Goal: Task Accomplishment & Management: Manage account settings

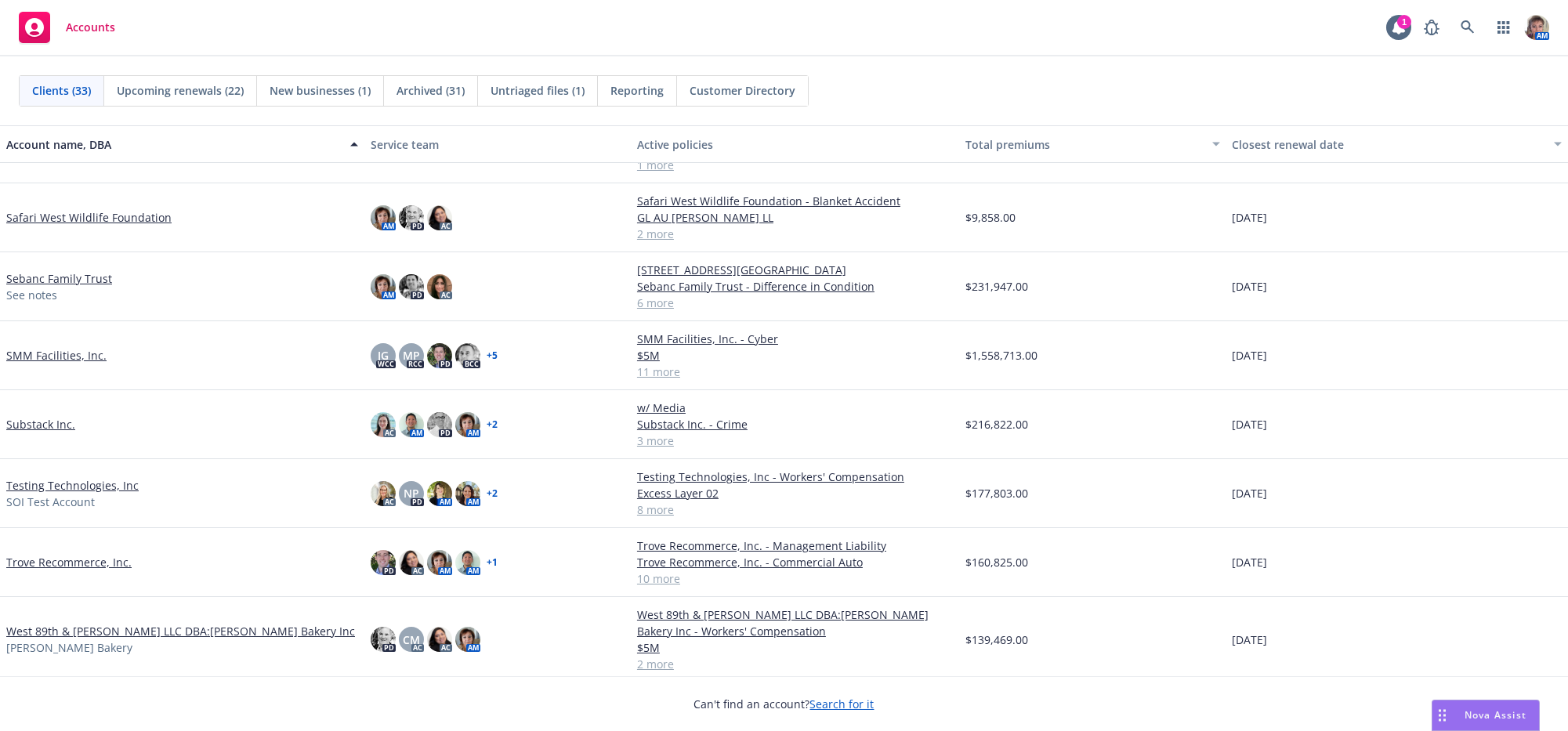
scroll to position [1280, 0]
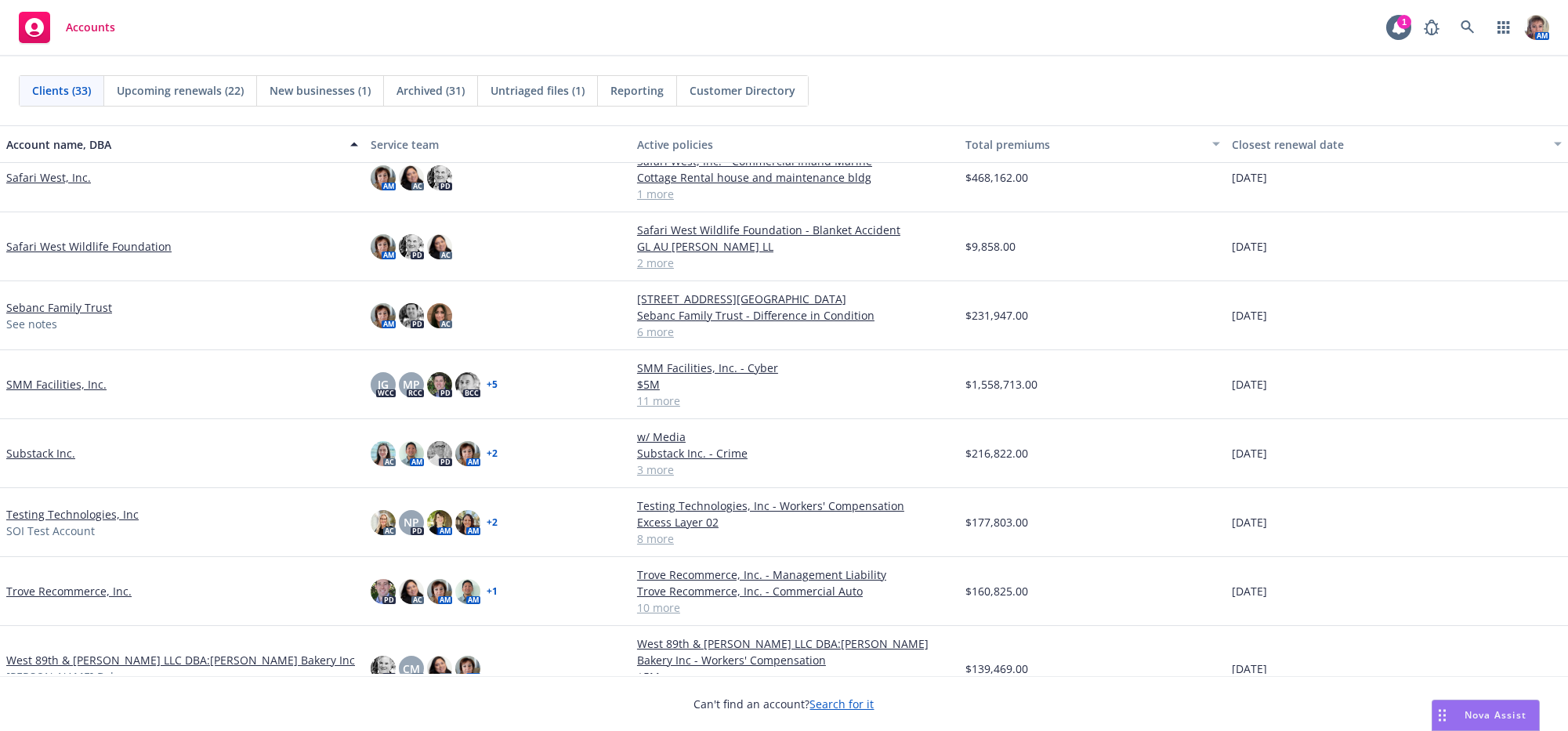
click at [31, 182] on link "Safari West, Inc." at bounding box center [48, 177] width 85 height 16
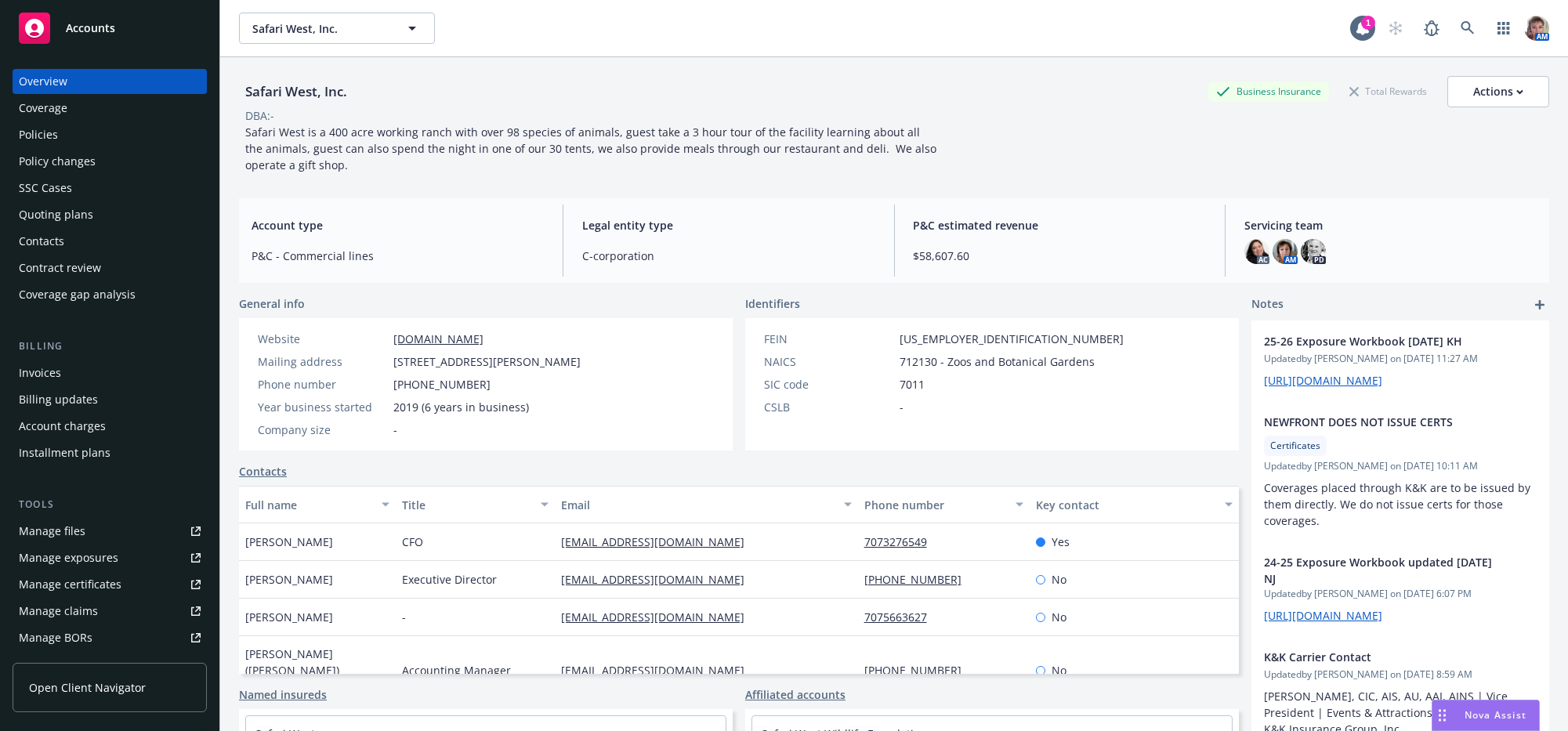
click at [67, 227] on div "Quoting plans" at bounding box center [56, 214] width 74 height 25
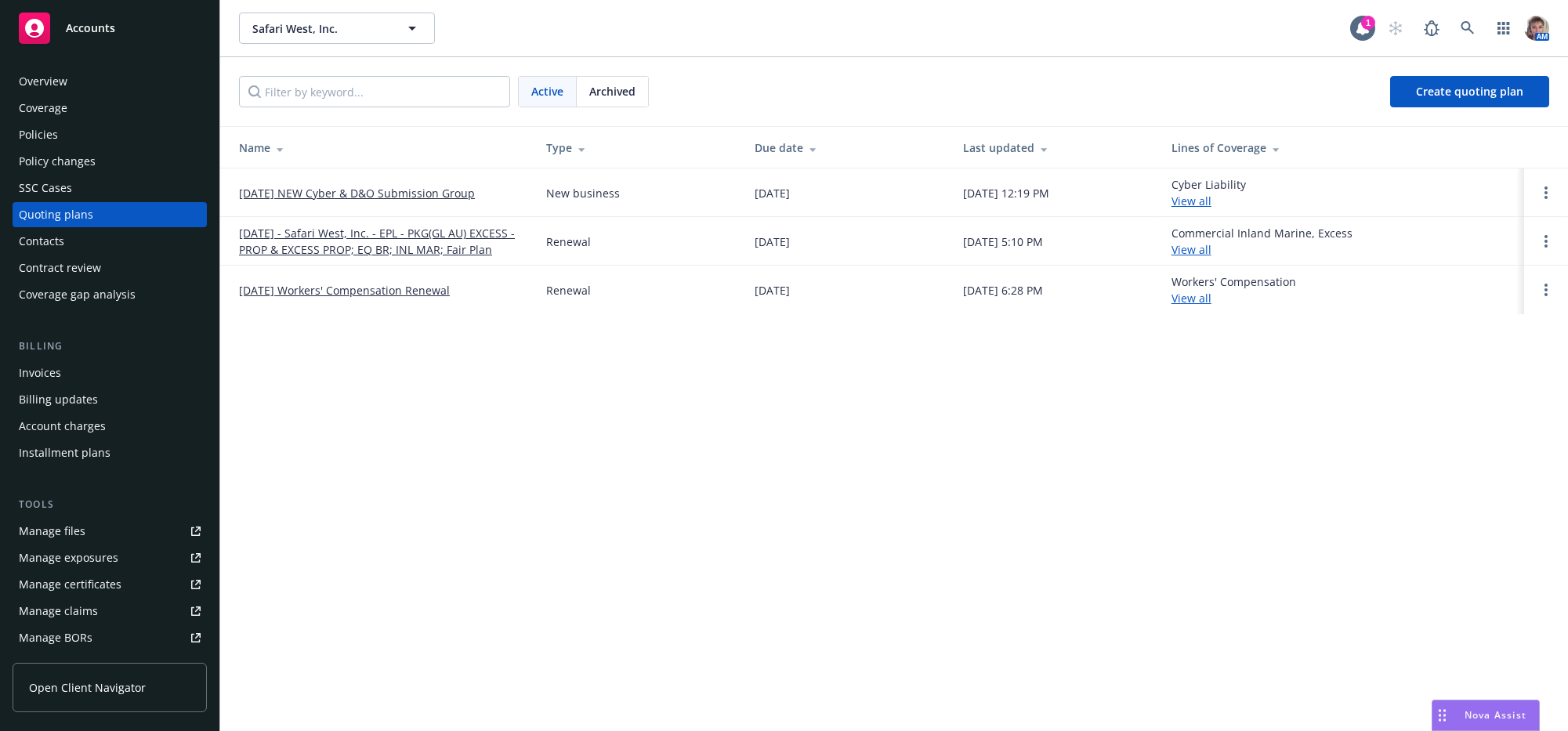
click at [375, 196] on link "[DATE] NEW Cyber & D&O Submission Group" at bounding box center [357, 193] width 236 height 16
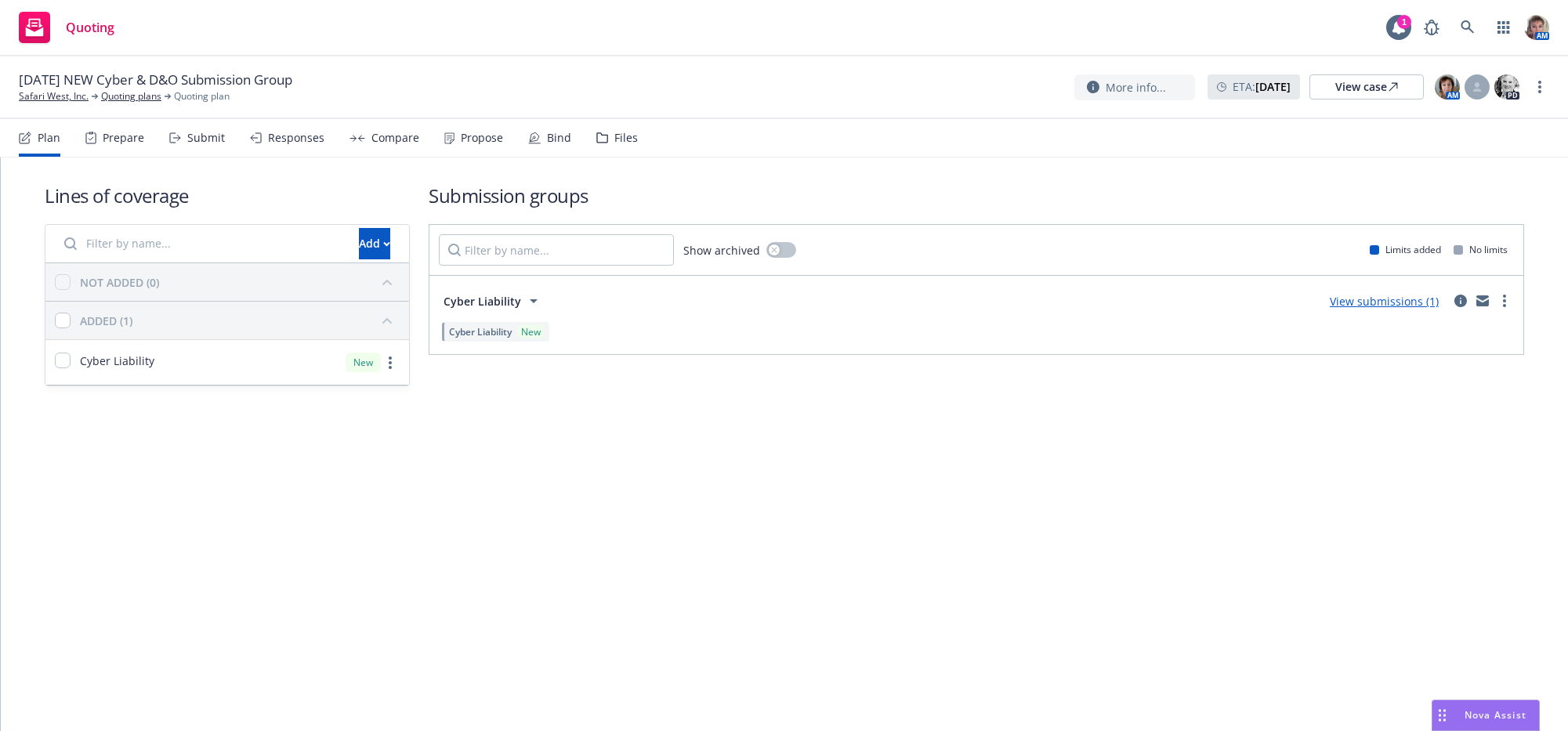
click at [218, 155] on div "Submit" at bounding box center [197, 138] width 56 height 38
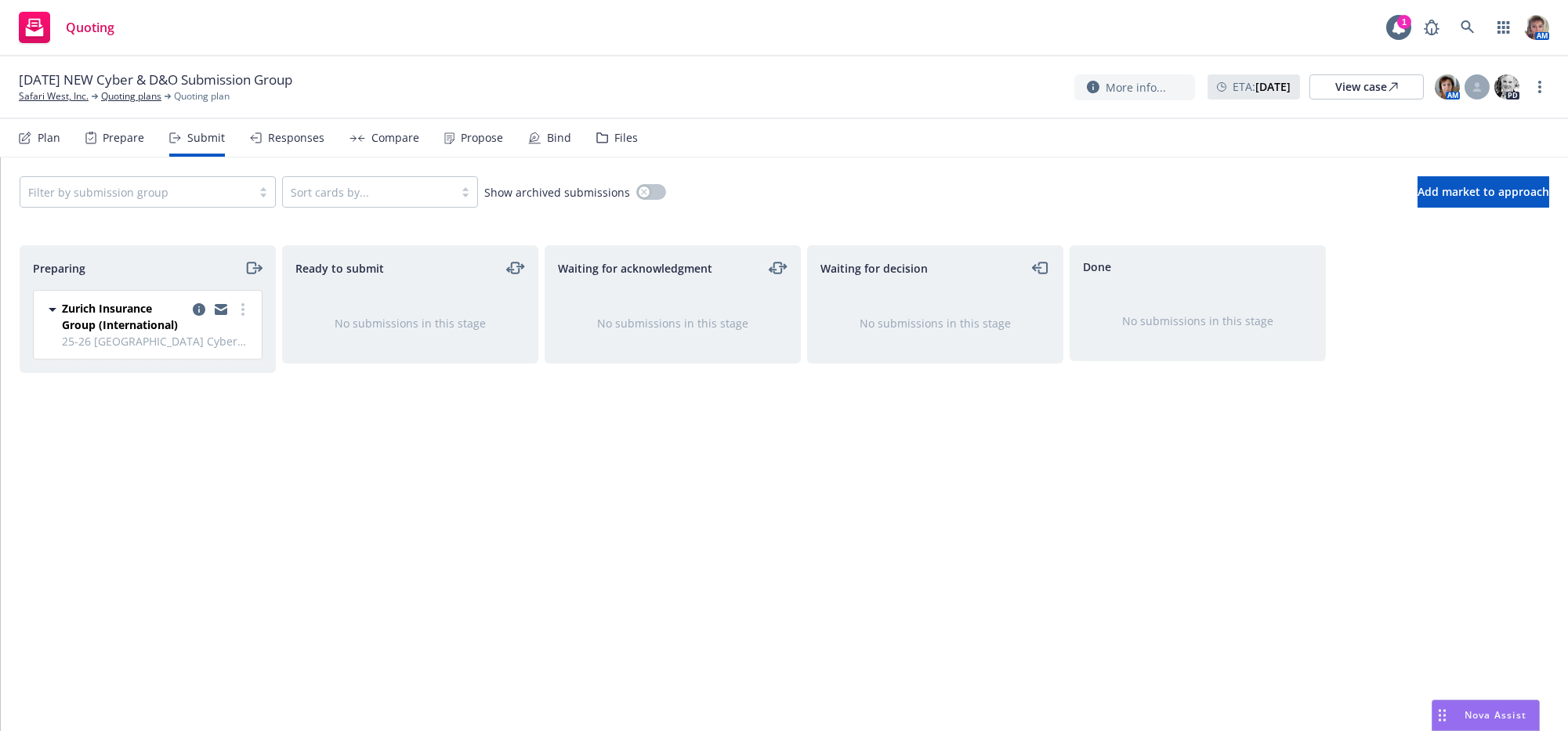
click at [234, 201] on div at bounding box center [136, 192] width 216 height 19
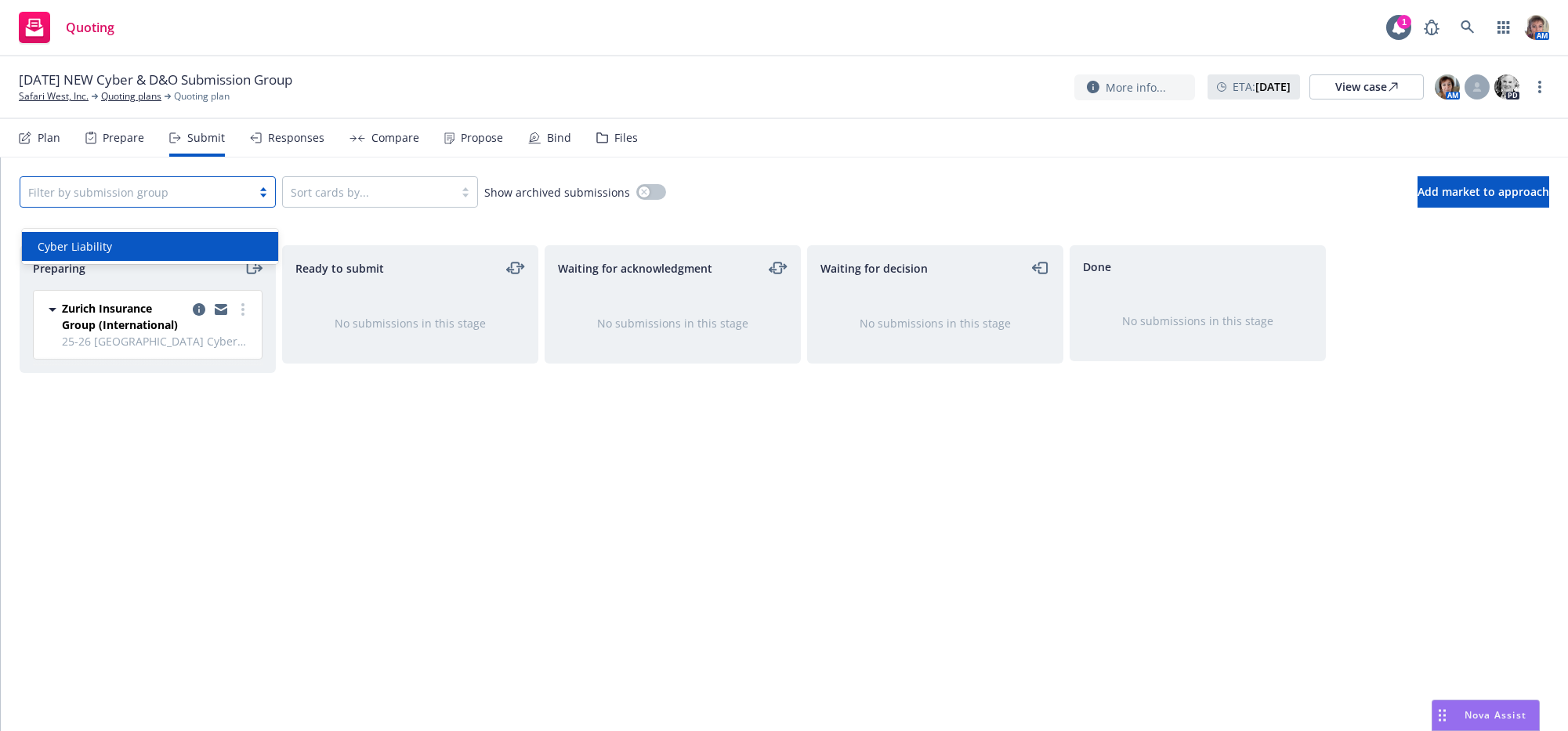
click at [234, 201] on div at bounding box center [136, 192] width 216 height 19
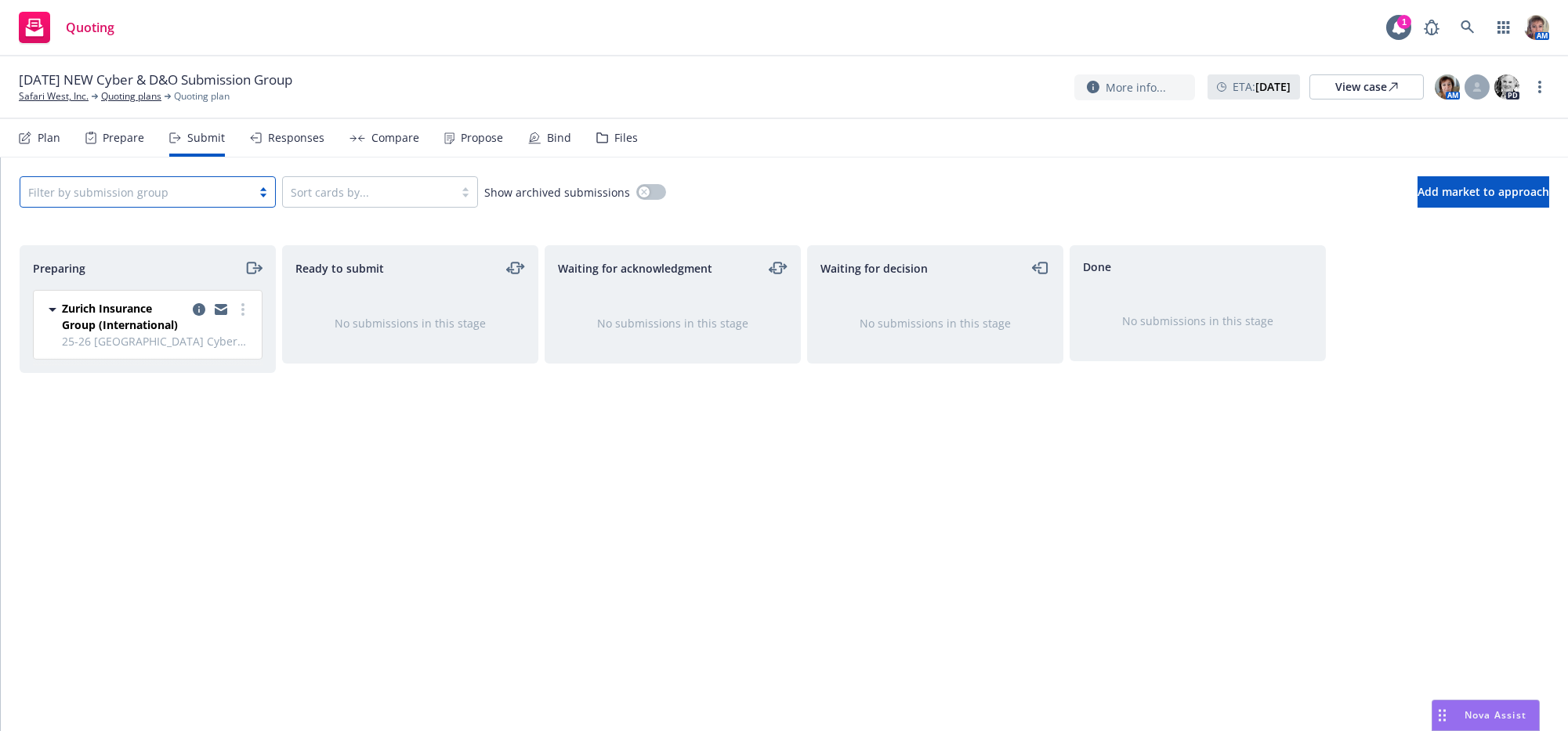
click at [203, 141] on div "Submit" at bounding box center [206, 138] width 38 height 13
click at [50, 144] on div "Plan" at bounding box center [49, 138] width 23 height 13
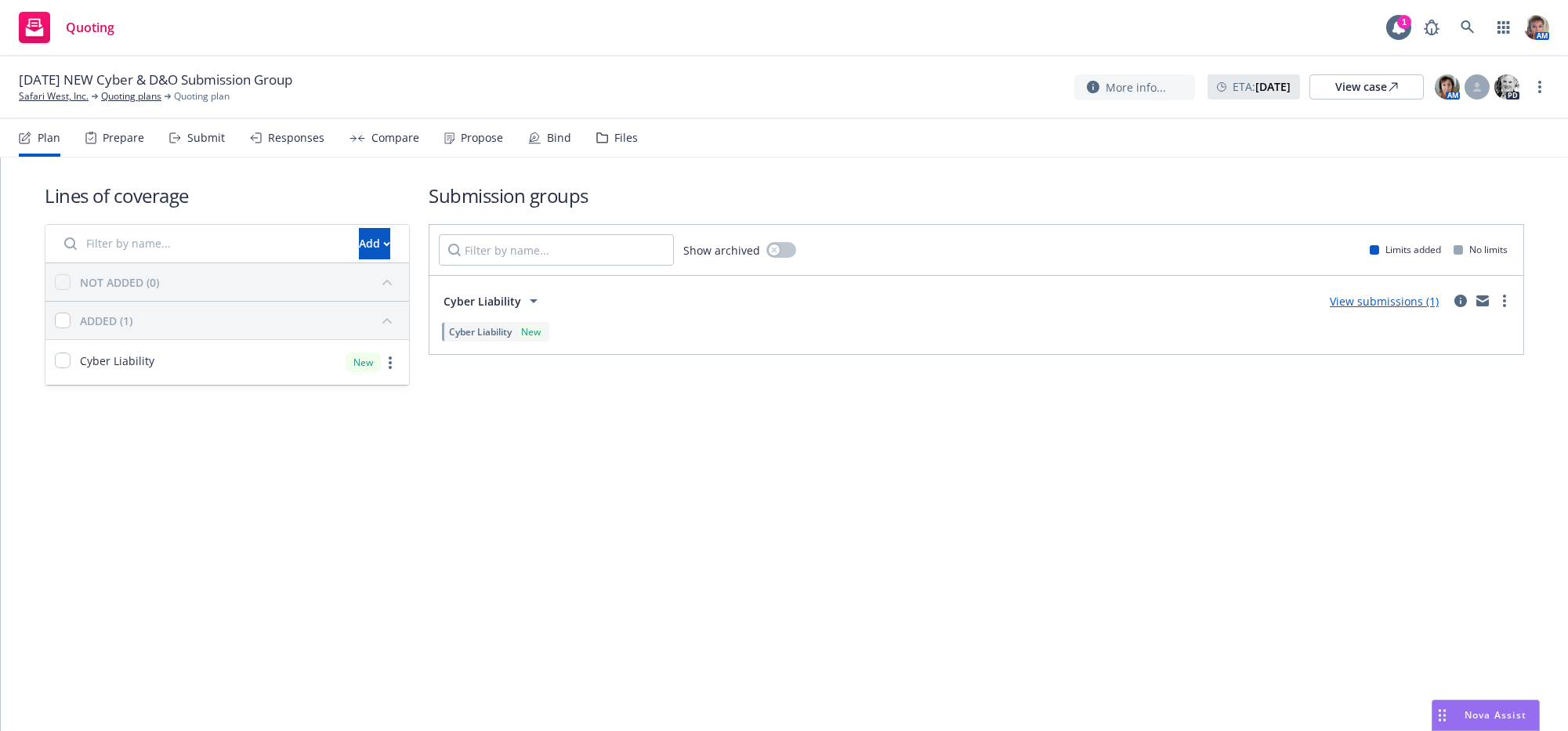
click at [252, 259] on input "Filter by name..." at bounding box center [202, 243] width 295 height 31
click at [359, 259] on div "Add" at bounding box center [374, 244] width 31 height 30
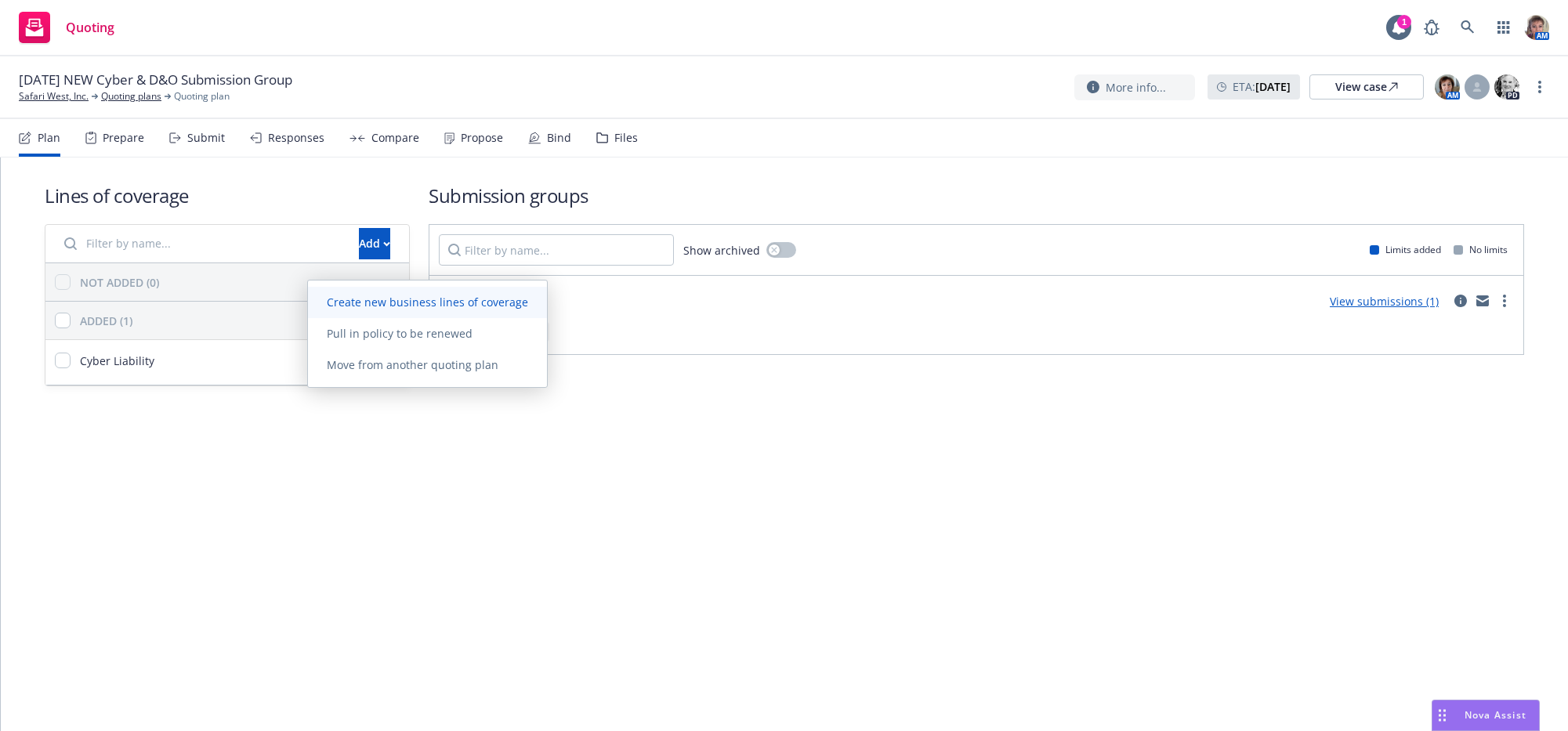
click at [361, 308] on span "Create new business lines of coverage" at bounding box center [427, 302] width 239 height 15
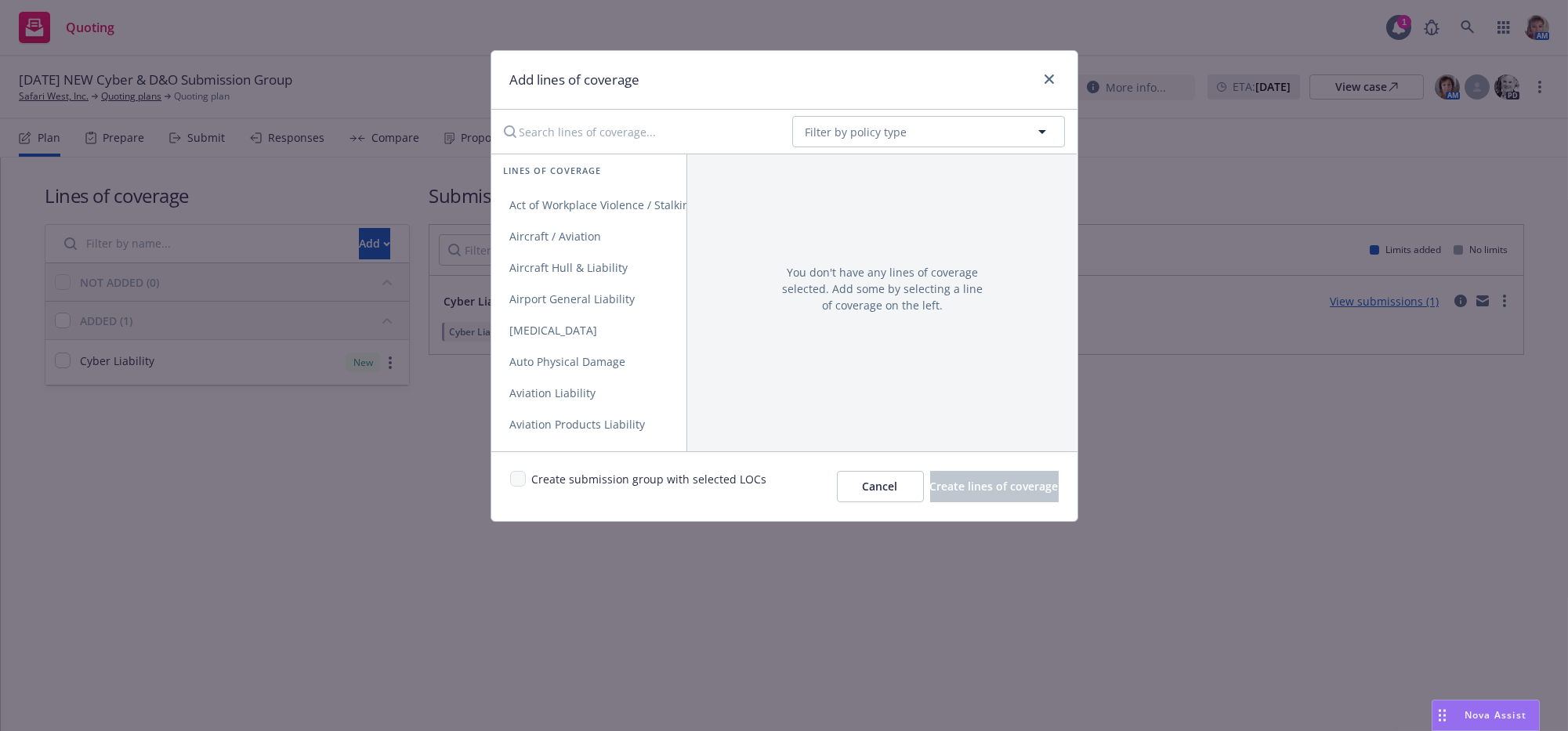
click at [540, 125] on input "Search lines of coverage..." at bounding box center [637, 131] width 285 height 31
type input "Director"
click at [546, 212] on span "Directors and Officers" at bounding box center [567, 205] width 153 height 15
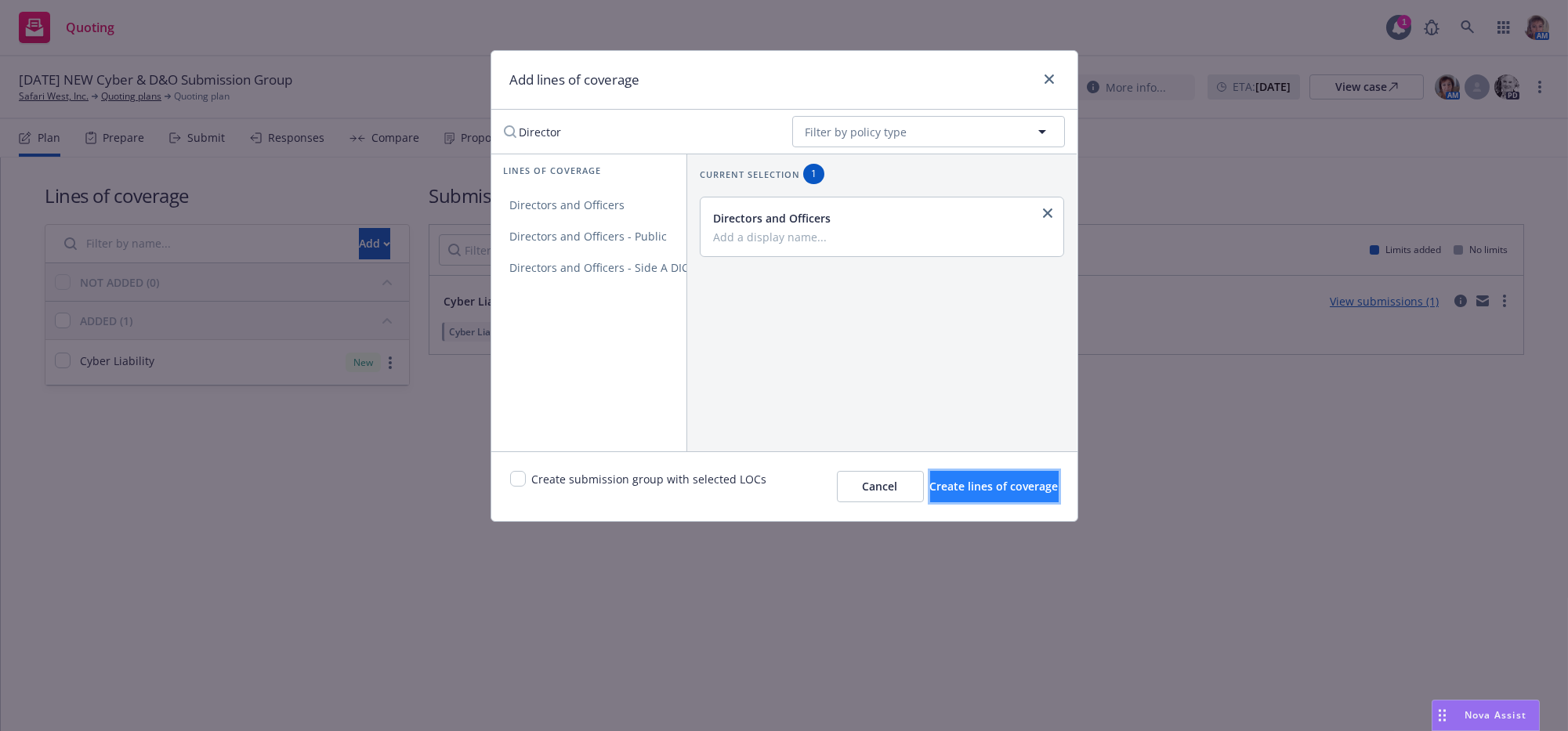
click at [1015, 494] on span "Create lines of coverage" at bounding box center [994, 486] width 129 height 15
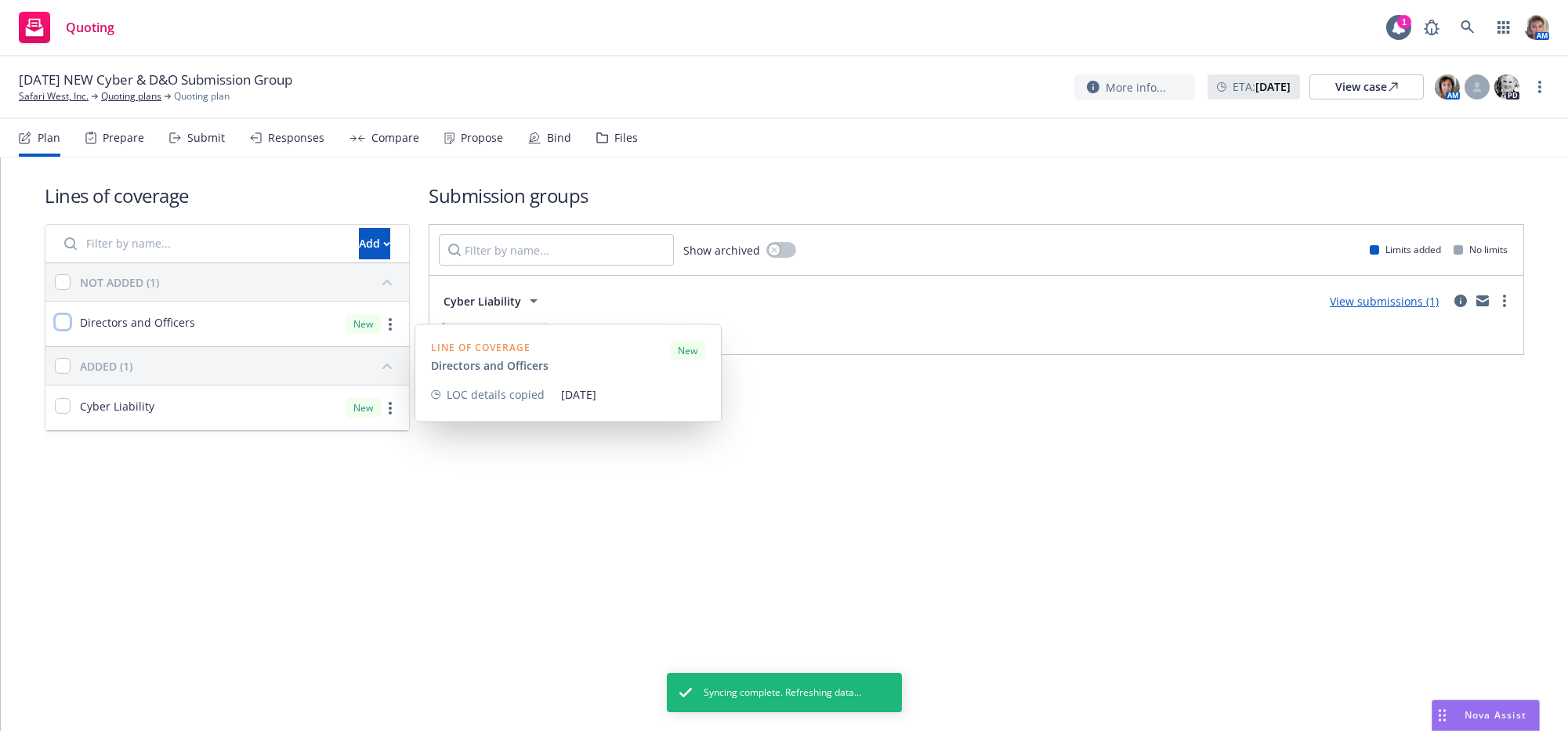
click at [67, 330] on input "checkbox" at bounding box center [63, 322] width 16 height 16
checkbox input "true"
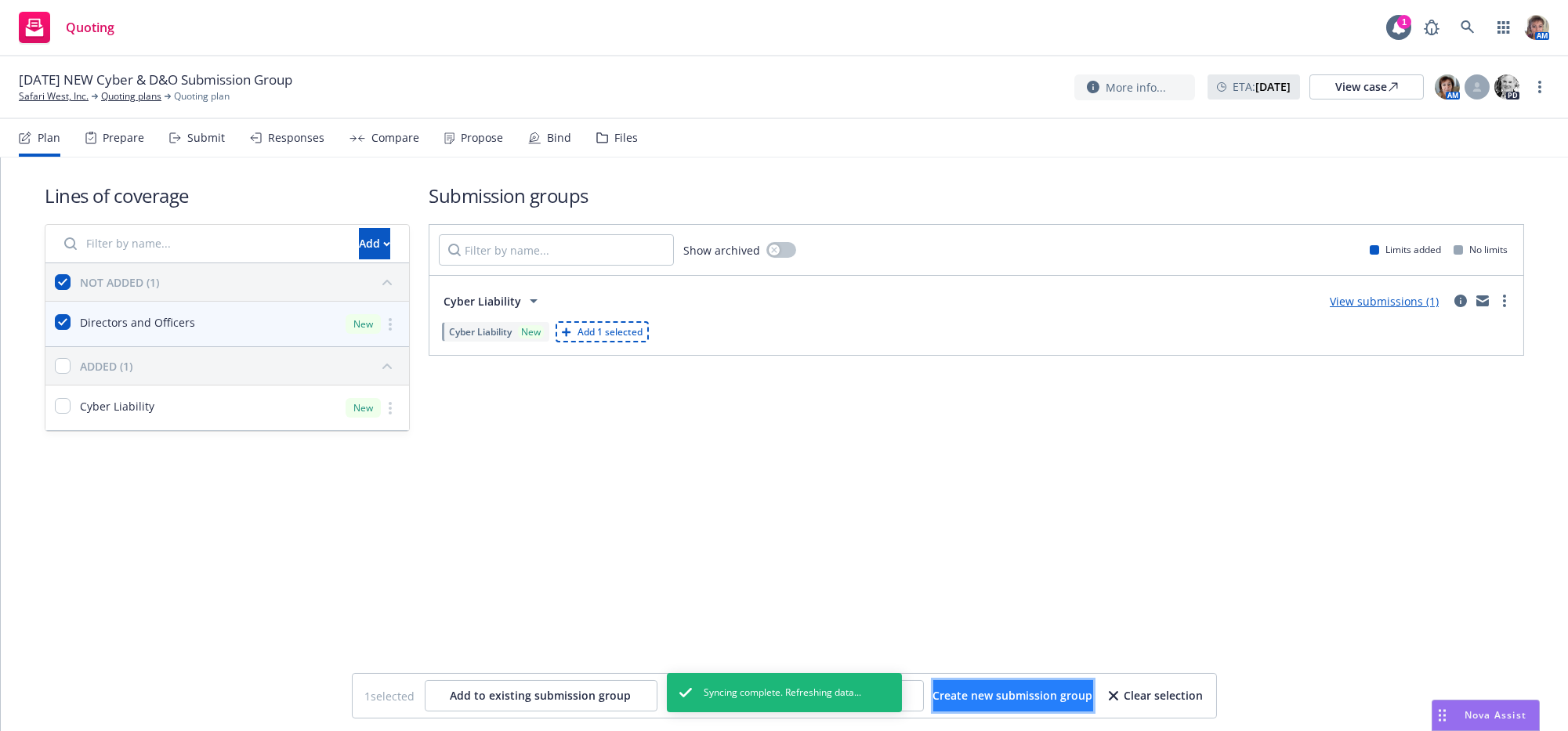
click at [1035, 702] on span "Create new submission group" at bounding box center [1014, 695] width 160 height 15
checkbox input "false"
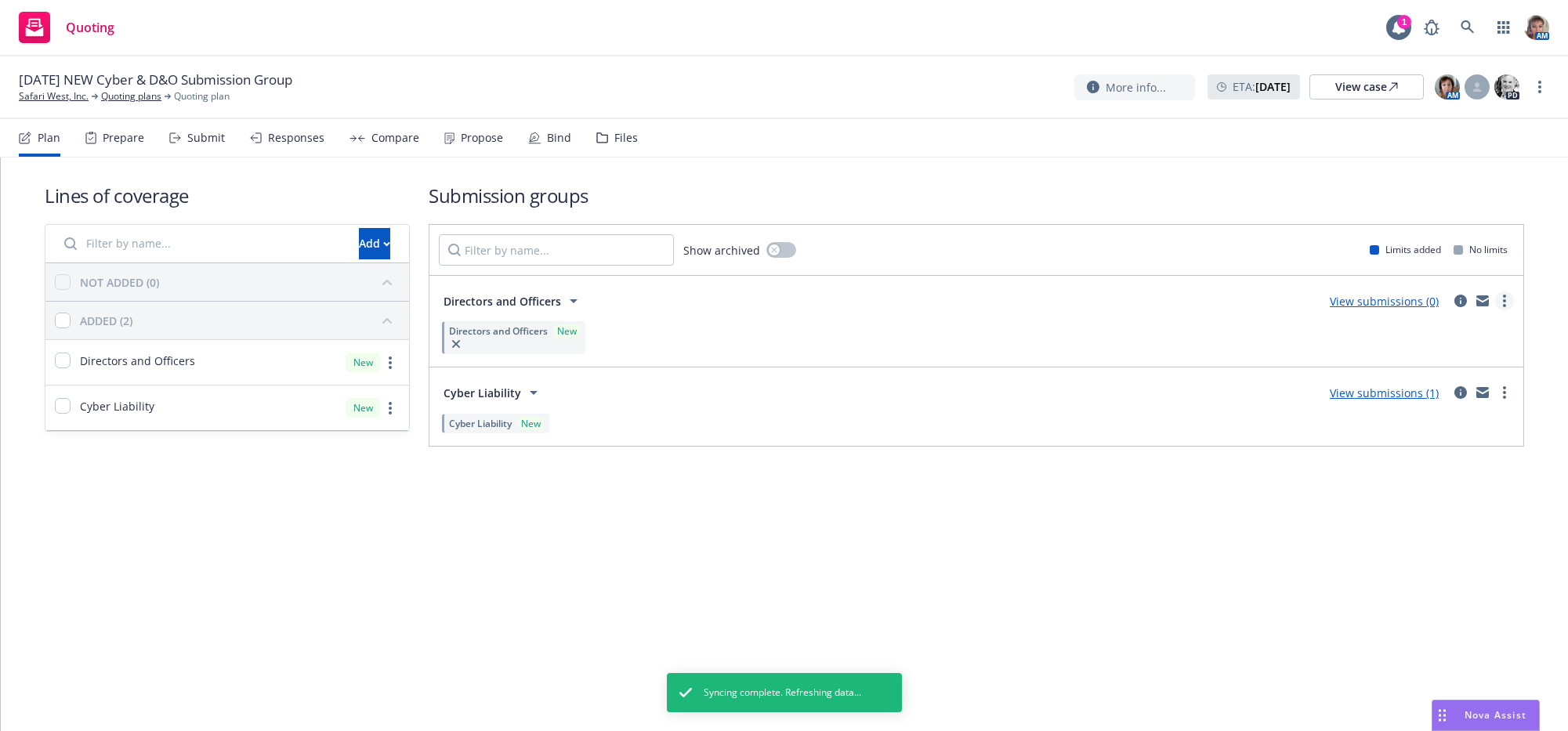
click at [1496, 310] on link "more" at bounding box center [1505, 301] width 19 height 19
click at [1209, 339] on div "Directors and Officers View submissions (0) Directors and Officers New" at bounding box center [976, 321] width 1075 height 72
click at [1455, 307] on icon "circleInformation" at bounding box center [1461, 301] width 13 height 13
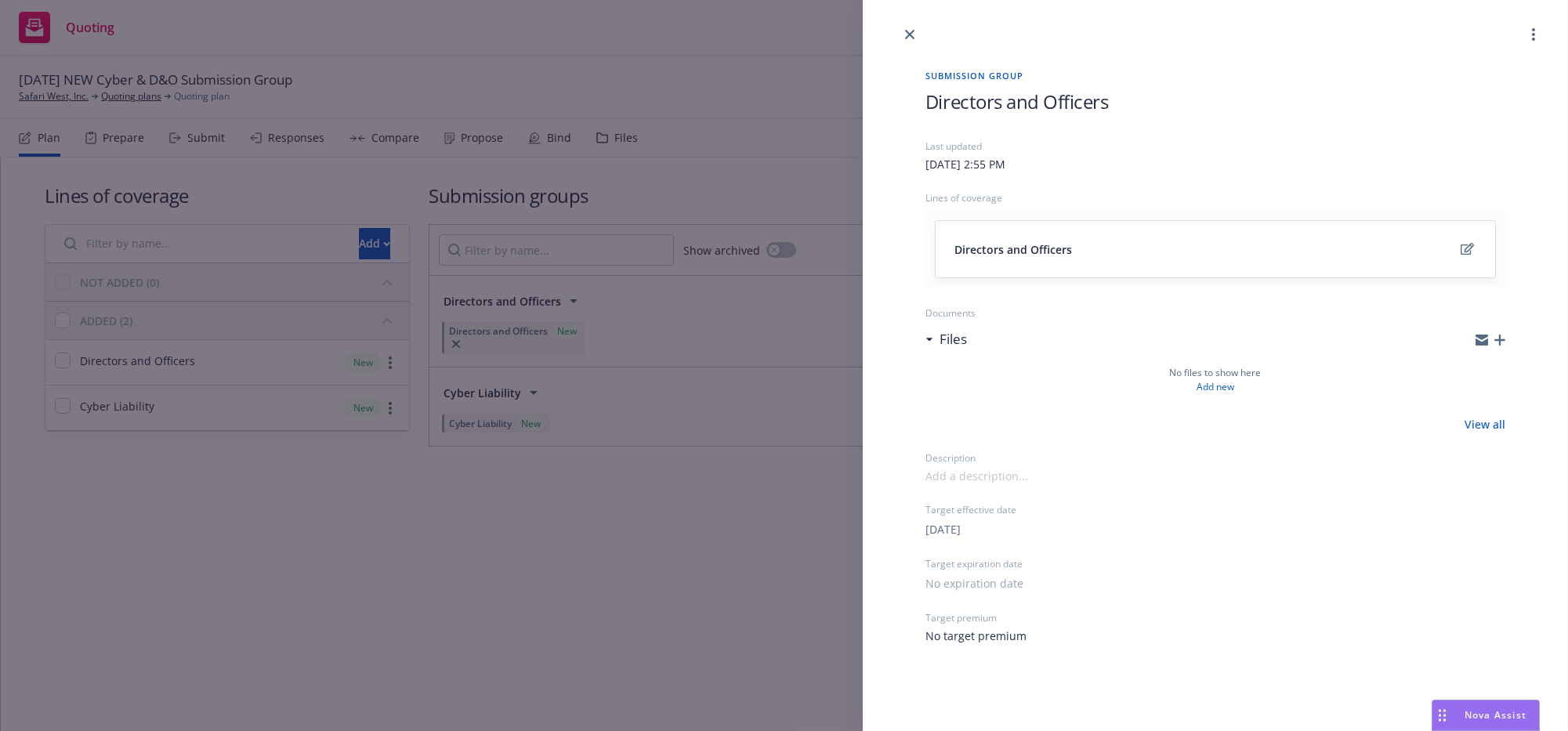
click at [1499, 346] on div at bounding box center [1491, 340] width 30 height 13
click at [1500, 346] on icon "button" at bounding box center [1500, 340] width 11 height 11
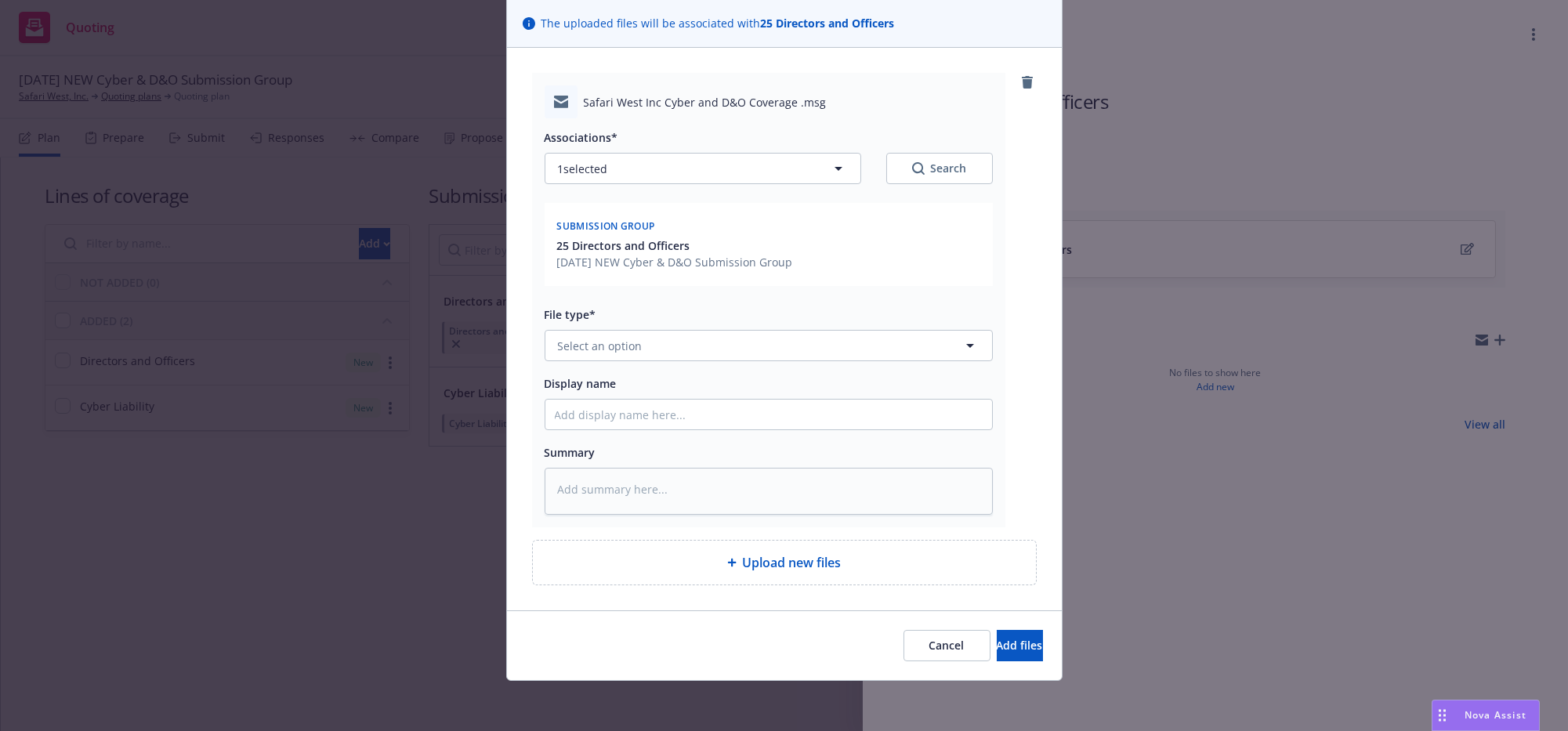
scroll to position [179, 0]
click at [677, 330] on button "Select an option" at bounding box center [769, 345] width 448 height 31
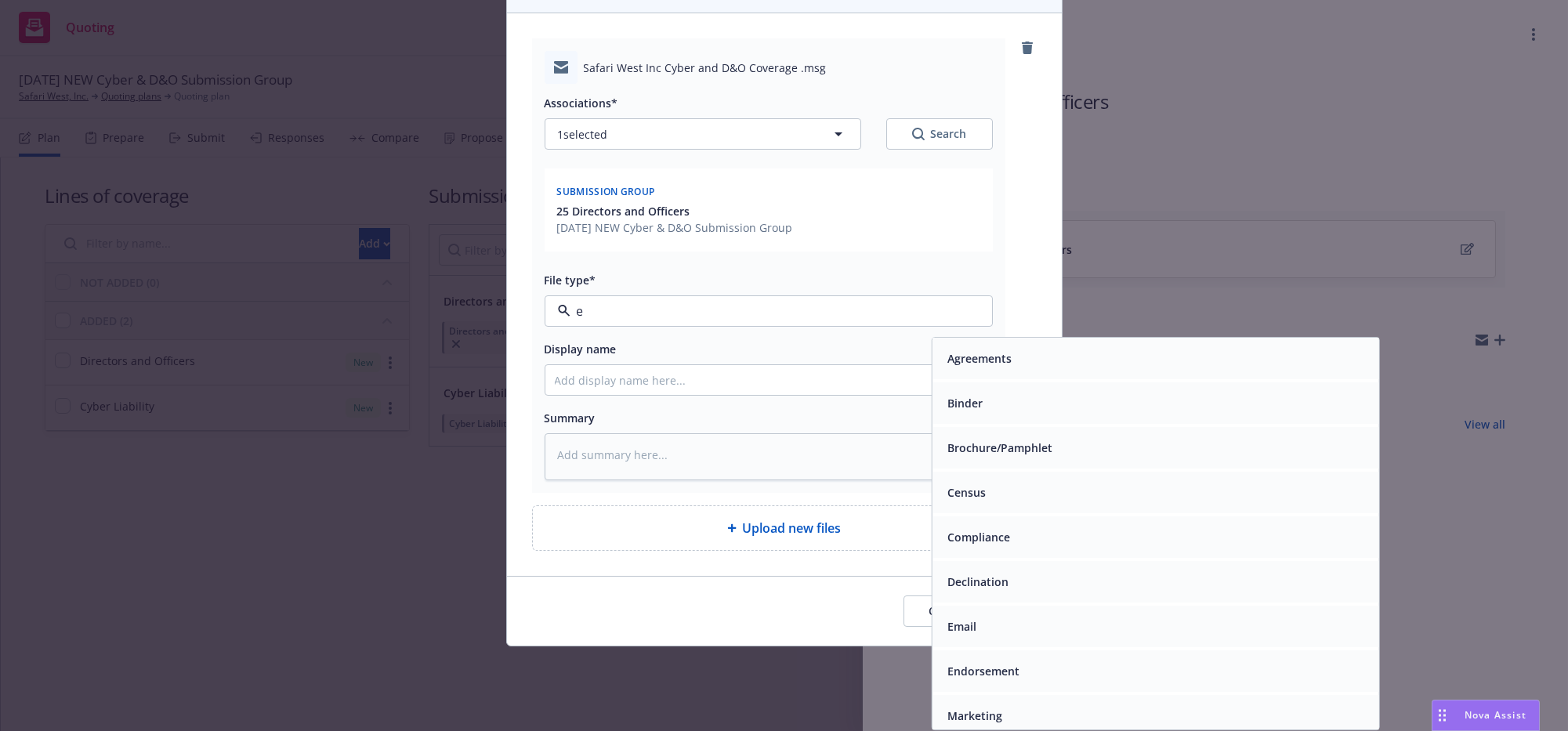
type input "em"
click at [949, 419] on div "Email" at bounding box center [1155, 404] width 447 height 42
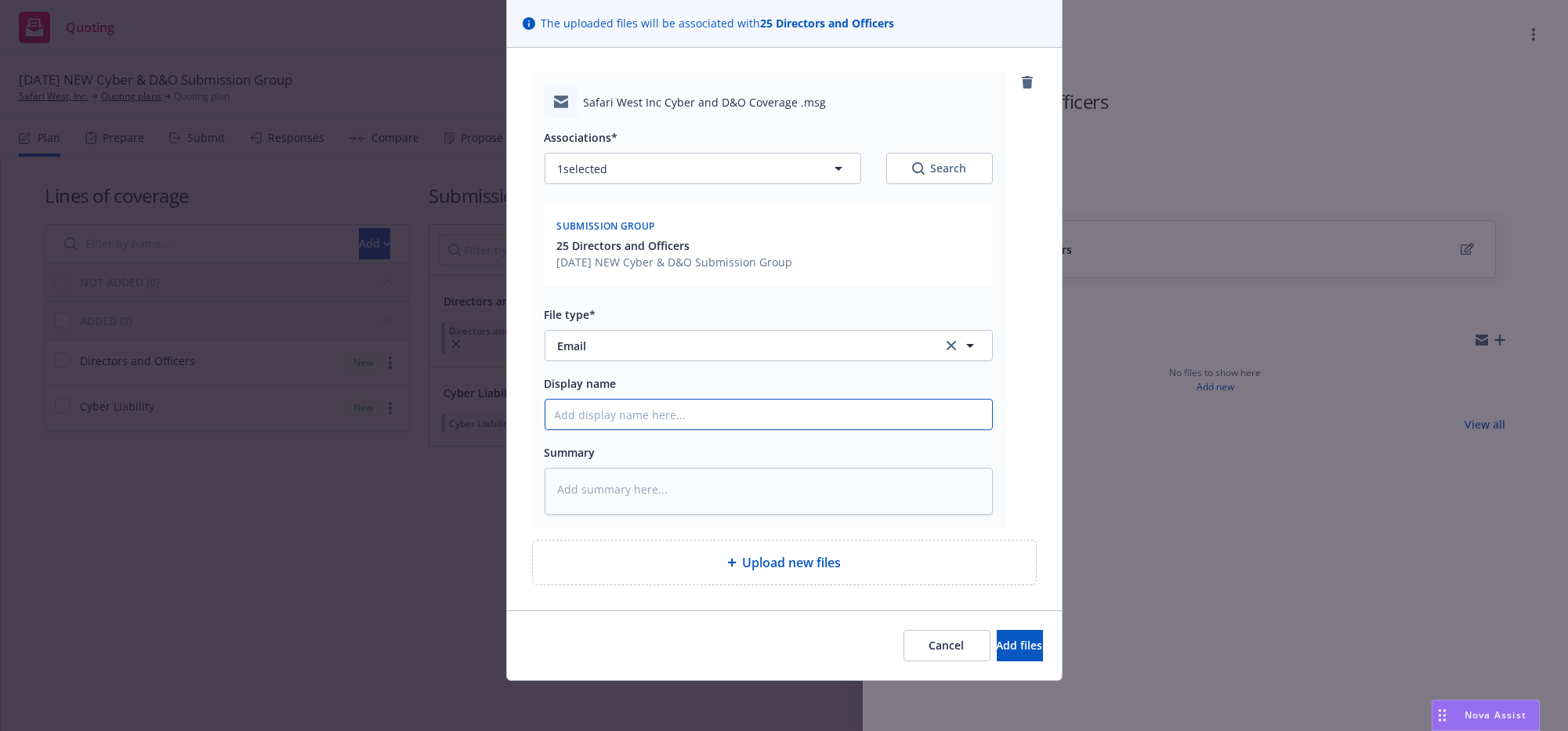
click at [726, 402] on input "Display name" at bounding box center [769, 415] width 447 height 30
type textarea "x"
type input "e"
type textarea "x"
type input "em"
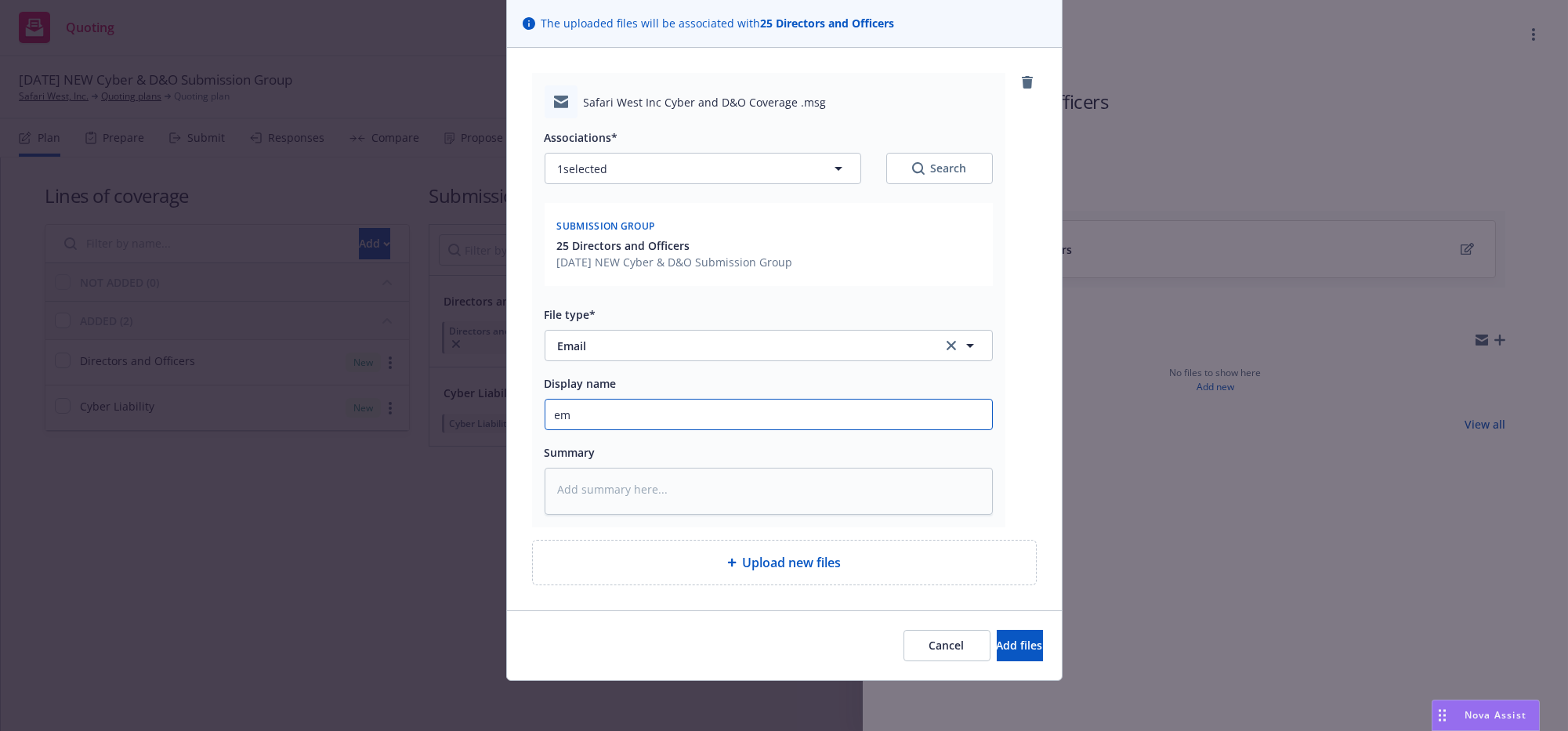
type textarea "x"
type input "ema"
type textarea "x"
type input "emai"
type textarea "x"
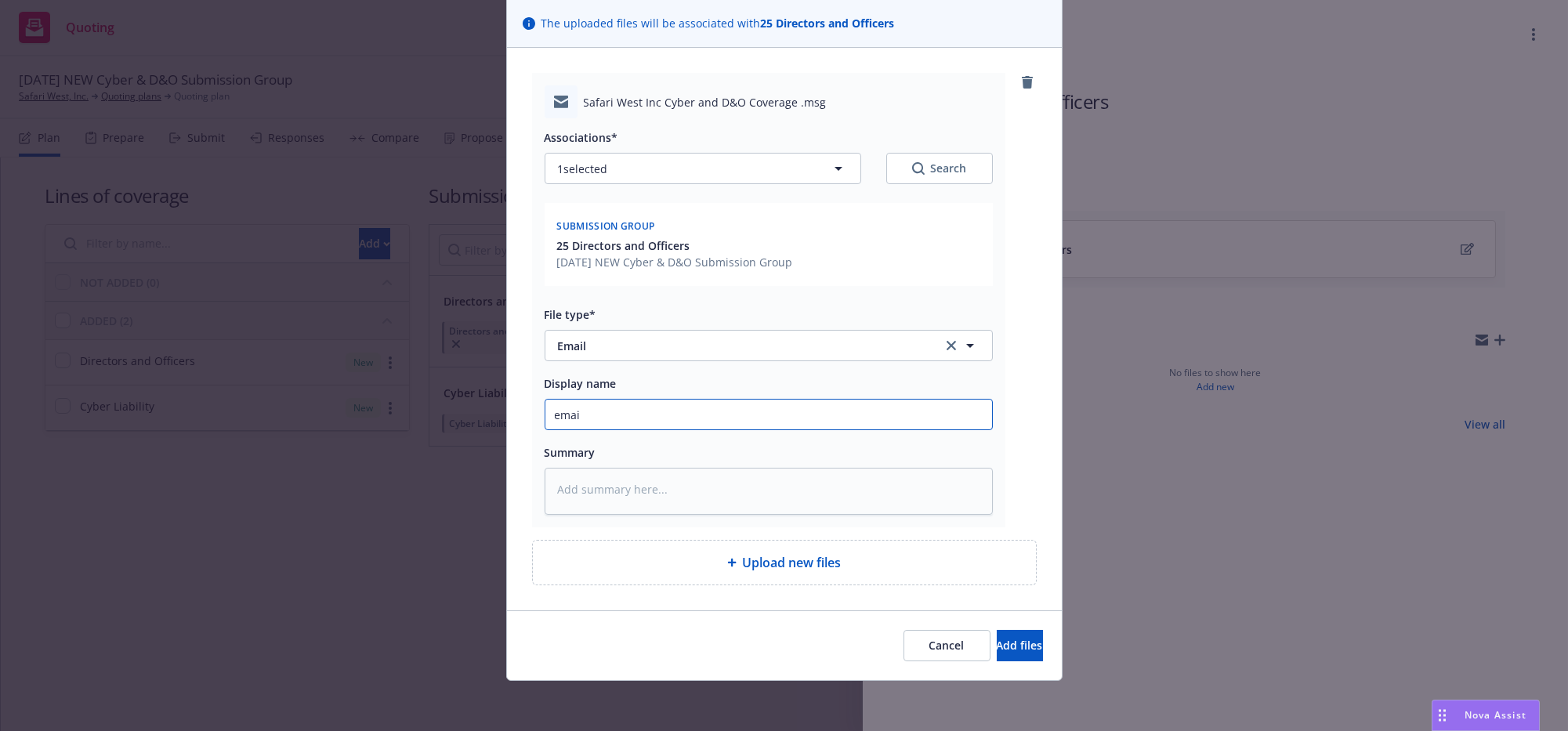
type input "email"
type textarea "x"
type input "email"
type textarea "x"
type input "email t"
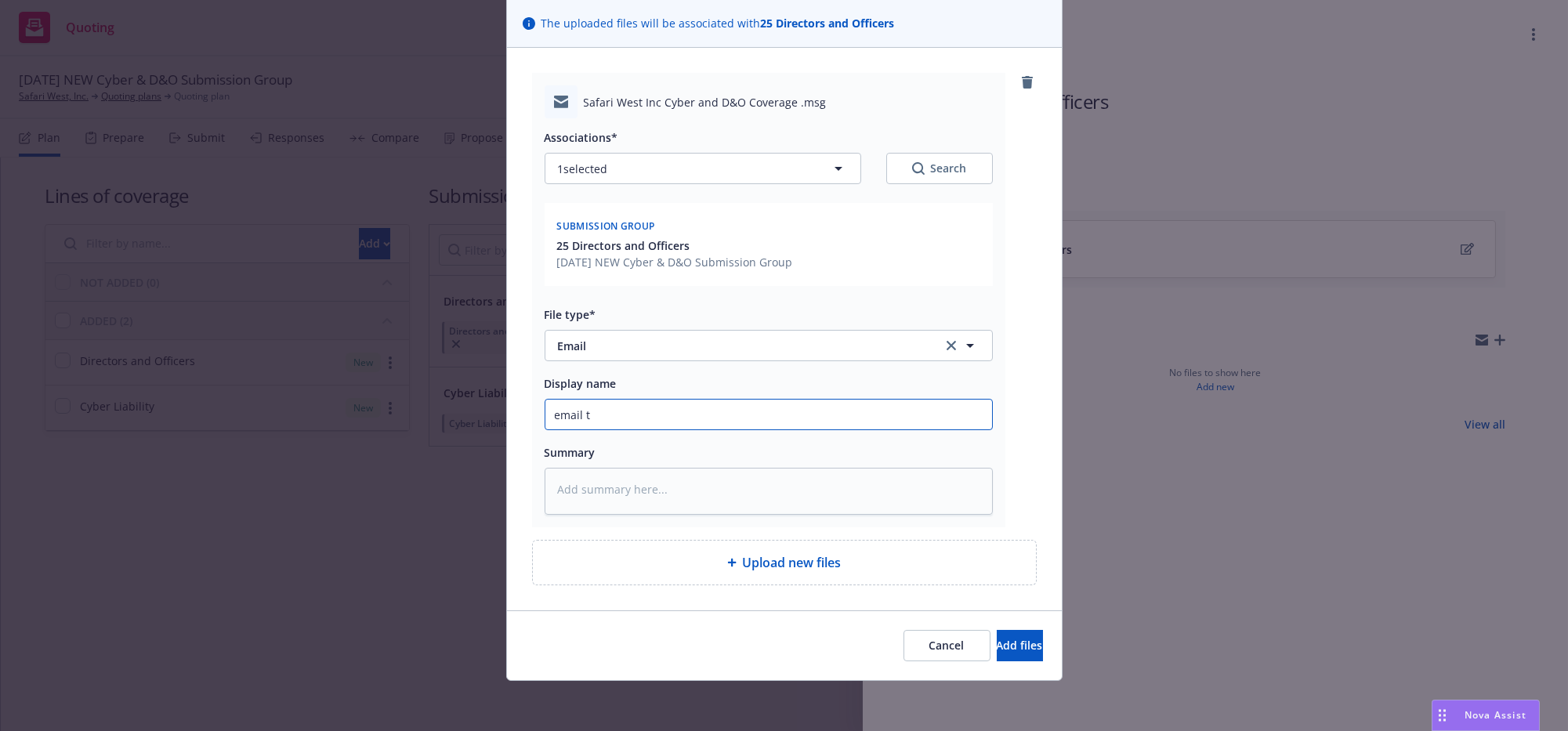
type textarea "x"
type input "email to"
type textarea "x"
type input "email to"
type textarea "x"
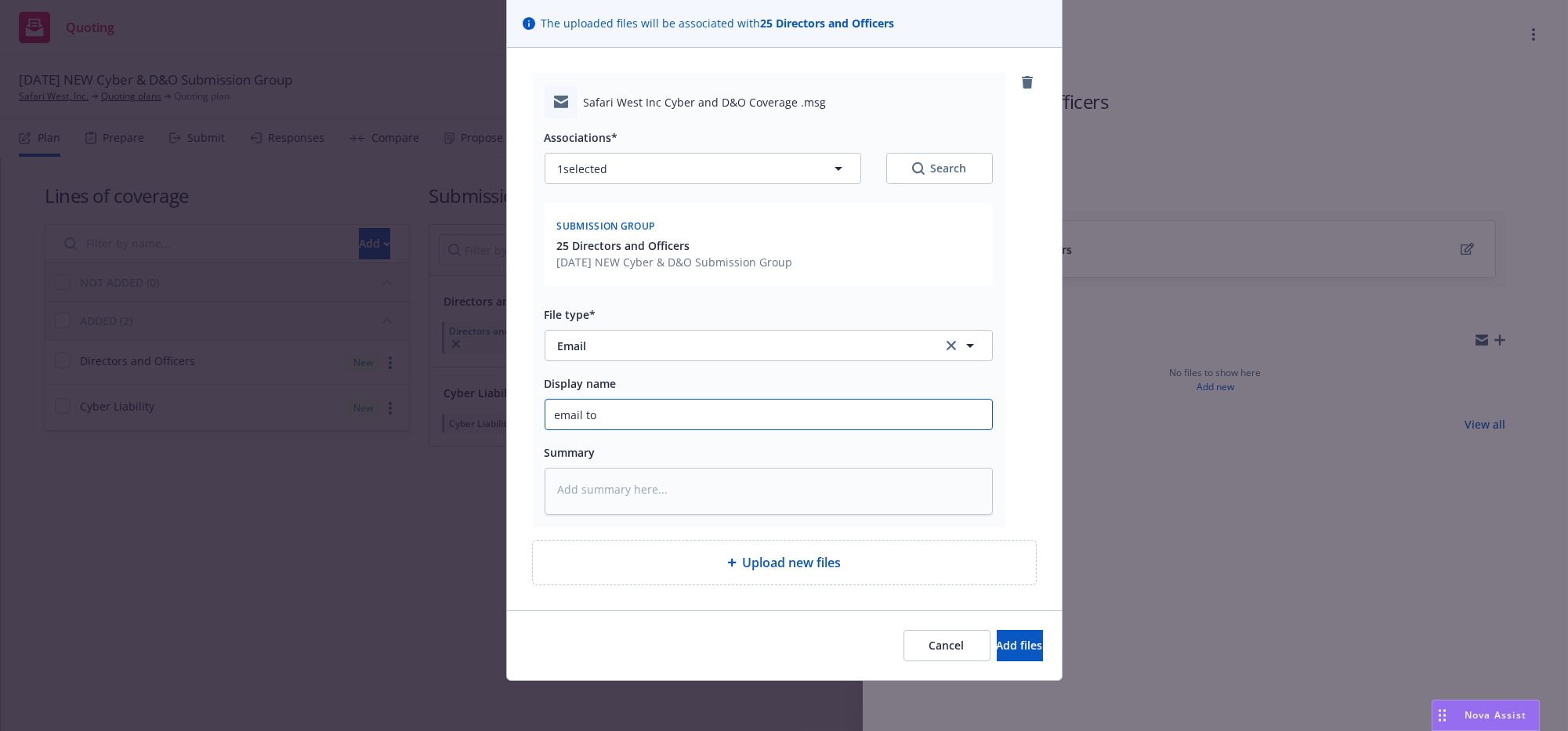
type input "email to c"
type textarea "x"
type input "email to cl"
type textarea "x"
type input "email to cle"
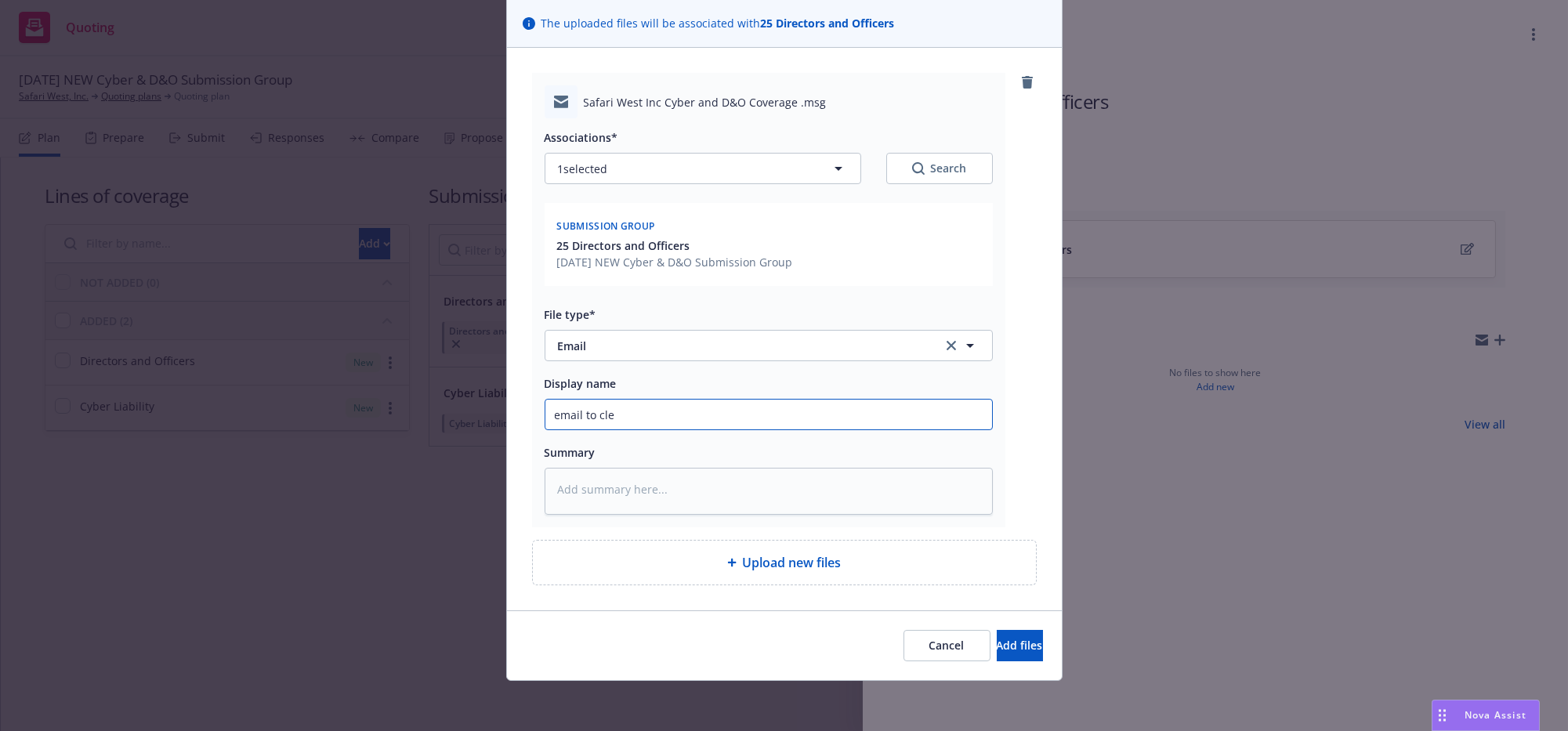
type textarea "x"
type input "email to clen"
type textarea "x"
type input "email to clent"
type textarea "x"
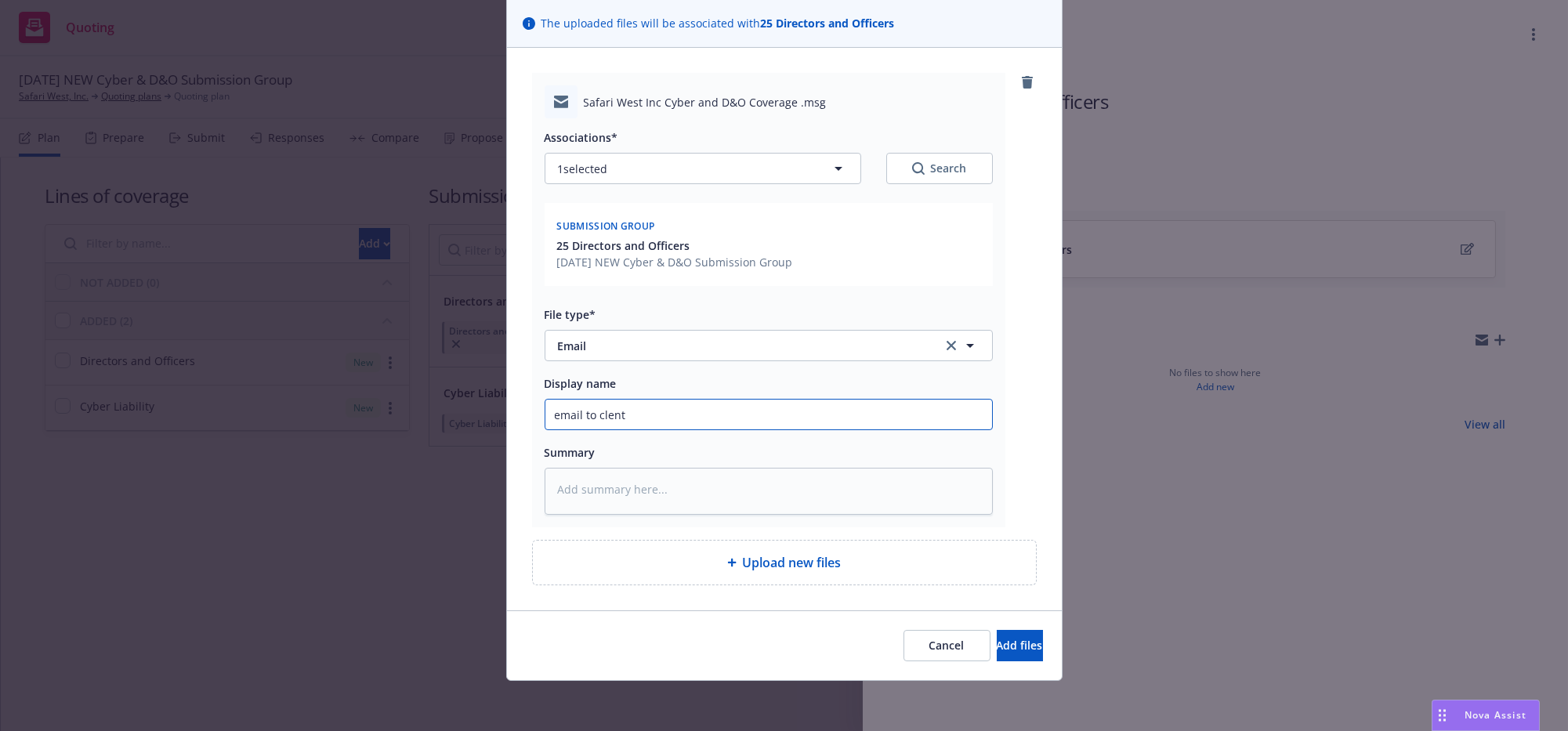
type input "email to clent f"
type textarea "x"
type input "email to clent fp"
type textarea "x"
type input "email to clent fpr"
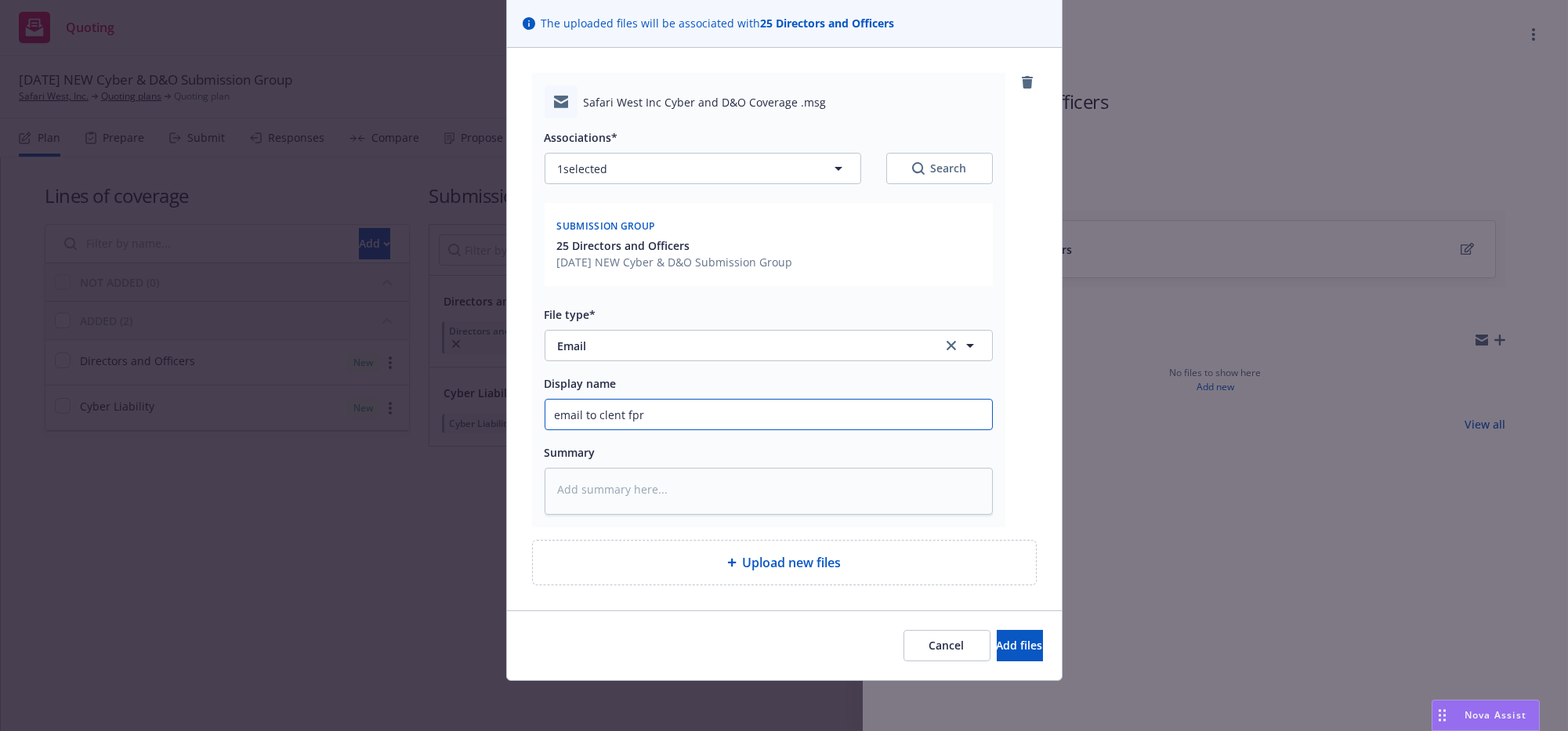
type textarea "x"
type input "email to clent fpr C"
type textarea "x"
type input "email to clent fpr Cy"
type textarea "x"
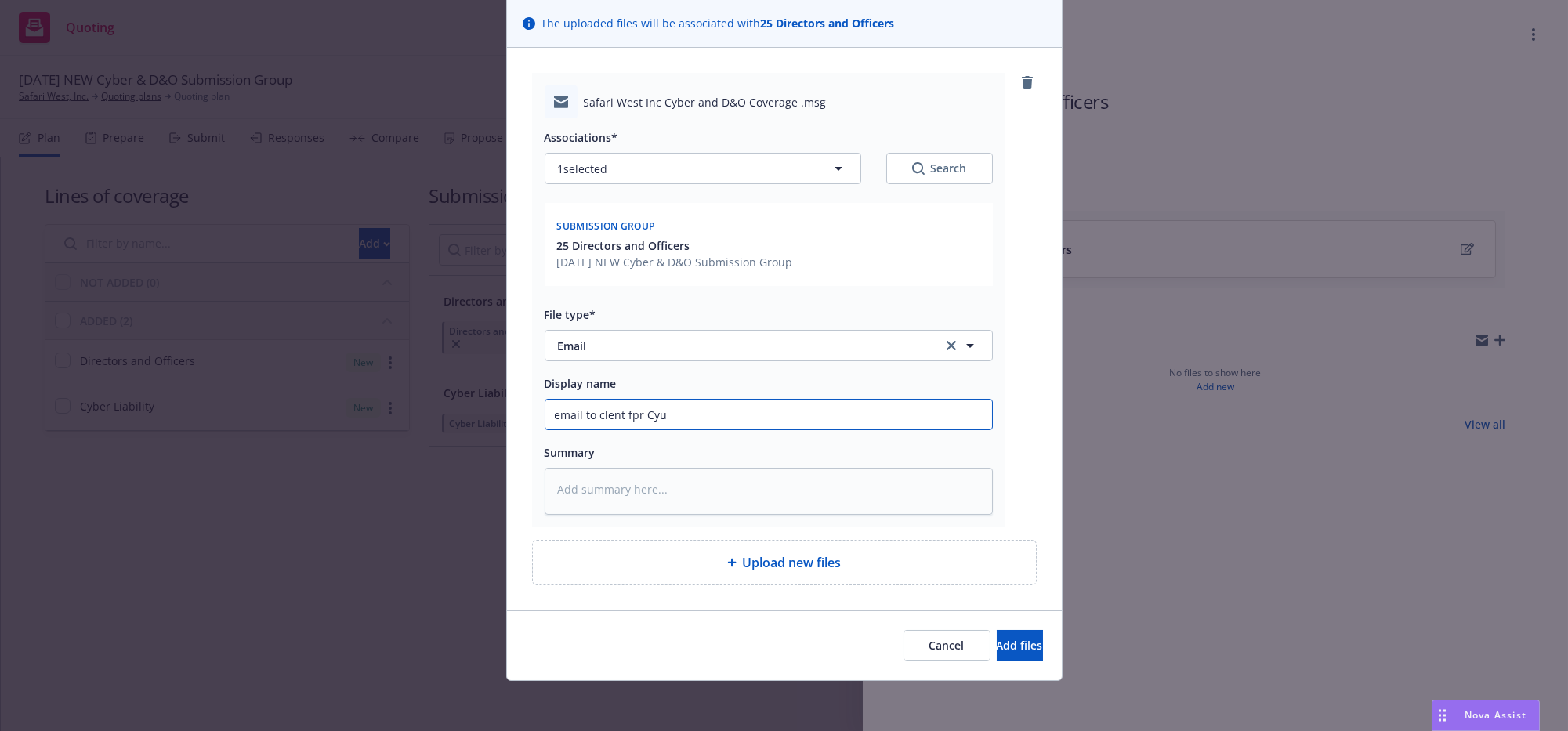
type input "email to clent fpr Cyub"
type textarea "x"
type input "email to clent fpr Cyu"
type textarea "x"
type input "email to clent fpr Cy"
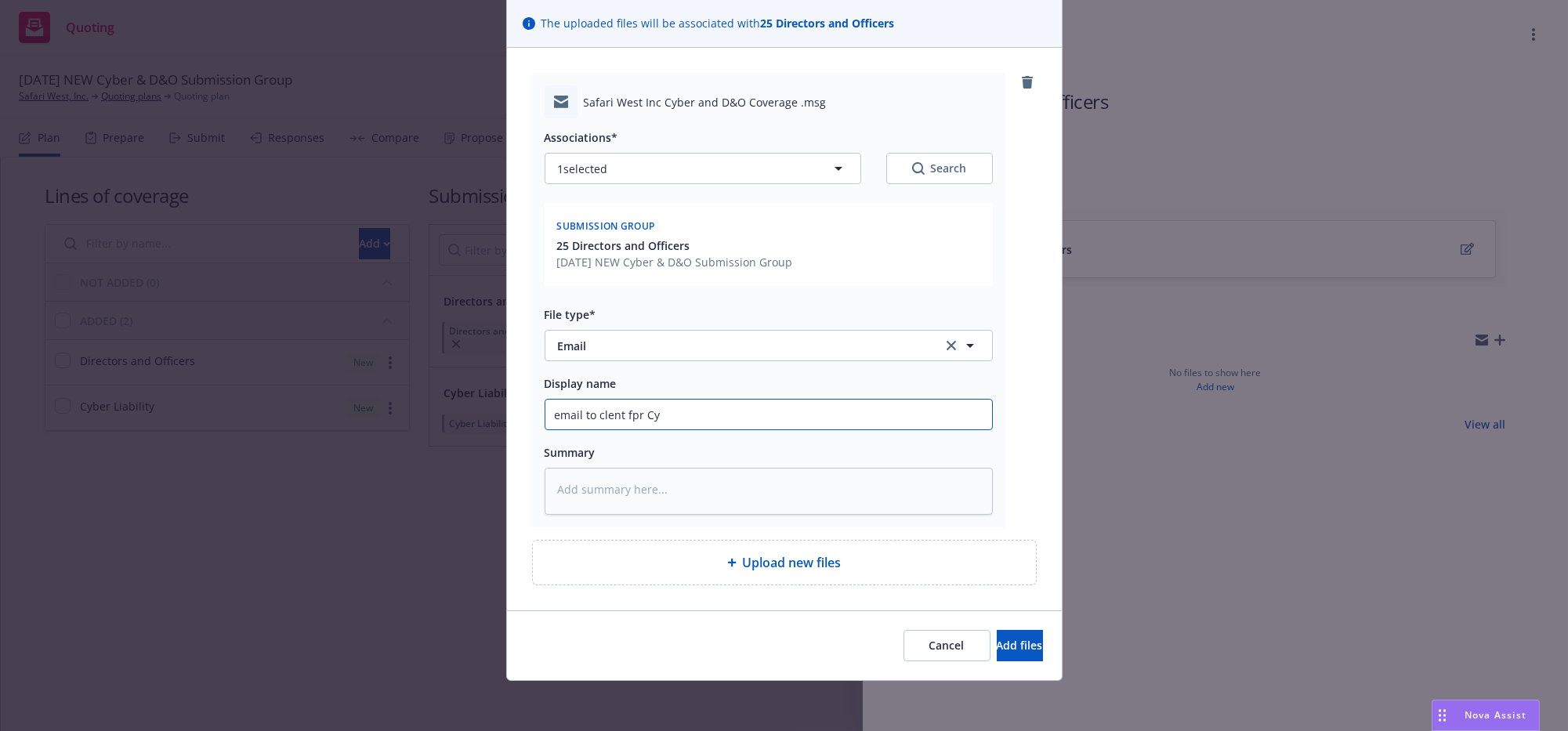
type textarea "x"
type input "email to clent fpr C"
type textarea "x"
type input "email to clent fpr"
type textarea "x"
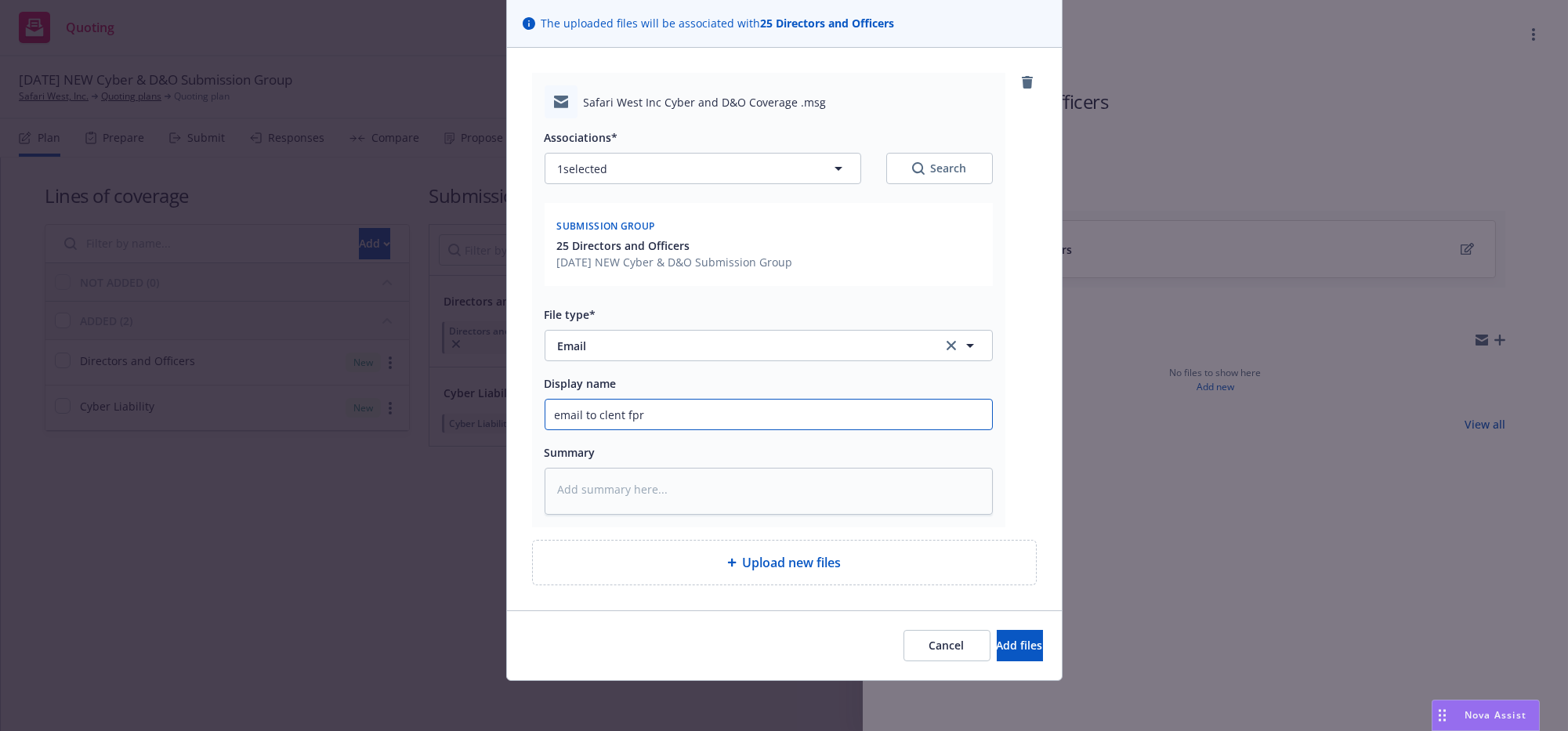
type input "email to clent fpr"
type textarea "x"
type input "email to clent fp"
type textarea "x"
type input "email to clent f"
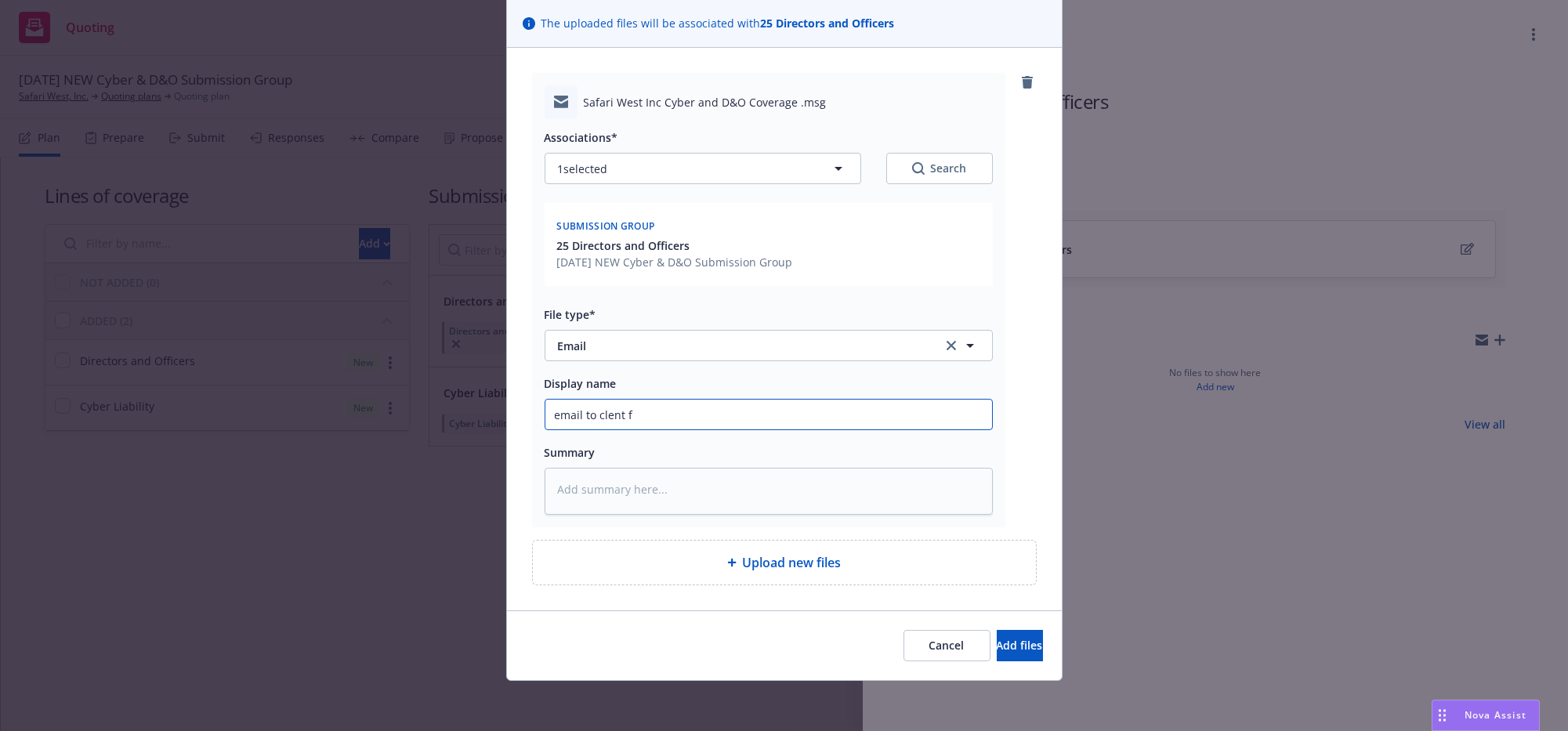
type textarea "x"
type input "email to clent"
type textarea "x"
type input "email to clent f"
type textarea "x"
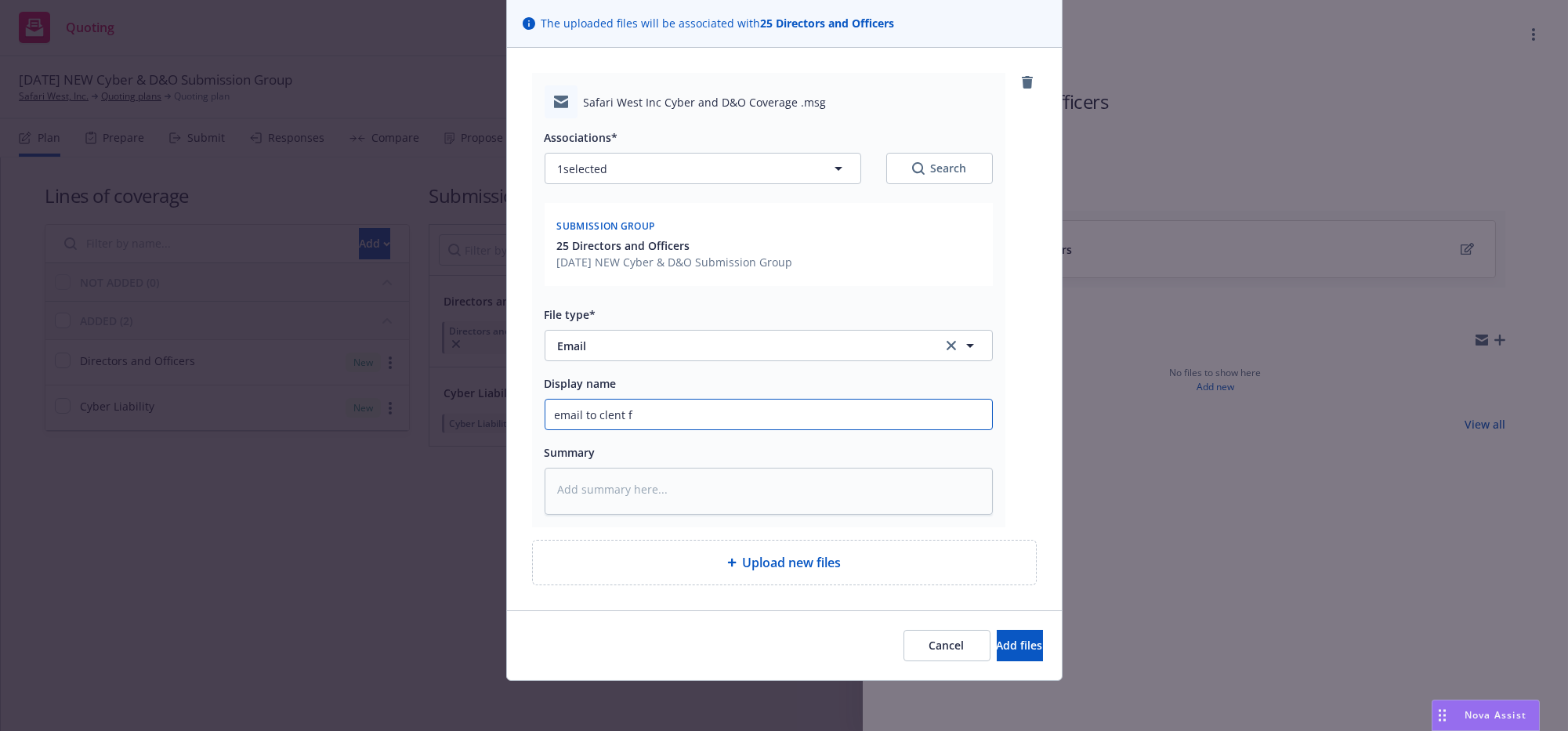
type input "email to clent fo"
type textarea "x"
type input "email to clent for"
type textarea "x"
type input "email to clent for"
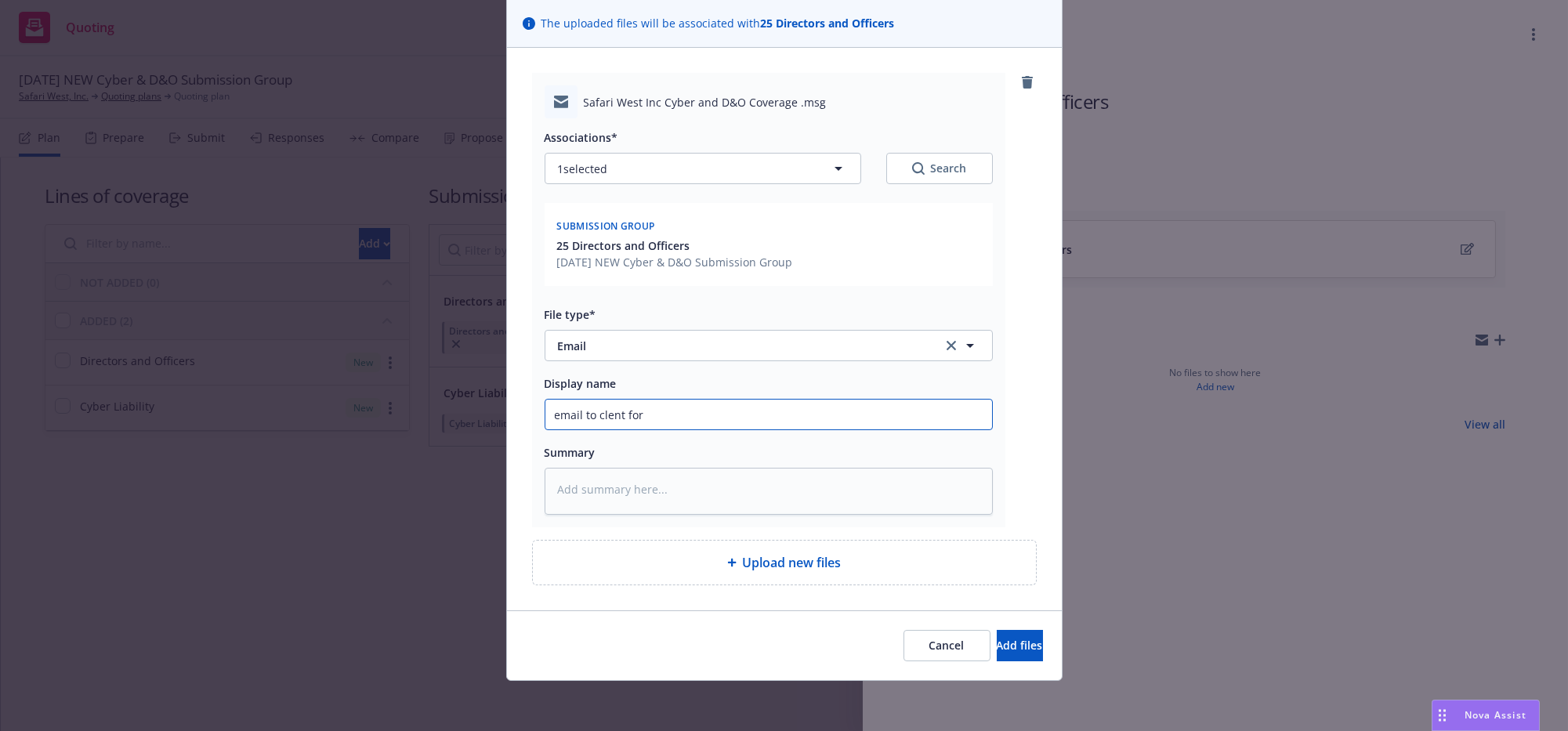
type textarea "x"
type input "email to clent for c"
type textarea "x"
type input "email to clent for cy"
type textarea "x"
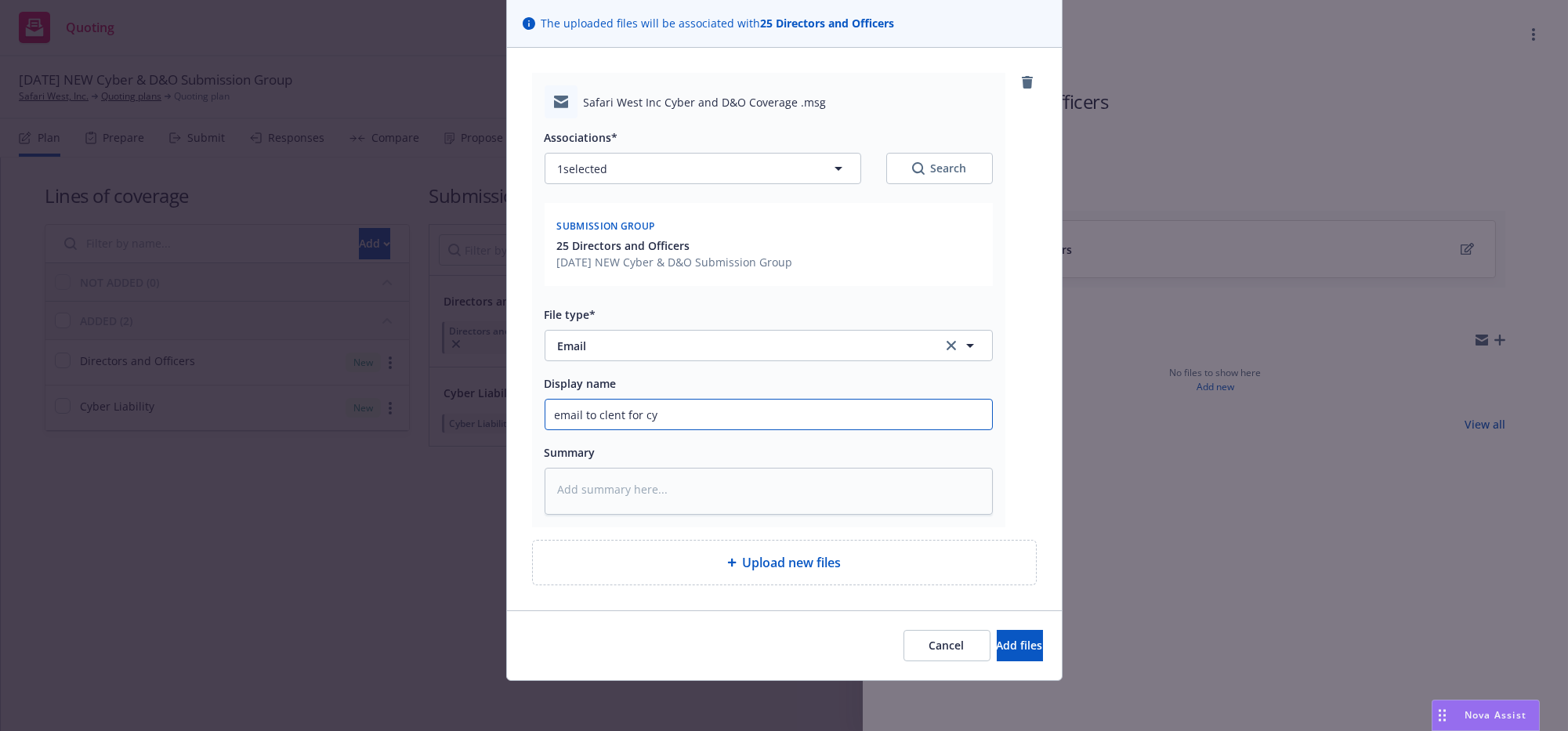
type input "email to clent for cyb"
type textarea "x"
type input "email to clent for cybe"
type textarea "x"
type input "email to clent for cyber"
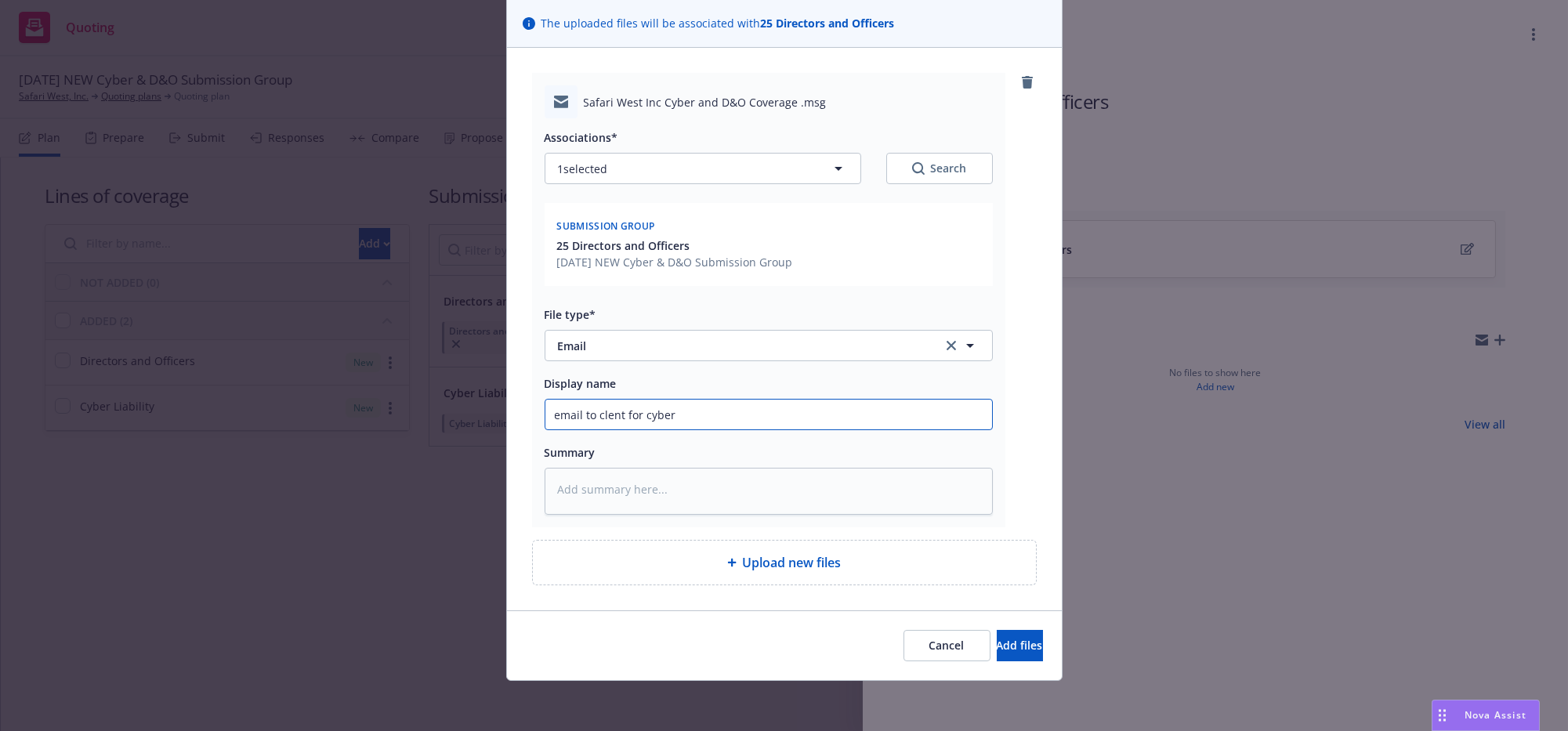
type textarea "x"
type input "email to clent for cyber"
type textarea "x"
type input "email to clent for cyber a"
type textarea "x"
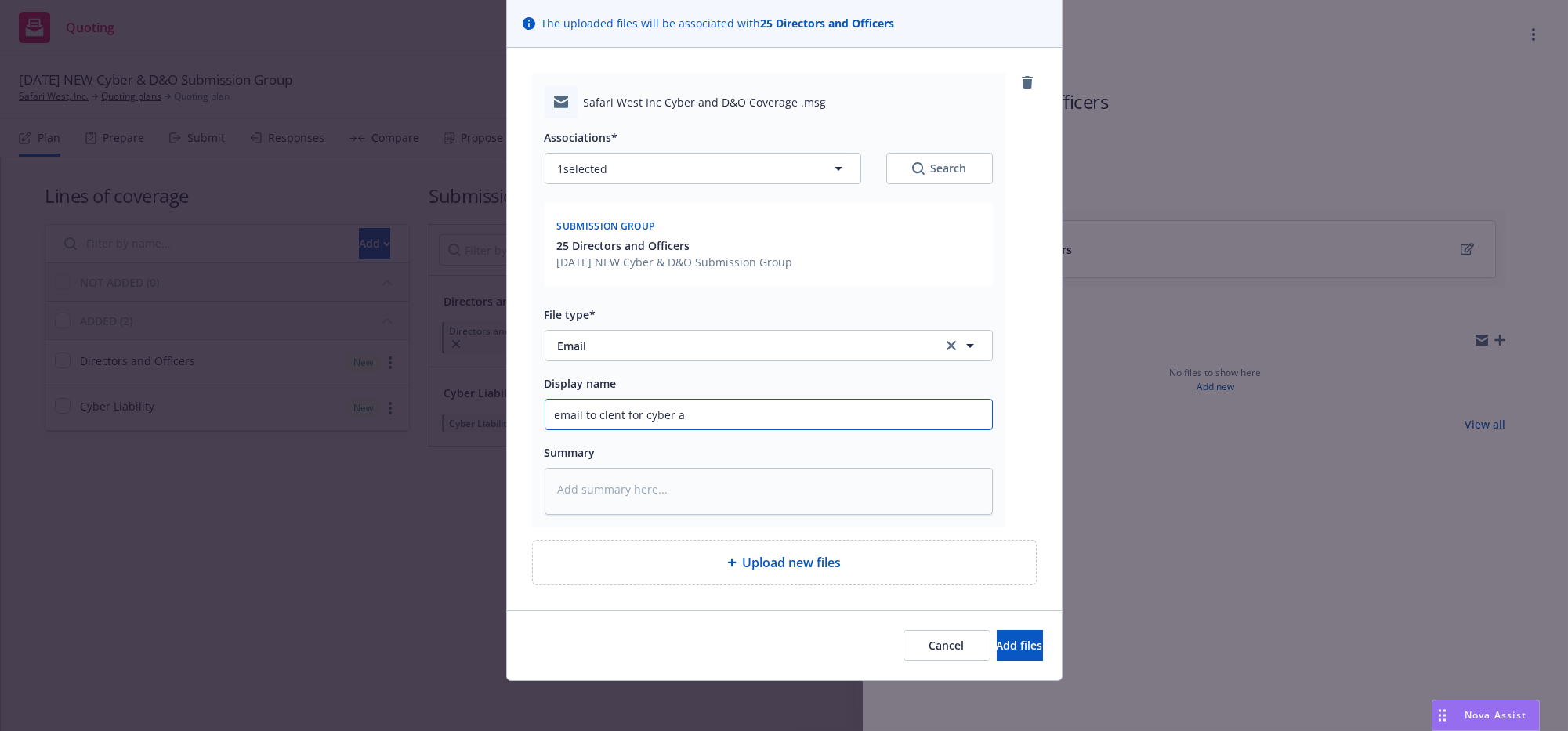
type input "email to clent for cyber an"
type textarea "x"
type input "email to clent for cyber and"
type textarea "x"
type input "email to clent for cyber and"
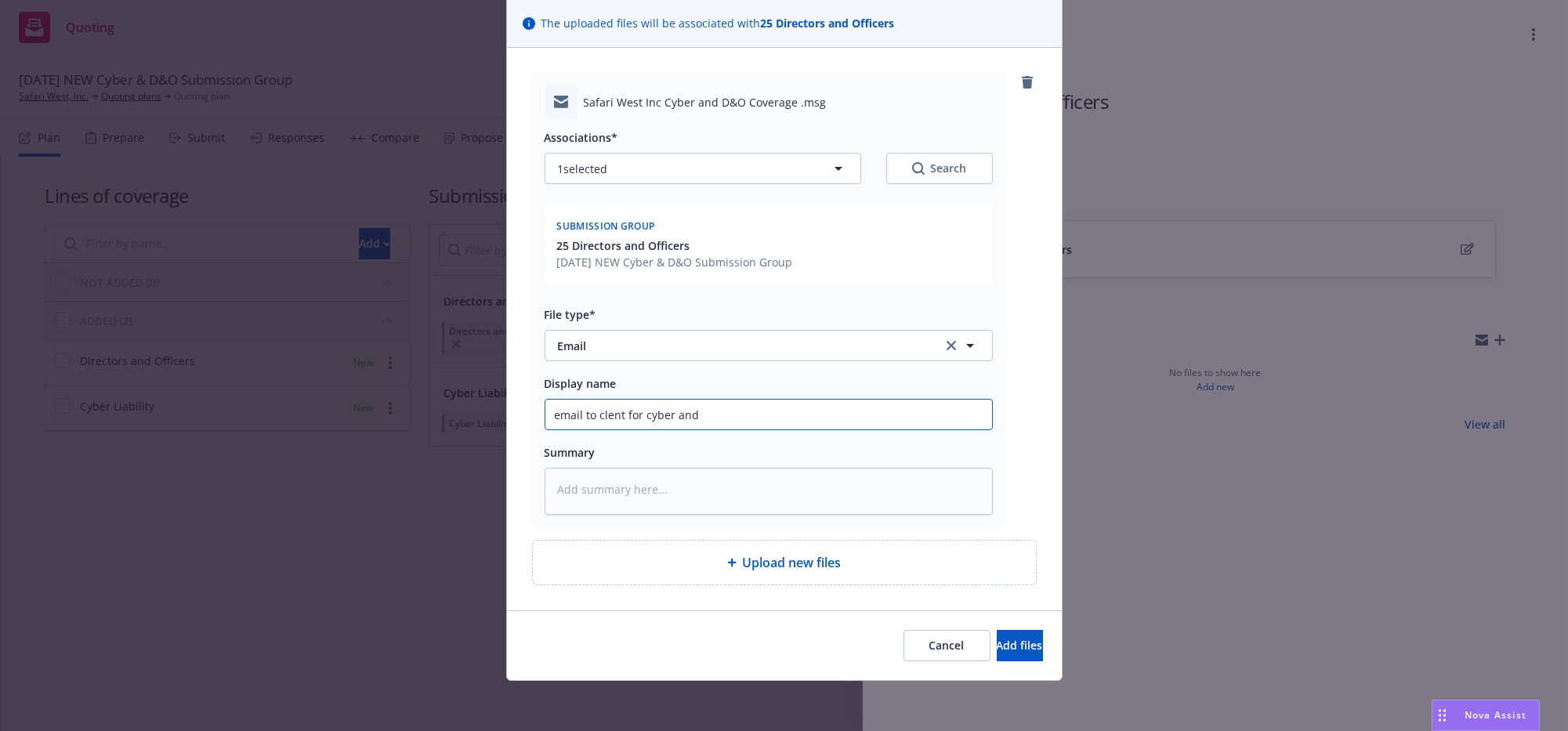
type textarea "x"
type input "email to clent for cyber and D"
type textarea "x"
type input "email to clent for cyber and D&"
type textarea "x"
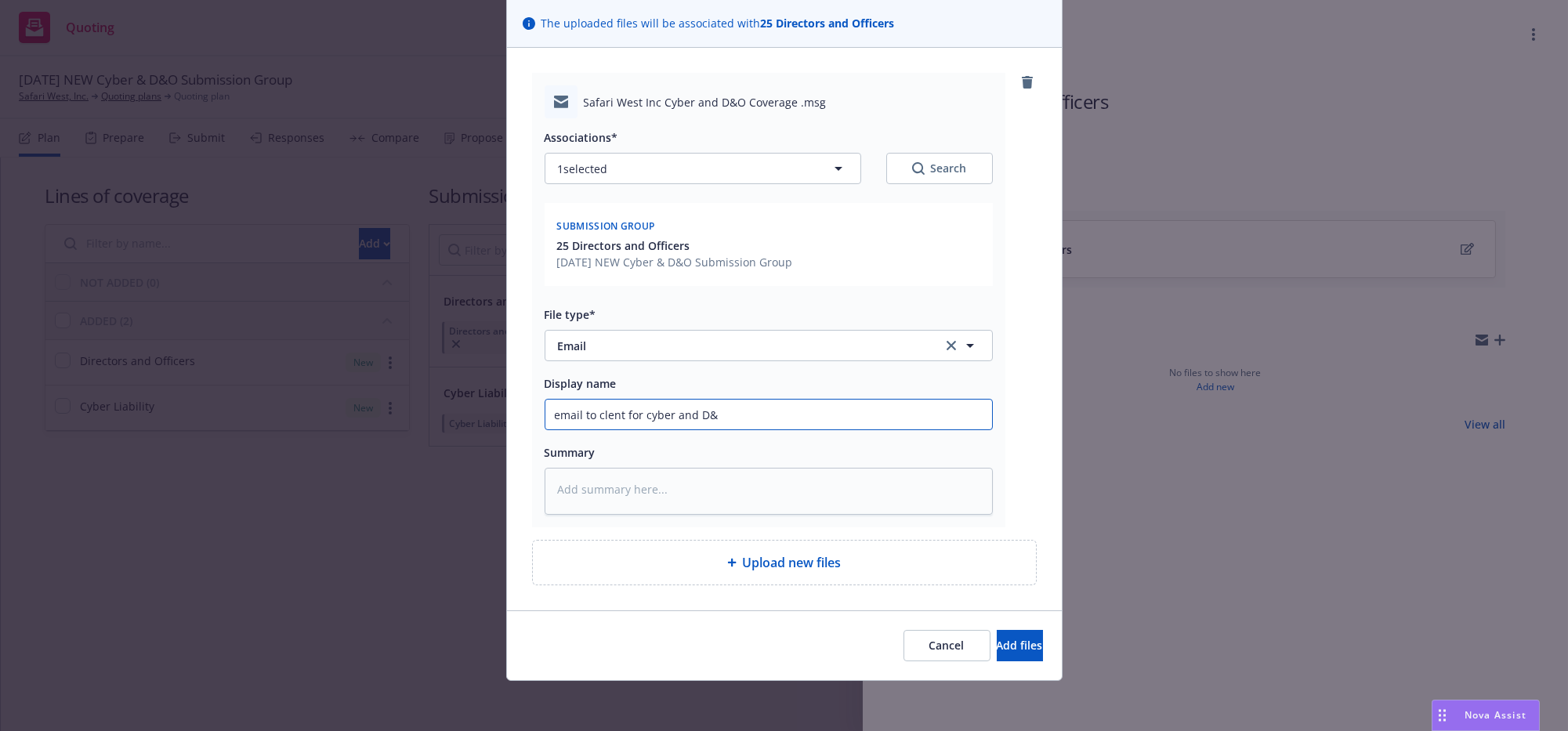
type input "email to clent for cyber and D&P"
type textarea "x"
type input "email to clent for cyber and D&P"
type textarea "x"
type input "email to clent for cyber and D&P"
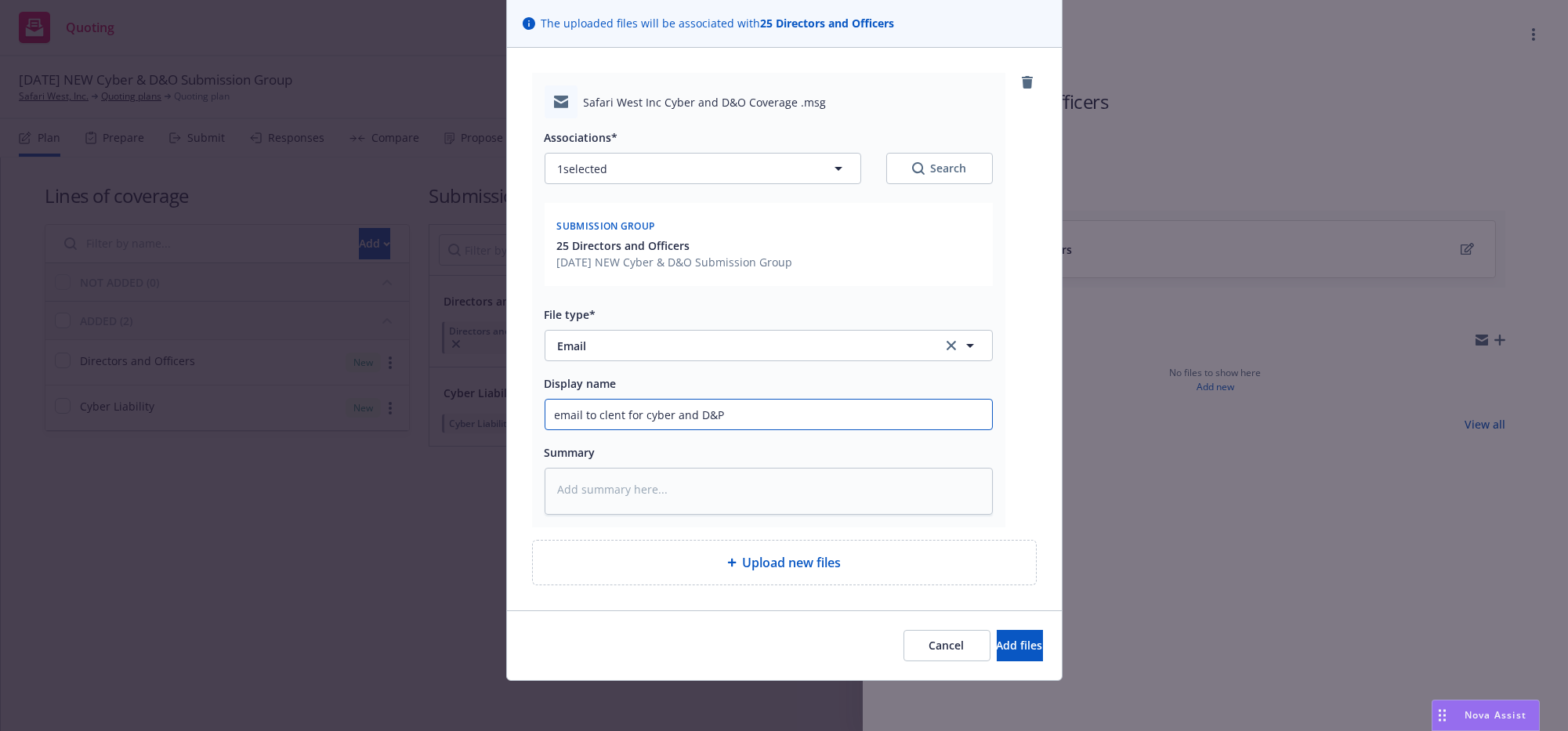
type textarea "x"
type input "email to clent for cyber and D&"
type textarea "x"
type input "email to clent for cyber and D&O"
type textarea "x"
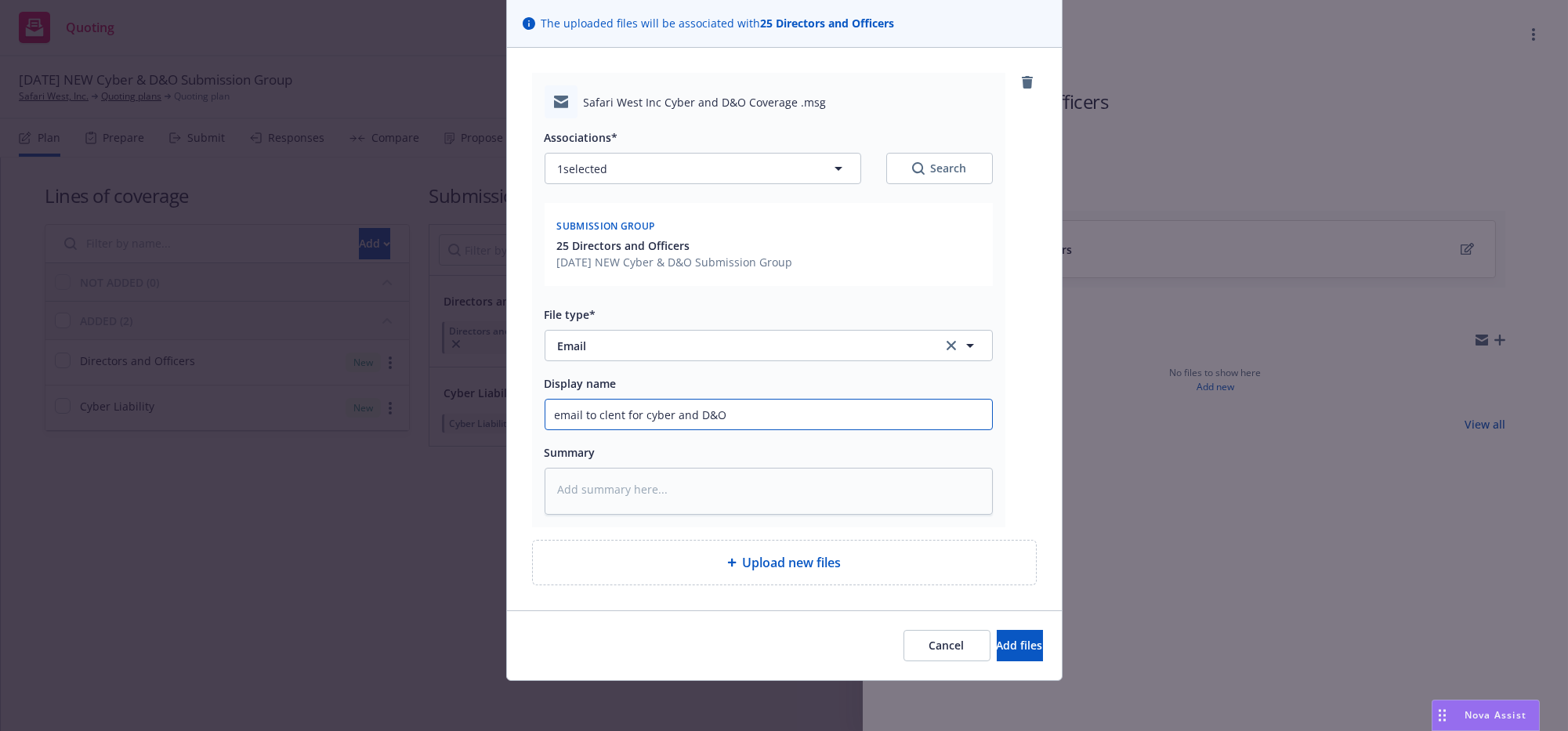
type input "email to clent for cyber and D&O"
type textarea "x"
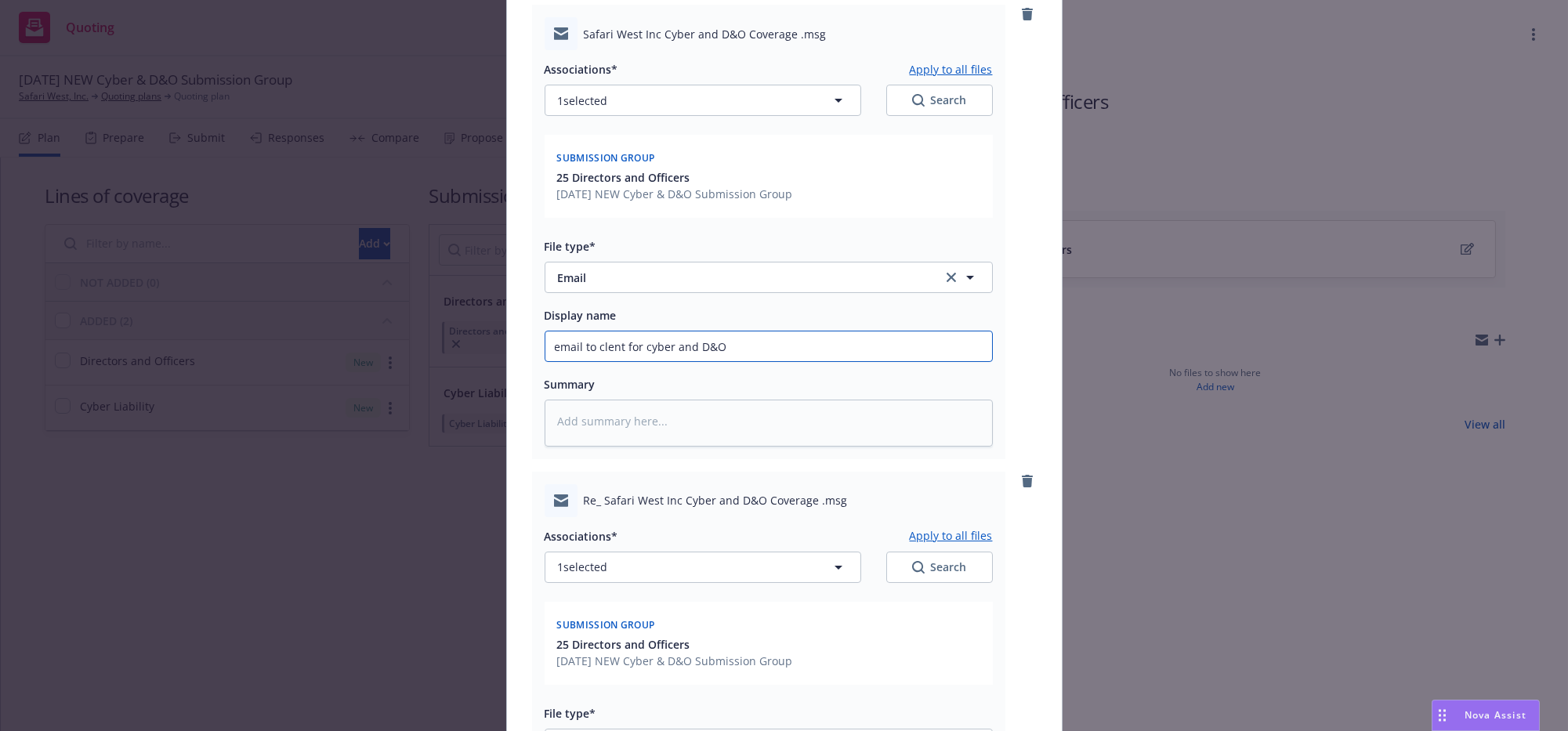
scroll to position [690, 0]
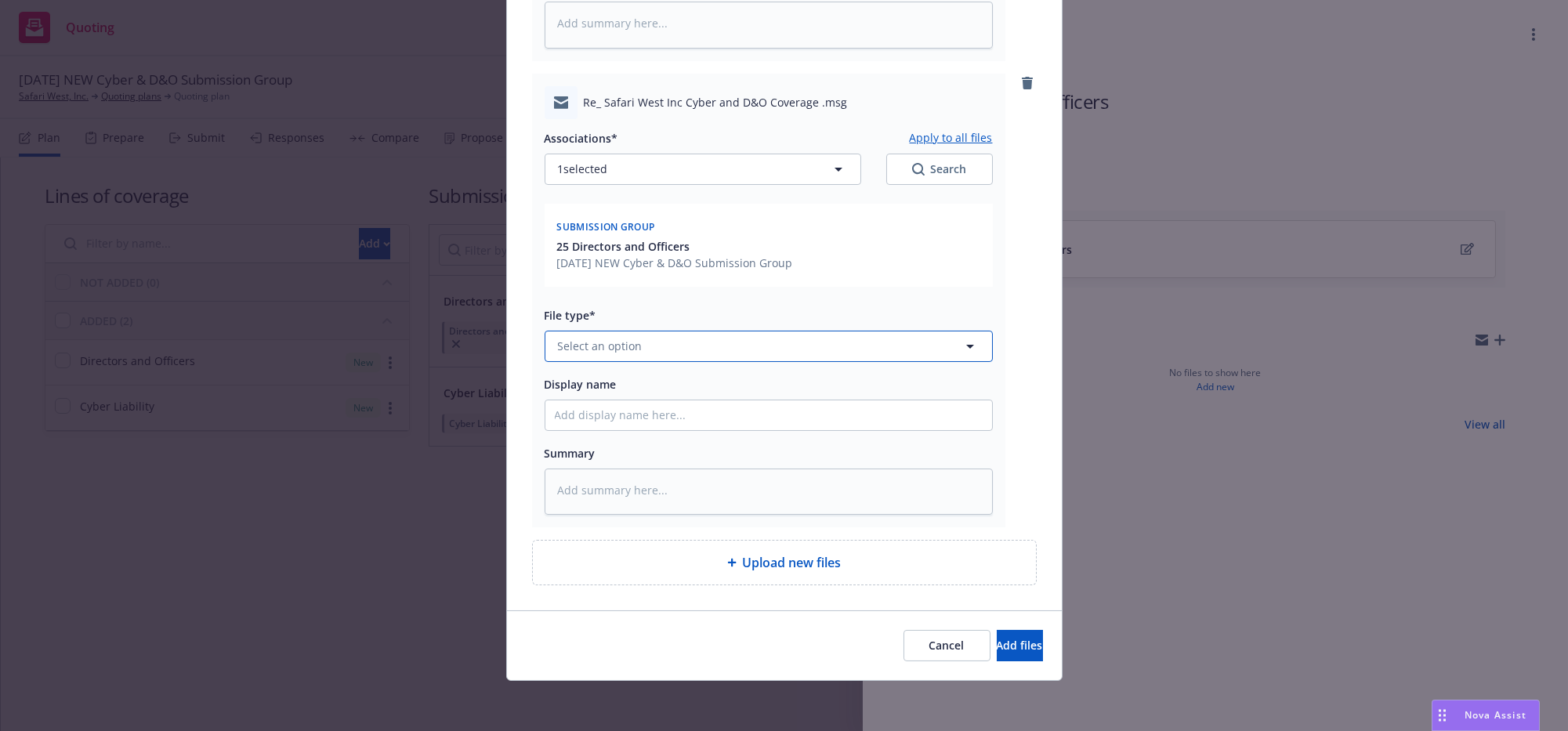
click at [636, 338] on span "Select an option" at bounding box center [600, 346] width 85 height 16
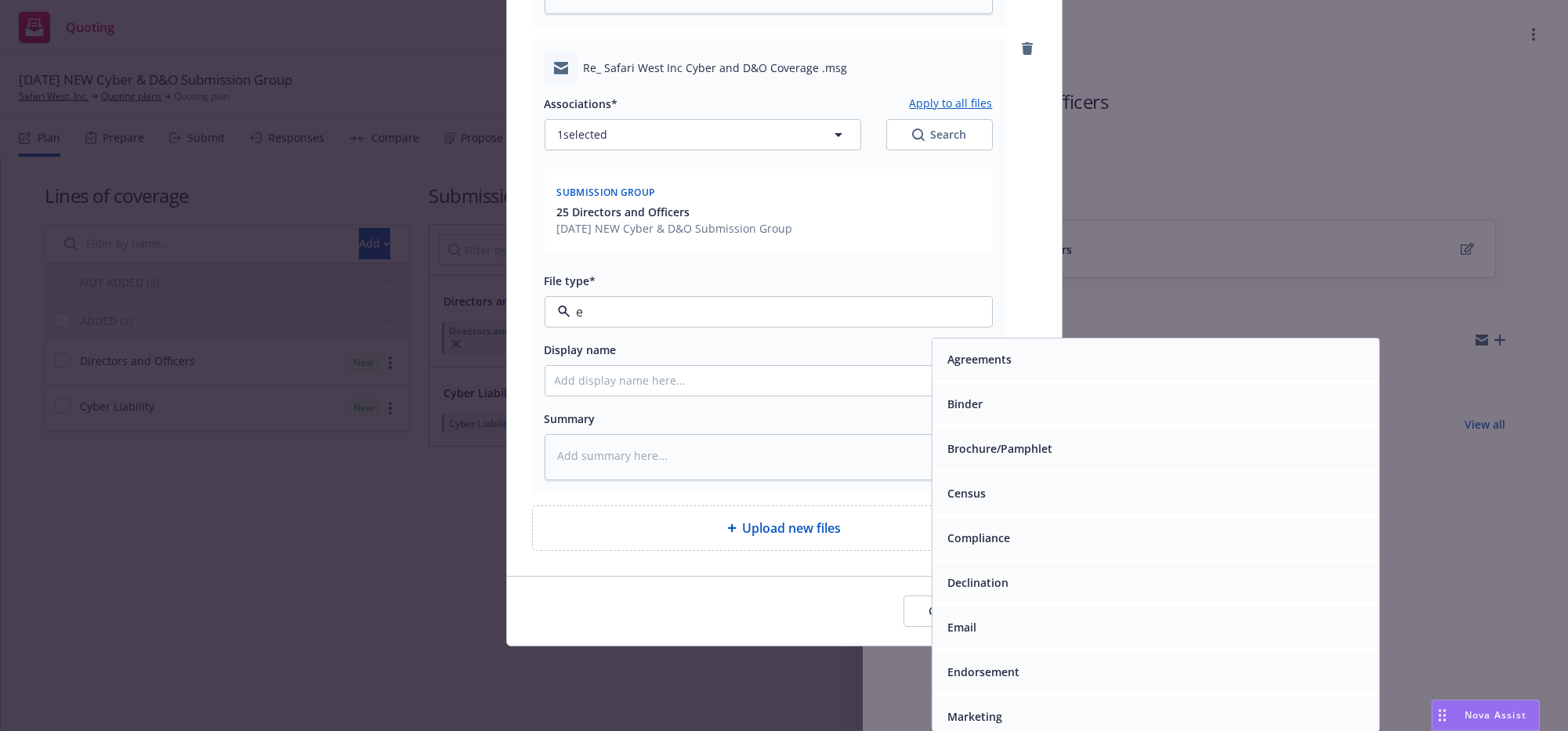
type input "em"
click at [1028, 408] on div "Email" at bounding box center [1155, 404] width 428 height 23
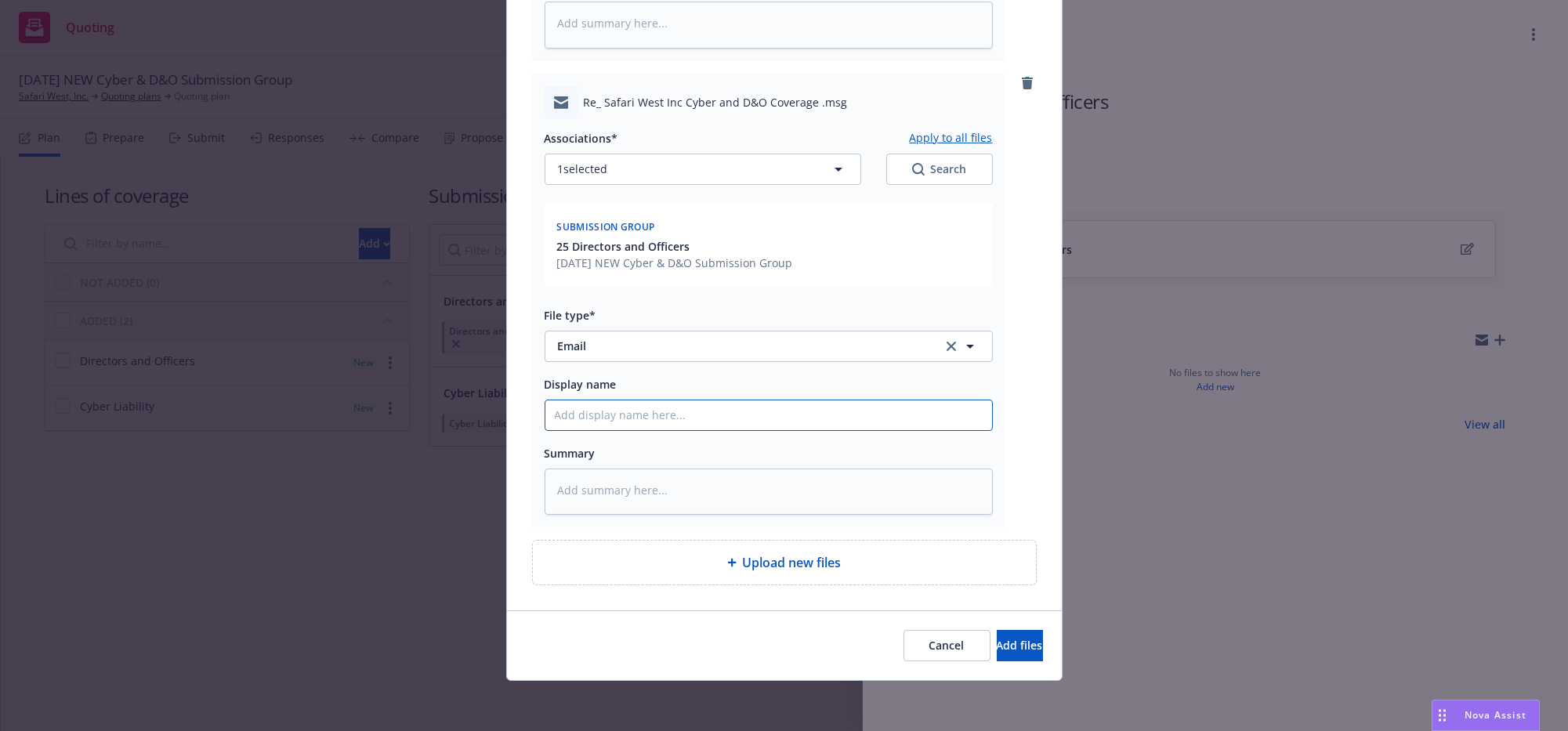
type textarea "x"
type input "c"
type textarea "x"
type input "cl"
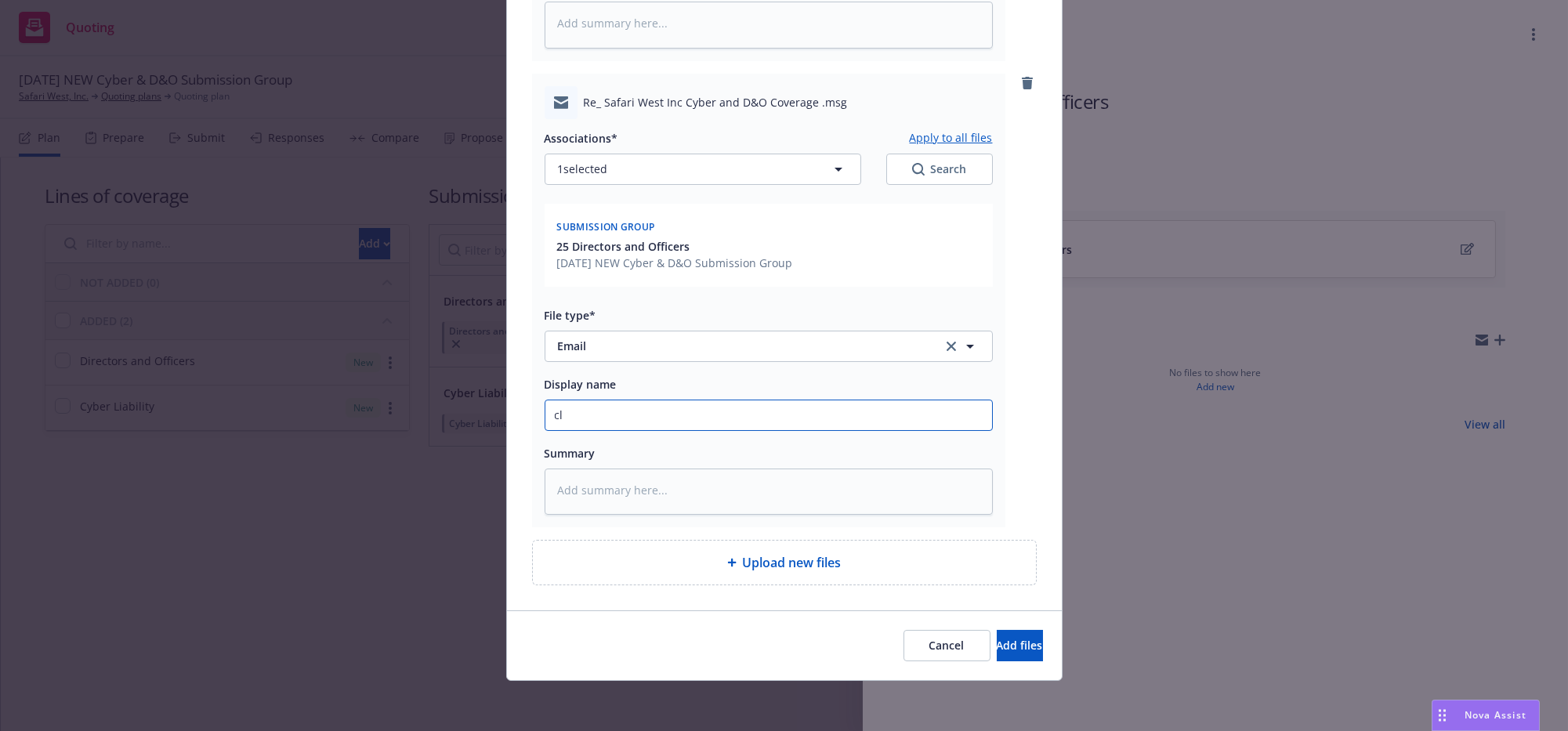
type textarea "x"
type input "cli"
type textarea "x"
type input "clie"
type textarea "x"
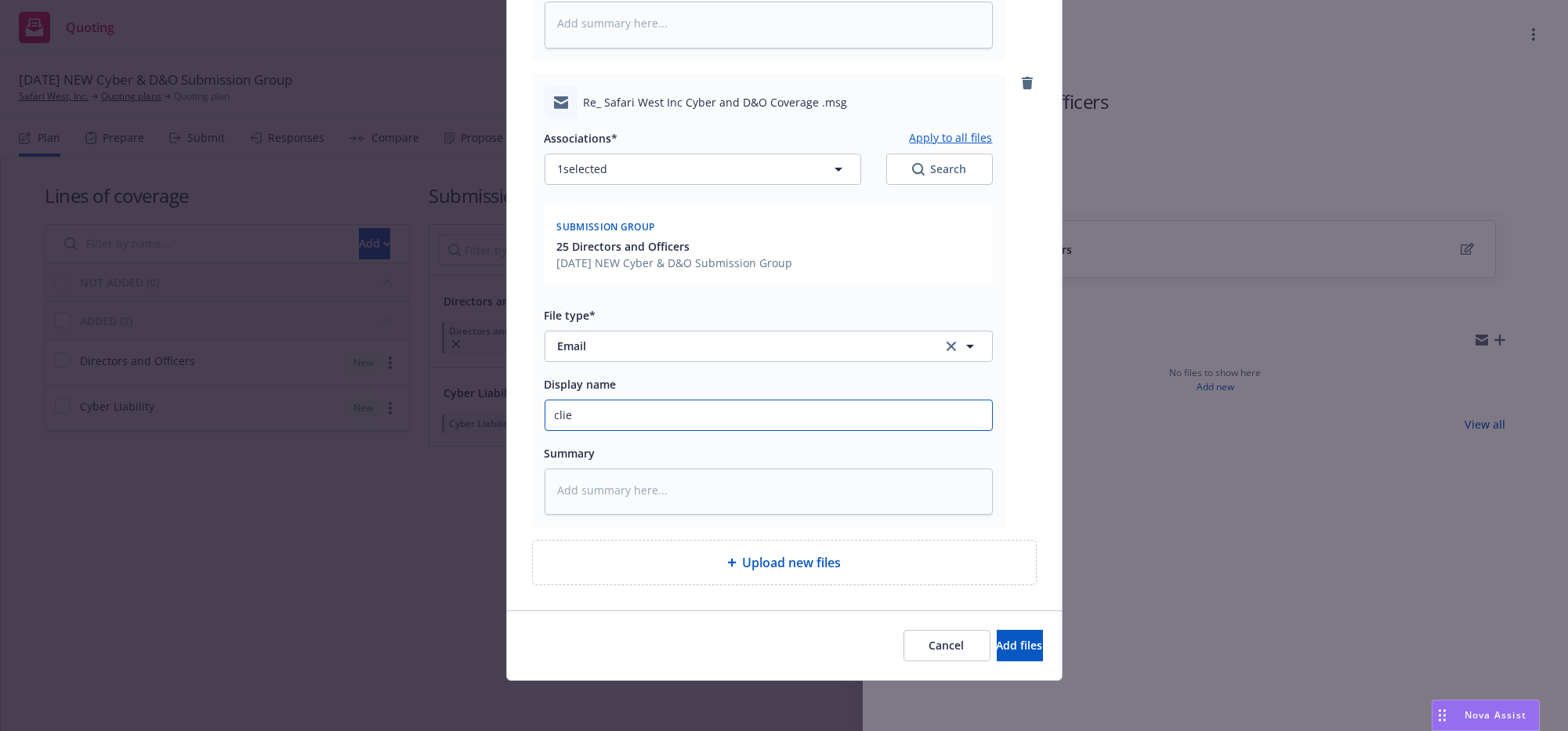
type input "clien"
type textarea "x"
type input "client"
type textarea "x"
type input "client"
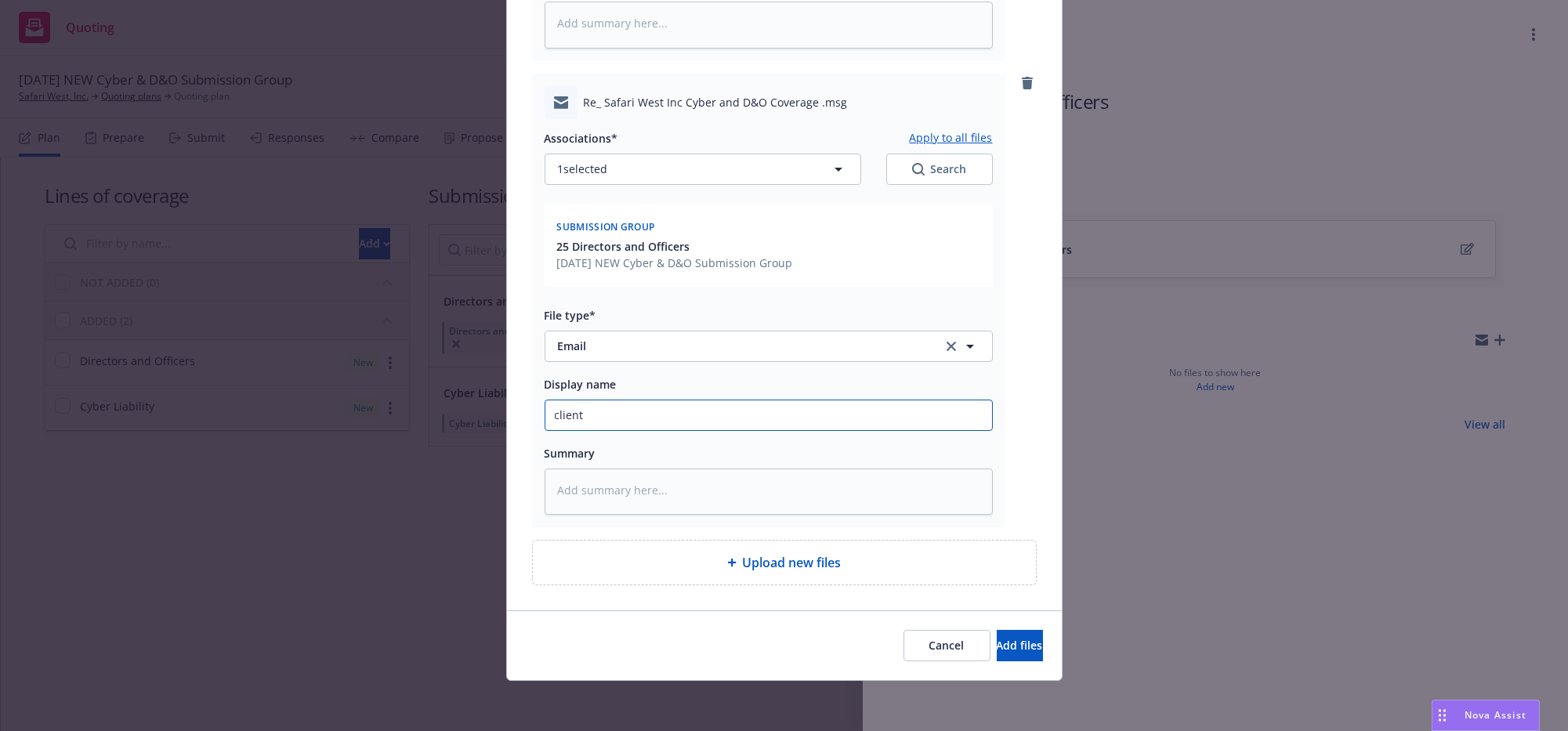
type textarea "x"
type input "client o"
type textarea "x"
type input "client on"
type textarea "x"
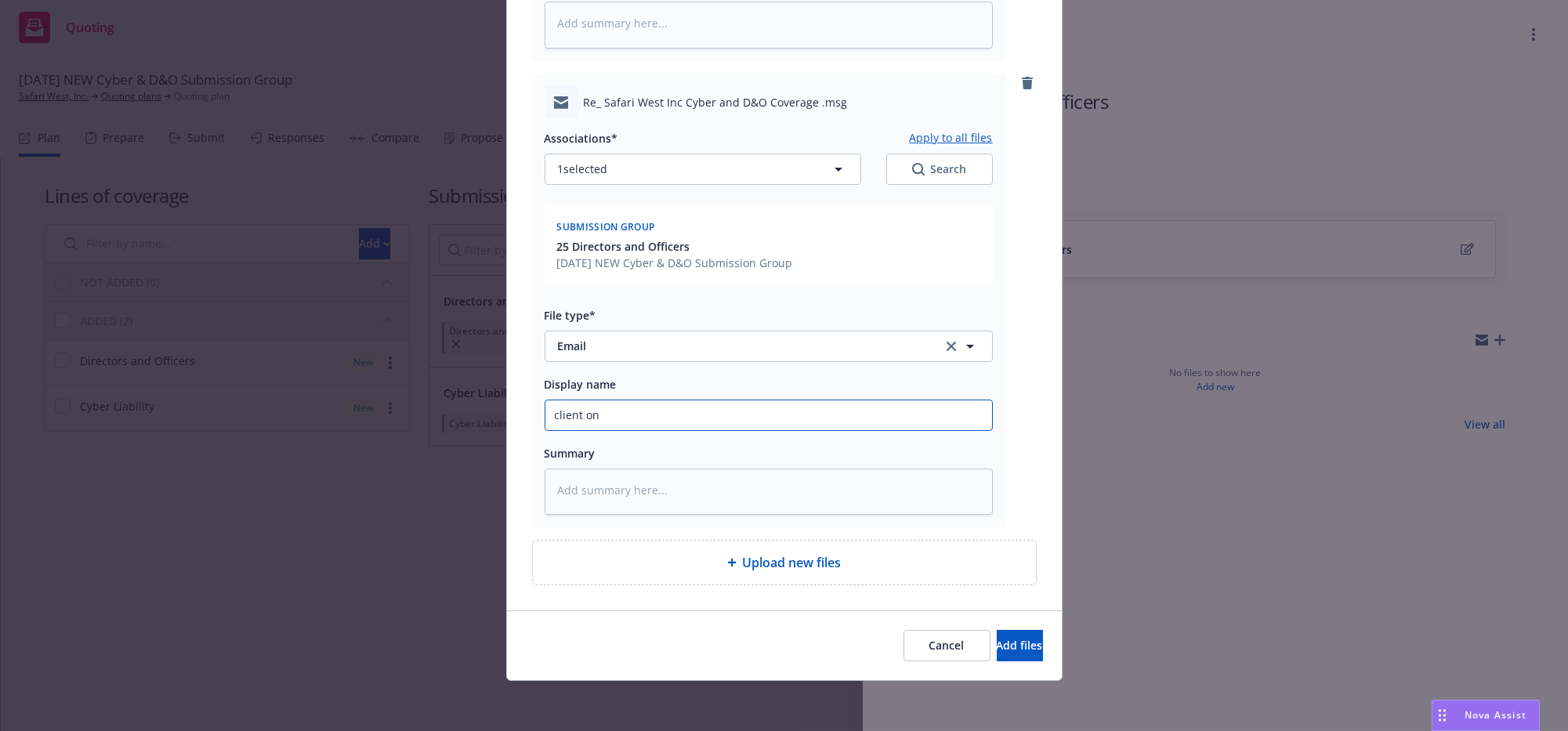
type input "client onl"
type textarea "x"
type input "client only"
type textarea "x"
type input "client only"
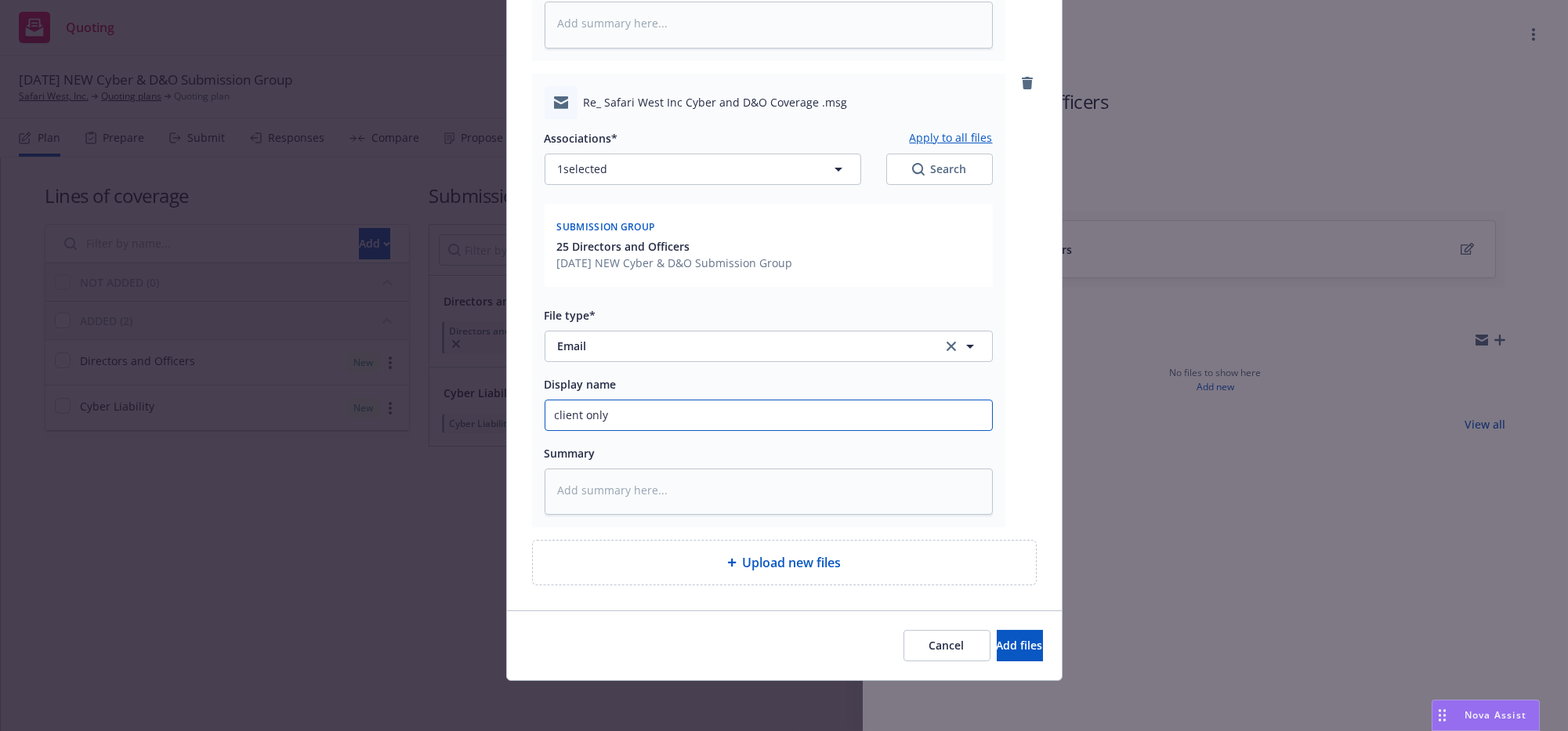
type textarea "x"
type input "client only i"
type textarea "x"
type input "client only int"
type textarea "x"
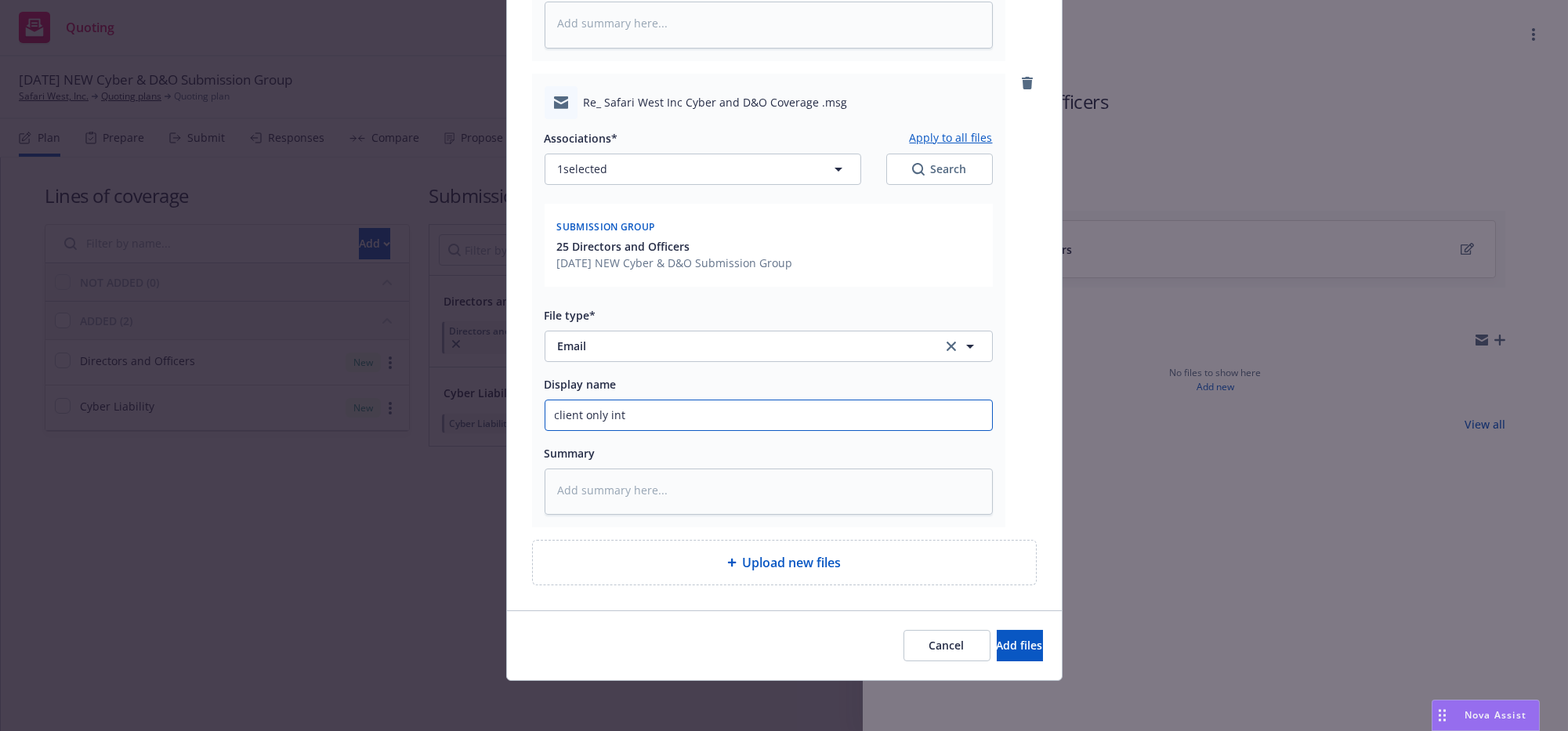
type input "client only inte"
type textarea "x"
type input "client only inter"
type textarea "x"
type input "client only intere"
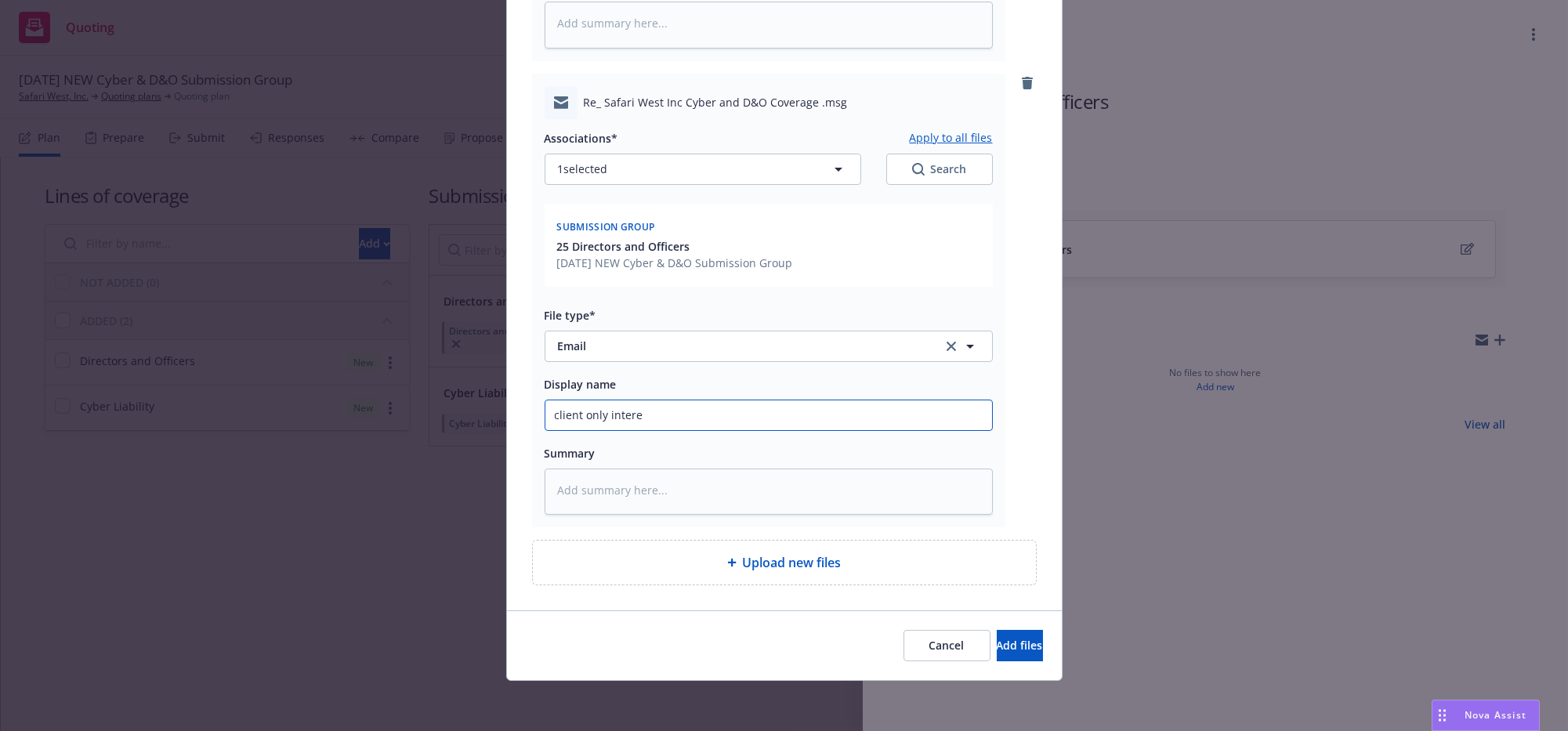
type textarea "x"
type input "client only interes"
type textarea "x"
type input "client only interest"
type textarea "x"
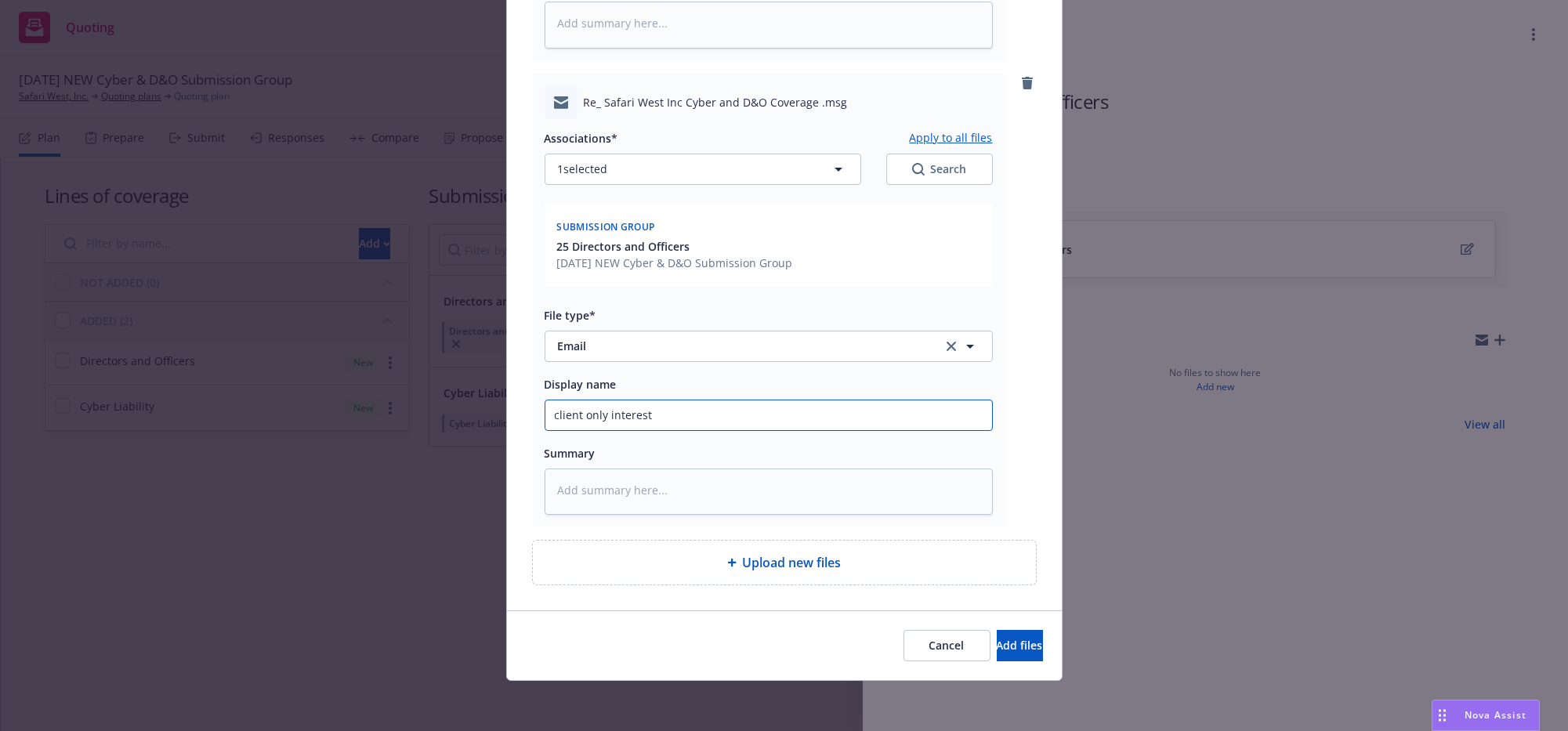
type input "client only intereste"
type textarea "x"
type input "client only interested"
type textarea "x"
type input "client only interested"
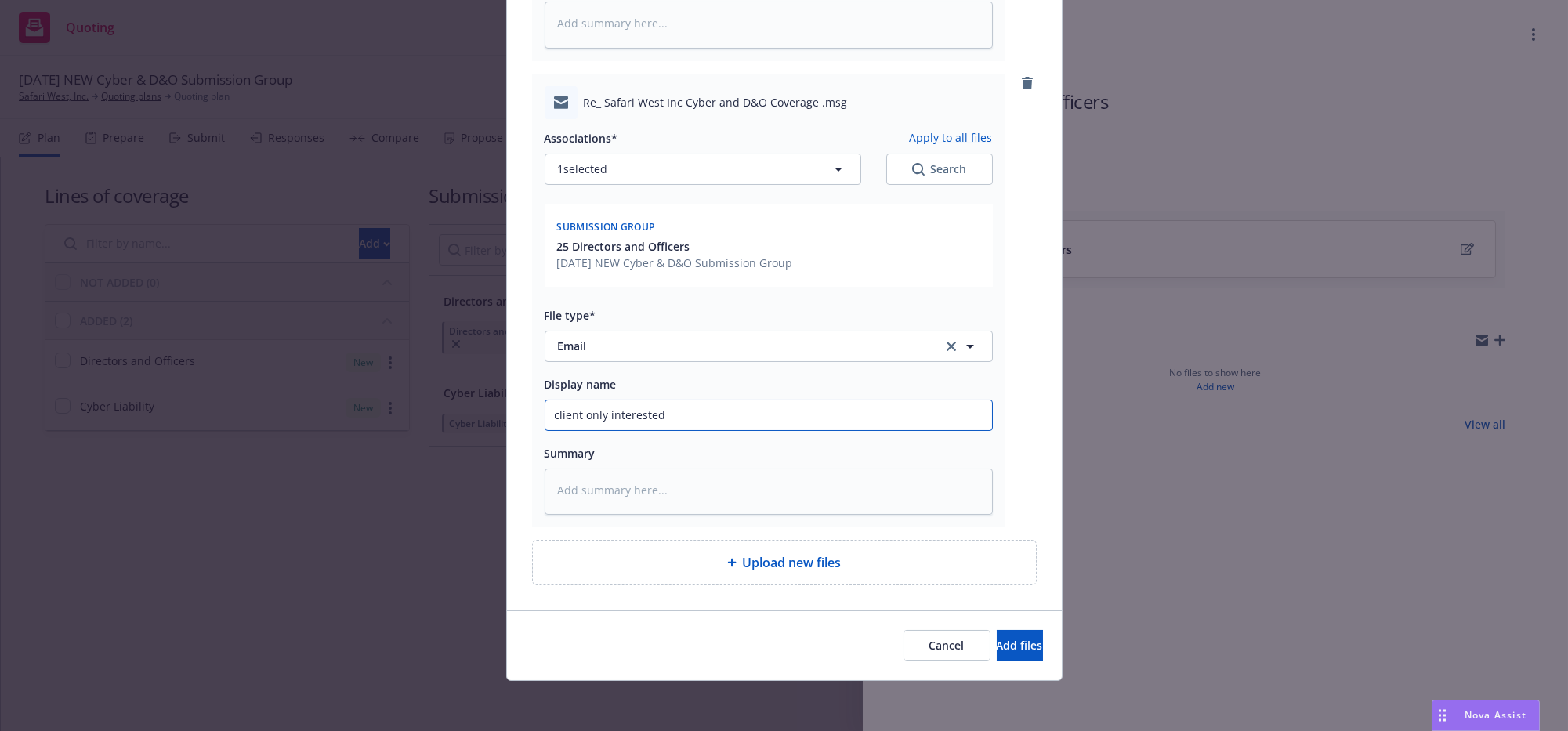
type textarea "x"
type input "client only interested f"
type textarea "x"
type input "client only interested fo"
type textarea "x"
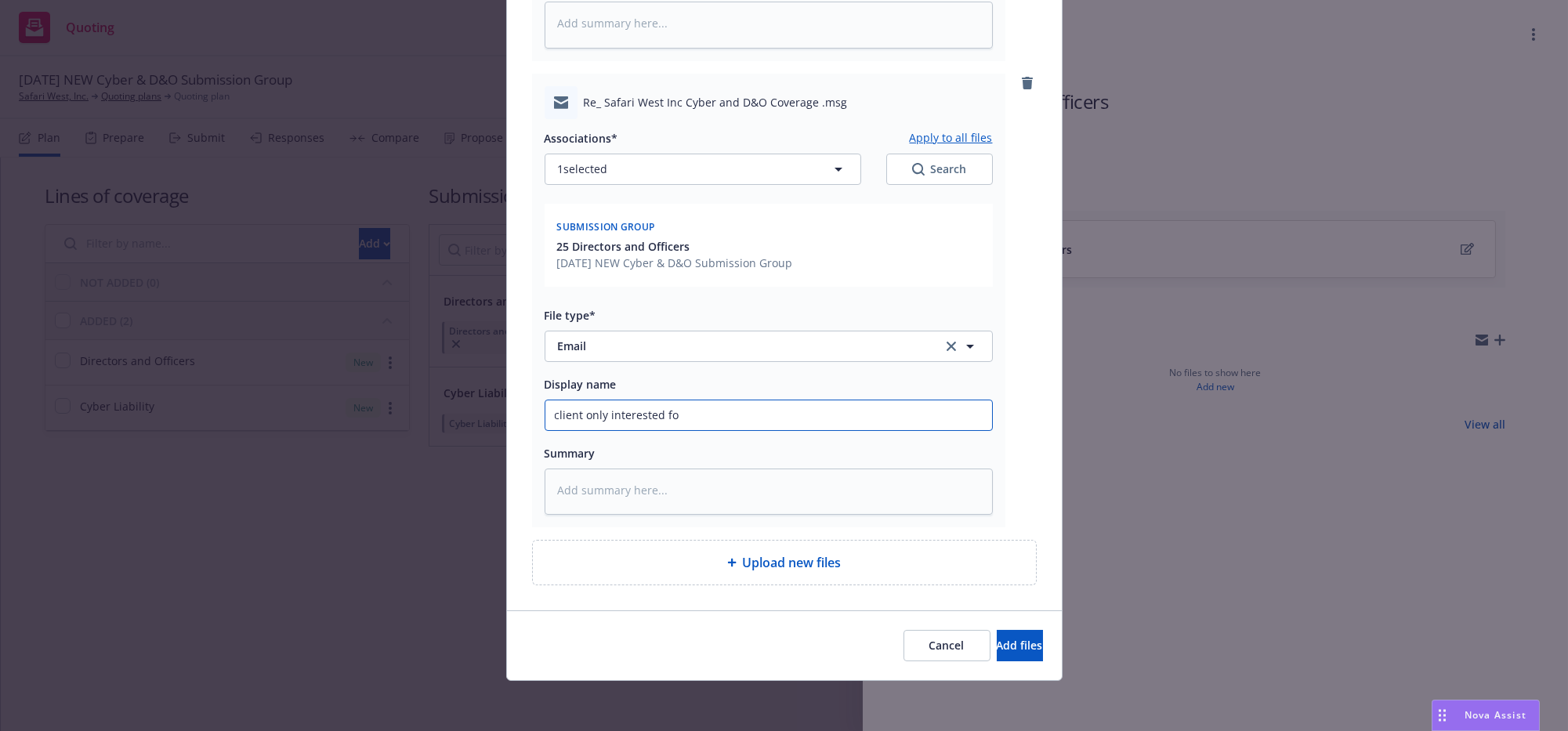
type input "client only interested for"
type textarea "x"
type input "client only interested for"
type textarea "x"
type input "client only interested for D"
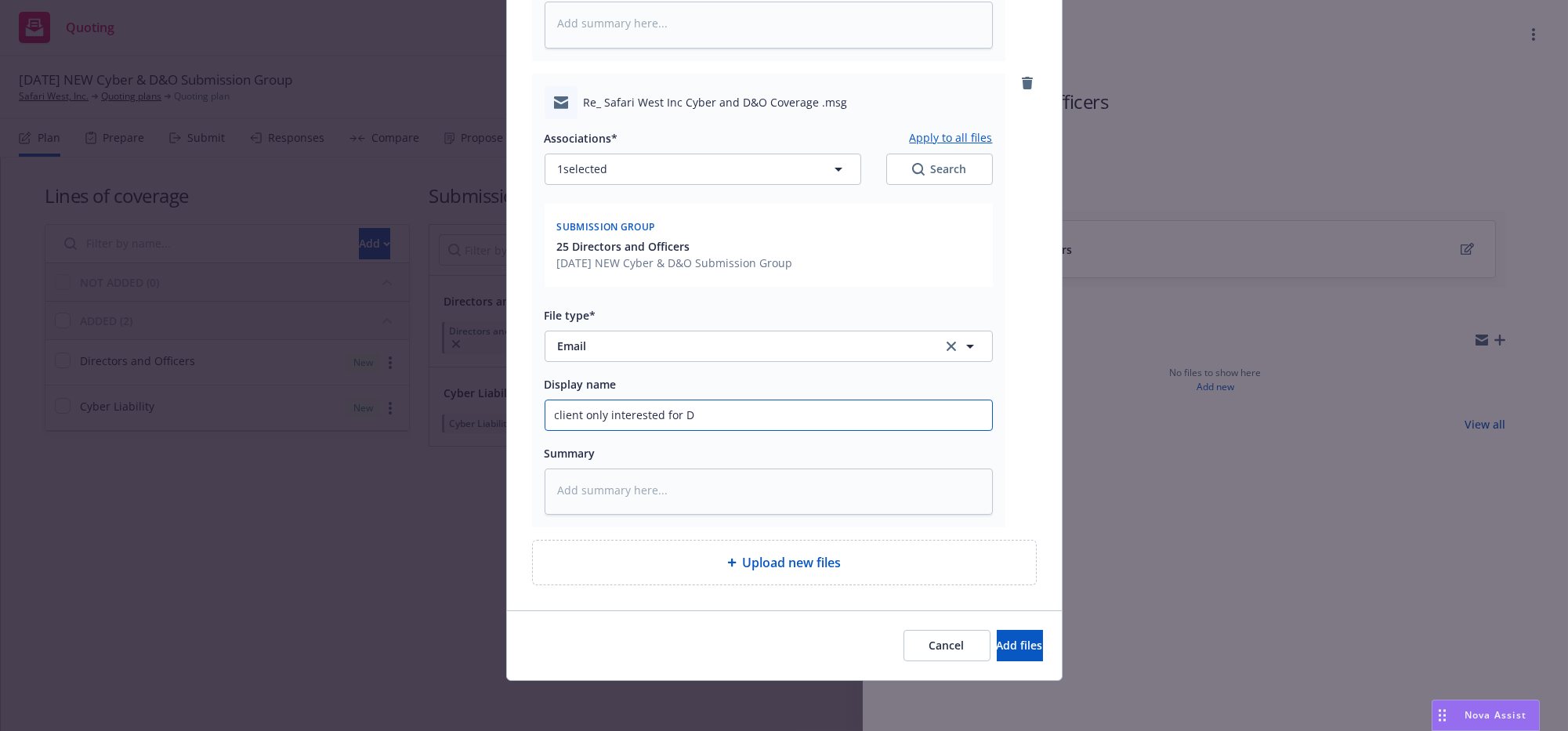
type textarea "x"
type input "client only interested for DO"
type textarea "x"
type input "client only interested for DO"
type textarea "x"
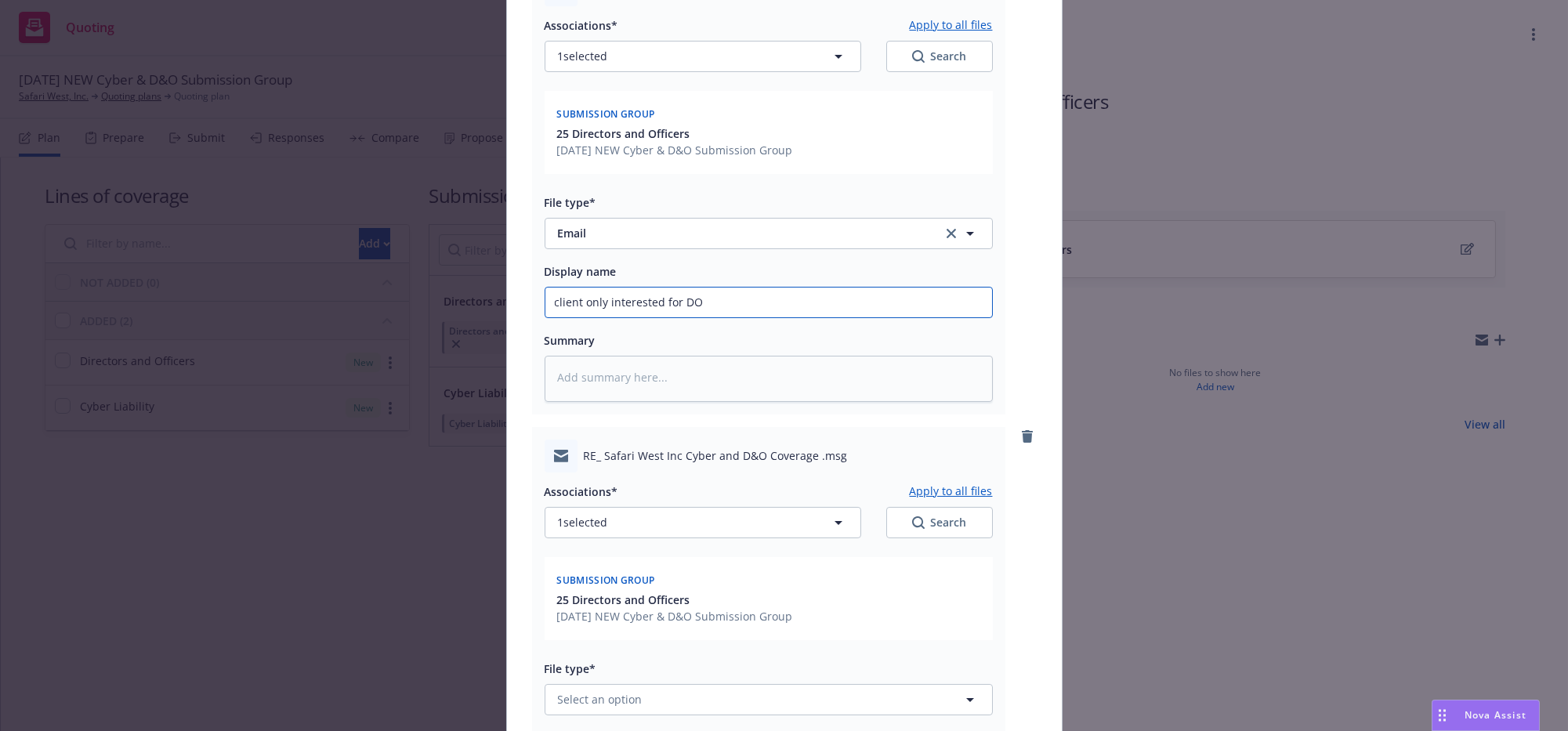
scroll to position [1200, 0]
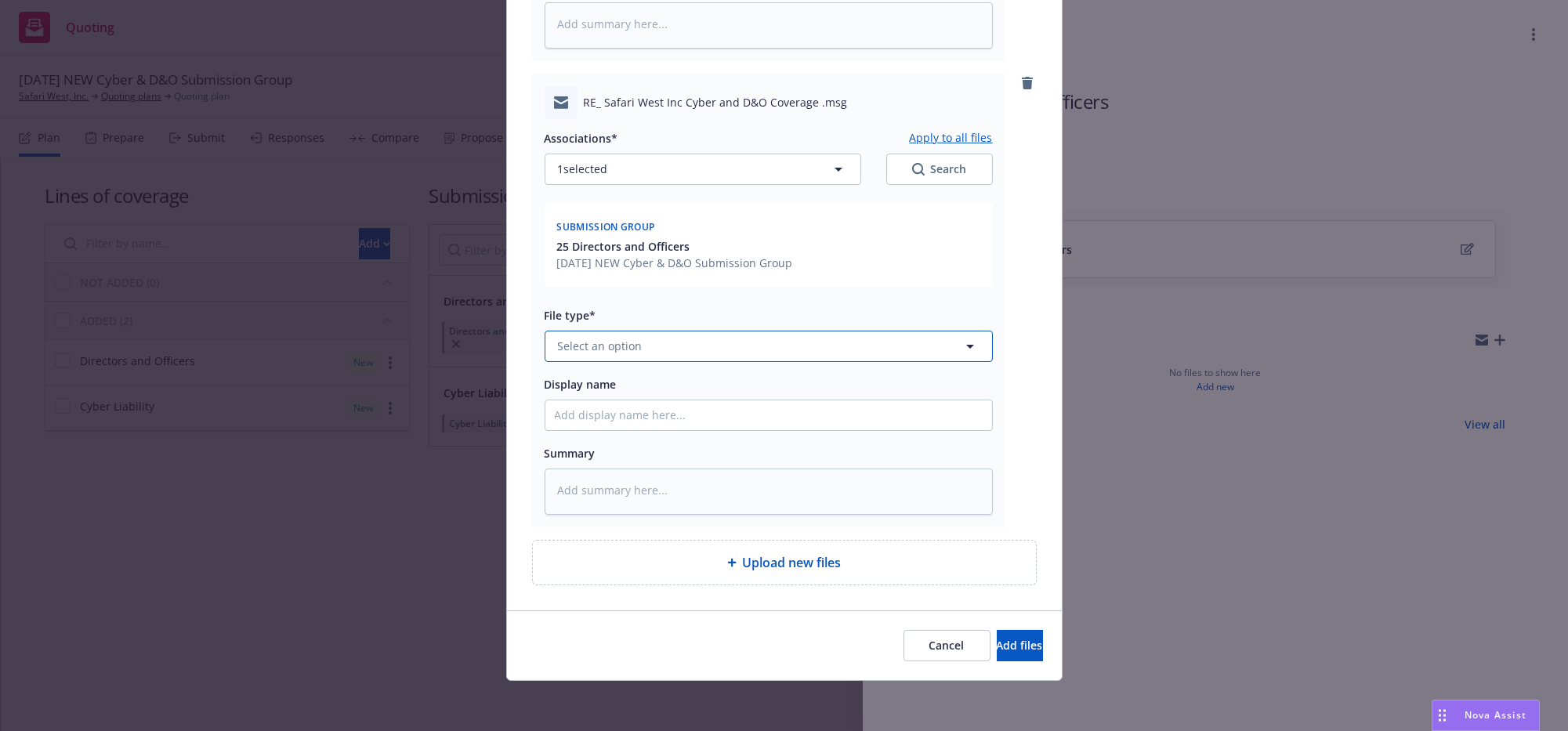
click at [611, 331] on button "Select an option" at bounding box center [769, 346] width 448 height 31
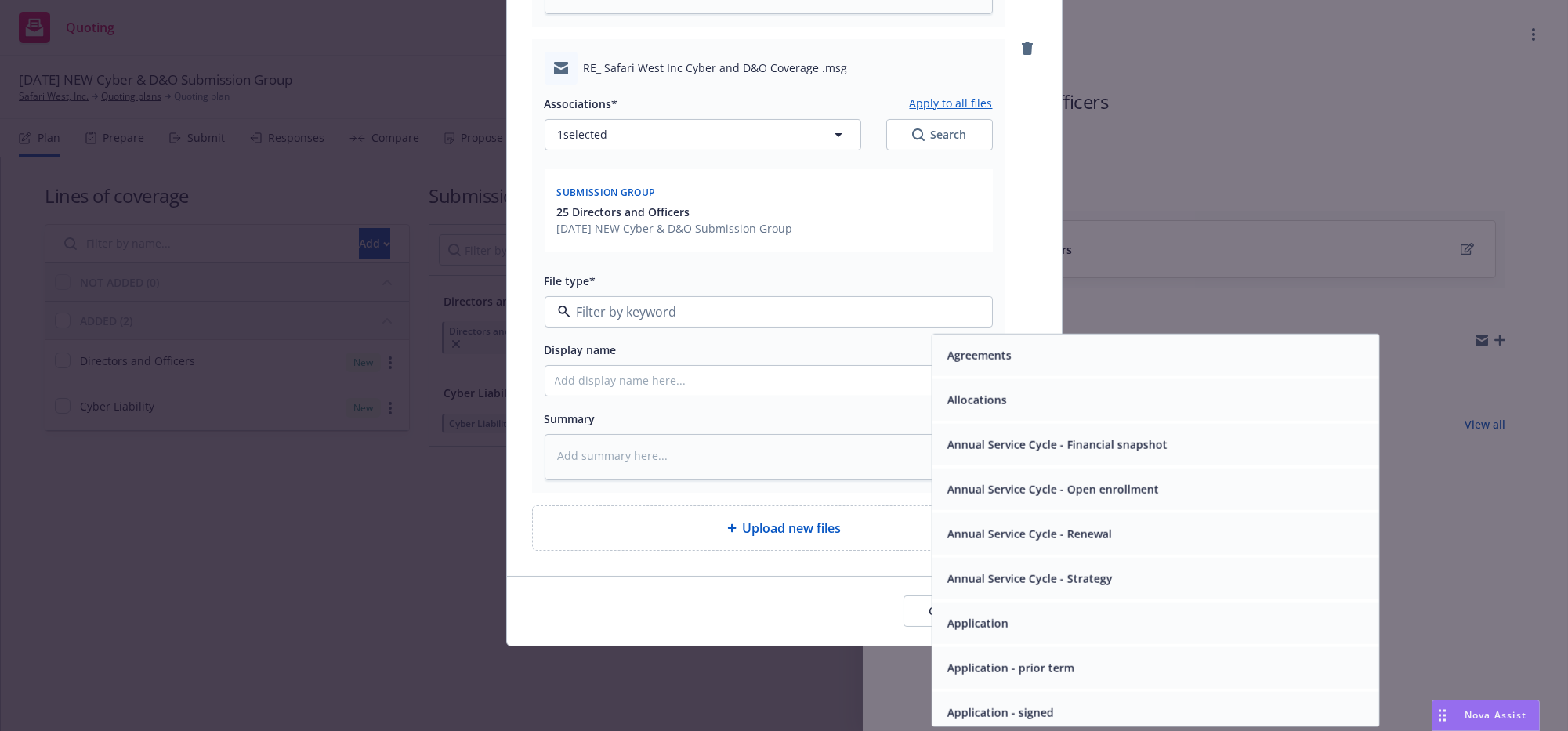
type input "e"
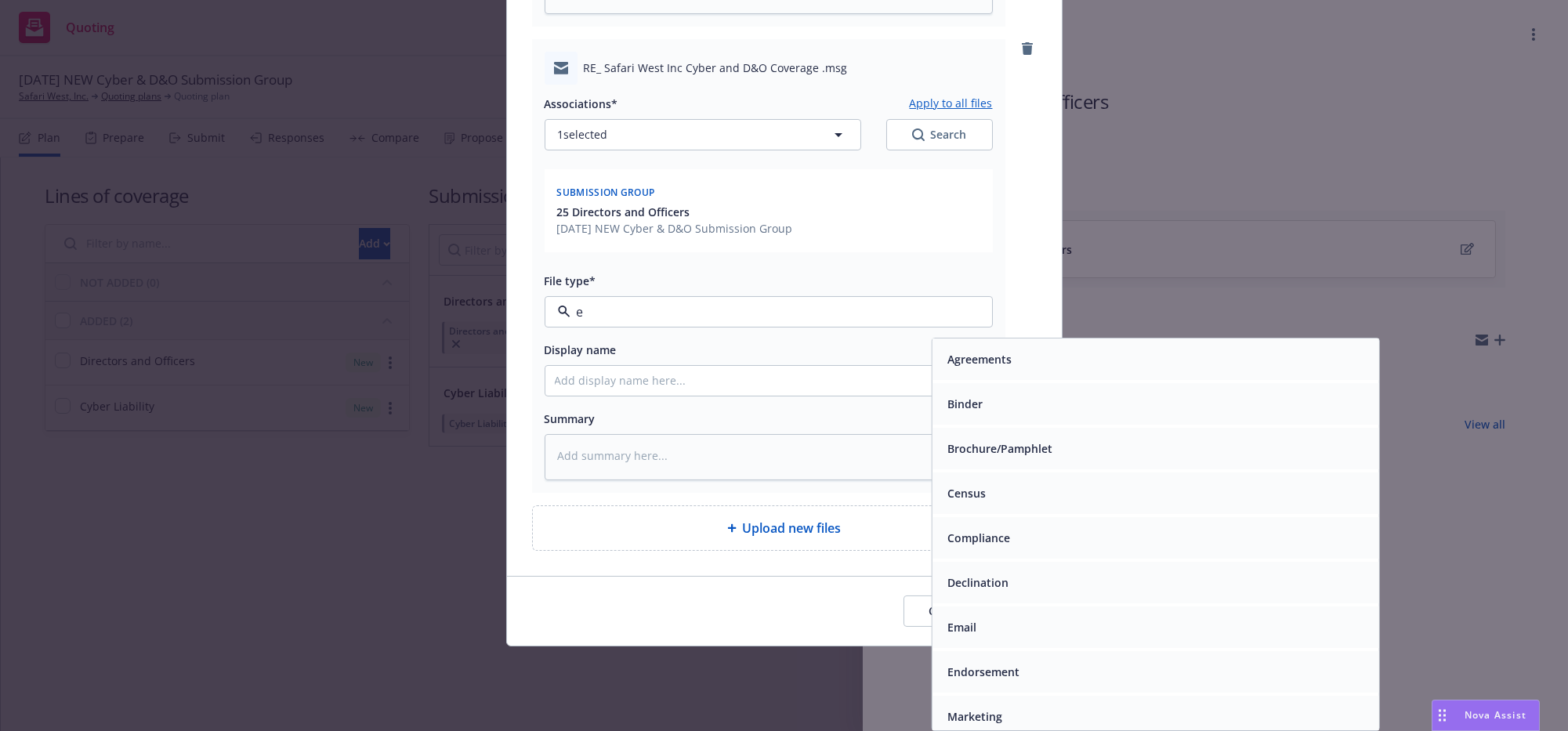
click at [988, 621] on div "Email" at bounding box center [1155, 627] width 428 height 23
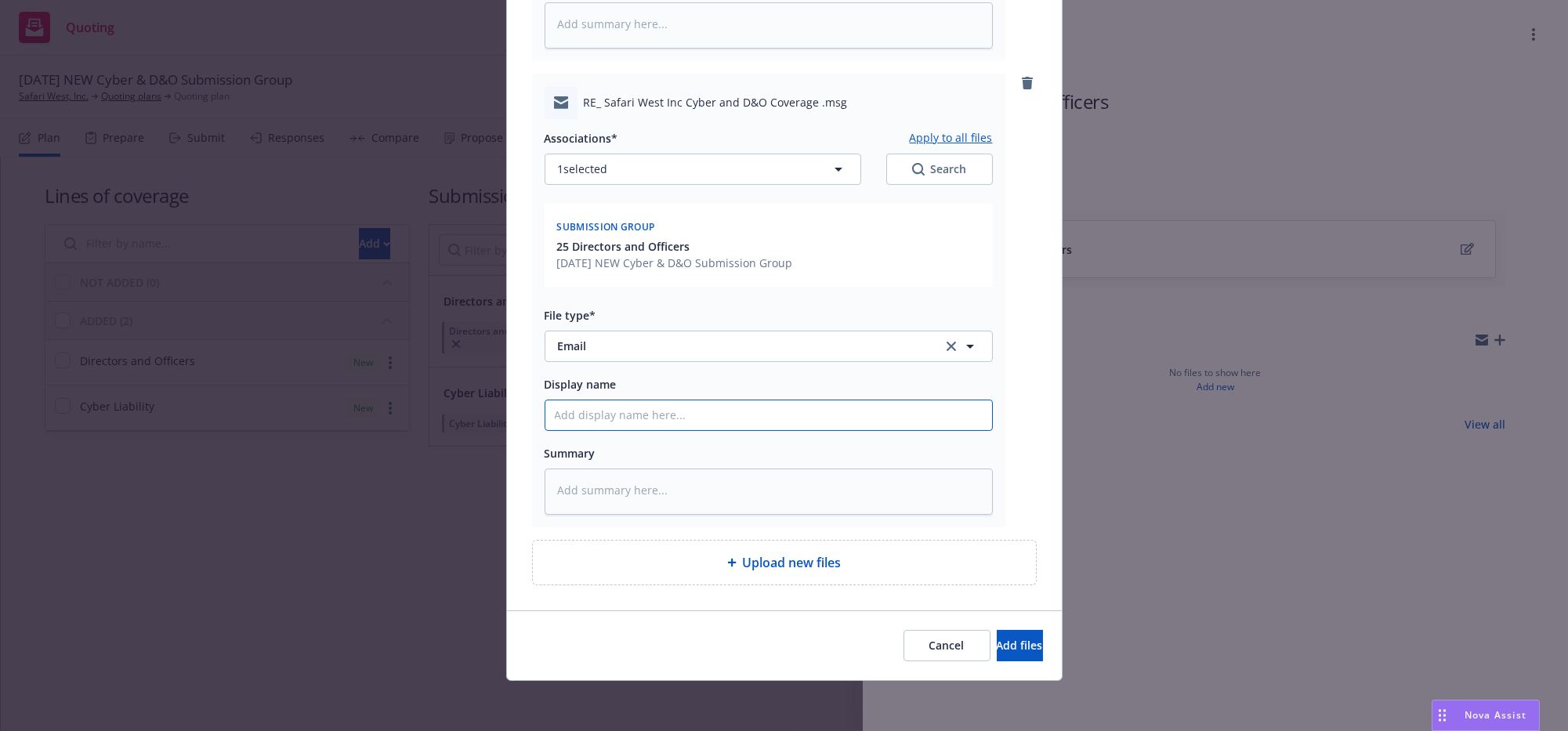
type textarea "x"
type input "A"
type textarea "x"
type input "Ad"
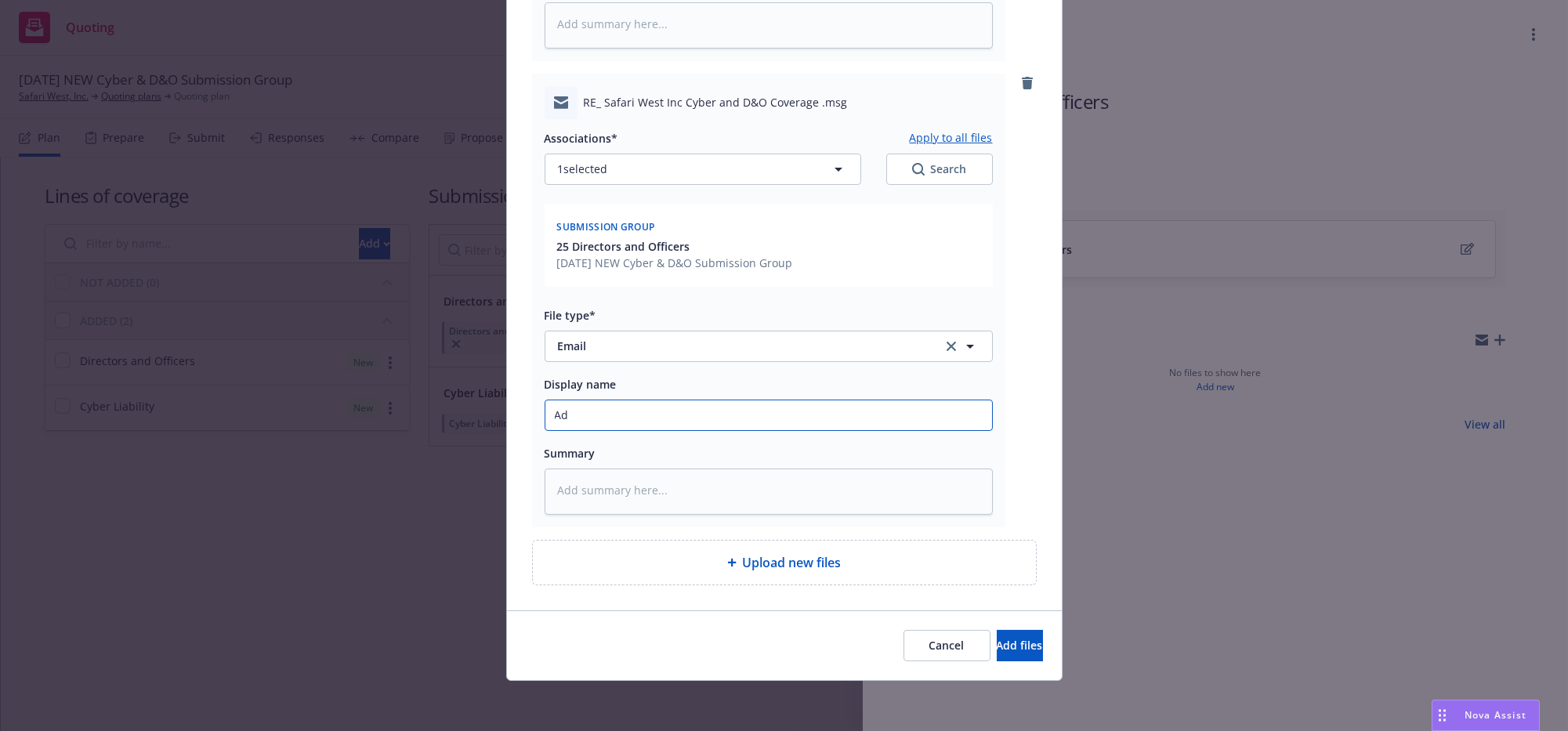
type textarea "x"
type input "Adv"
type textarea "x"
type input "Advi"
type textarea "x"
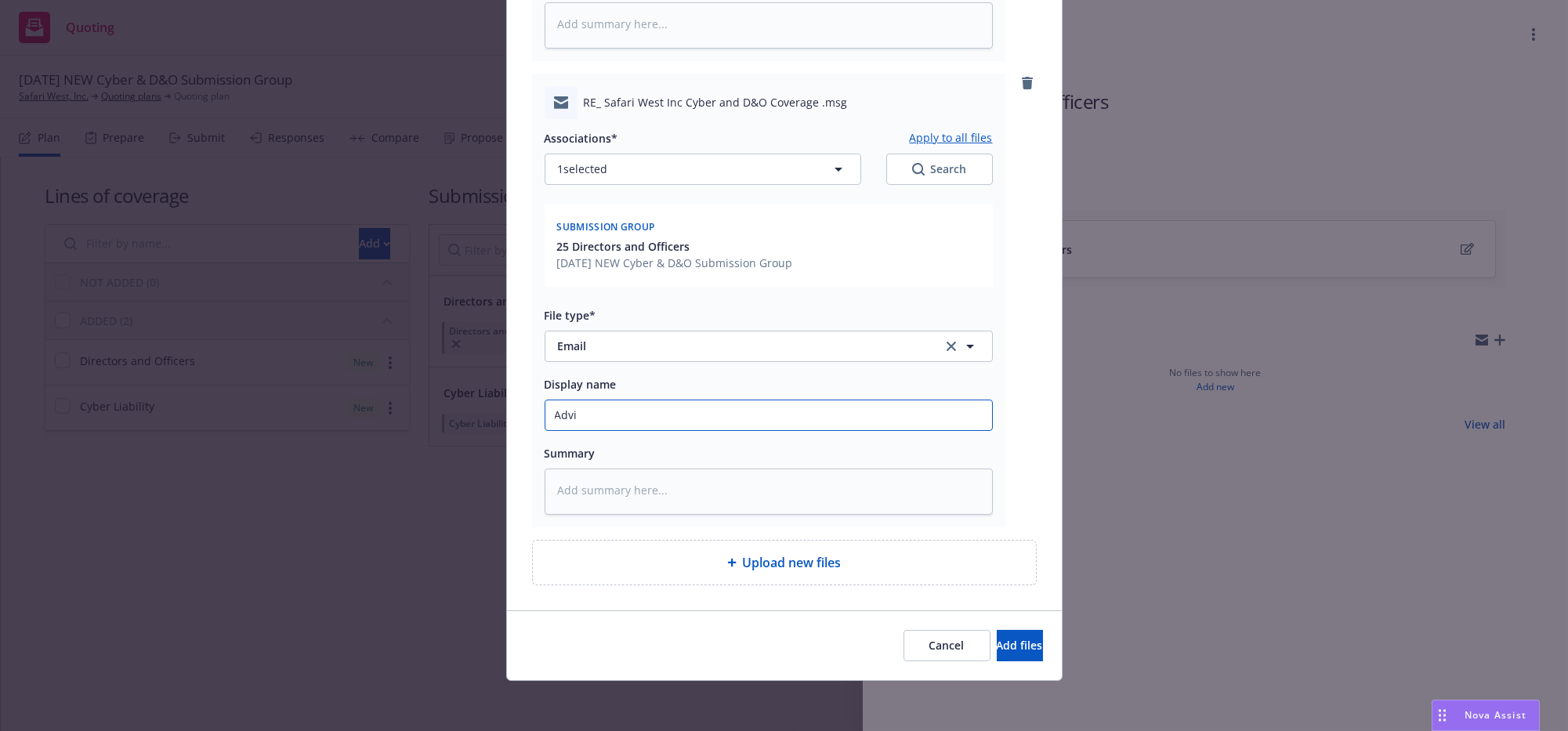
type input "Advis"
type textarea "x"
type input "Advise"
type textarea "x"
type input "Advised"
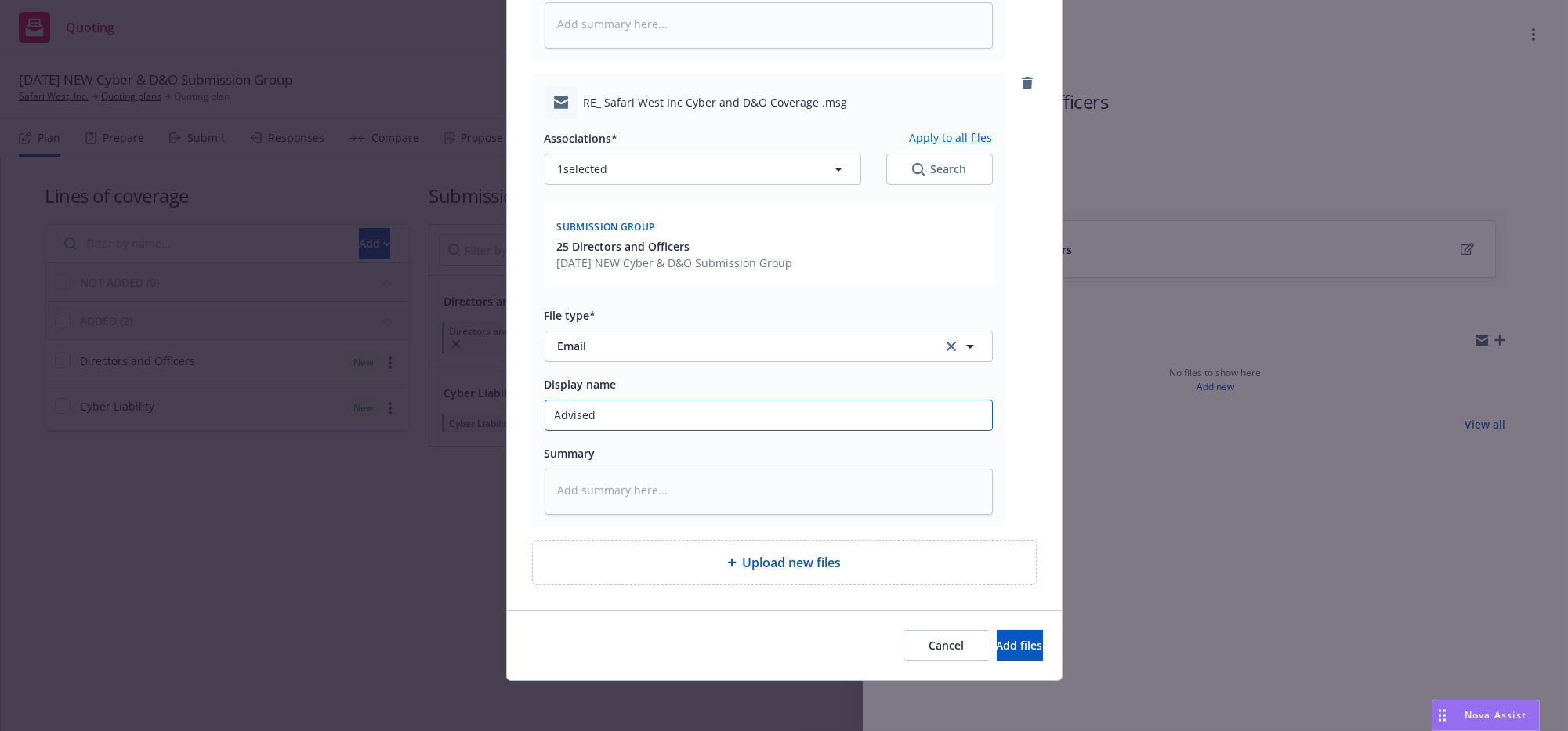
type textarea "x"
type input "Advised"
type textarea "x"
type input "Advised A"
type textarea "x"
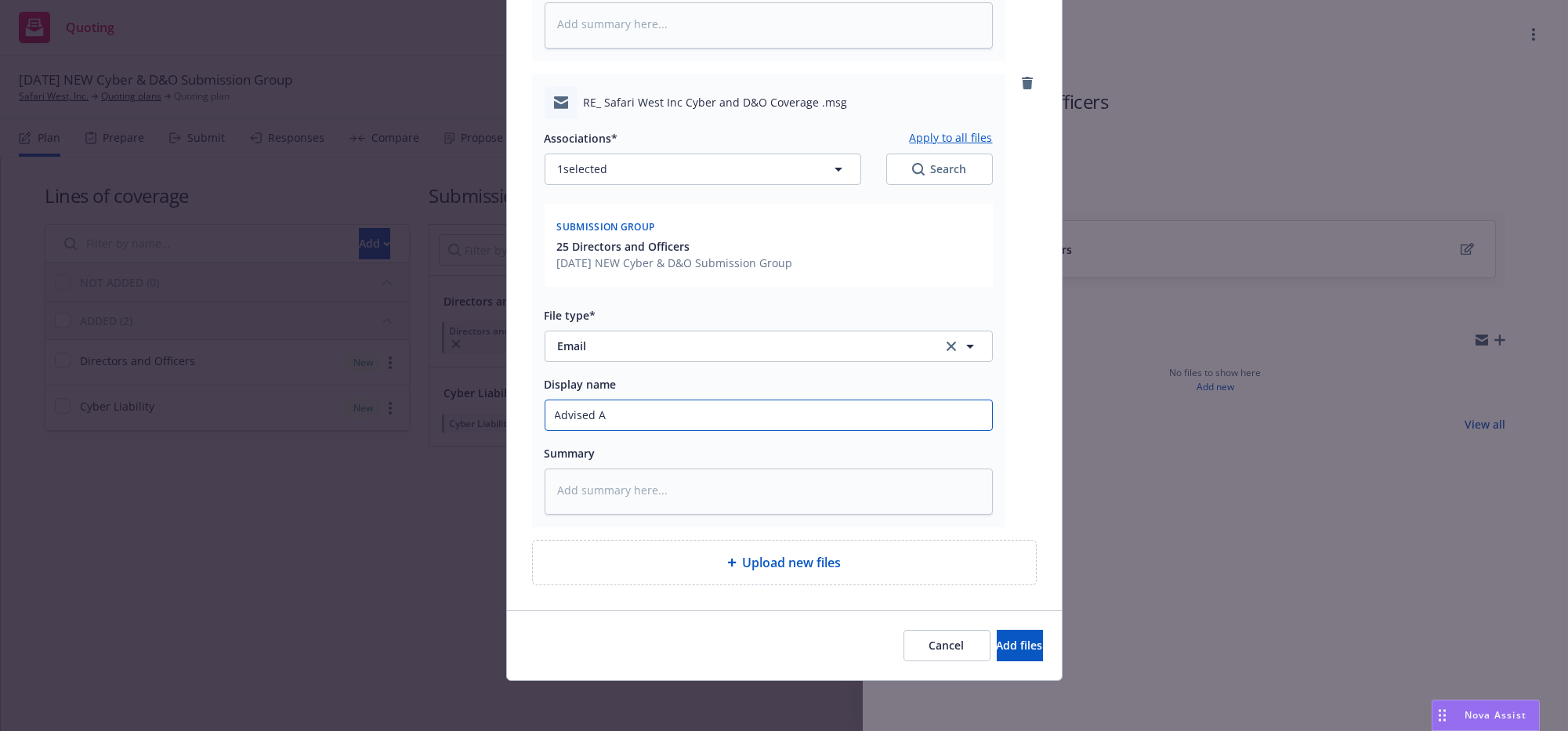
type input "Advised Ap"
type textarea "x"
type input "Advised App"
type textarea "x"
type input "Advised App"
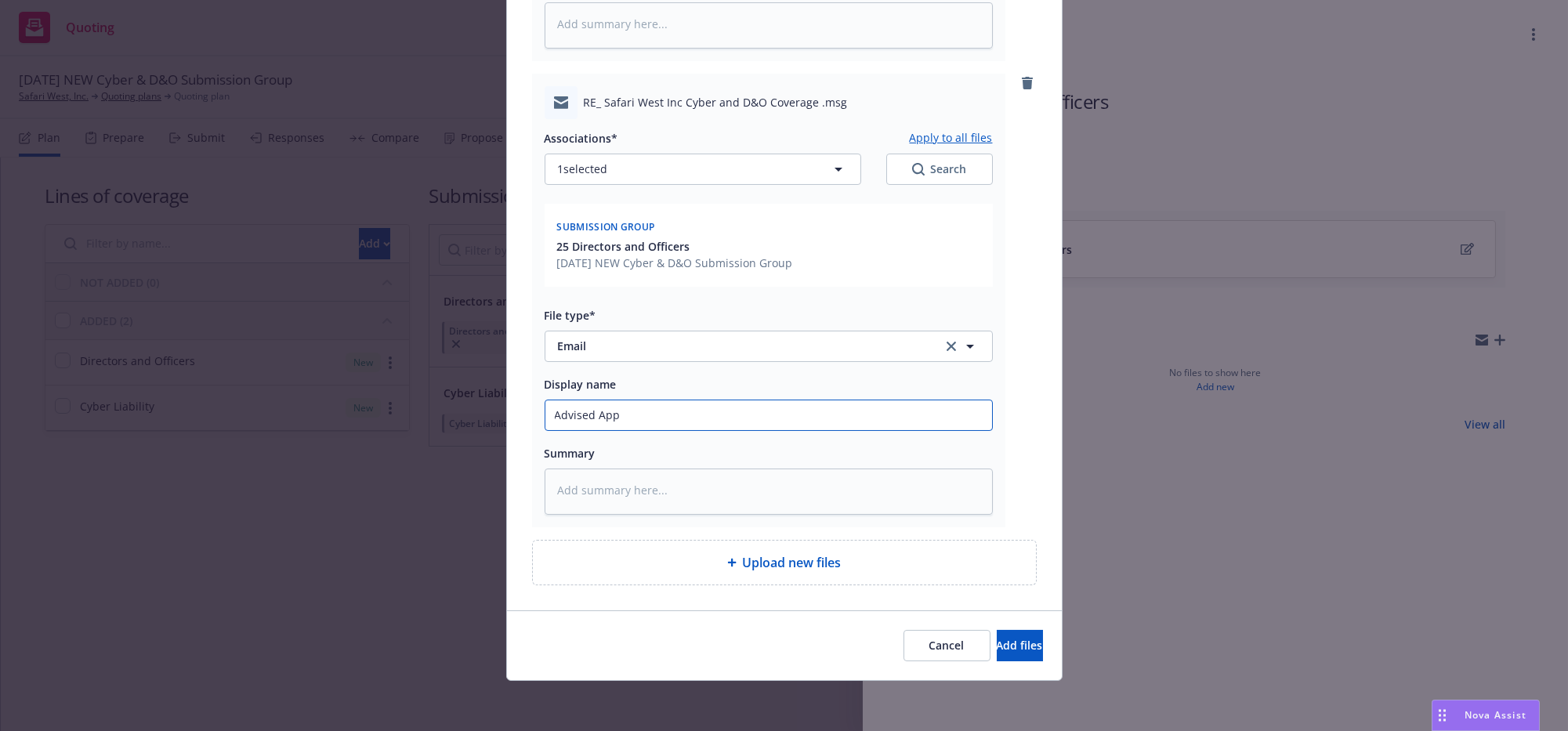
type textarea "x"
type input "Advised App se"
type textarea "x"
type input "Advised App sent"
type textarea "x"
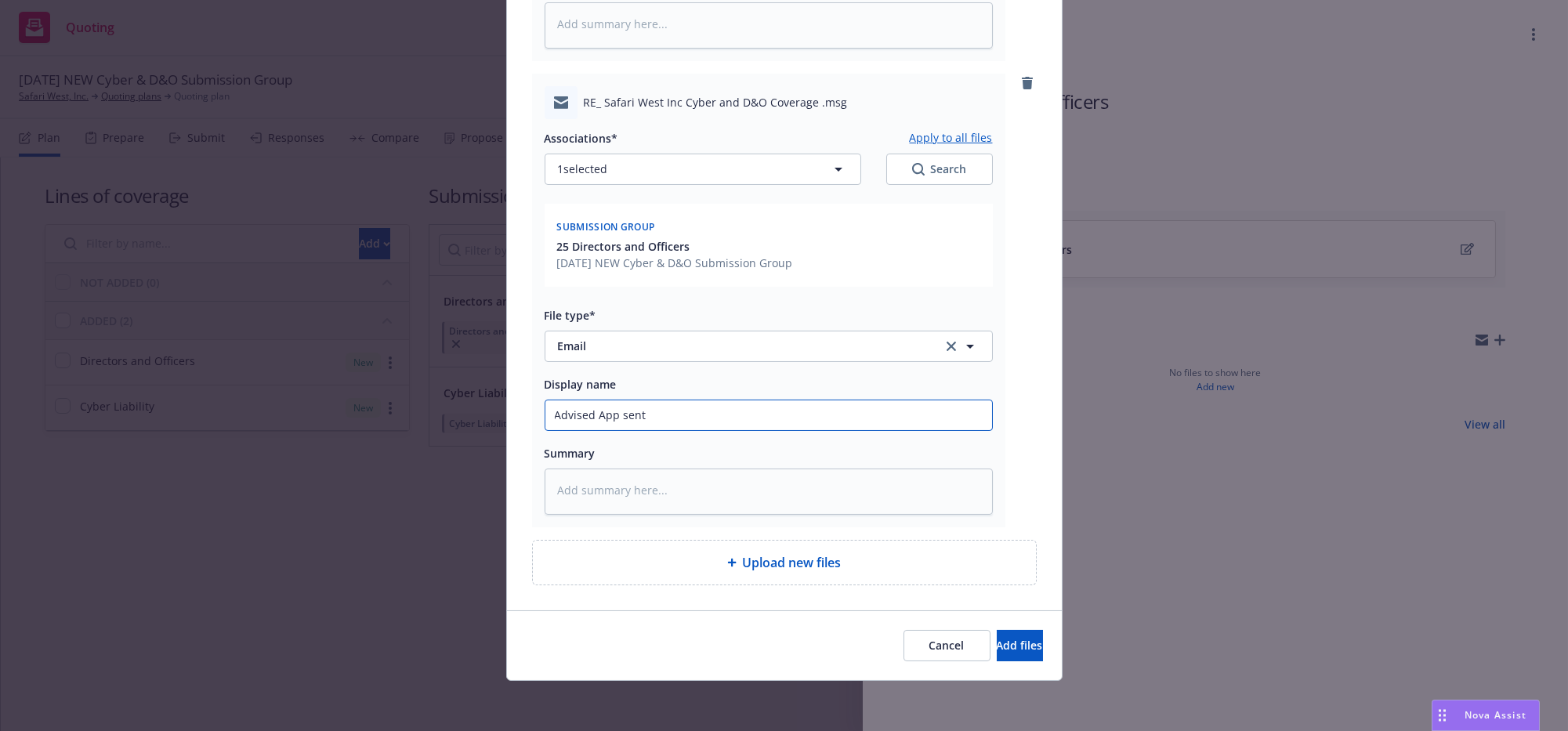
type input "Advised App sent"
type textarea "x"
type input "Advised App sent vi"
type textarea "x"
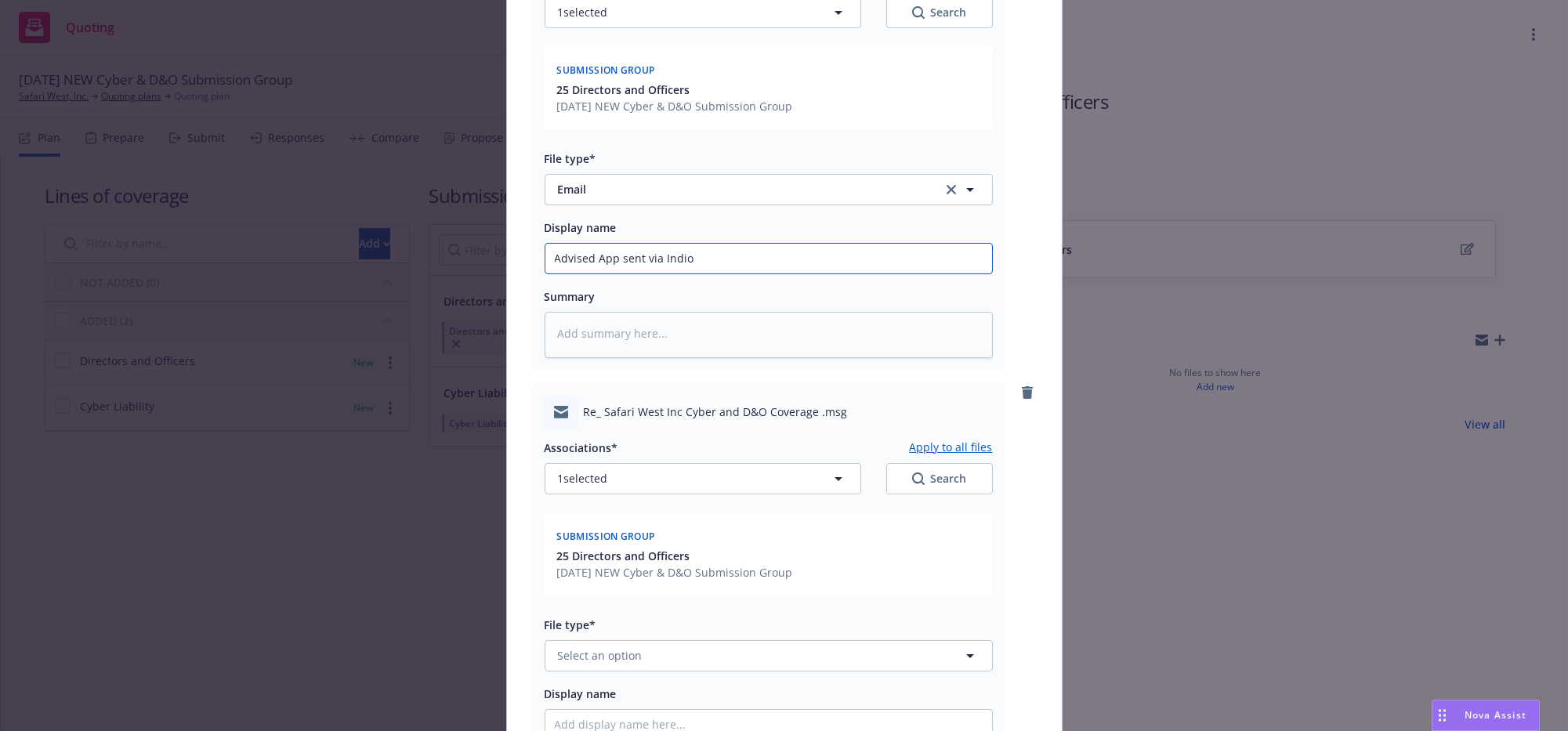
scroll to position [1710, 0]
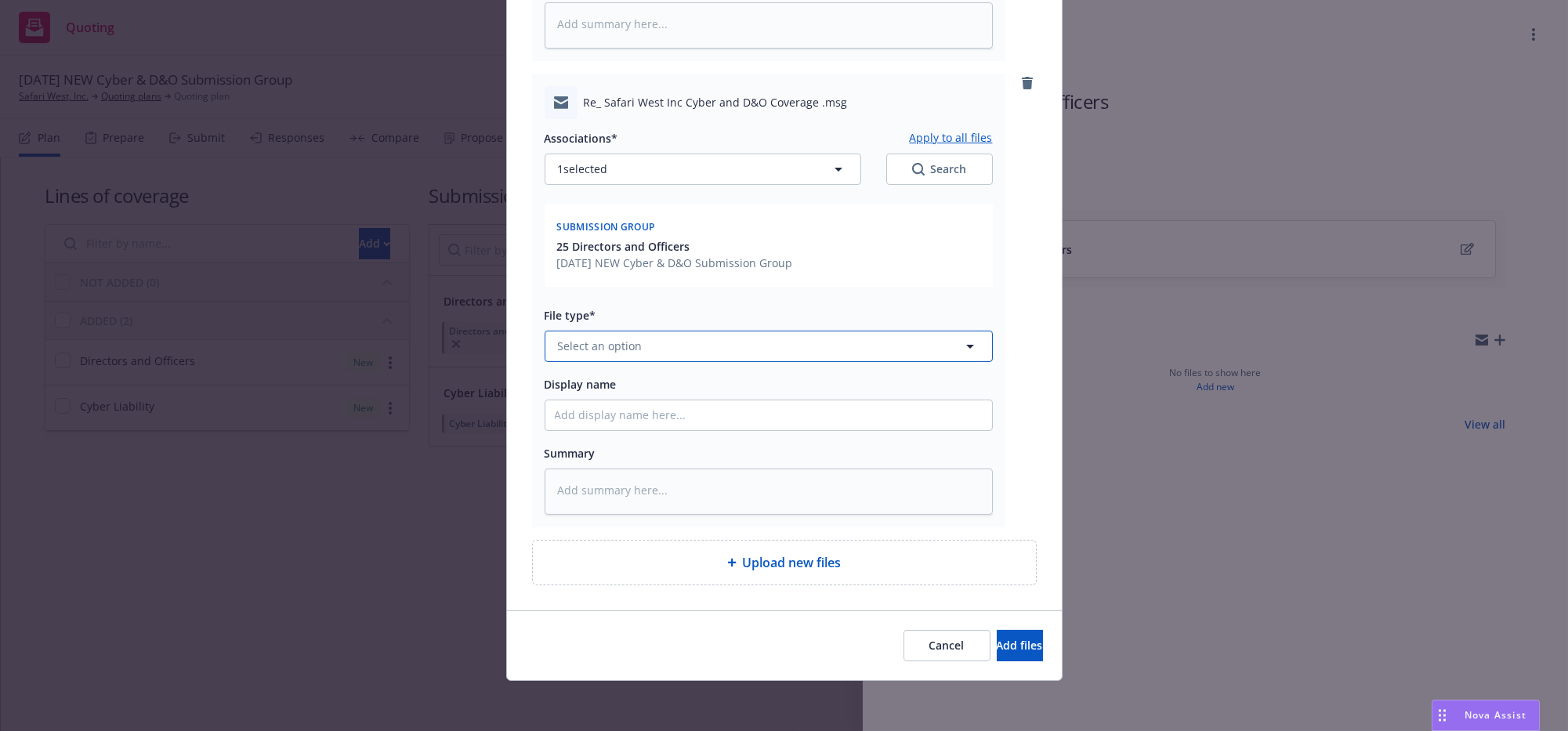
click at [597, 338] on span "Select an option" at bounding box center [600, 346] width 85 height 16
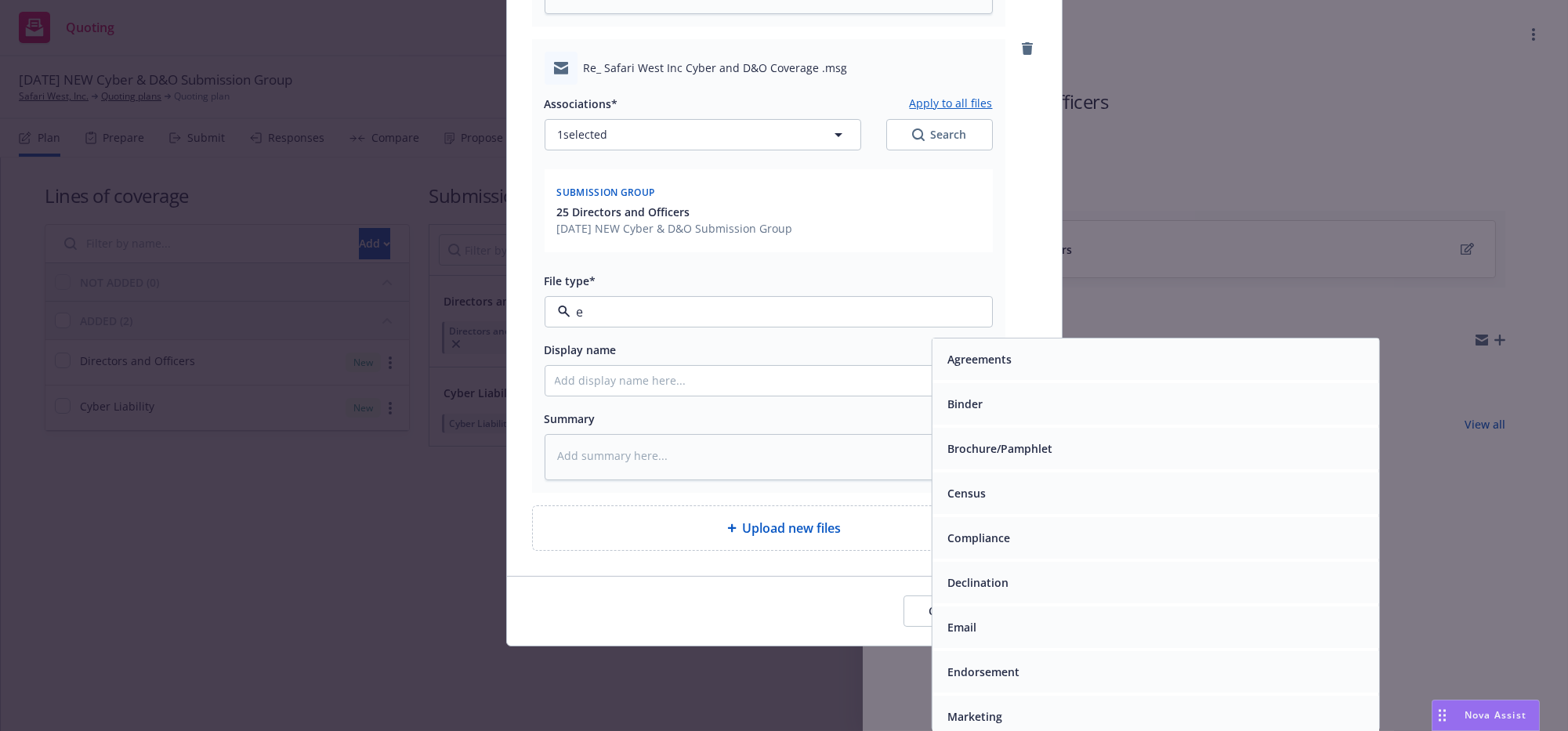
click at [947, 620] on div "Email" at bounding box center [960, 627] width 38 height 23
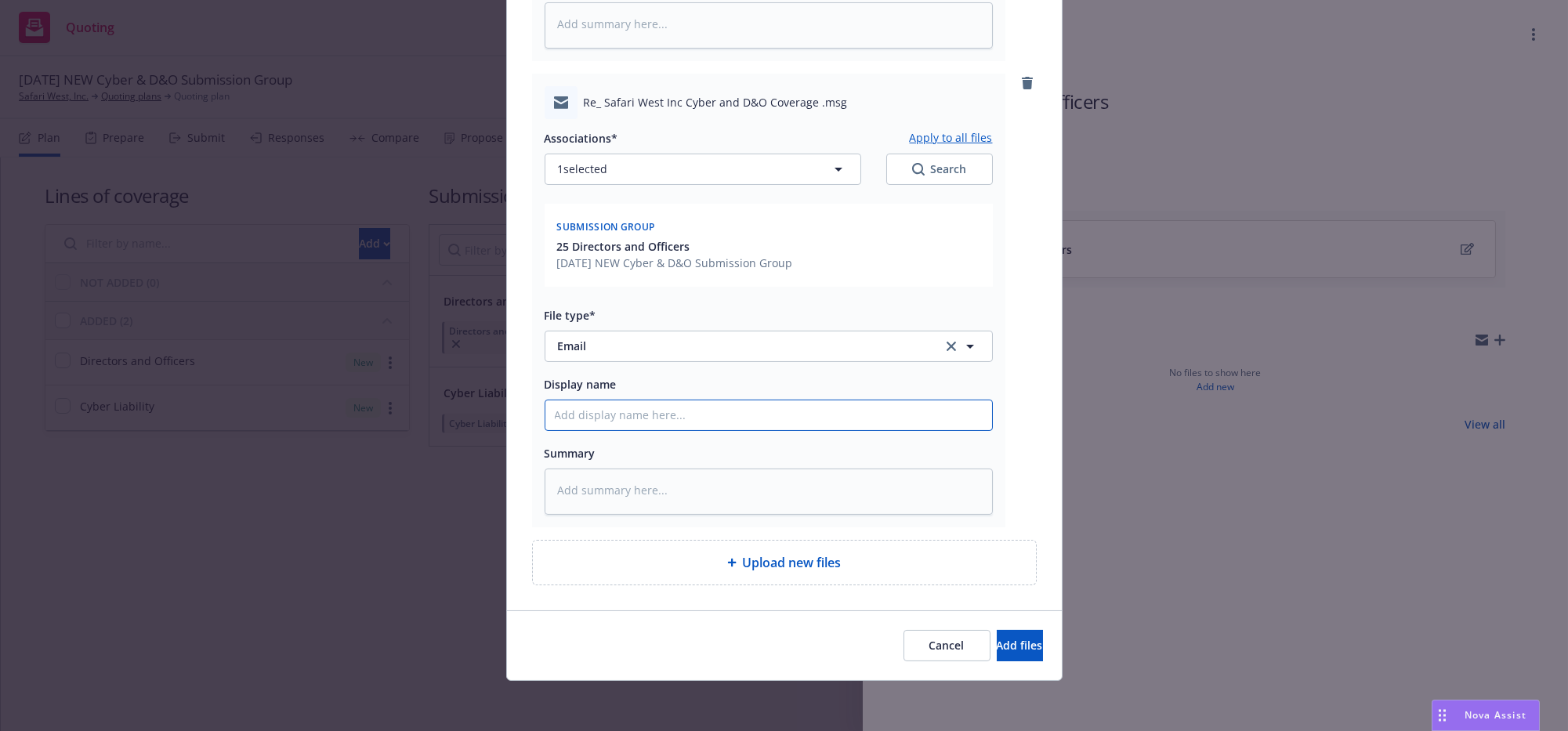
click at [997, 649] on span "Add files" at bounding box center [1020, 645] width 46 height 15
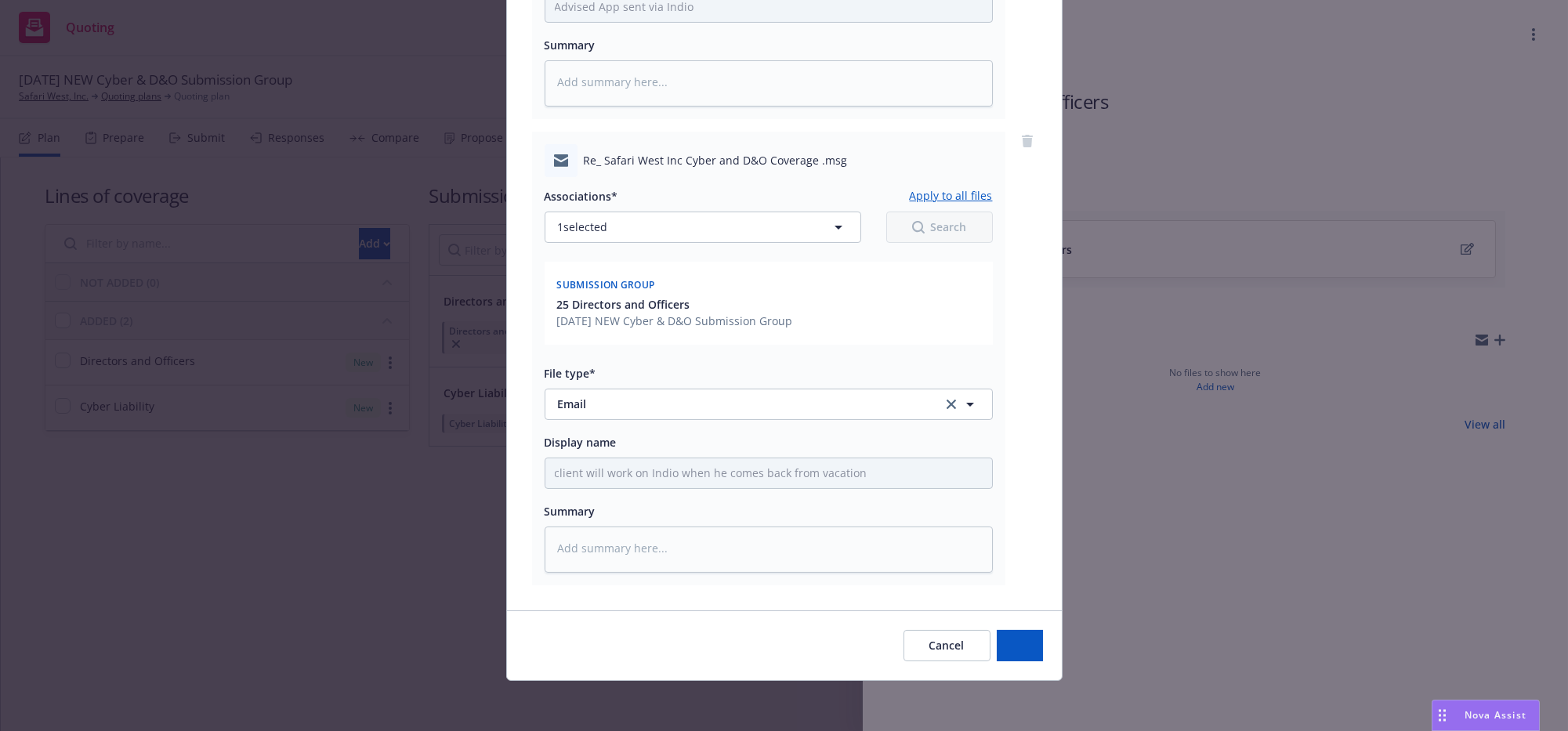
scroll to position [1644, 0]
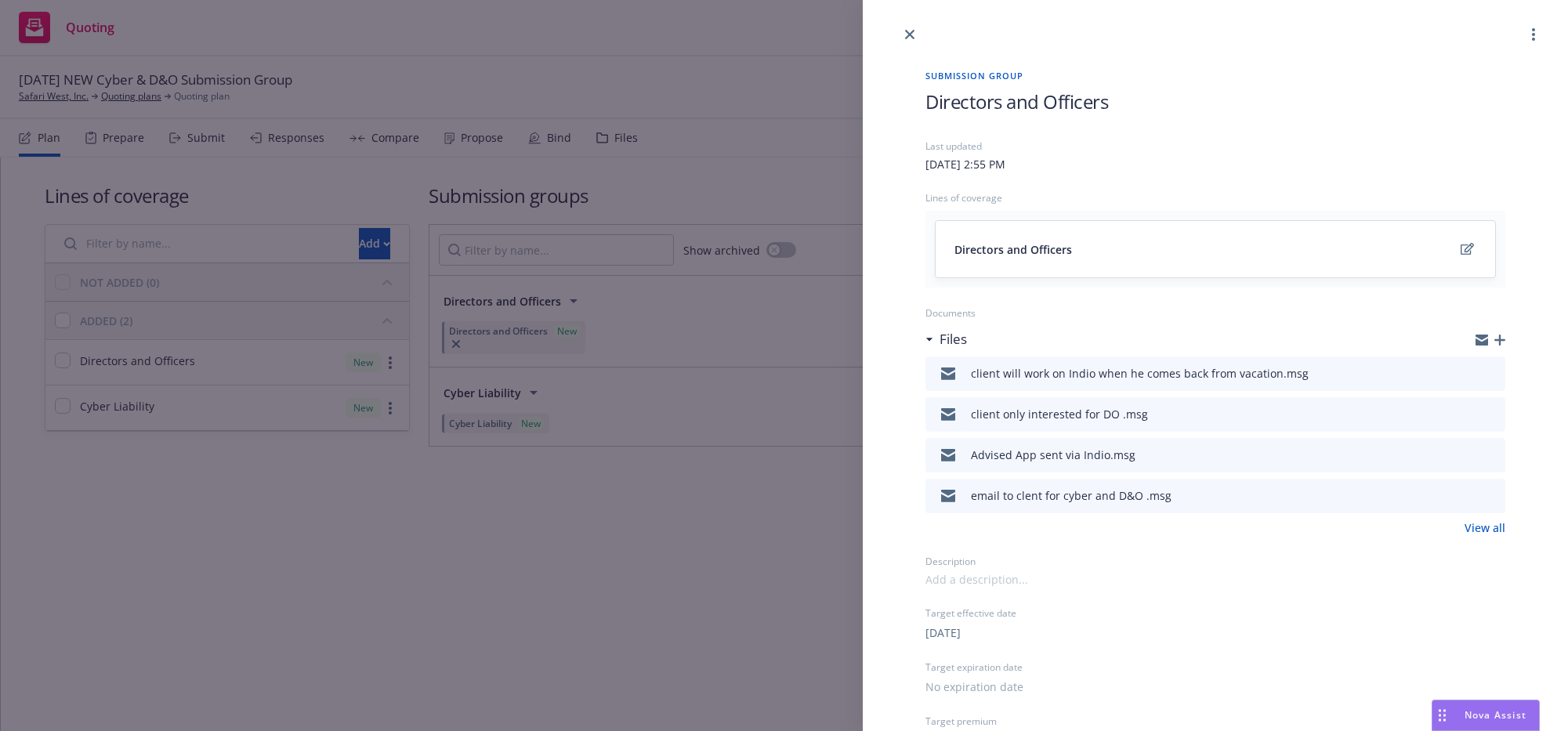
click at [739, 538] on div "Submission group Directors and Officers Last updated Friday, August 15, 2025 at…" at bounding box center [784, 365] width 1568 height 731
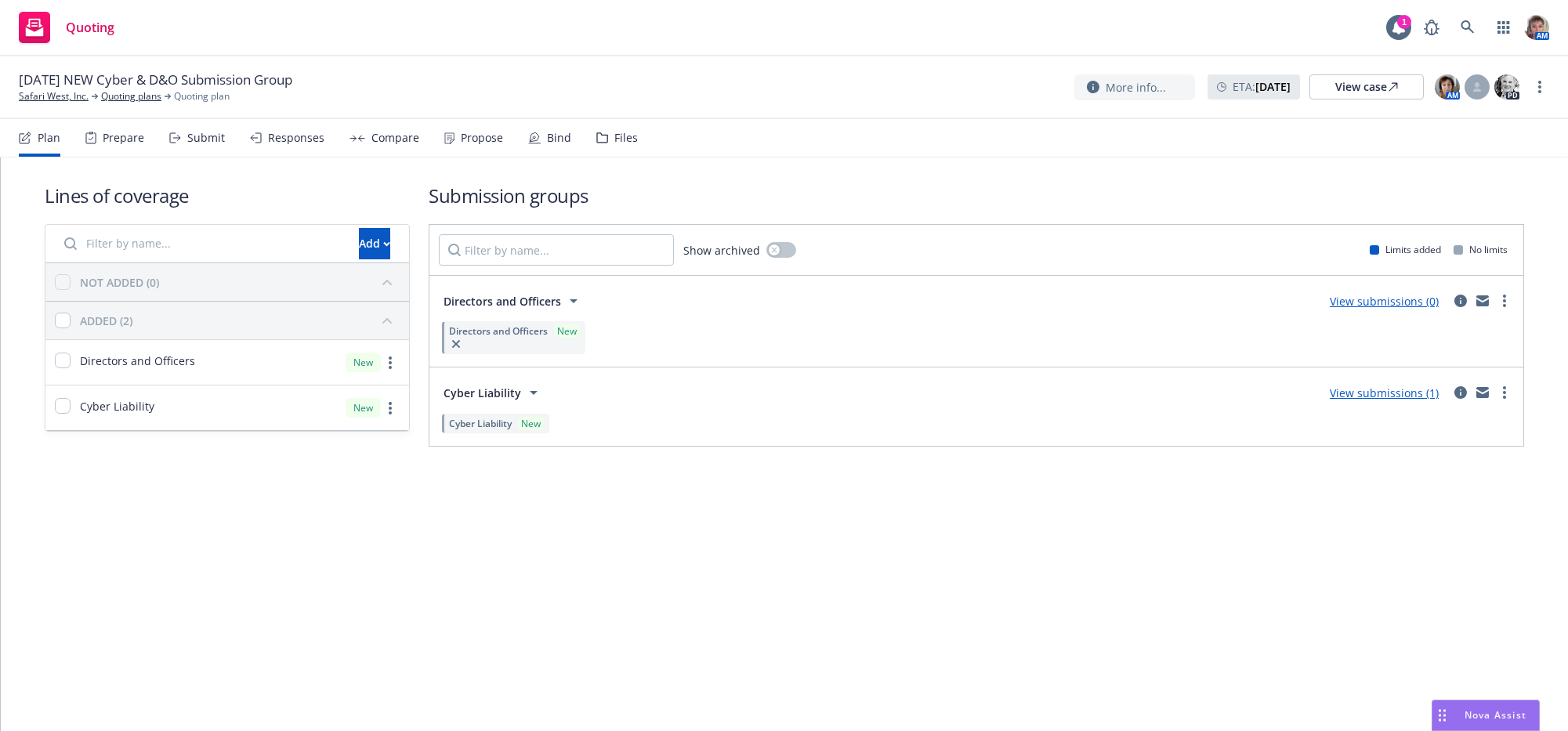
click at [571, 144] on div "Bind" at bounding box center [559, 138] width 24 height 13
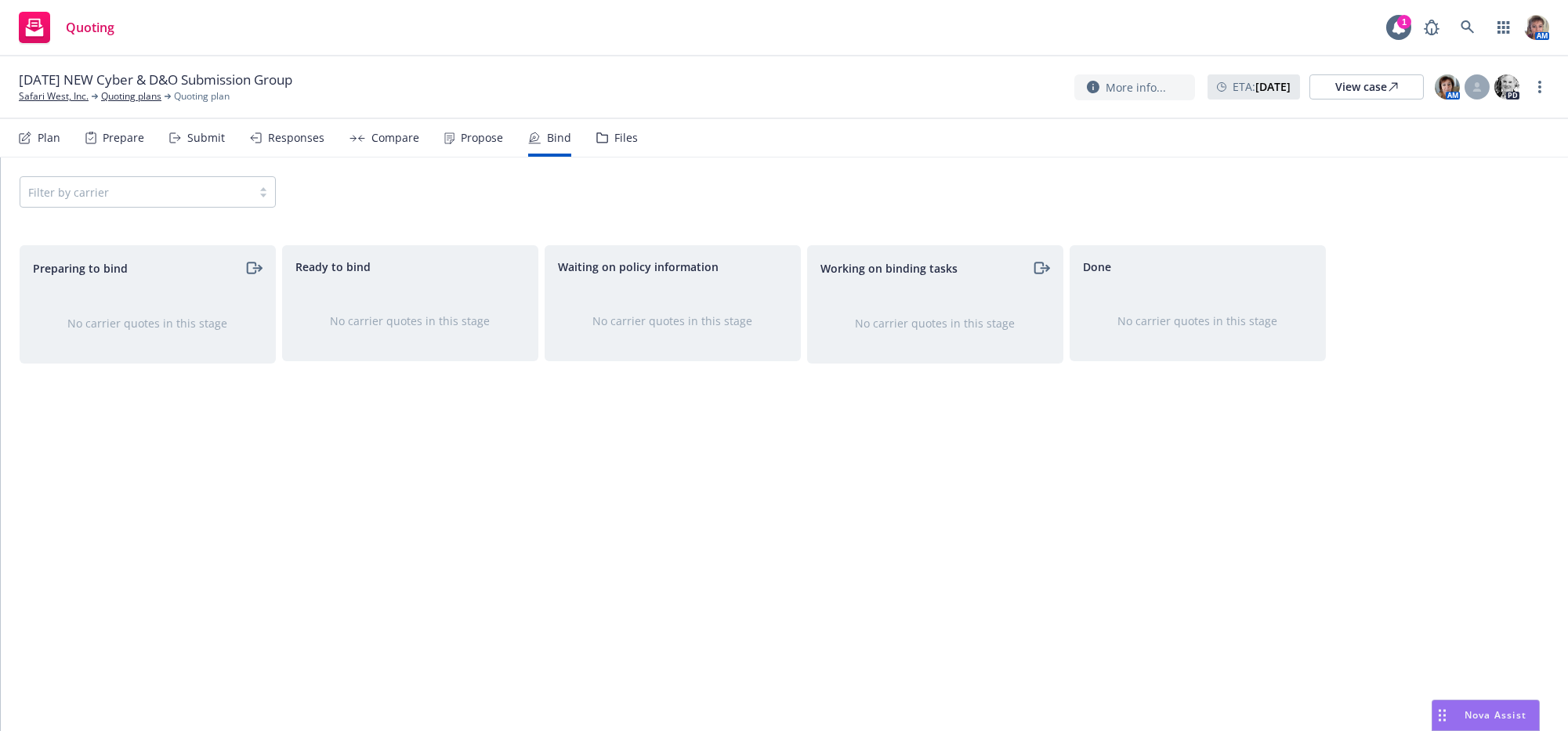
click at [169, 208] on div "Filter by carrier" at bounding box center [148, 191] width 256 height 31
click at [129, 100] on link "Quoting plans" at bounding box center [131, 96] width 60 height 14
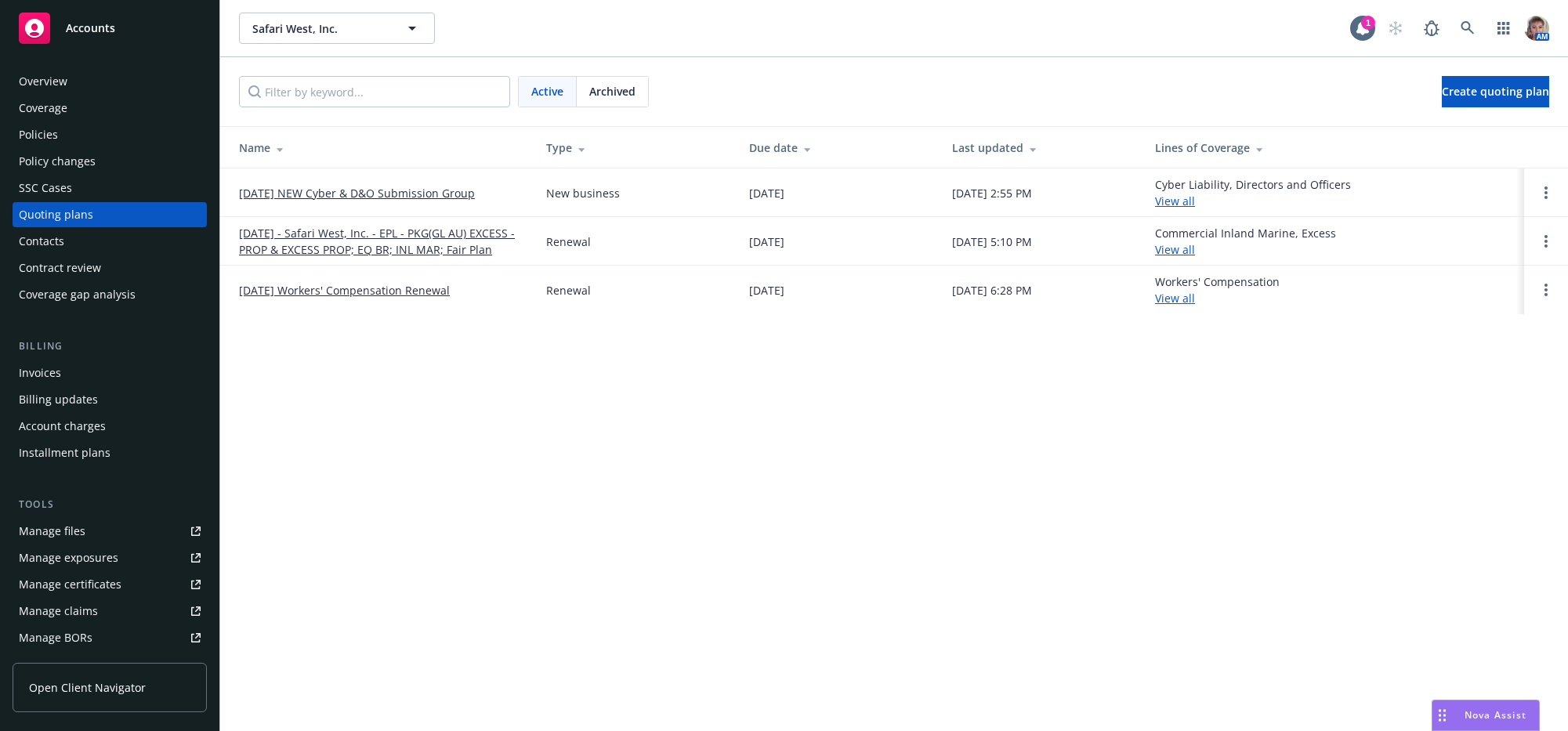
click at [333, 257] on link "[DATE] - Safari West, Inc. - EPL - PKG(GL AU) EXCESS - PROP & EXCESS PROP; EQ B…" at bounding box center [380, 241] width 282 height 33
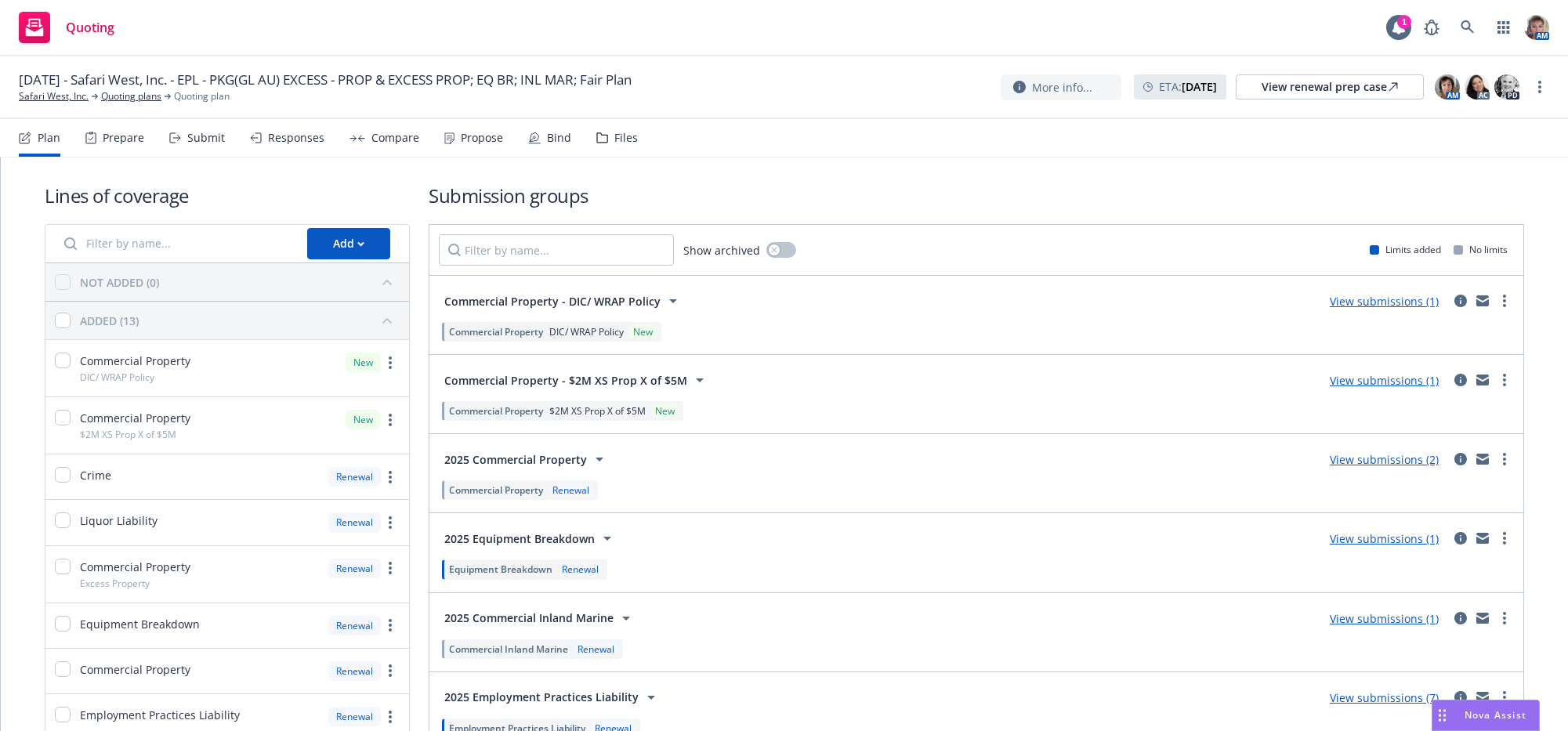
click at [571, 144] on div "Bind" at bounding box center [559, 138] width 24 height 13
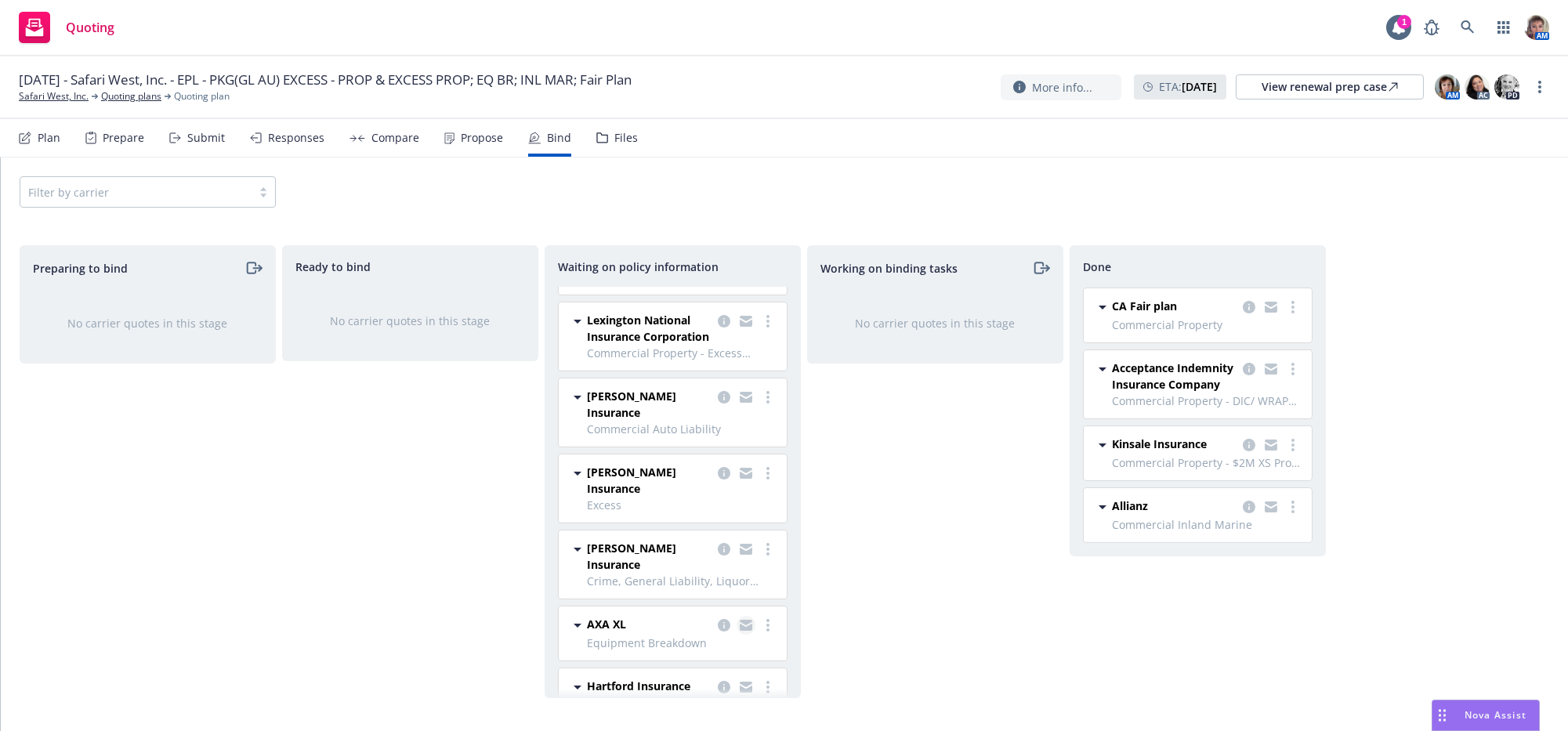
scroll to position [89, 0]
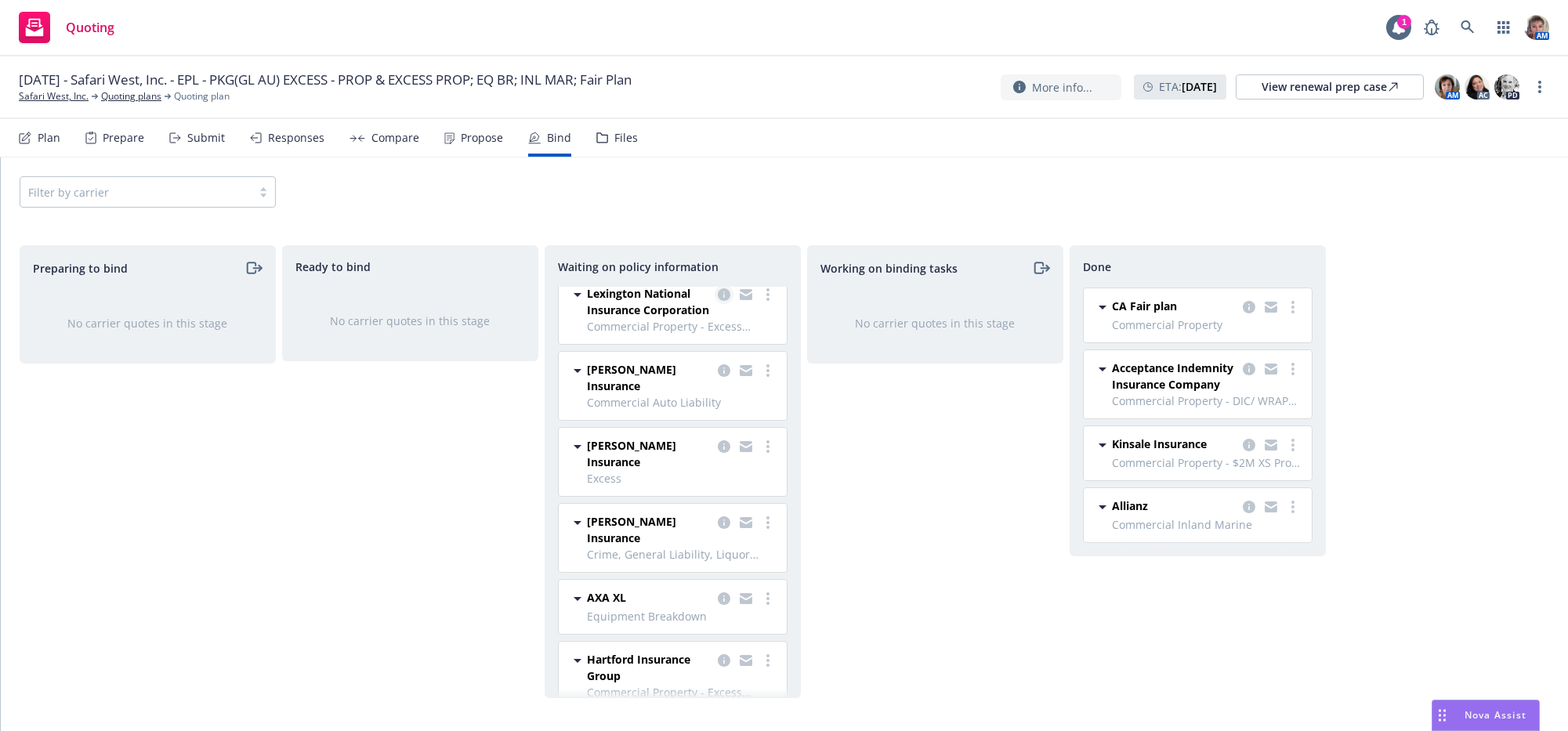
click at [718, 301] on icon "copy logging email" at bounding box center [724, 294] width 13 height 13
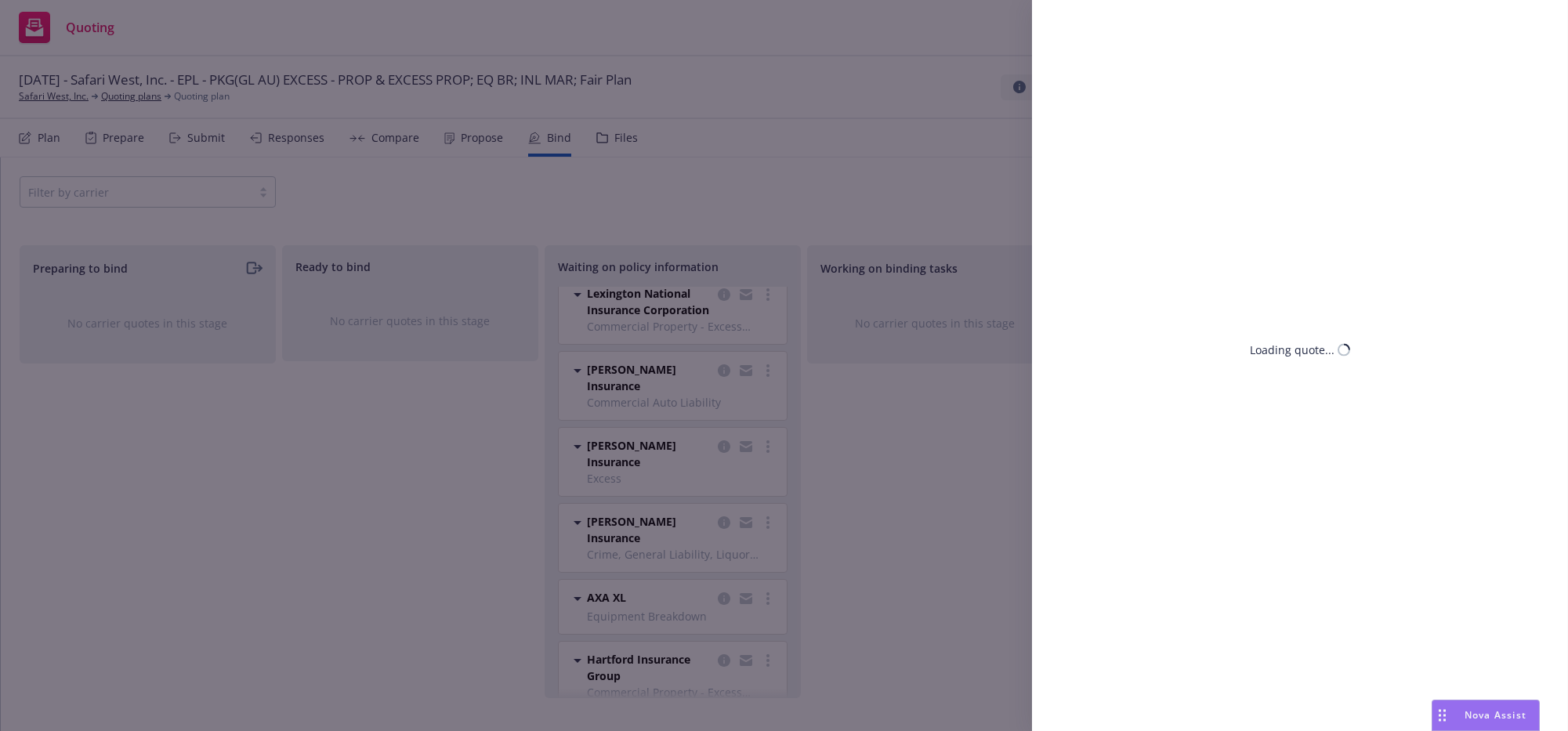
select select "CA"
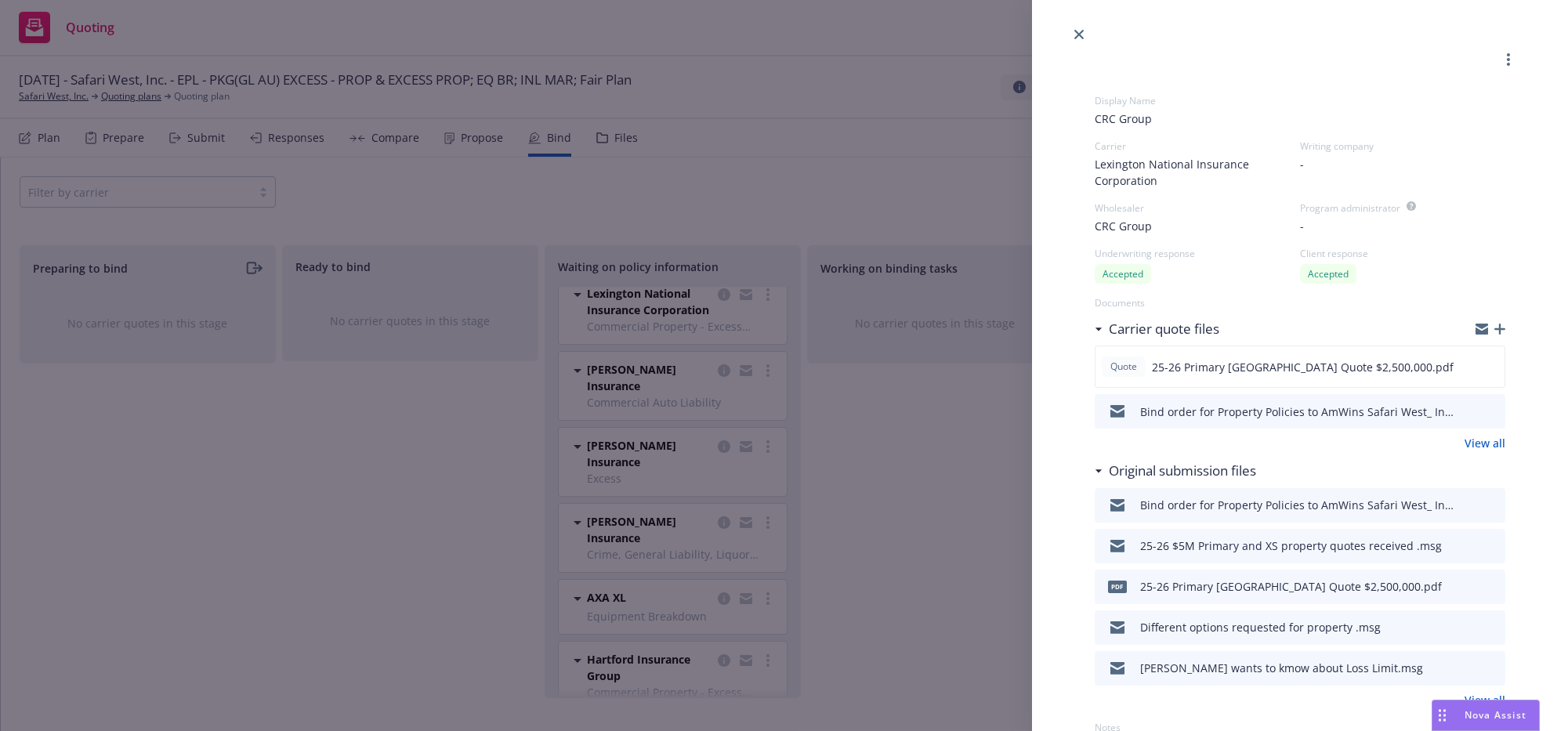
click at [1495, 335] on icon "button" at bounding box center [1500, 329] width 11 height 11
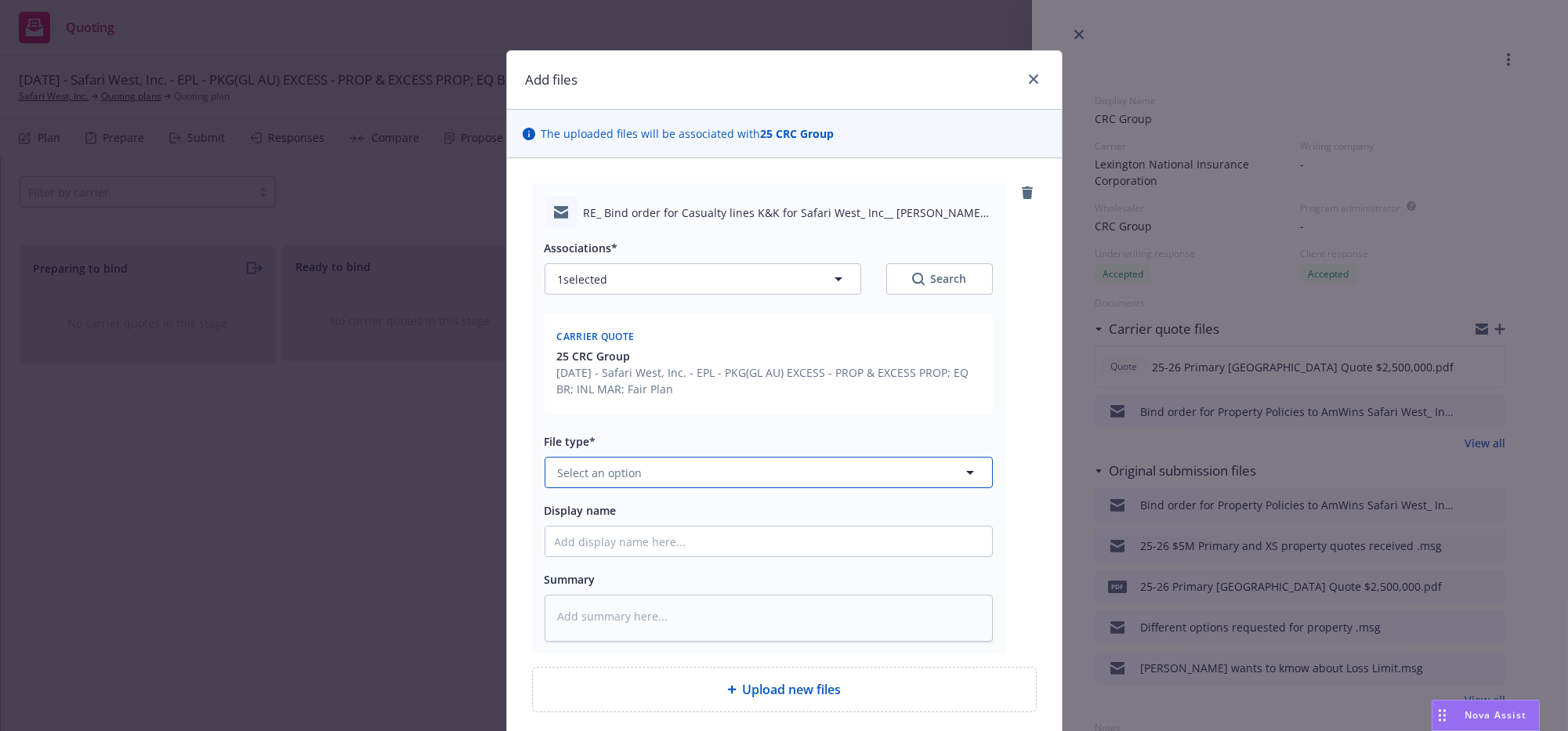
click at [729, 488] on button "Select an option" at bounding box center [769, 472] width 448 height 31
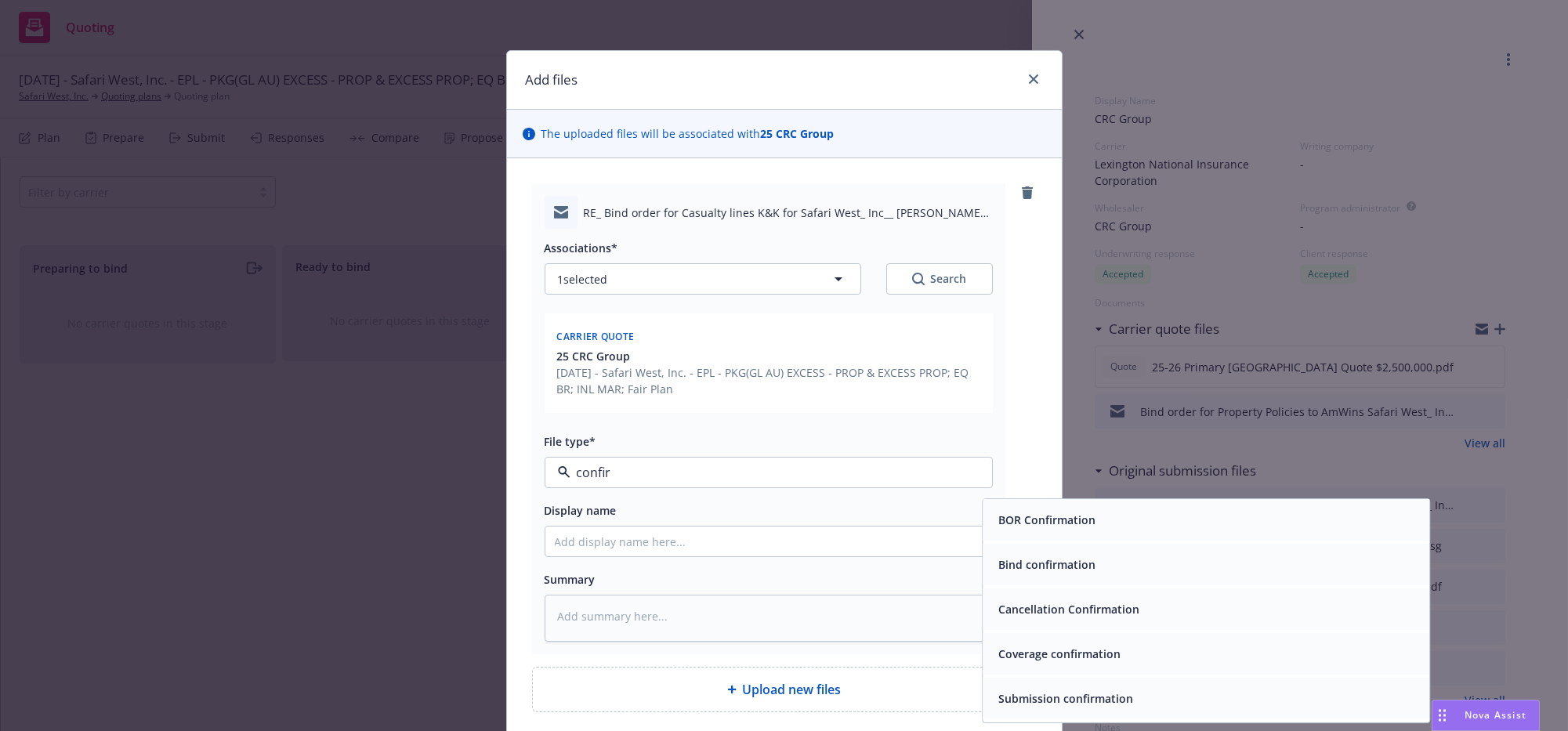
type input "confirm"
click at [1134, 577] on div "Bind confirmation" at bounding box center [1206, 565] width 428 height 23
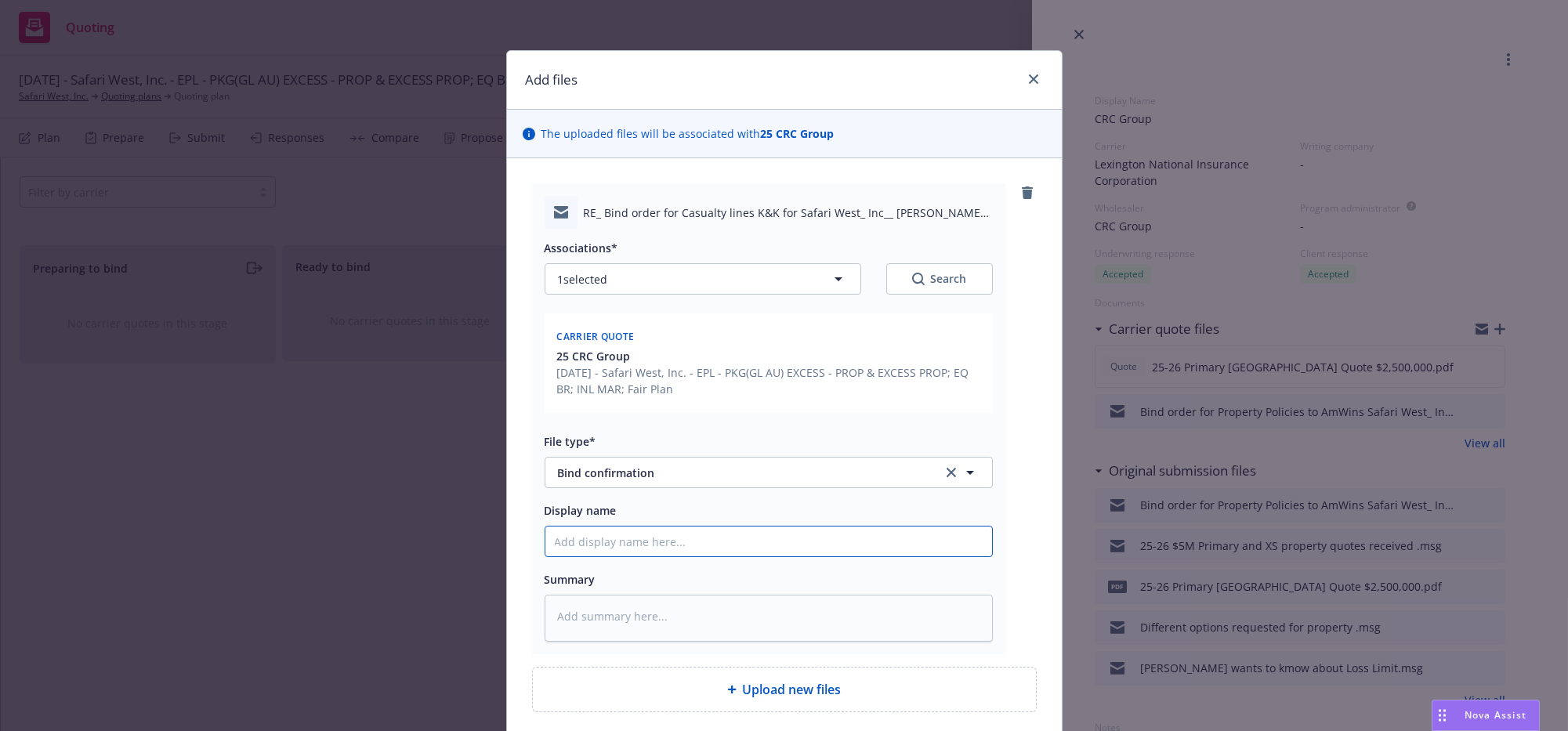
click at [748, 557] on input "Display name" at bounding box center [769, 542] width 447 height 30
type textarea "x"
type input "G"
type textarea "x"
type input "GL"
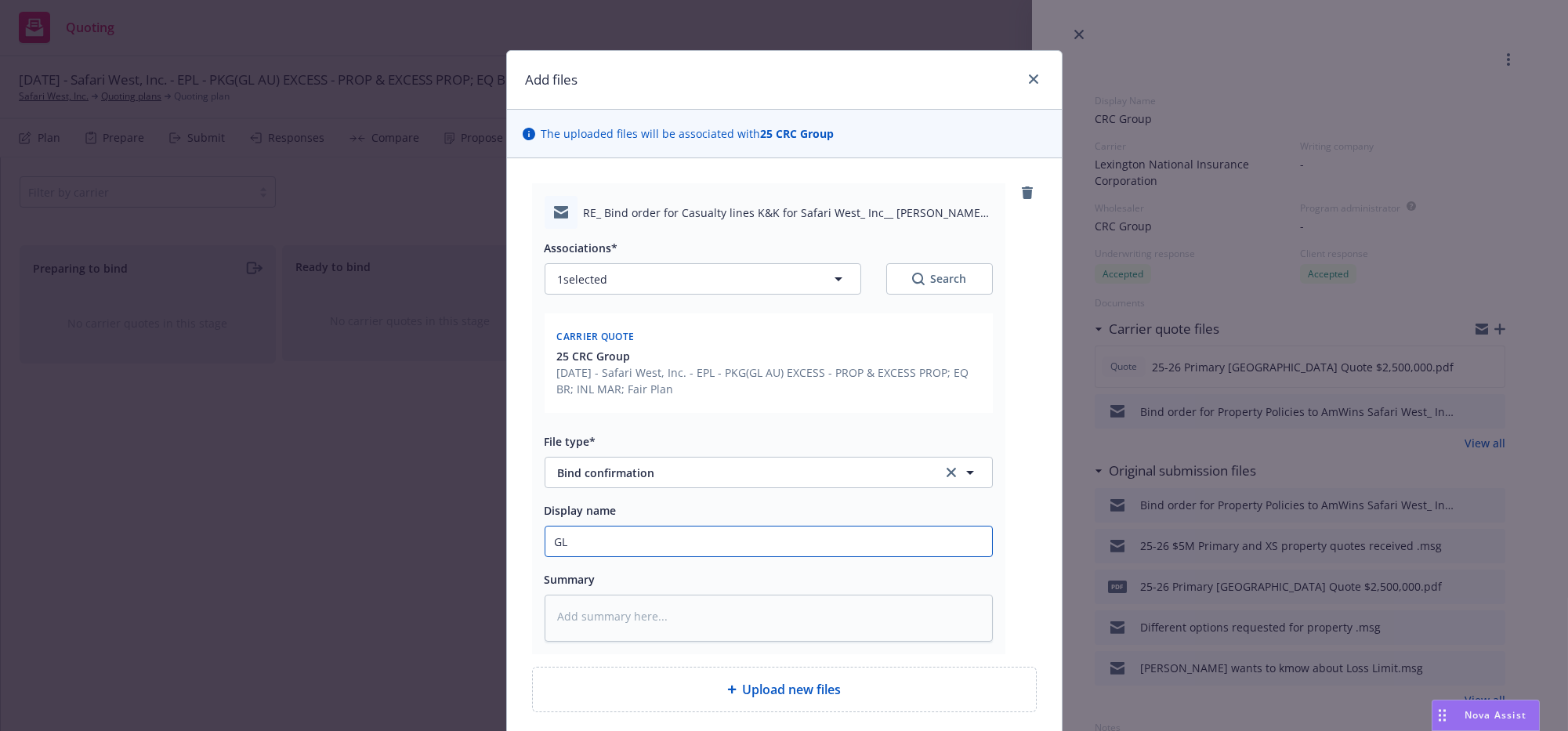
type textarea "x"
type input "GL"
type textarea "x"
type input "GL A"
type textarea "x"
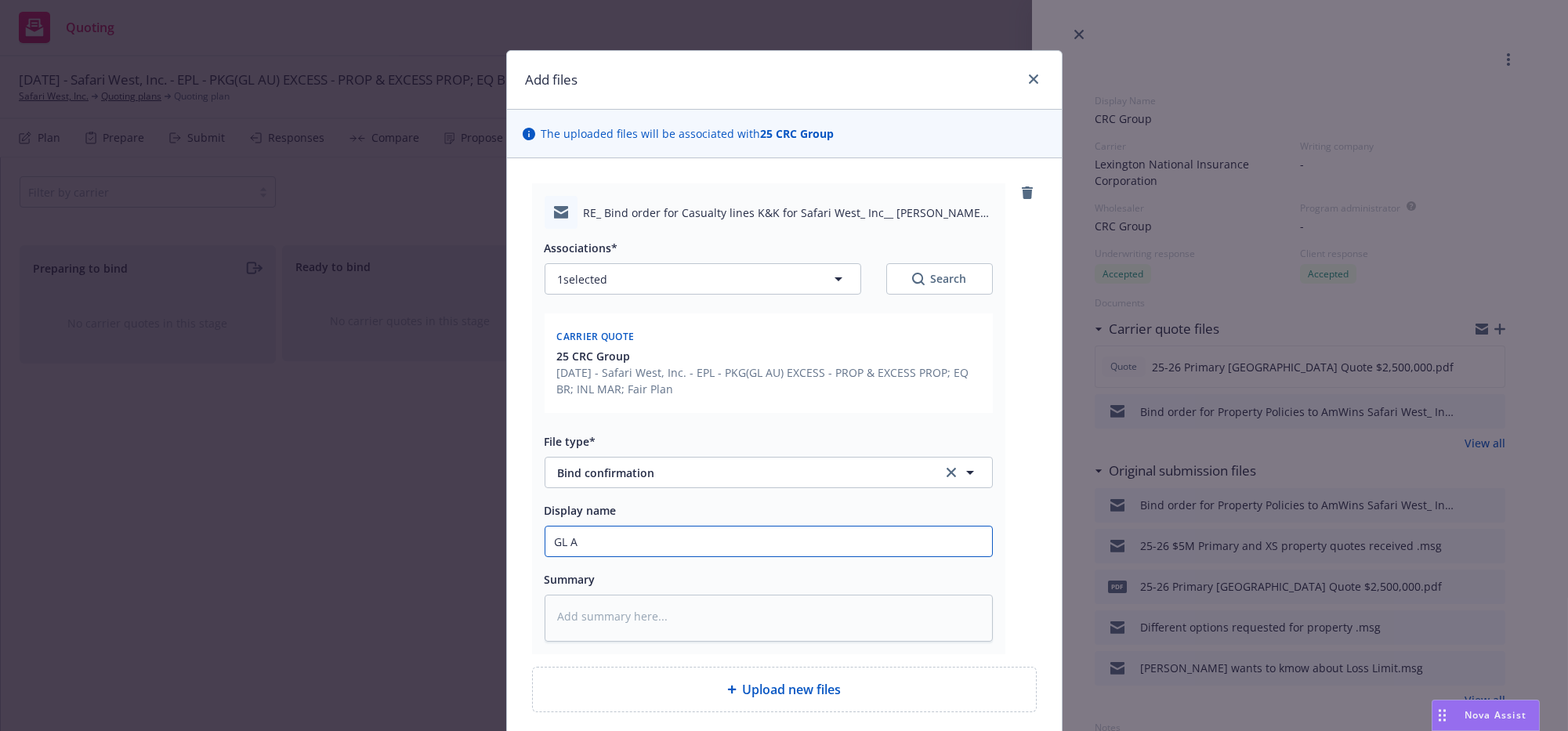
type input "GL AU"
type textarea "x"
type input "GL AU"
type textarea "x"
type input "GL AU U"
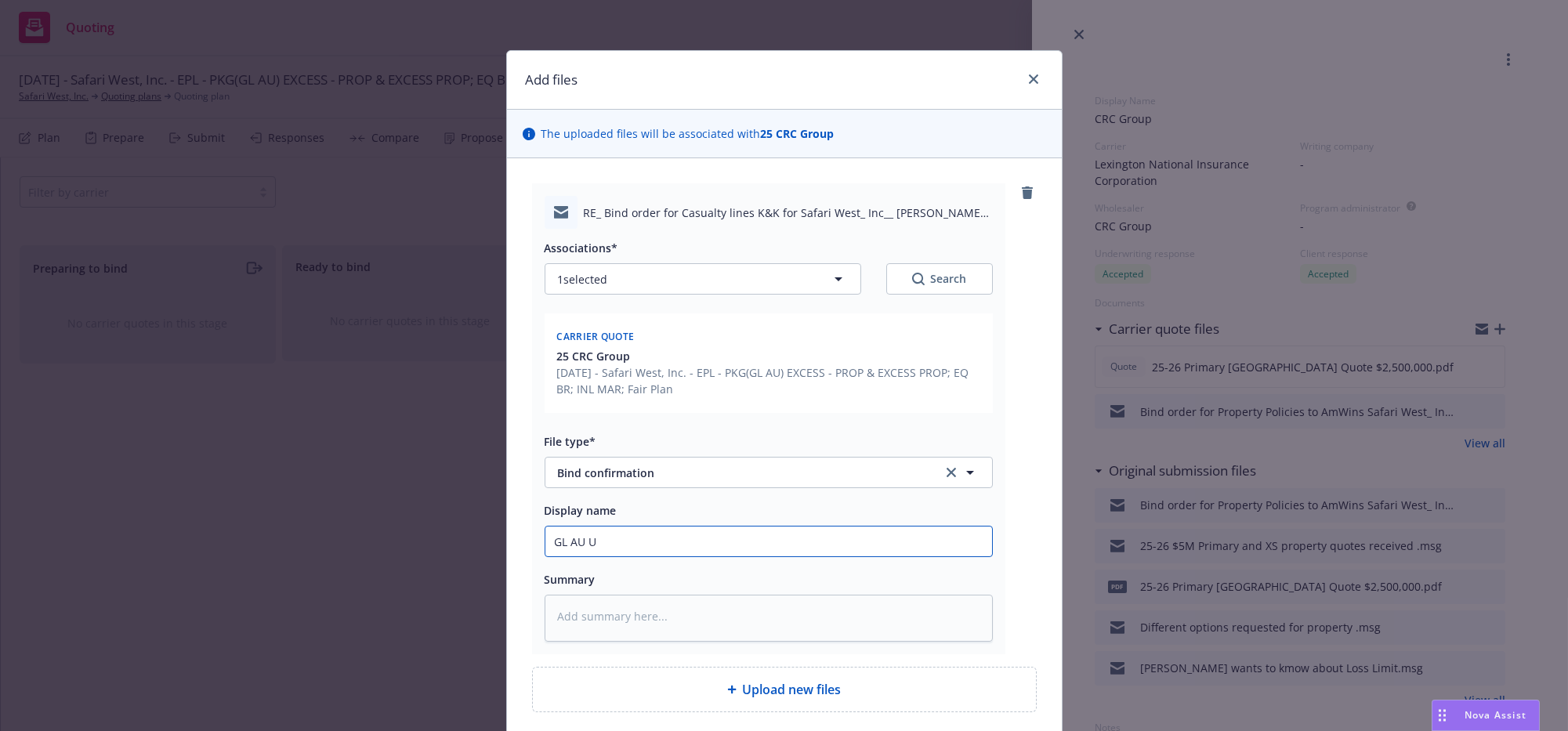
type textarea "x"
type input "GL AU UM"
type textarea "x"
type input "GL AU UMB"
type textarea "x"
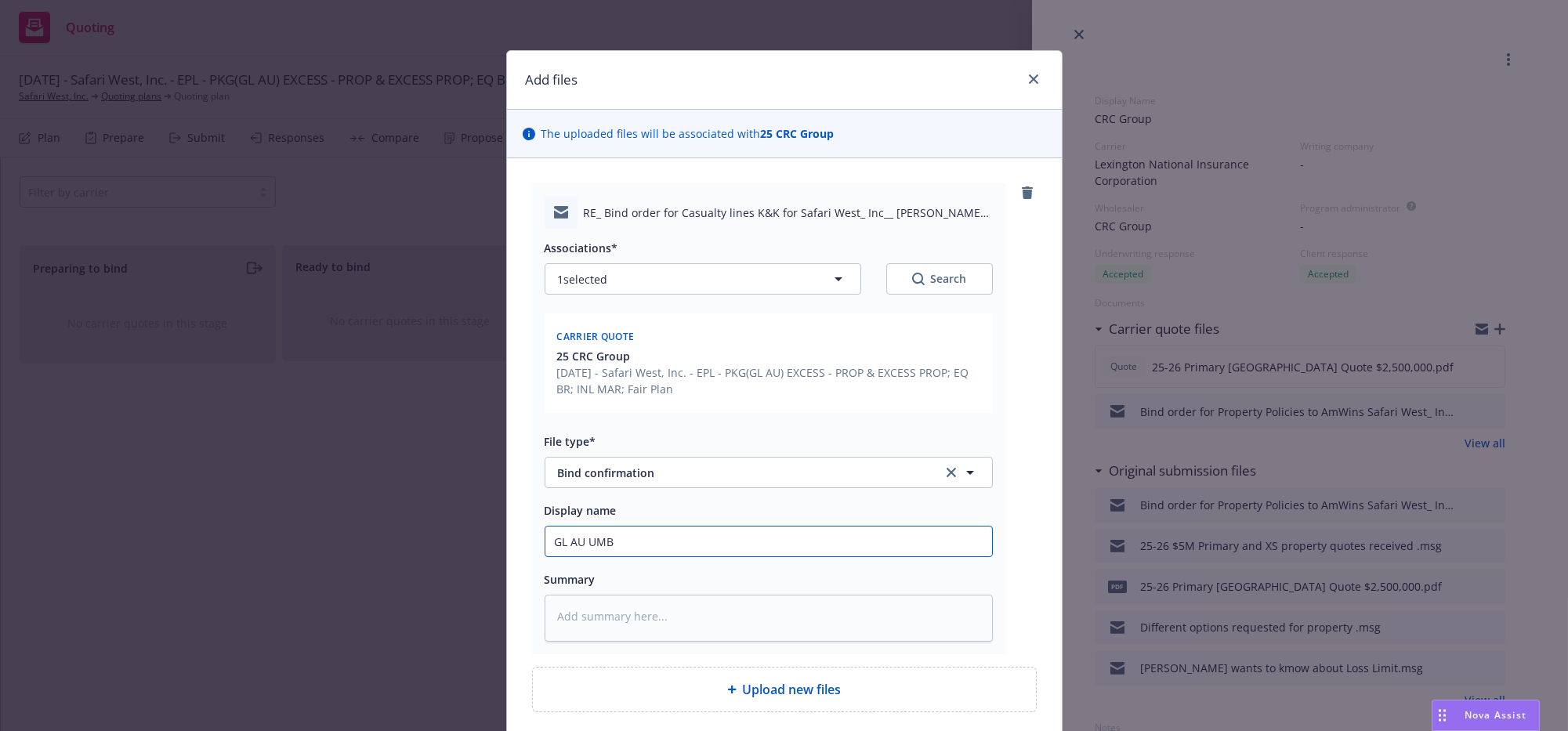
type input "GL AU UMB"
type textarea "x"
type input "GL AU UMB Q"
type textarea "x"
type input "GL AU UMB Qu"
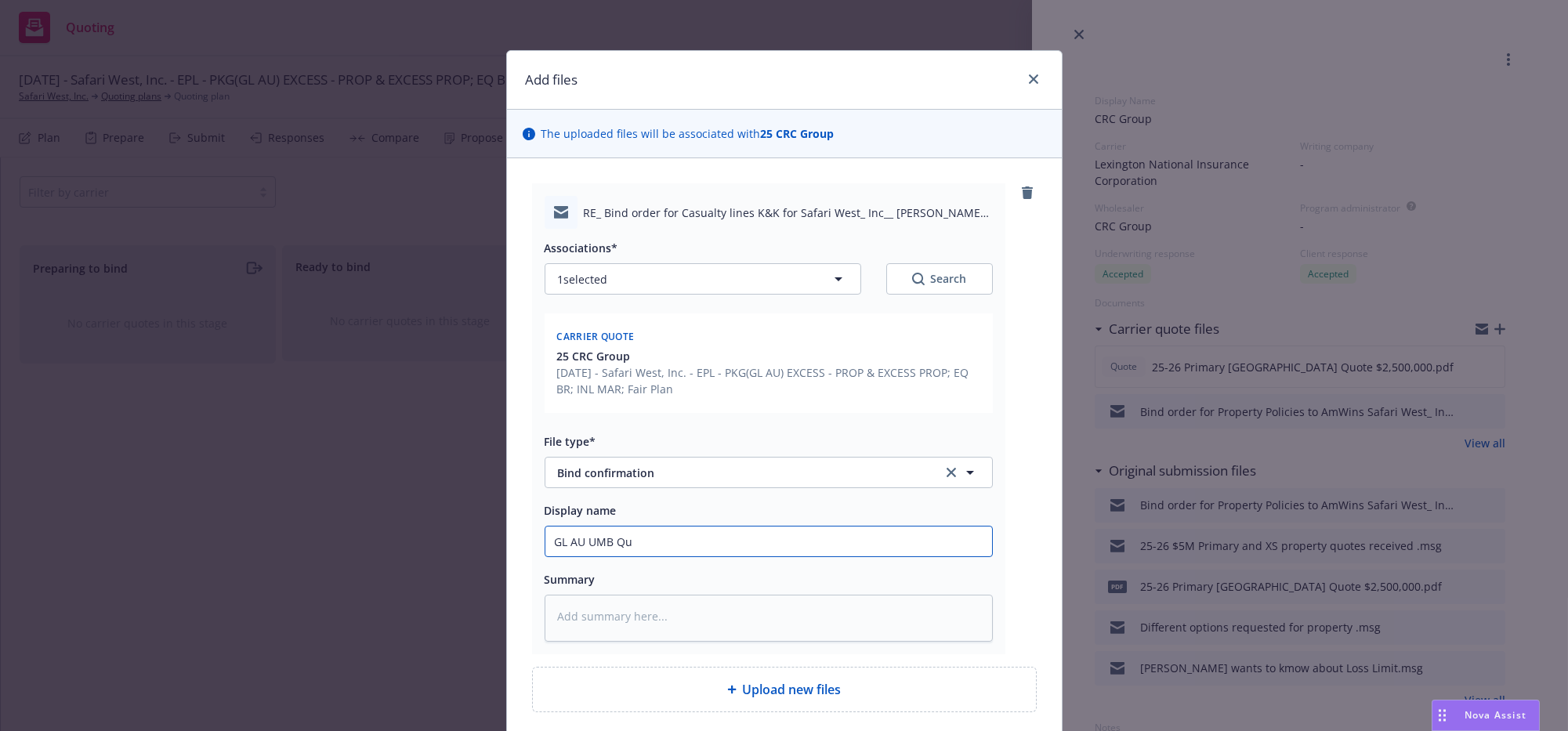
type textarea "x"
type input "GL AU UMB Quo"
type textarea "x"
type input "GL AU UMB Qu"
type textarea "x"
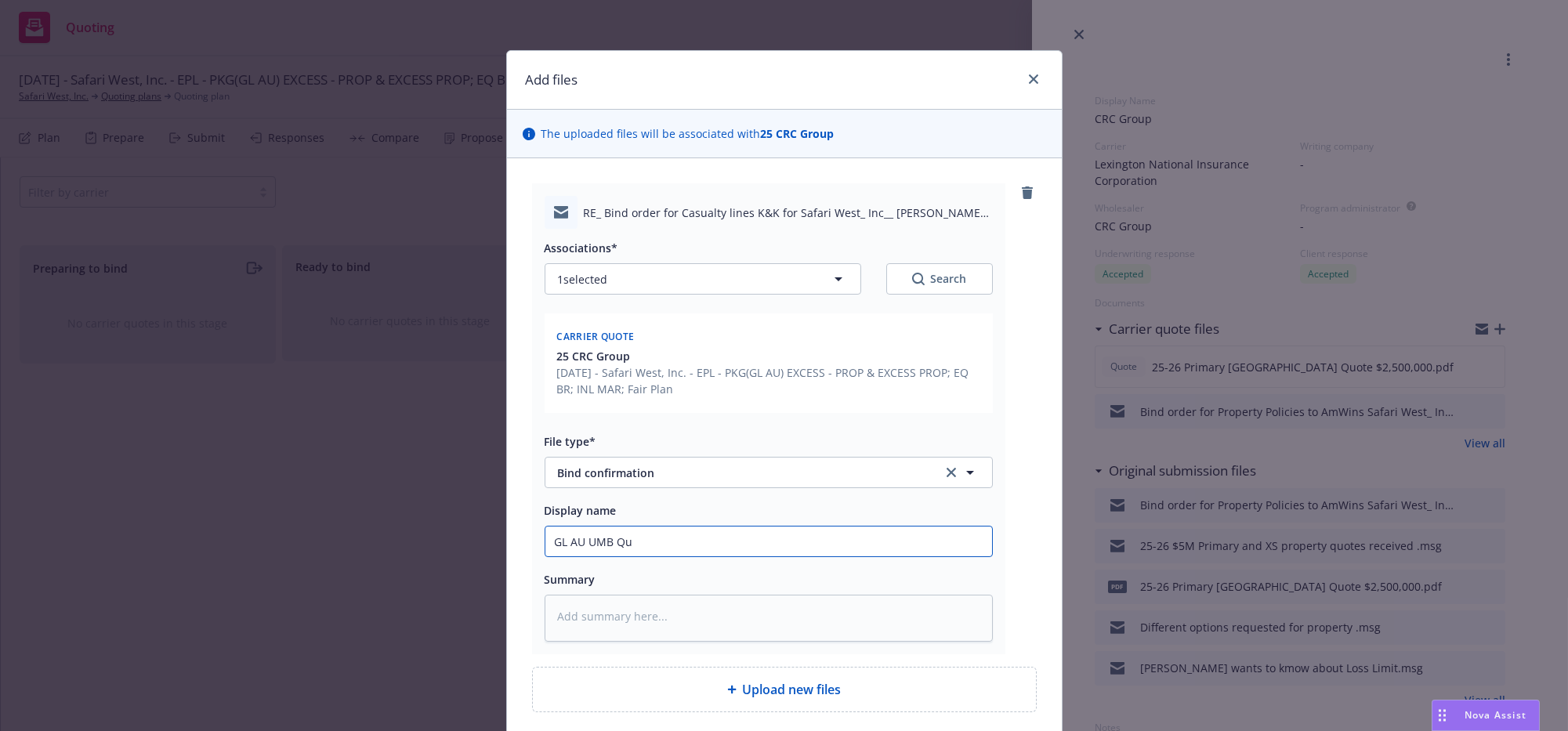
type input "GL AU UMB Q"
type textarea "x"
type input "GL AU UMB"
type textarea "x"
type input "GL AU UMB B"
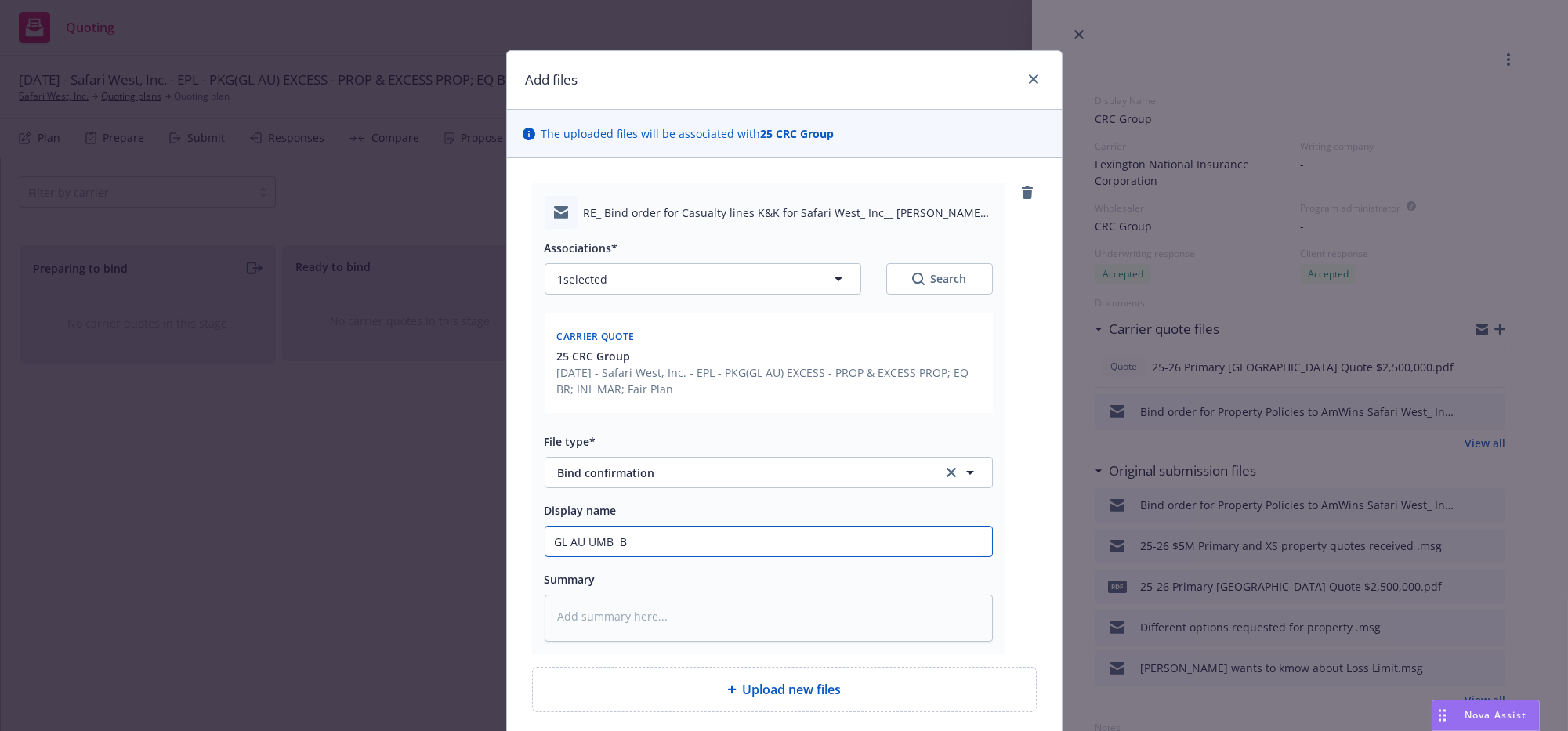
type textarea "x"
type input "GL AU UMB Bi"
type textarea "x"
type input "GL AU UMB Bin"
type textarea "x"
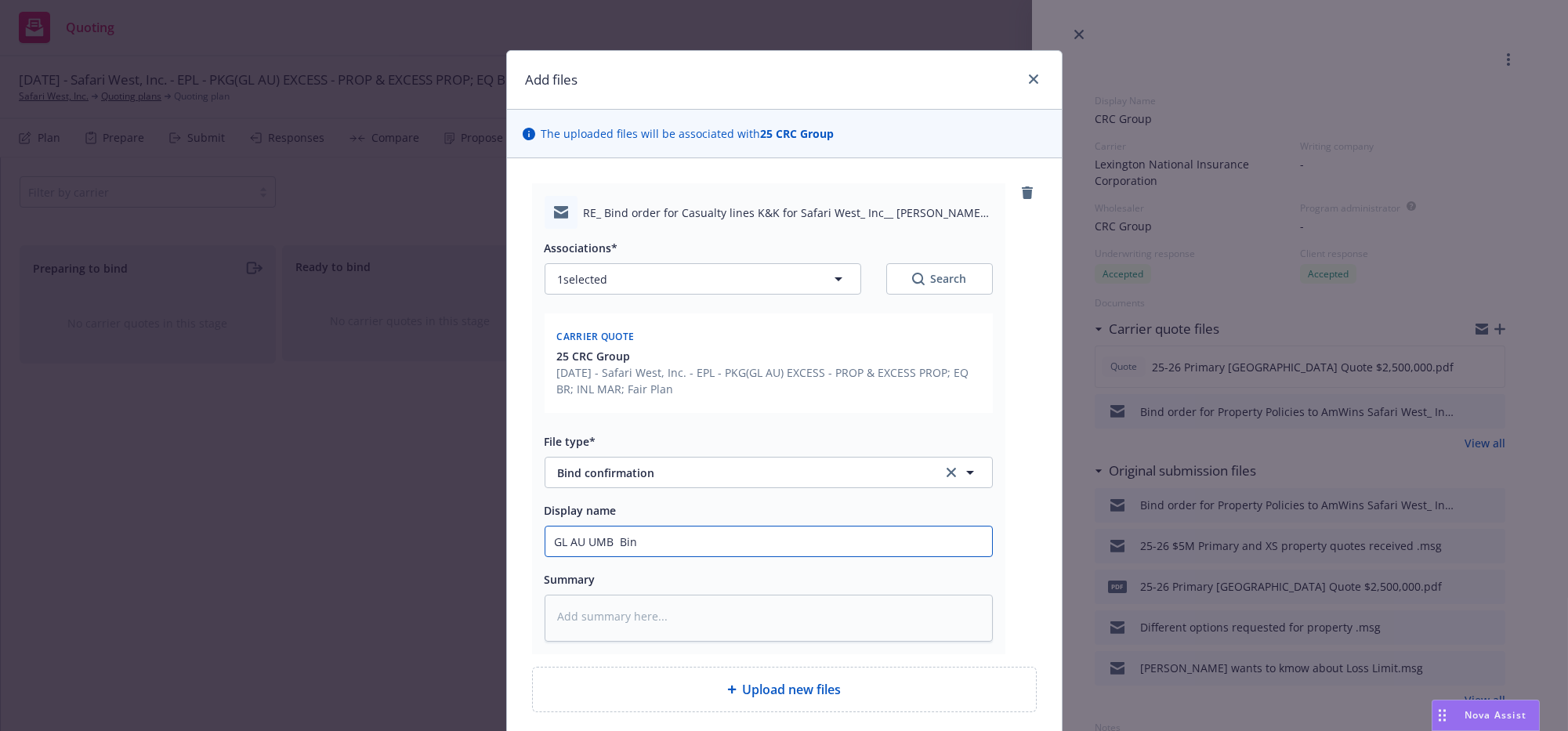
type input "GL AU UMB Bind"
type textarea "x"
type input "GL AU UMB Bindi"
type textarea "x"
type input "GL AU UMB Bindig"
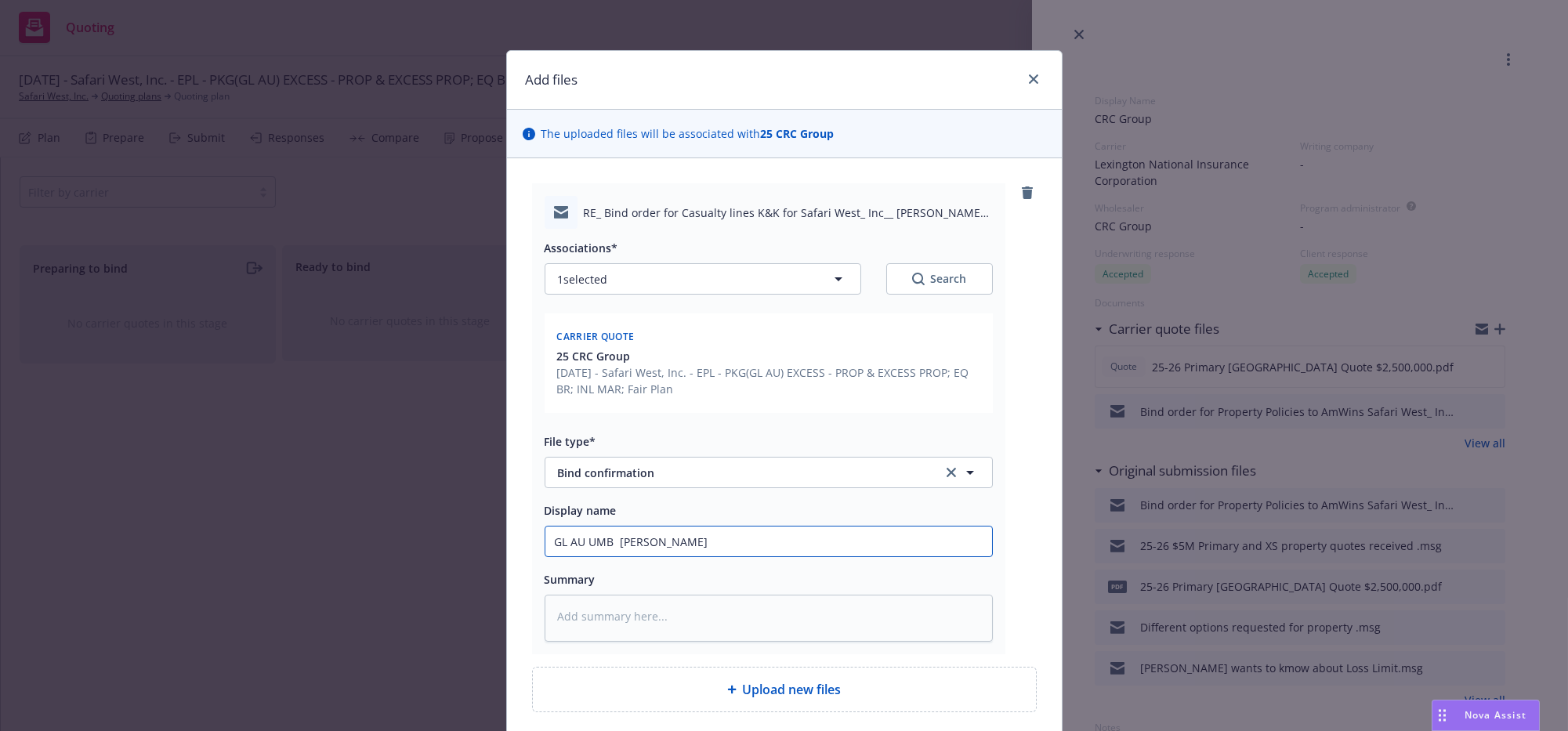
type textarea "x"
type input "GL AU UMB Bindig"
type textarea "x"
type input "GL AU UMB Bindig p"
type textarea "x"
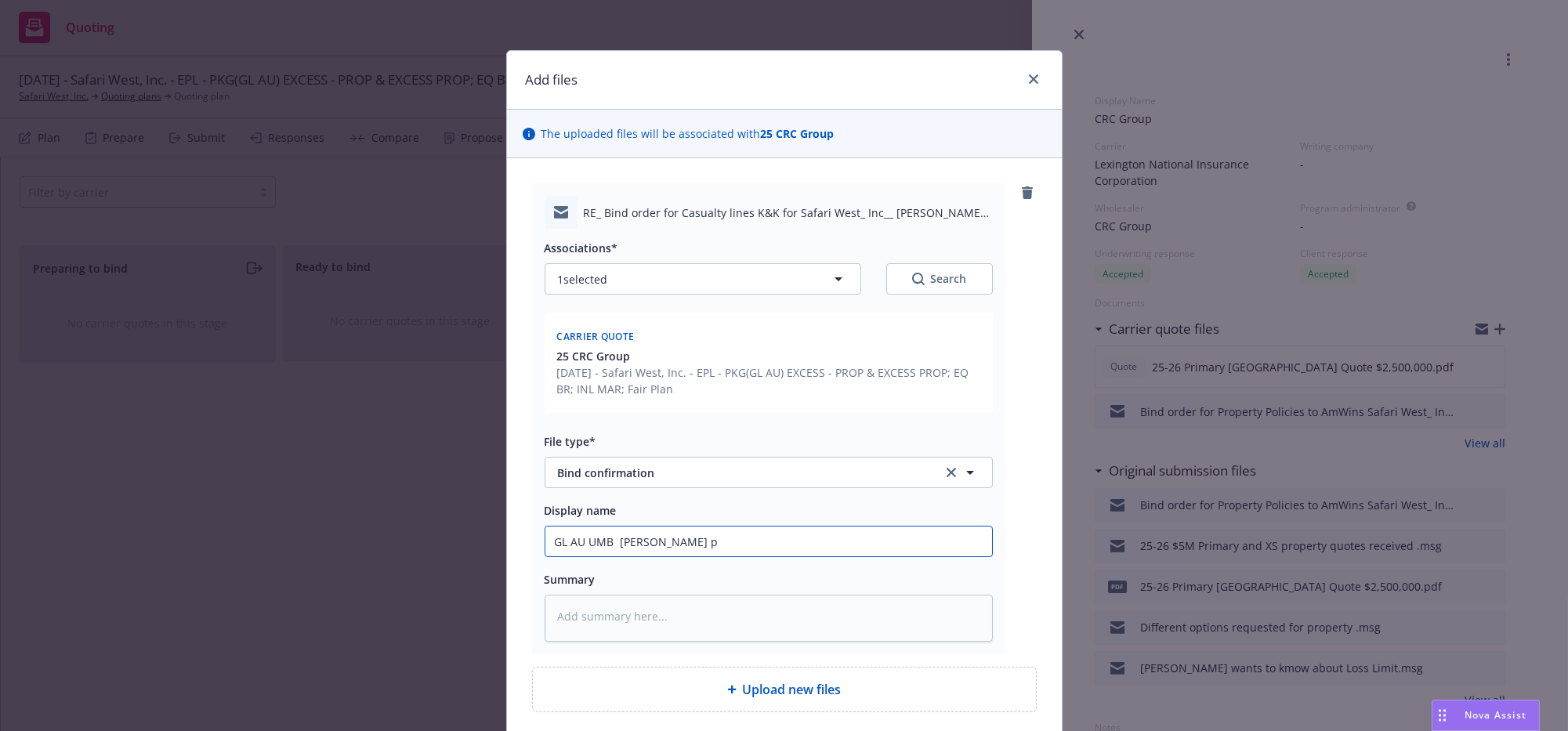
type input "GL AU UMB Bindig pr"
type textarea "x"
type input "GL AU UMB Bindig pro"
type textarea "x"
type input "GL AU UMB Bindig proc"
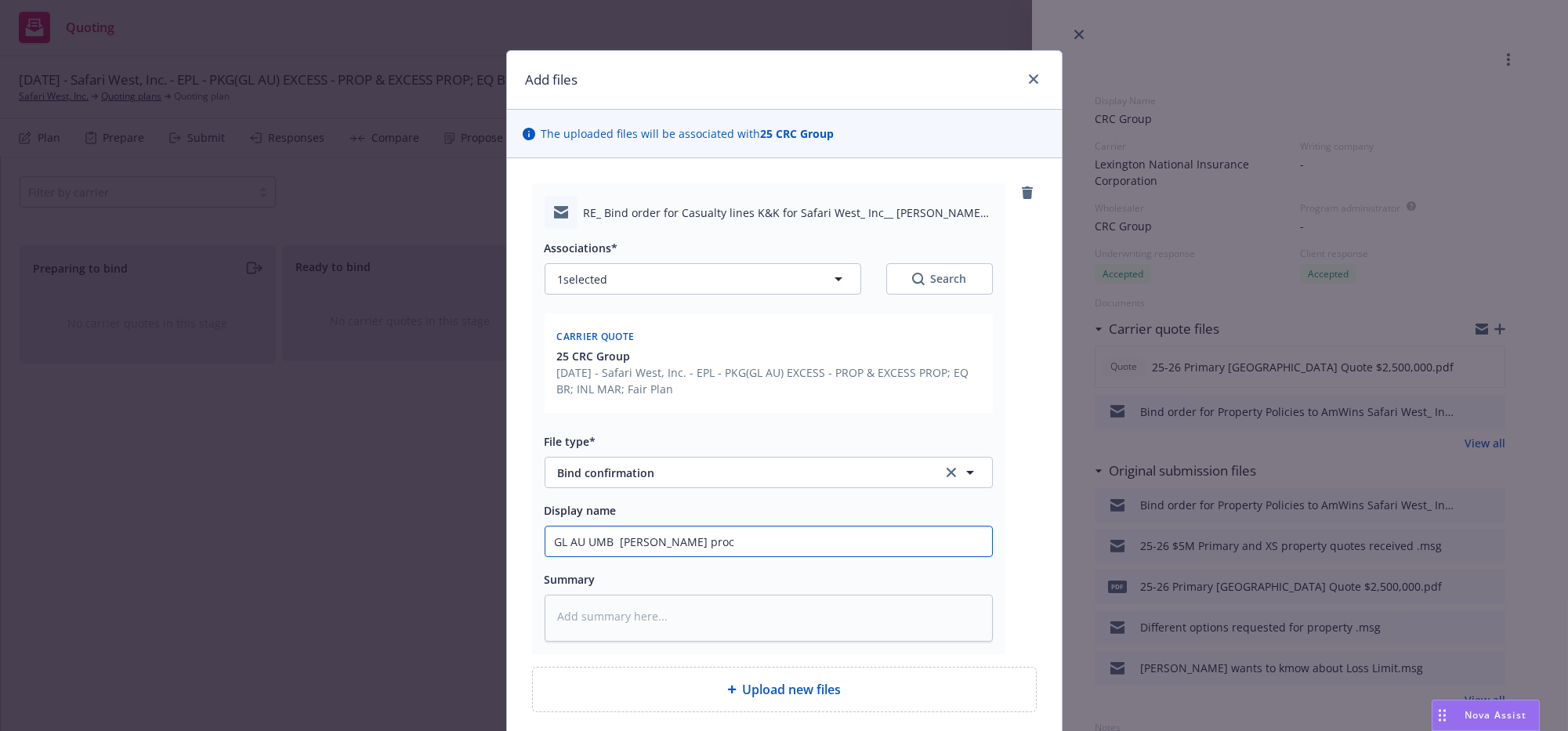
type textarea "x"
type input "GL AU UMB Bindig proce"
type textarea "x"
type input "GL AU UMB Bindig proces"
type textarea "x"
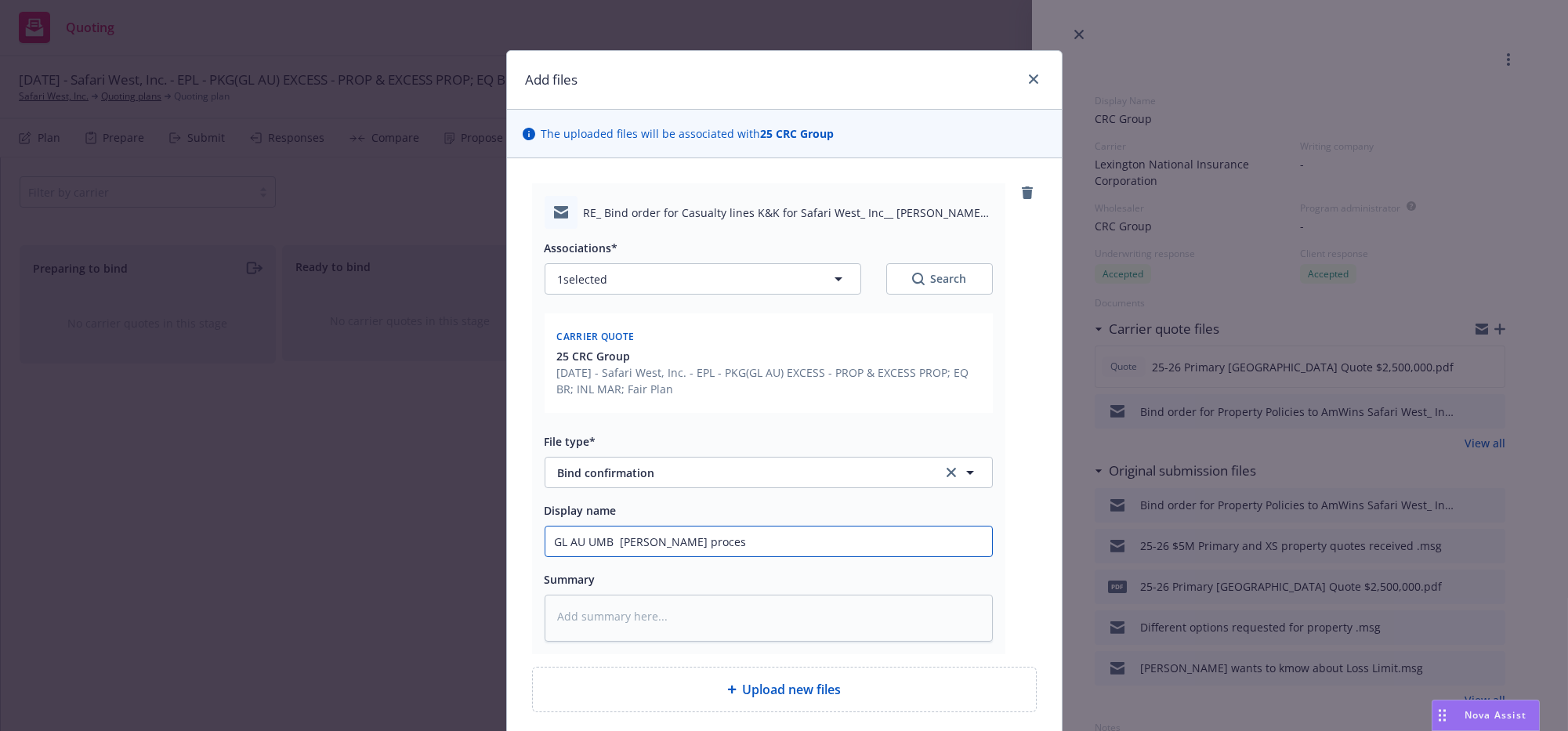
type input "GL AU UMB Bindig process"
type textarea "x"
type input "GL AU UMB Bindig proces"
type textarea "x"
type input "GL AU UMB Bindig proce"
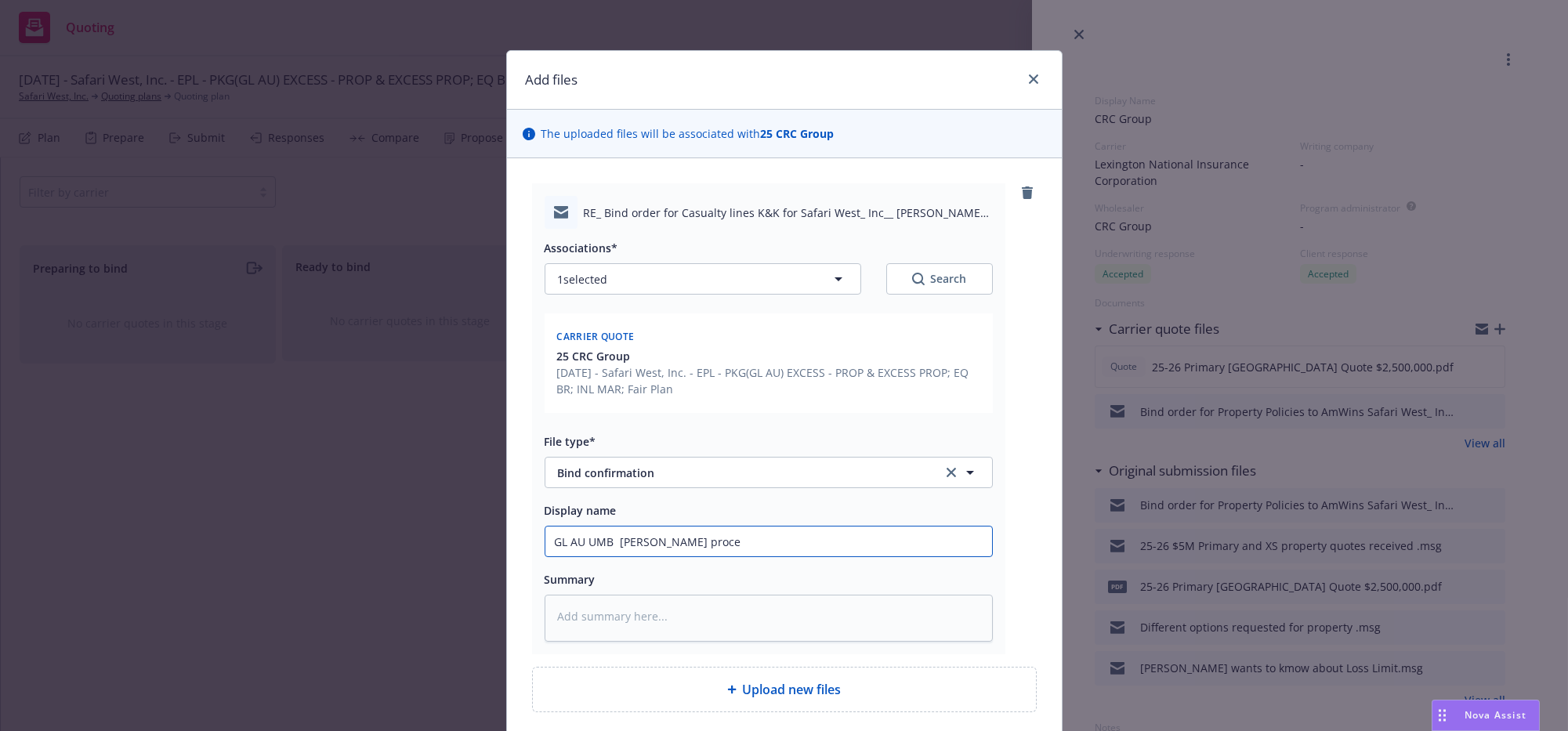
type textarea "x"
type input "GL AU UMB Bindig proc"
type textarea "x"
type input "GL AU UMB Bindig pro"
type textarea "x"
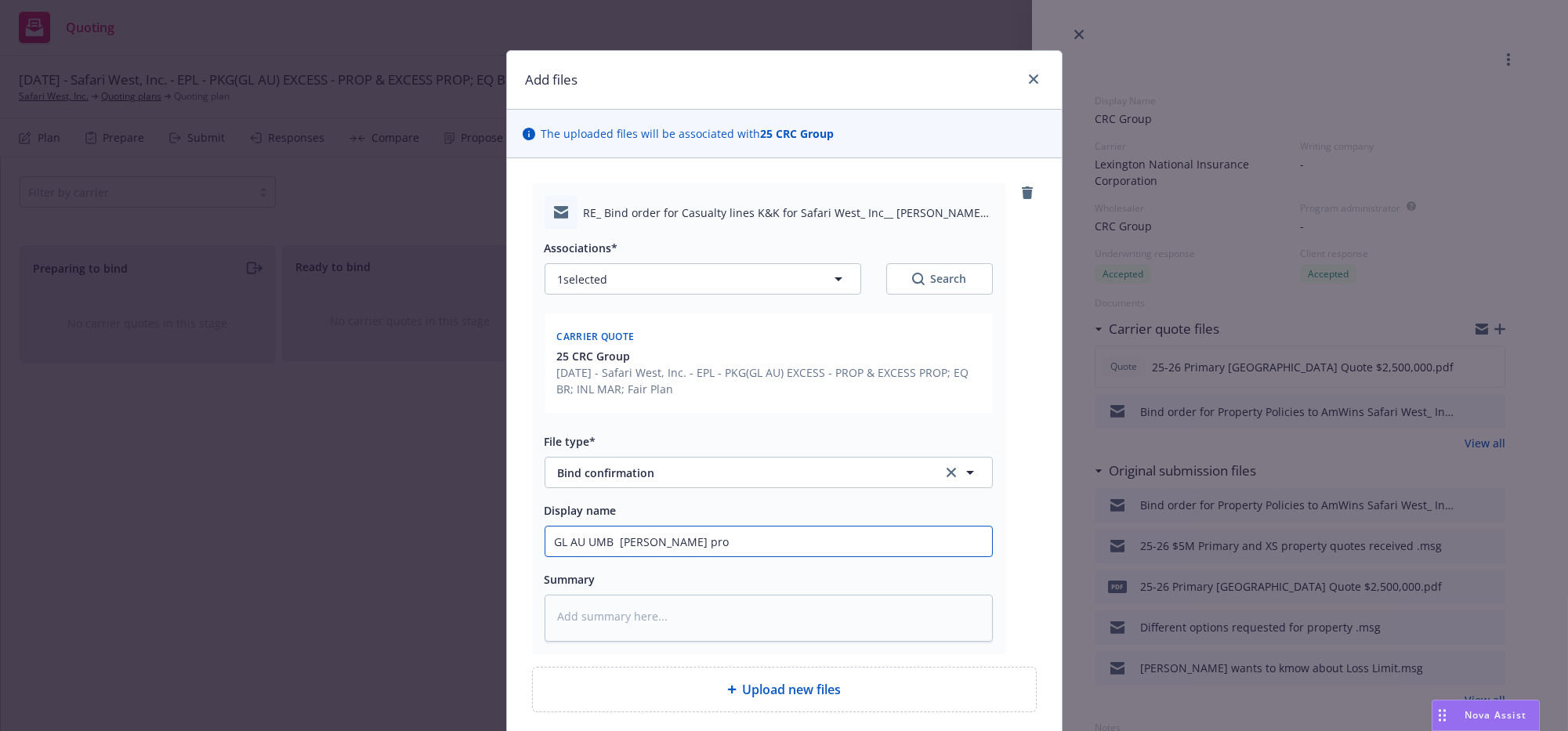
type input "GL AU UMB Bindig pr"
type textarea "x"
type input "GL AU UMB Bindig p"
type textarea "x"
type input "GL AU UMB Bindig"
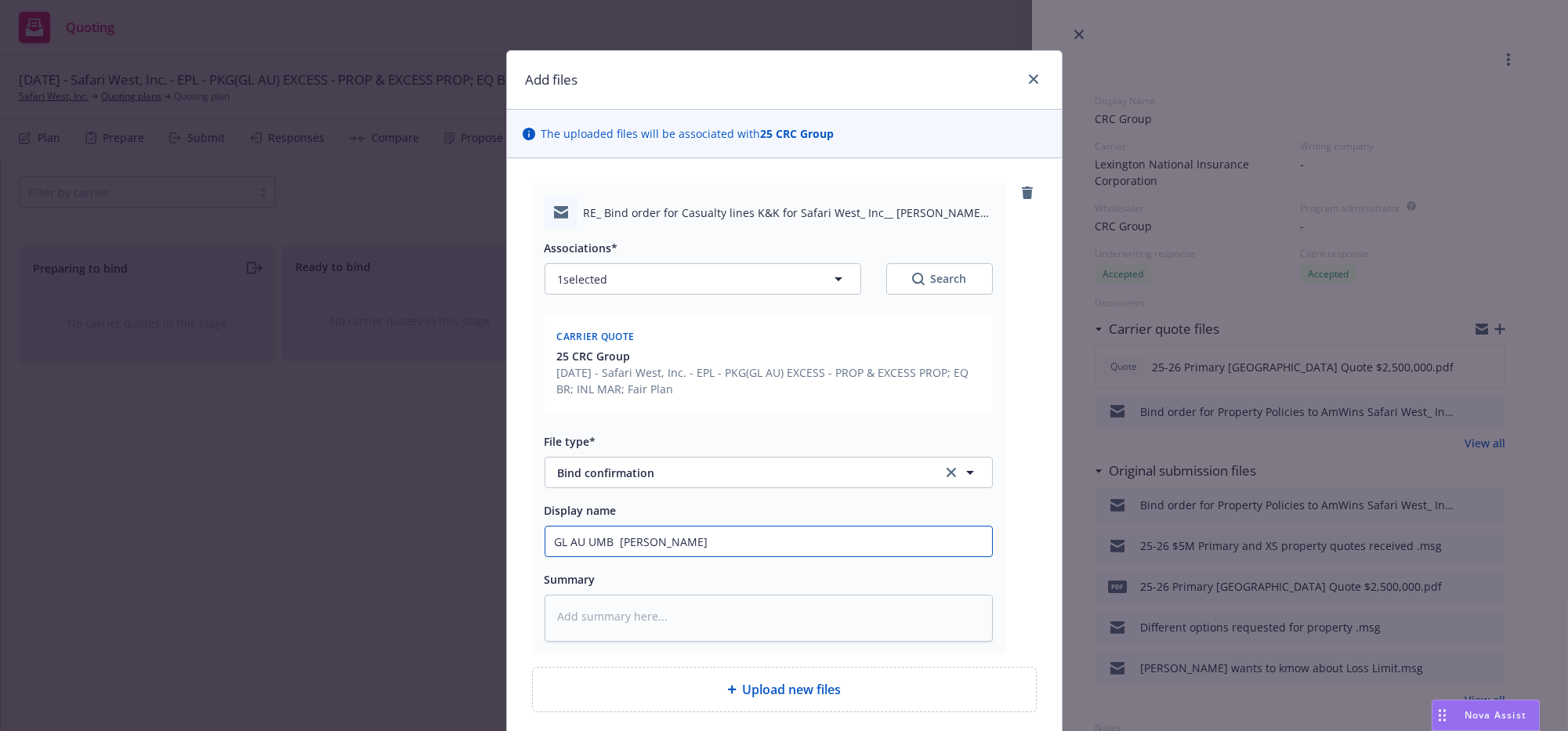
type textarea "x"
type input "GL AU UMB Bindig r"
type textarea "x"
type input "GL AU UMB Bindig re"
type textarea "x"
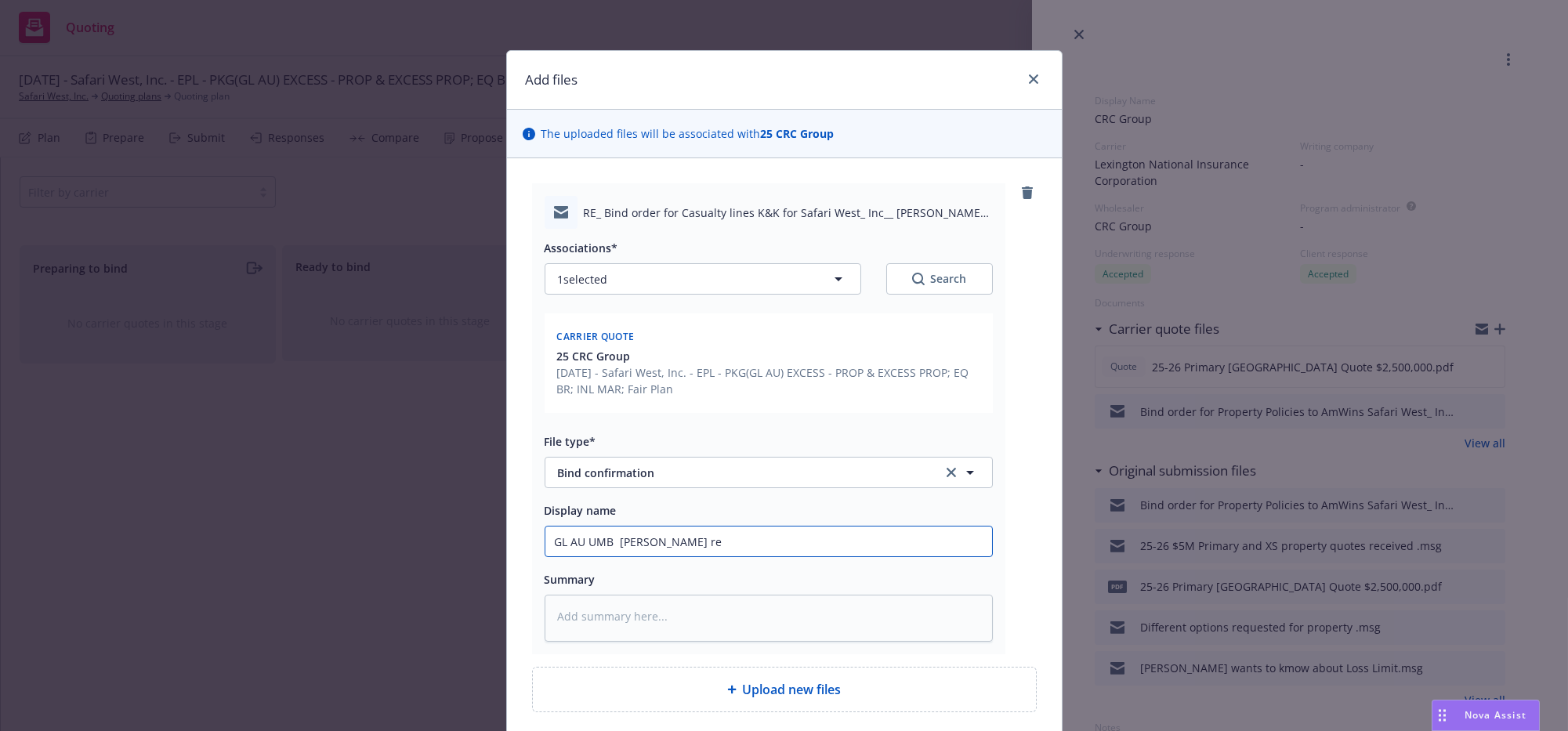
type input "GL AU UMB Bindig req"
type textarea "x"
type input "GL AU UMB Bindig requ"
type textarea "x"
type input "GL AU UMB Bindig reques"
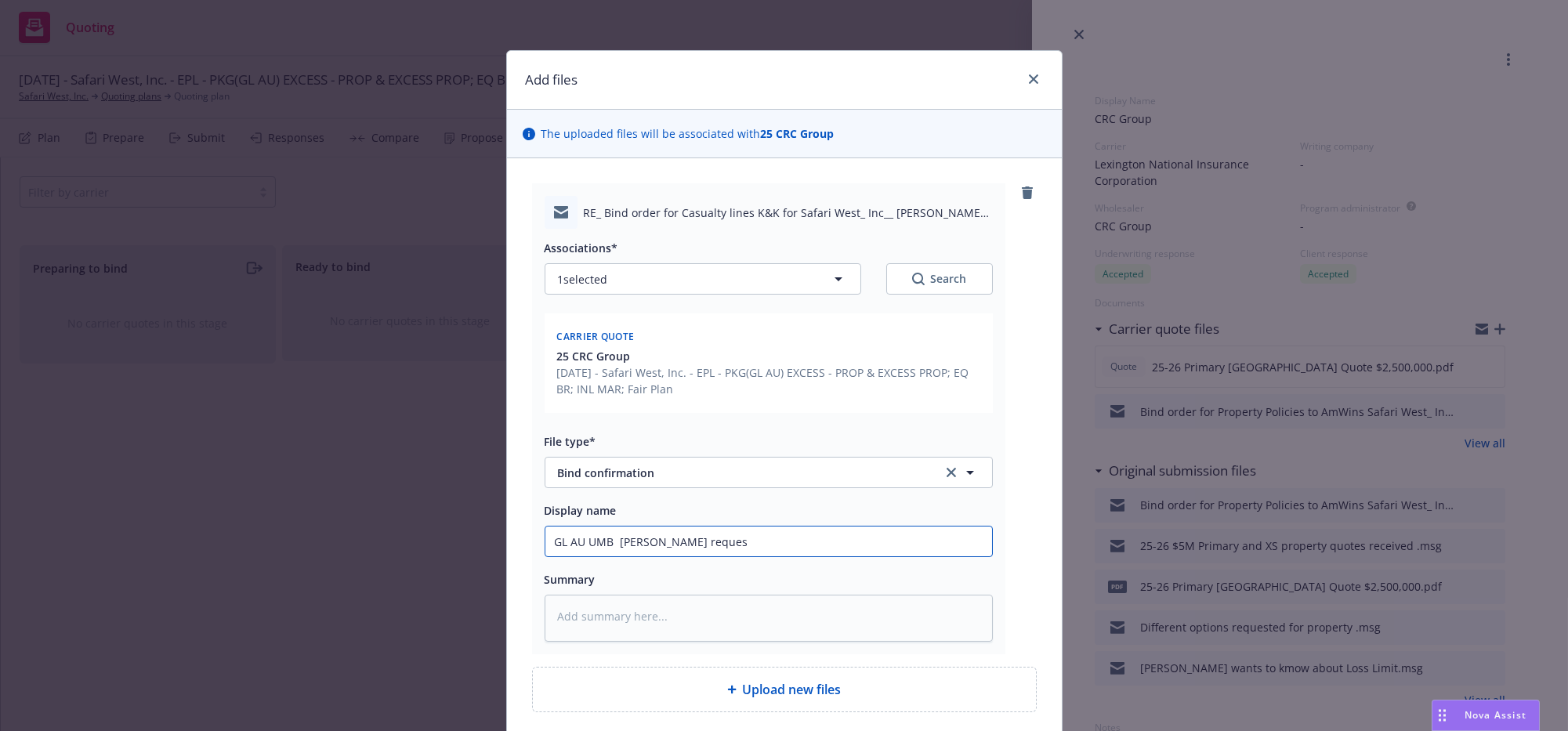
type textarea "x"
type input "GL AU UMB Bindig request"
type textarea "x"
type input "GL AU UMB Bindig request"
type textarea "x"
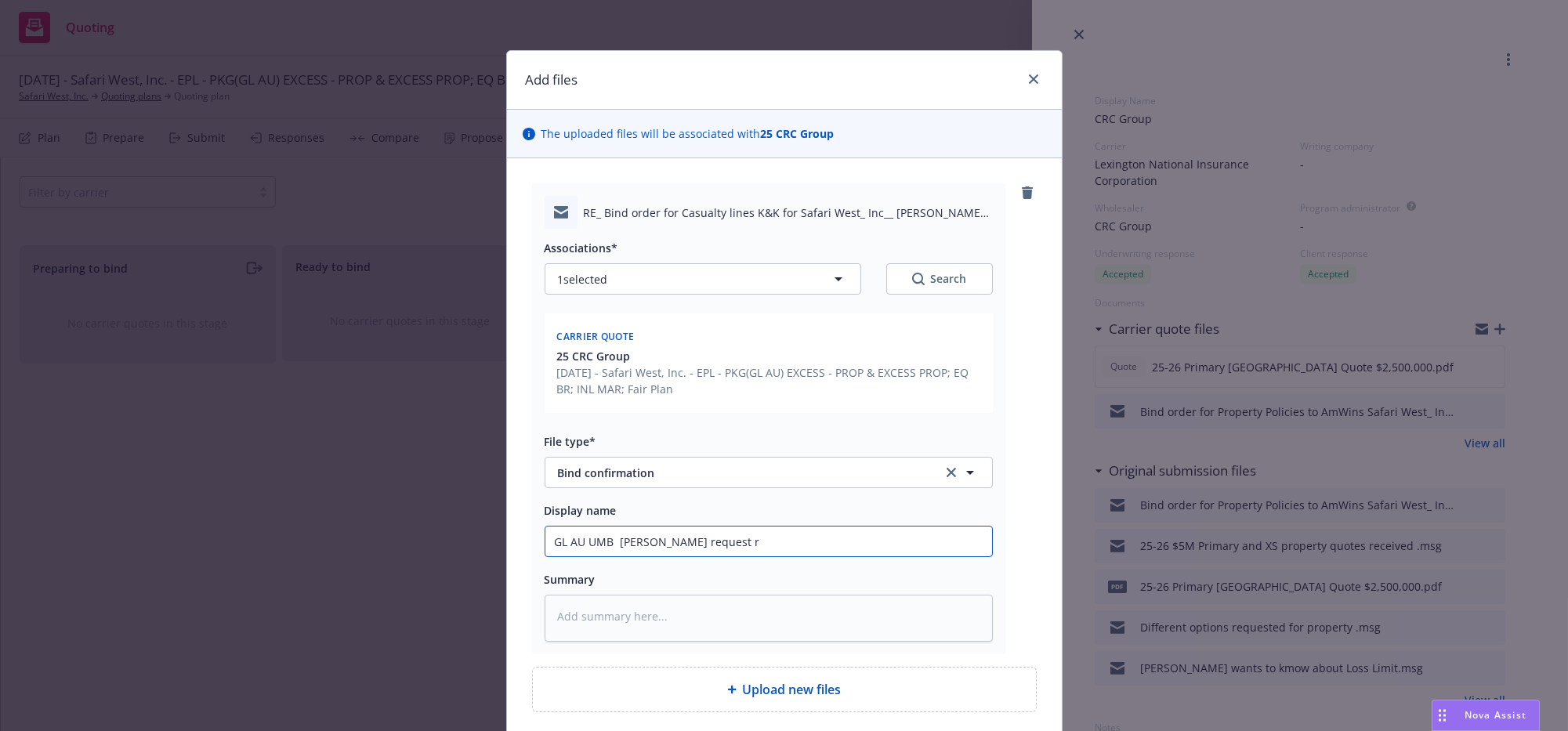
type input "GL AU UMB Bindig request re"
type textarea "x"
type input "GL AU UMB Bindig request rec"
type textarea "x"
type input "GL AU UMB Bindig request rece"
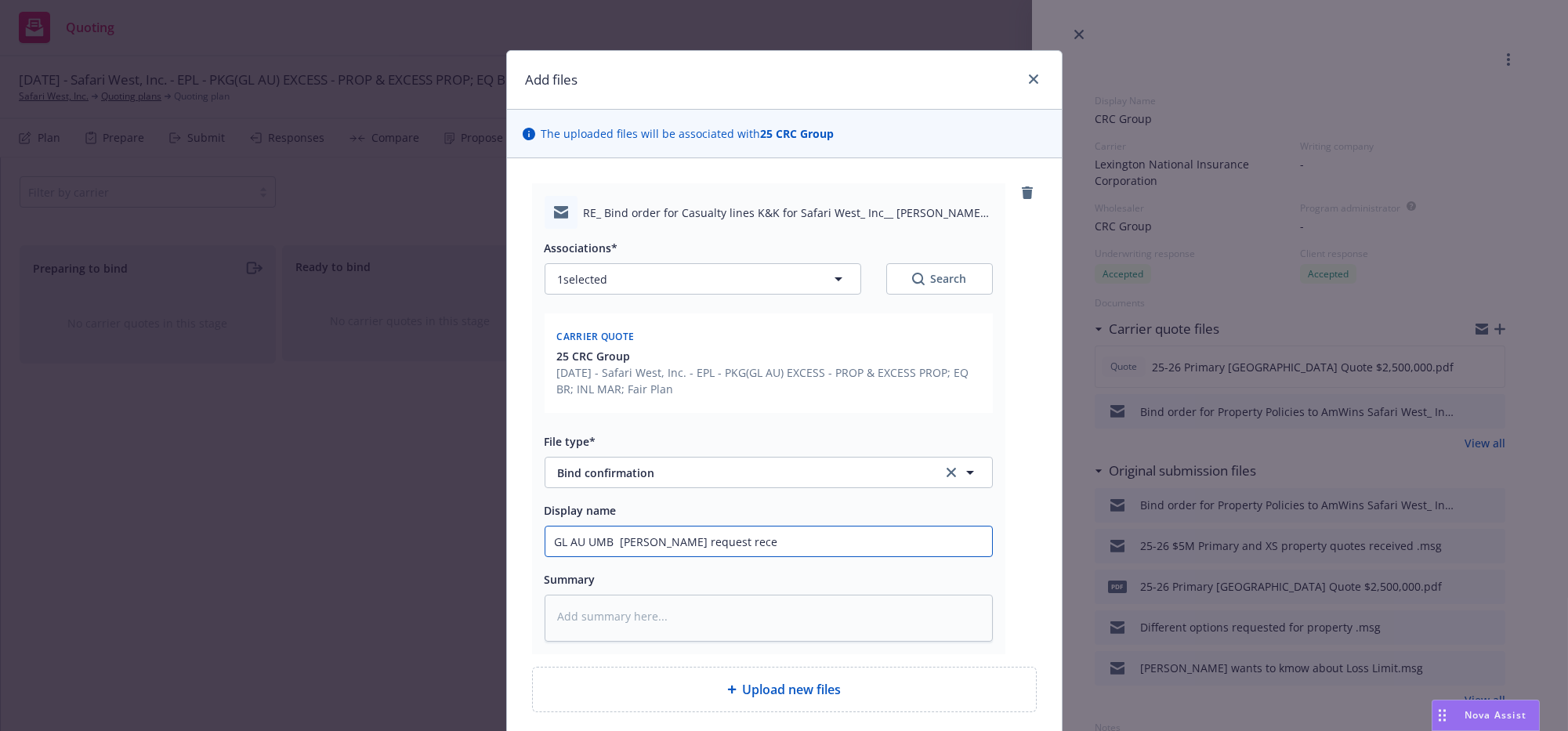
type textarea "x"
type input "GL AU UMB Bindig request recei"
type textarea "x"
type input "GL AU UMB Bindig request receiv"
type textarea "x"
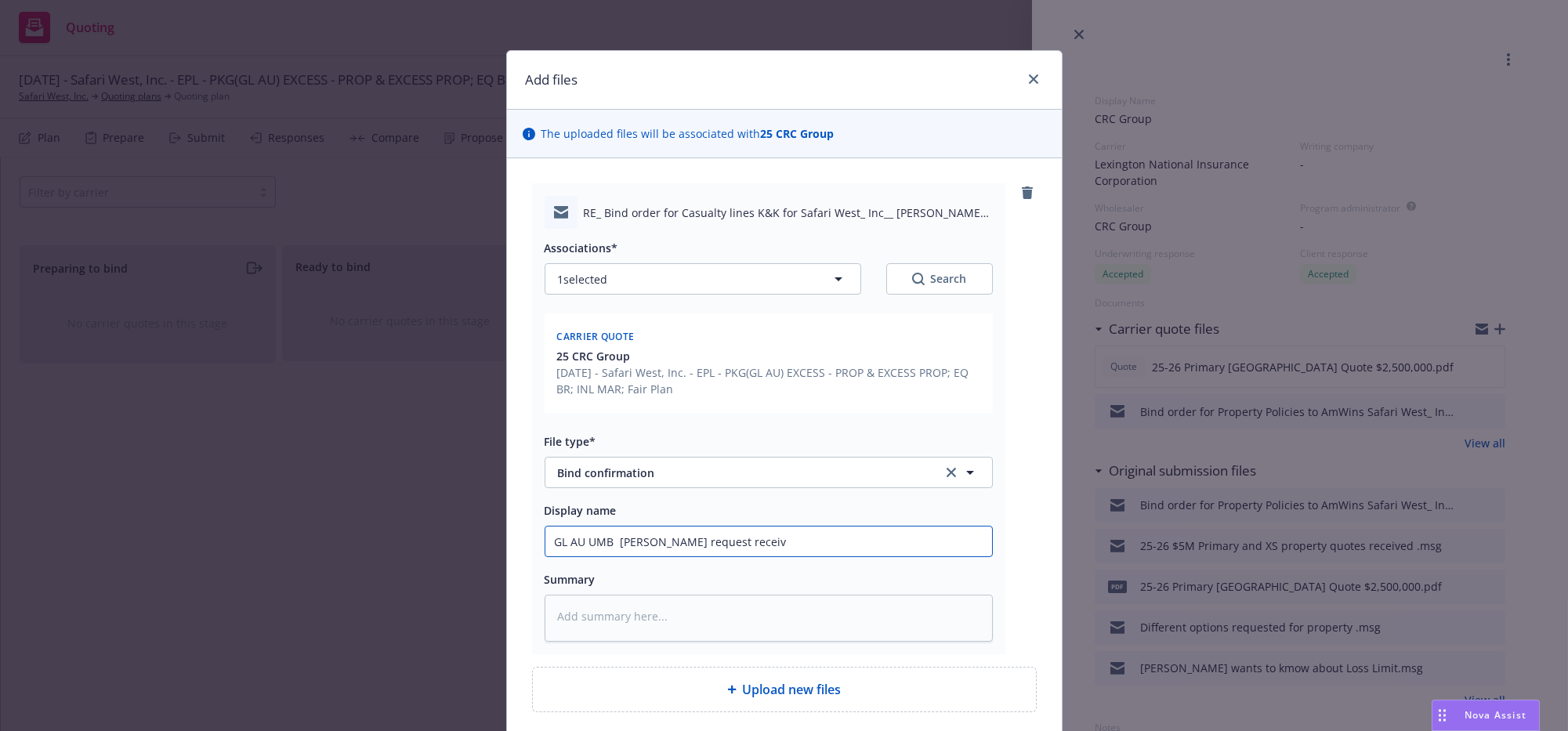
type input "GL AU UMB Bindig request receive"
type textarea "x"
type input "GL AU UMB Bindig request received"
type textarea "x"
type input "GL AU UMB Bindig request received"
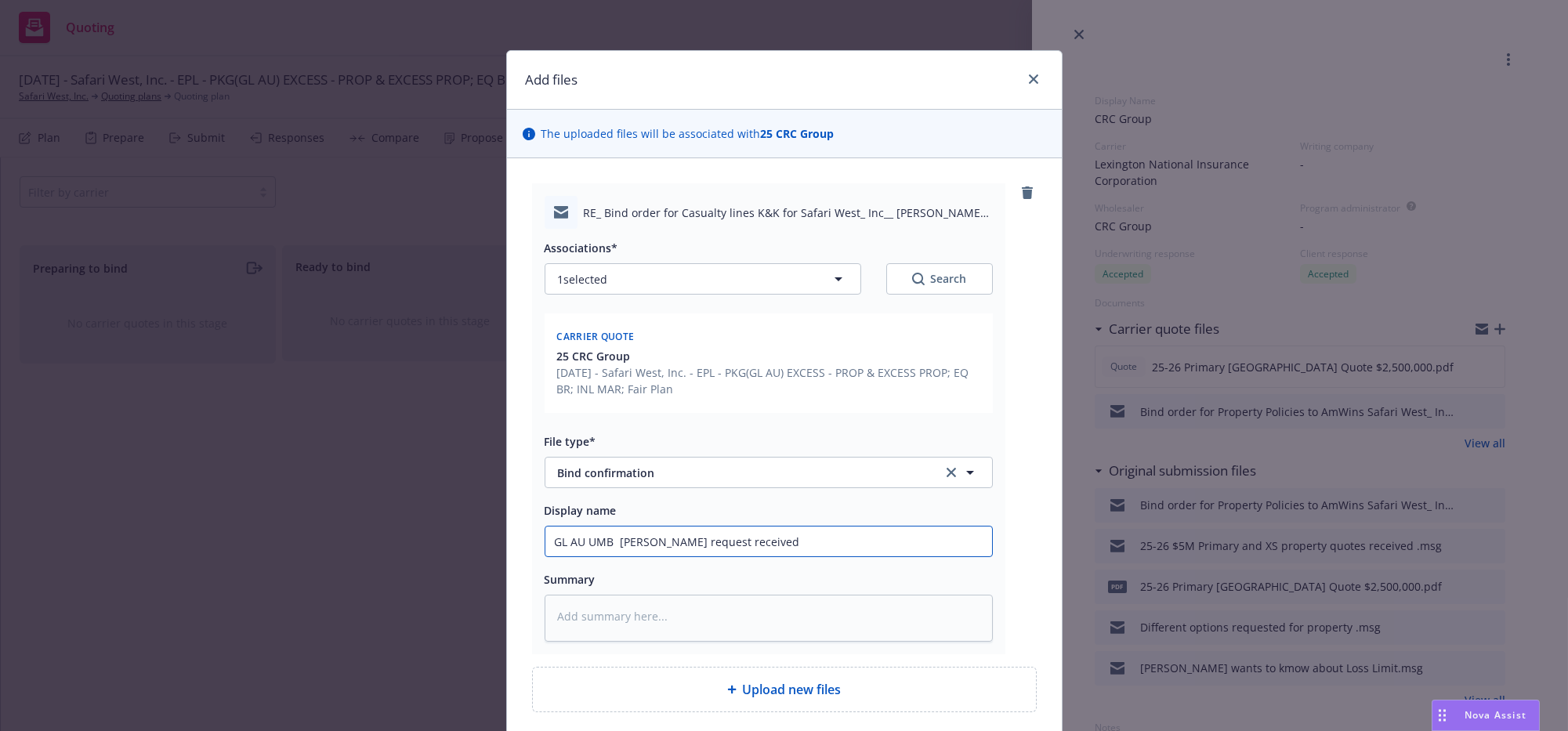
type textarea "x"
type input "GL AU UMB Bindig request received b"
type textarea "x"
type input "GL AU UMB Bindig request received by"
type textarea "x"
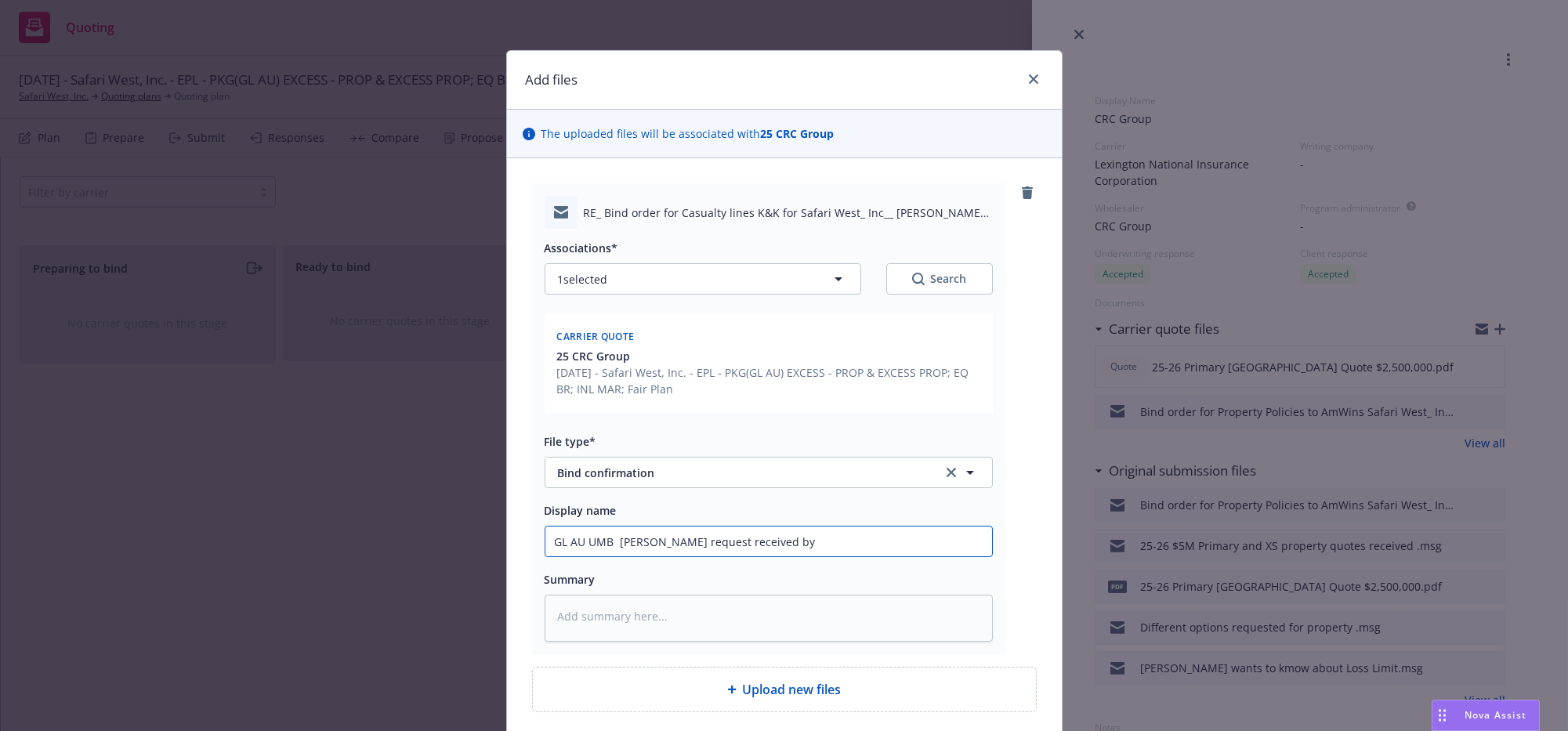
type input "GL AU UMB Bindig request received by"
type textarea "x"
type input "GL AU UMB Bindig request received by K"
type textarea "x"
type input "GL AU UMB Bindig request received by K&"
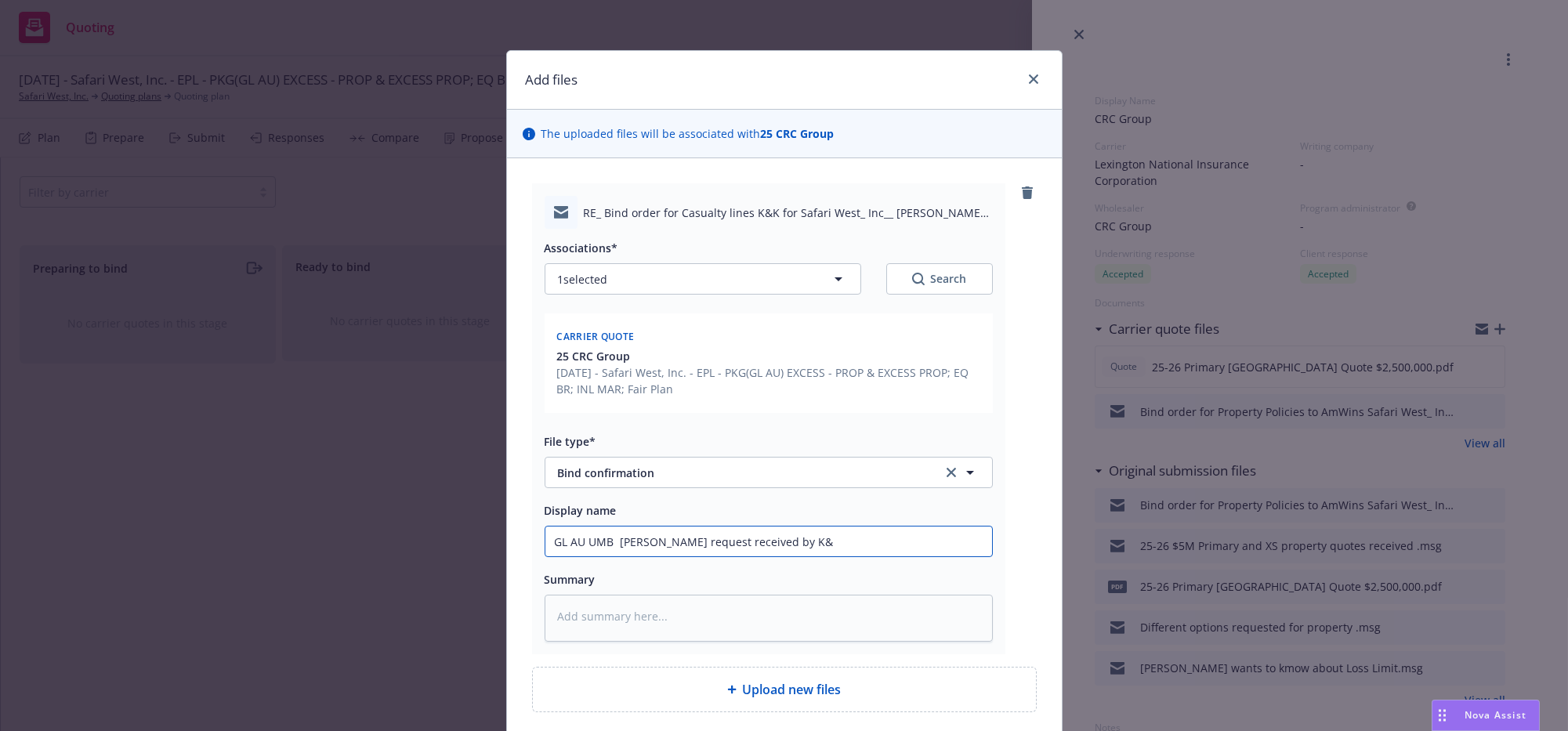
type textarea "x"
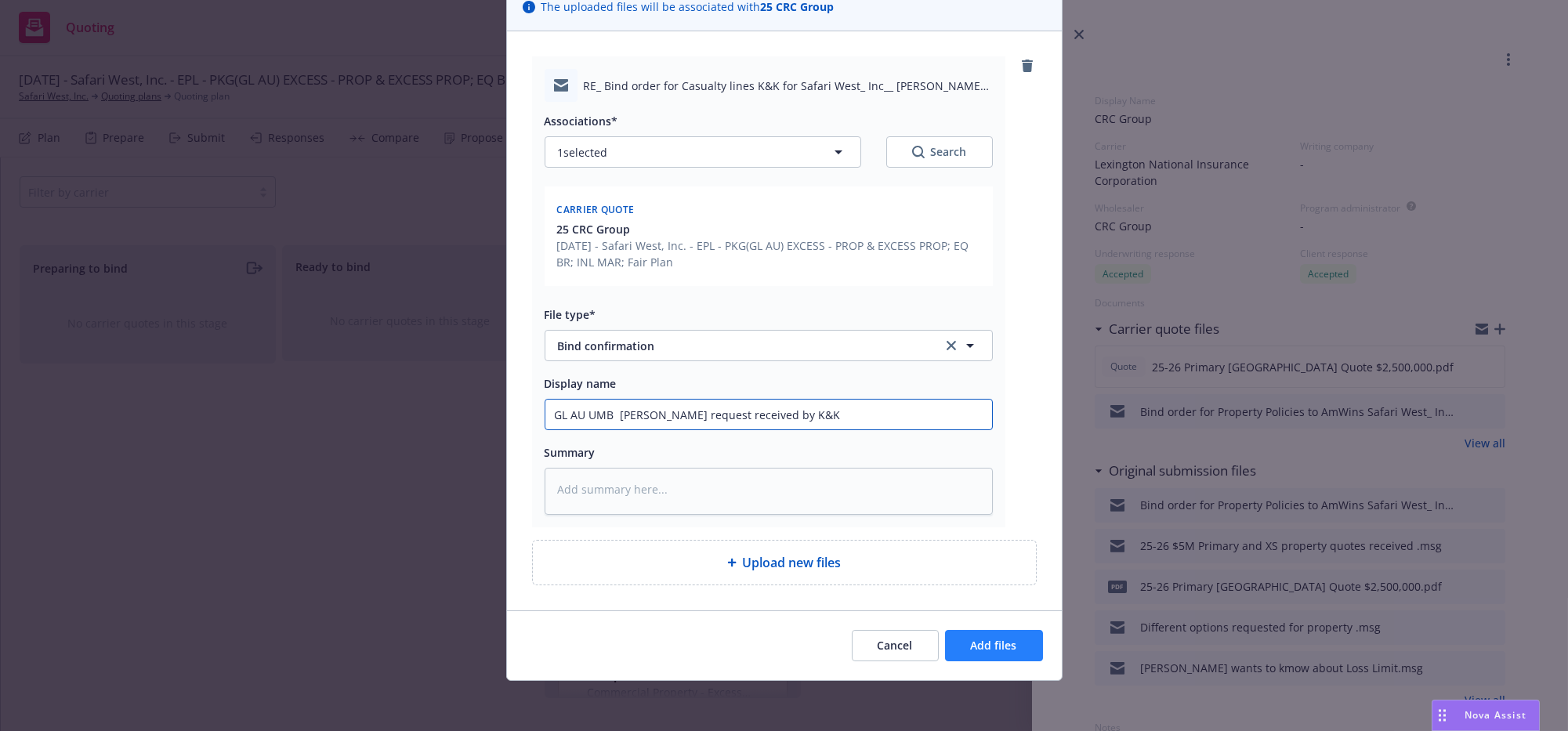
type input "GL AU UMB Bindig request received by K&K"
click at [995, 654] on button "Add files" at bounding box center [994, 645] width 98 height 31
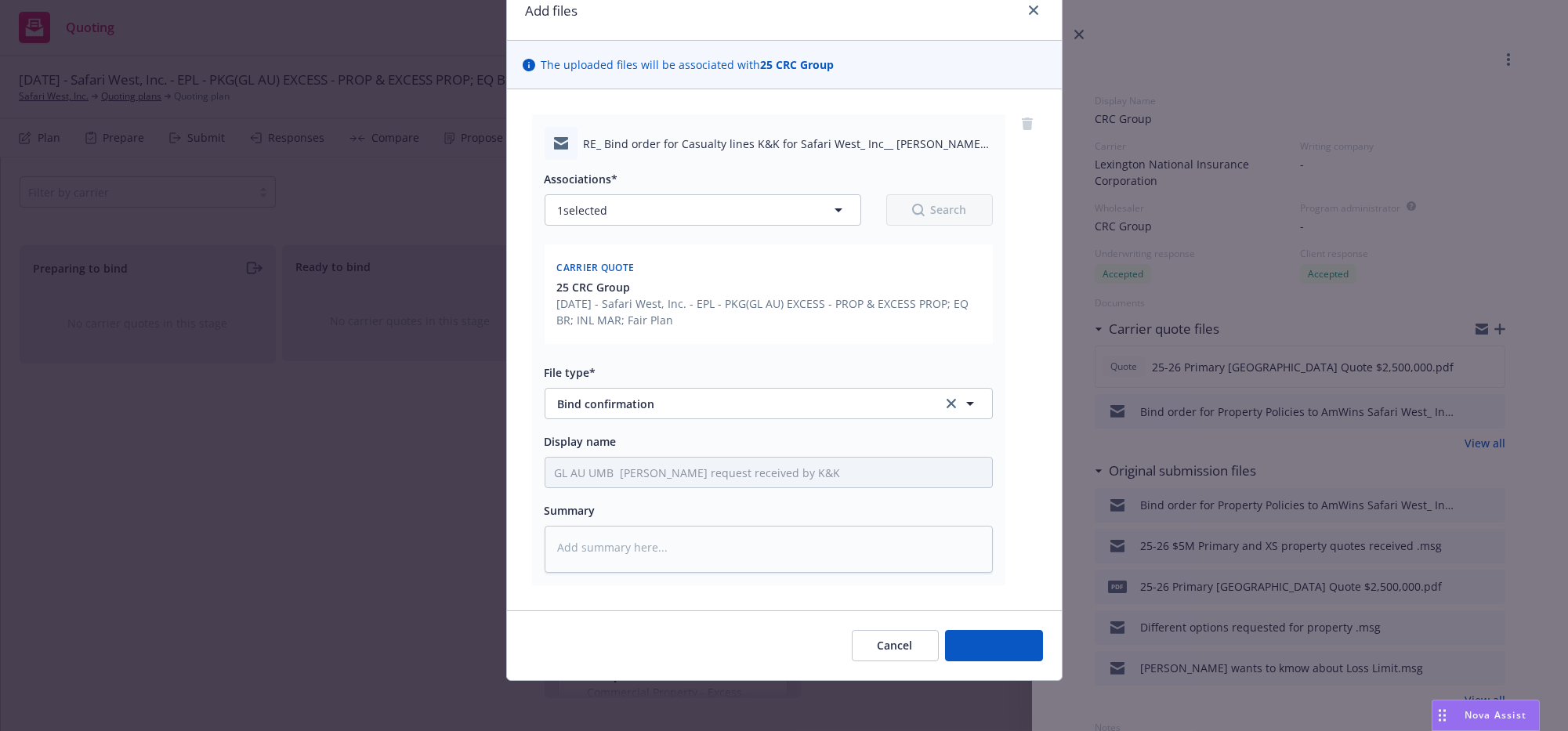
scroll to position [130, 0]
type textarea "x"
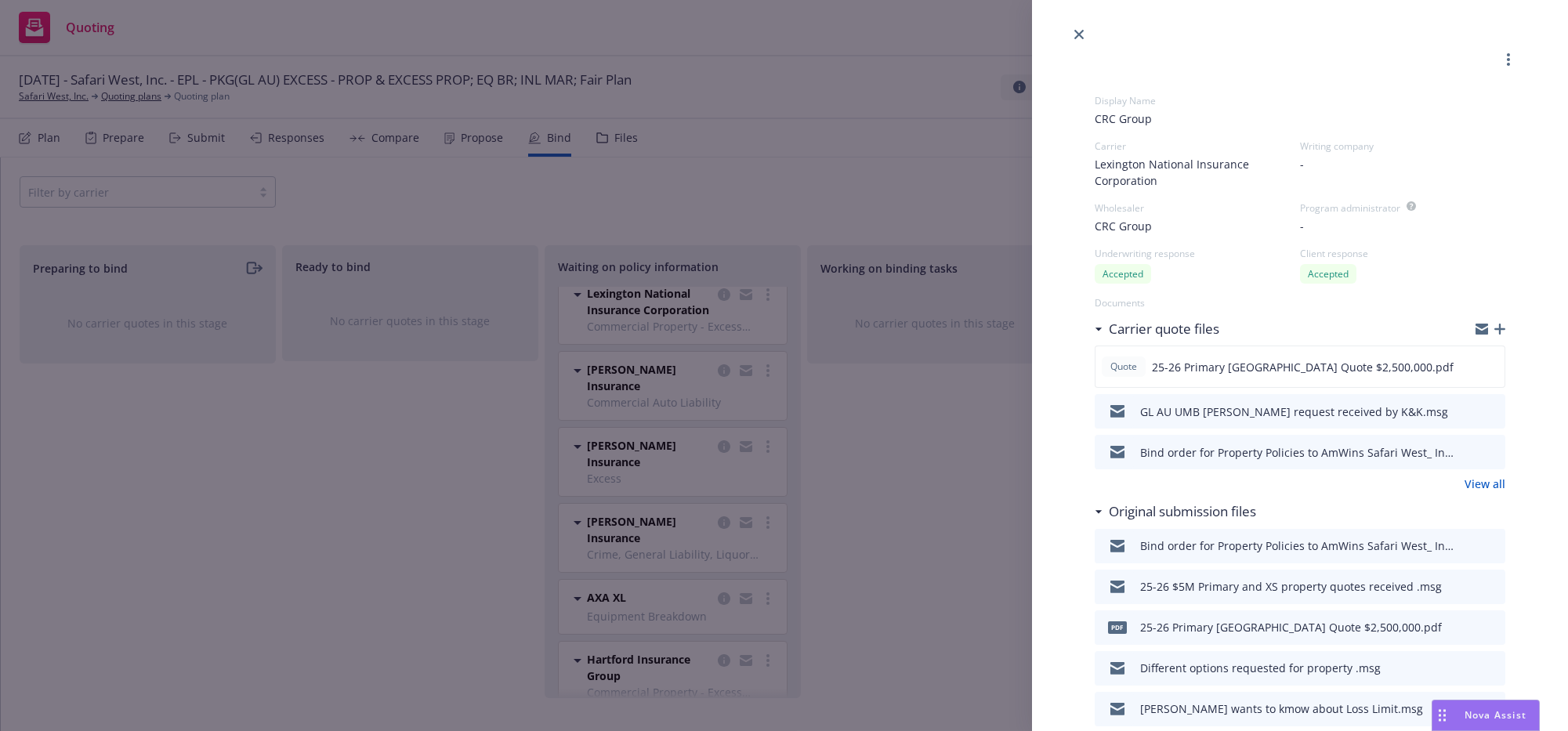
click at [303, 529] on div "Display Name CRC Group Carrier Lexington National Insurance Corporation Writing…" at bounding box center [784, 365] width 1568 height 731
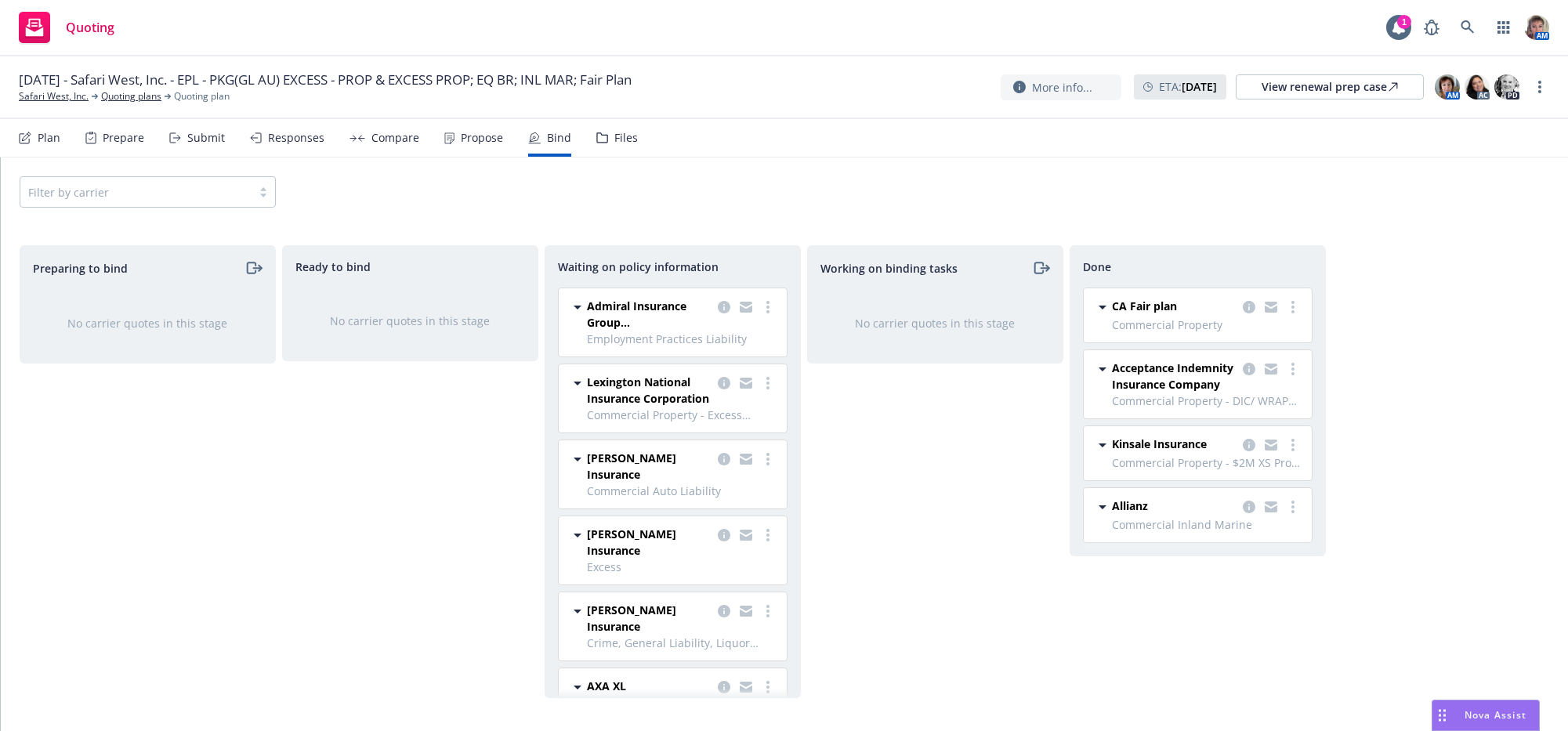
click at [638, 144] on div "Files" at bounding box center [627, 138] width 24 height 13
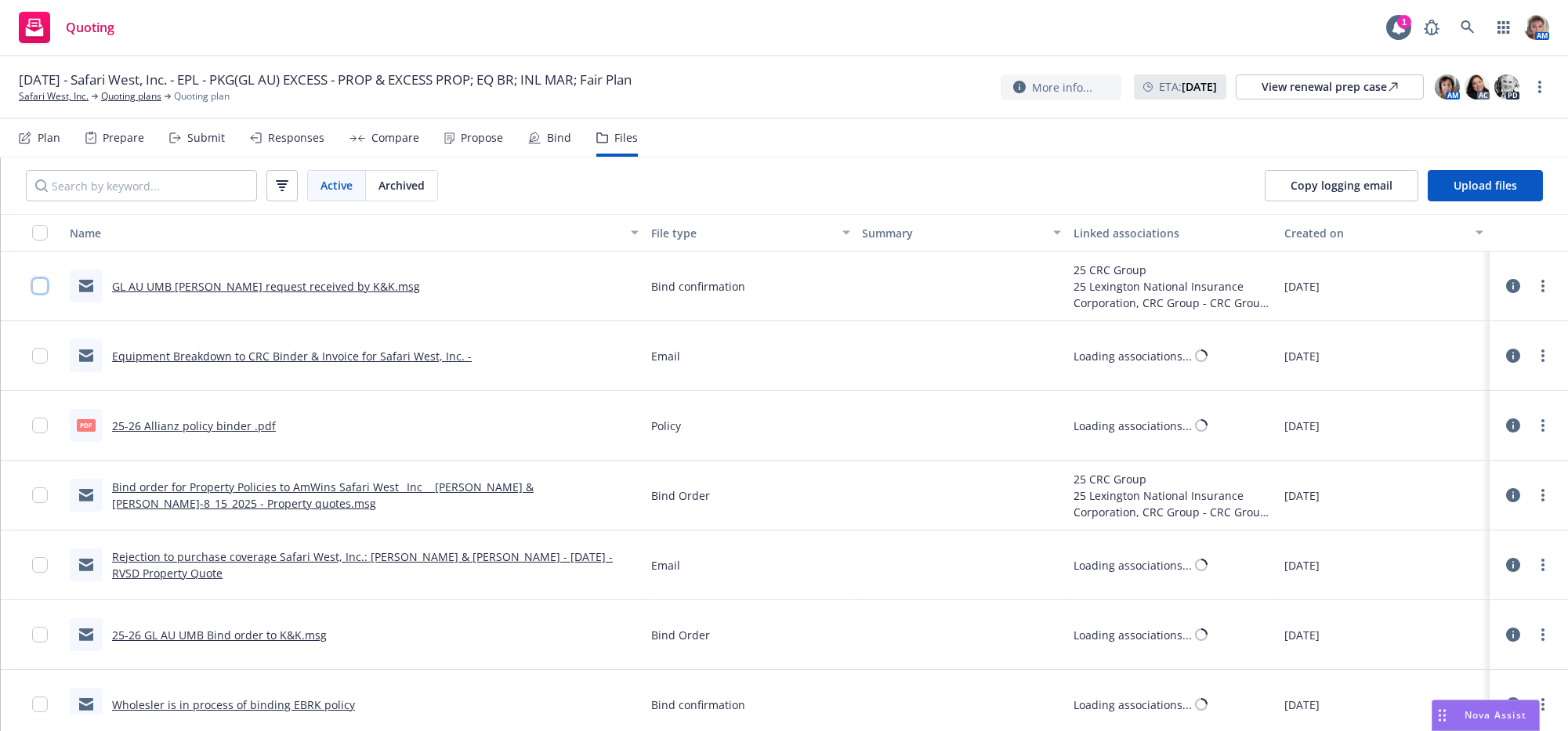
click at [39, 294] on input "checkbox" at bounding box center [40, 286] width 16 height 16
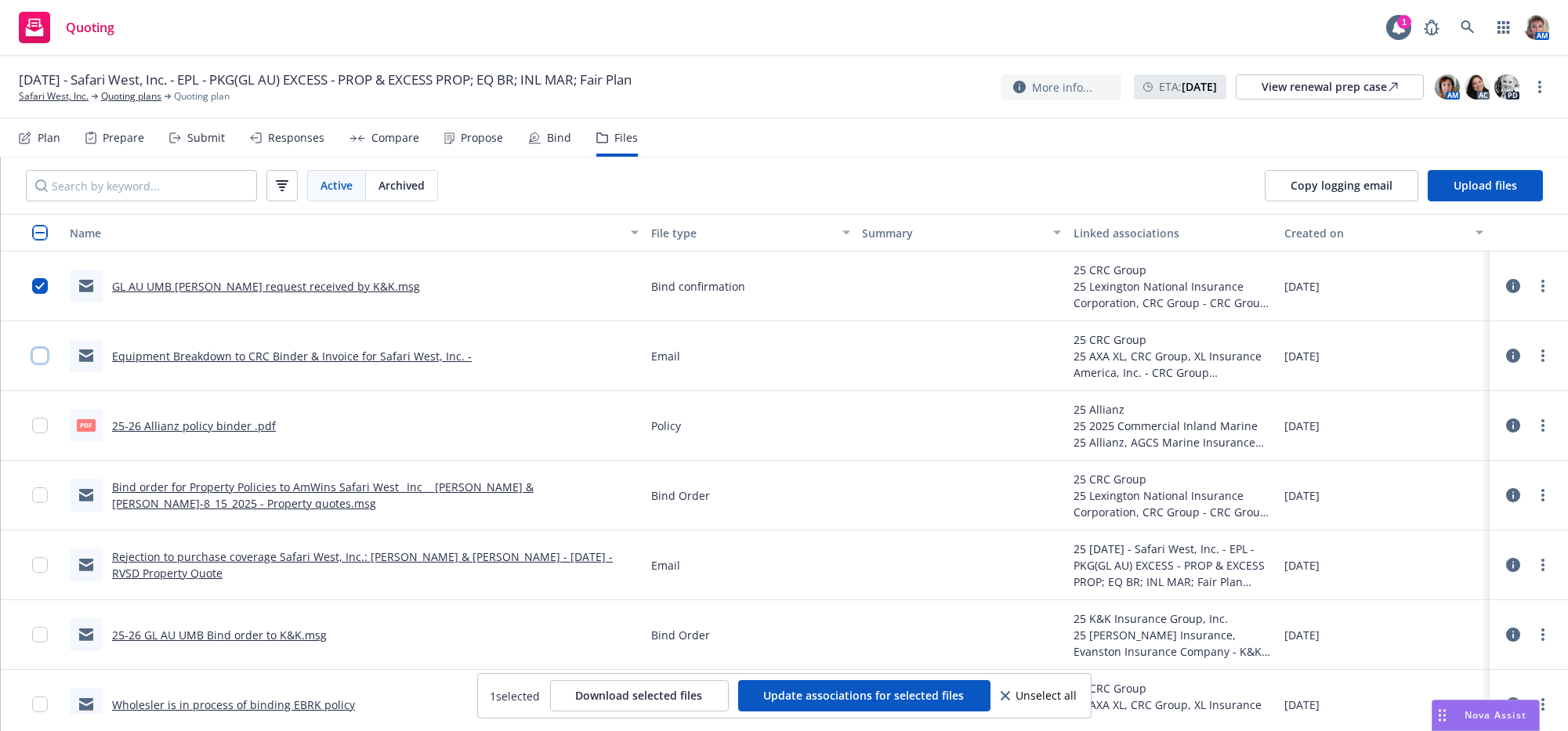
click at [34, 364] on input "checkbox" at bounding box center [40, 356] width 16 height 16
click at [883, 705] on button "Update associations for selected files" at bounding box center [864, 695] width 252 height 31
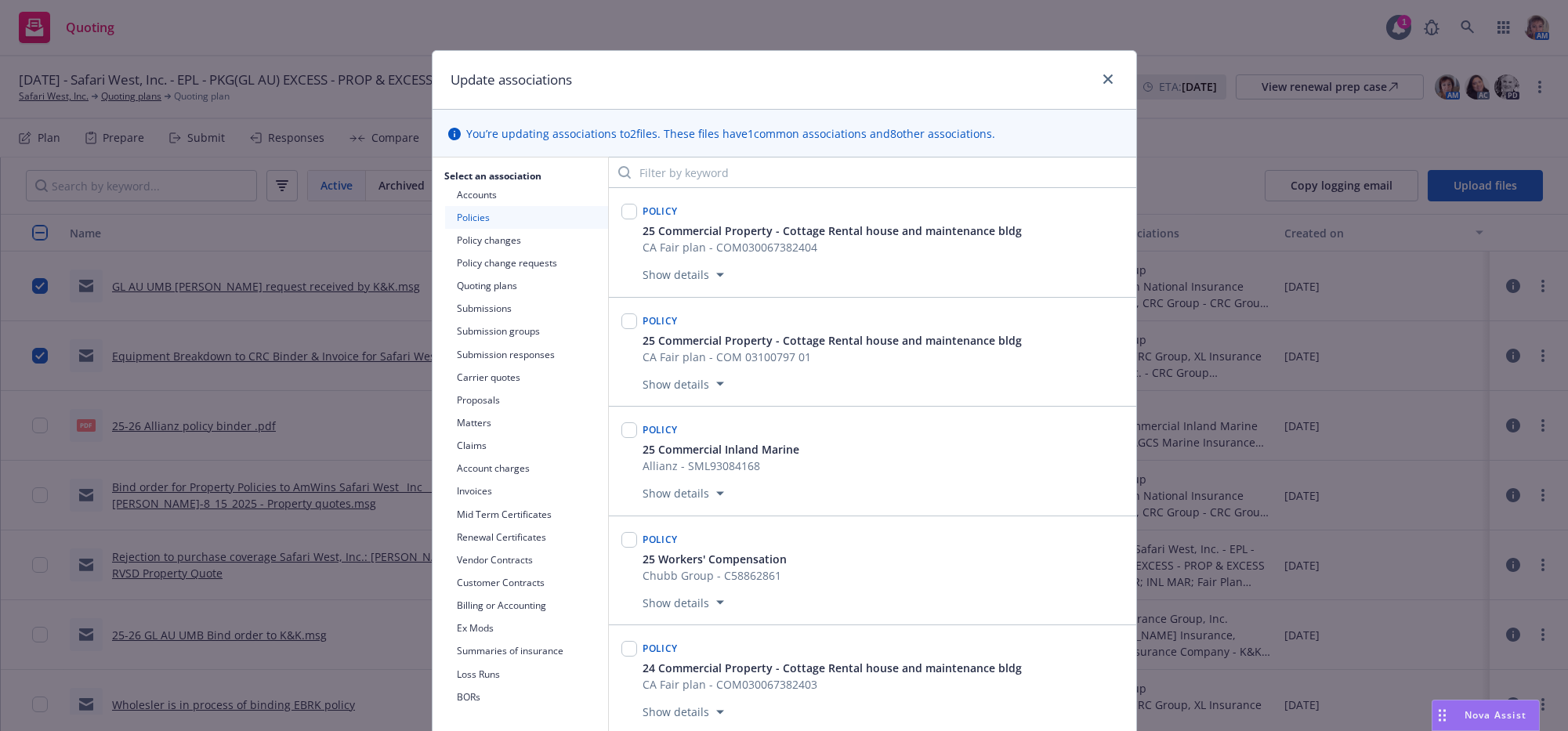
click at [506, 366] on button "Submission responses" at bounding box center [526, 354] width 163 height 23
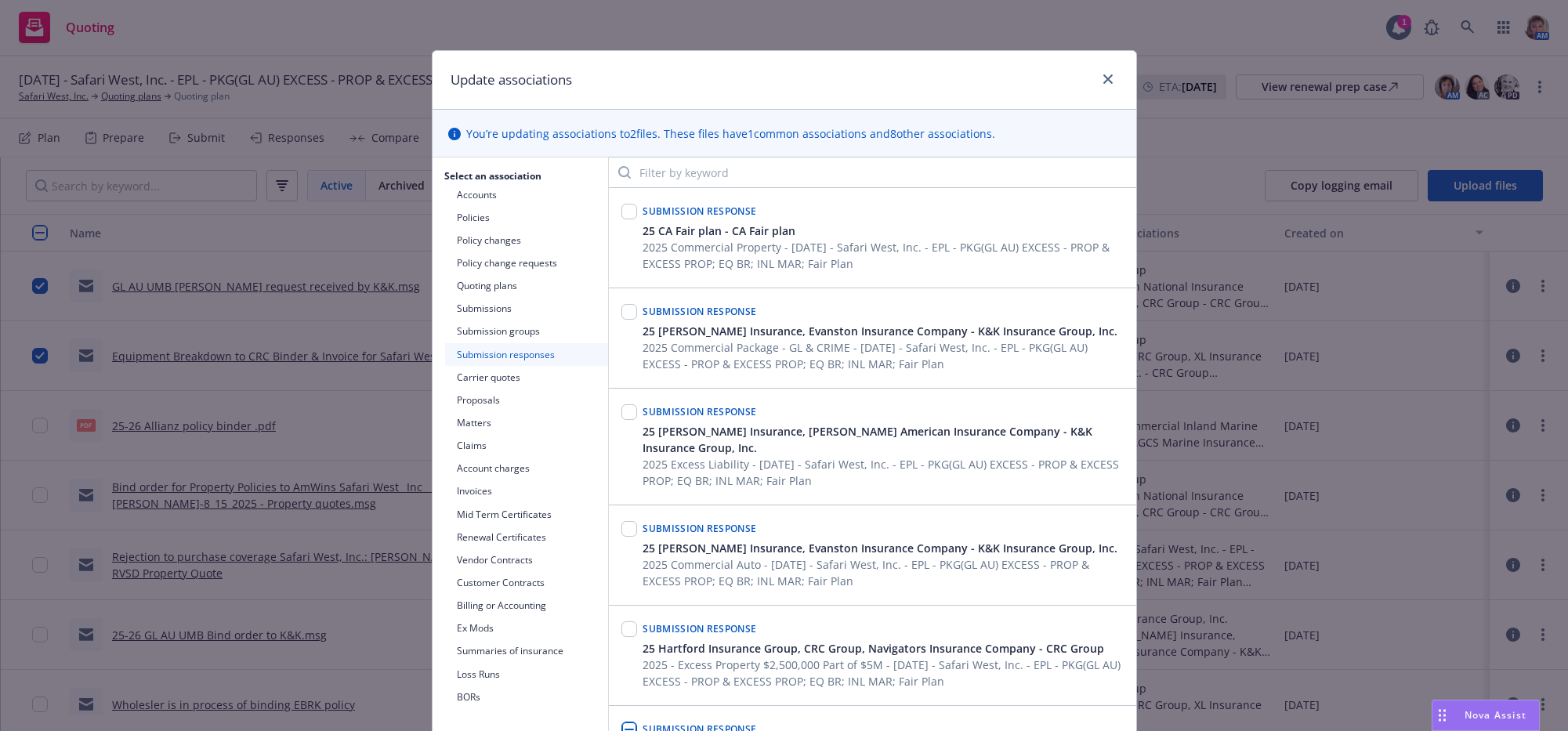
click at [522, 366] on button "Submission responses" at bounding box center [526, 354] width 163 height 23
click at [521, 320] on button "Submissions" at bounding box center [526, 308] width 163 height 23
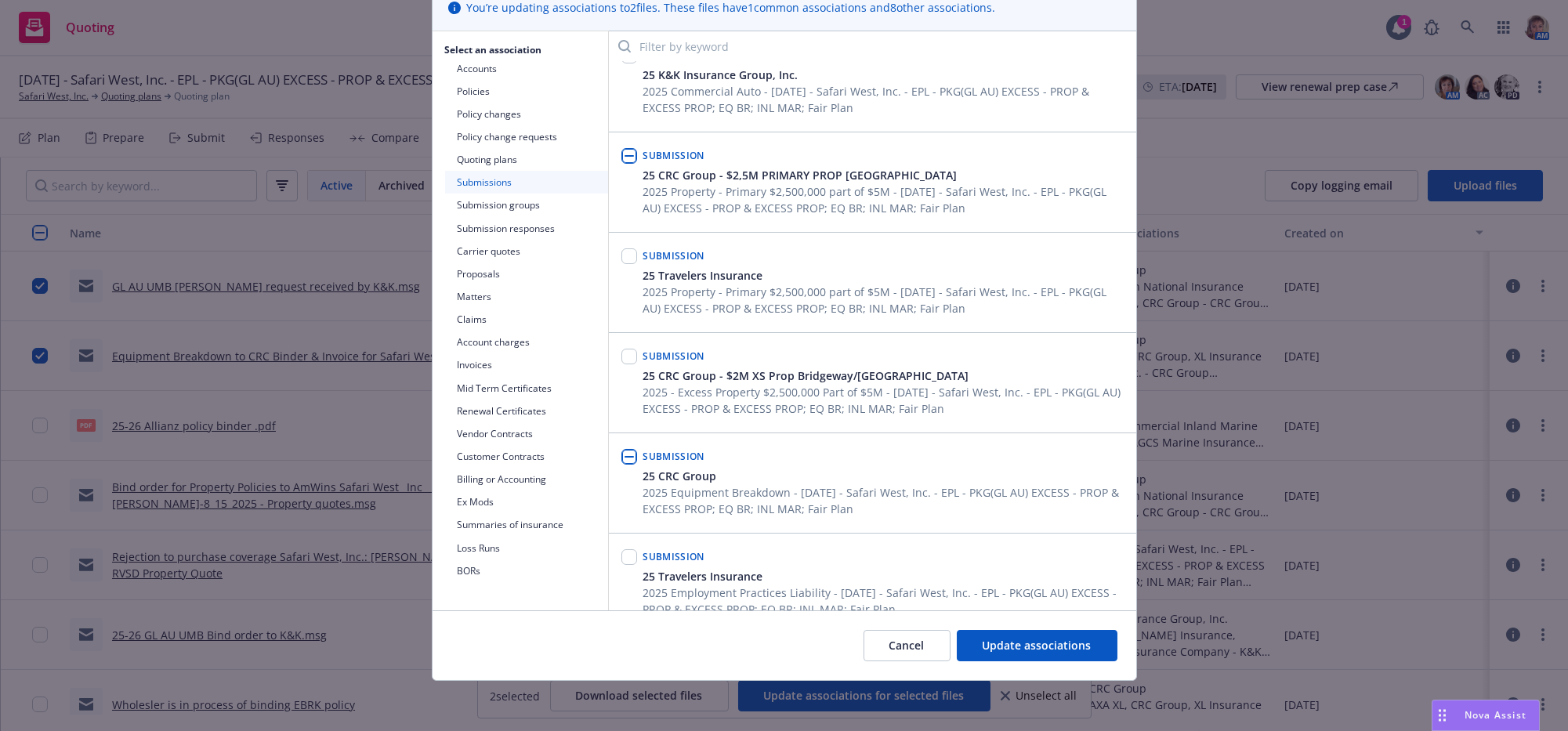
scroll to position [396, 0]
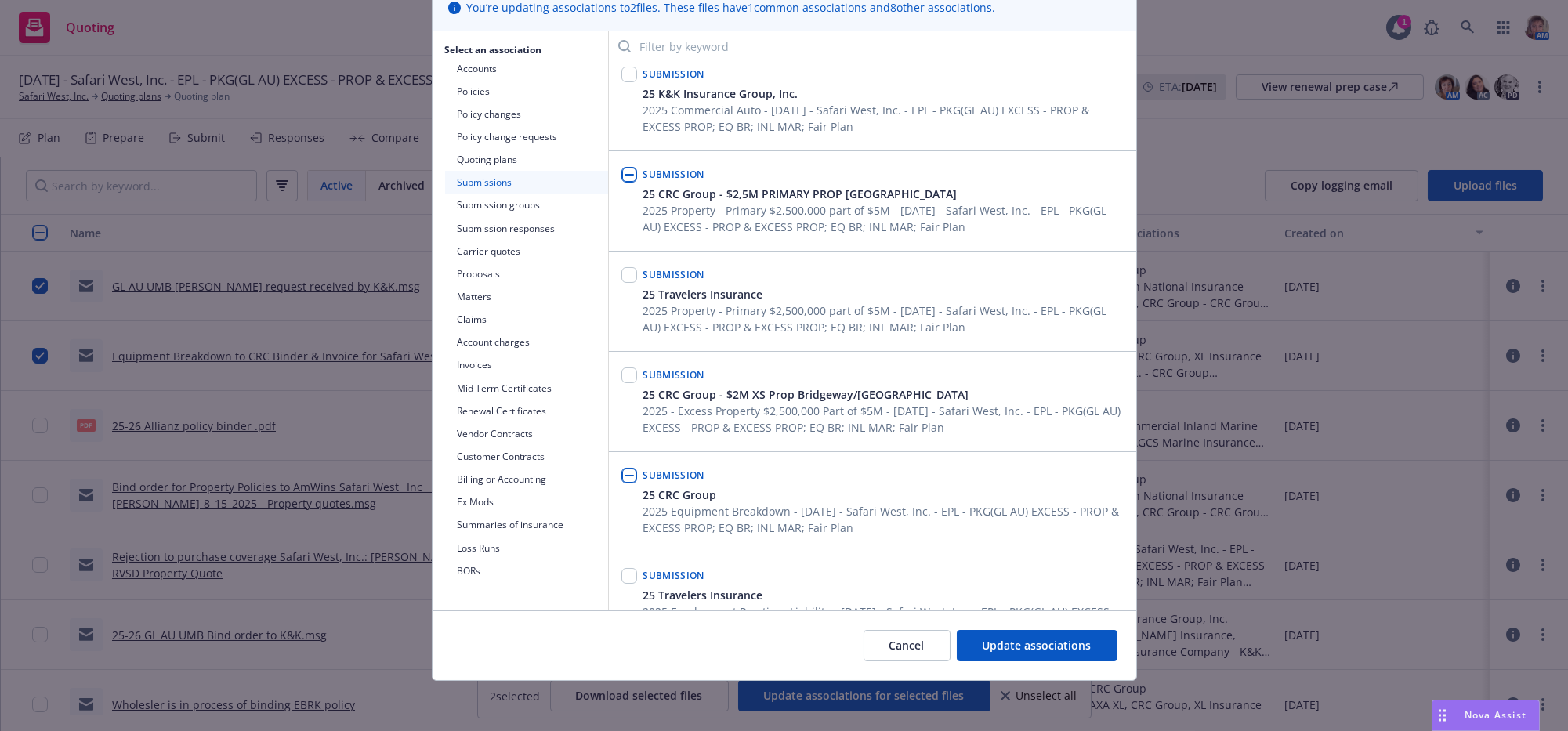
click at [622, 183] on input "checkbox" at bounding box center [630, 175] width 16 height 16
click at [625, 183] on input "checkbox" at bounding box center [630, 175] width 16 height 16
checkbox input "false"
click at [627, 484] on input "checkbox" at bounding box center [630, 476] width 16 height 16
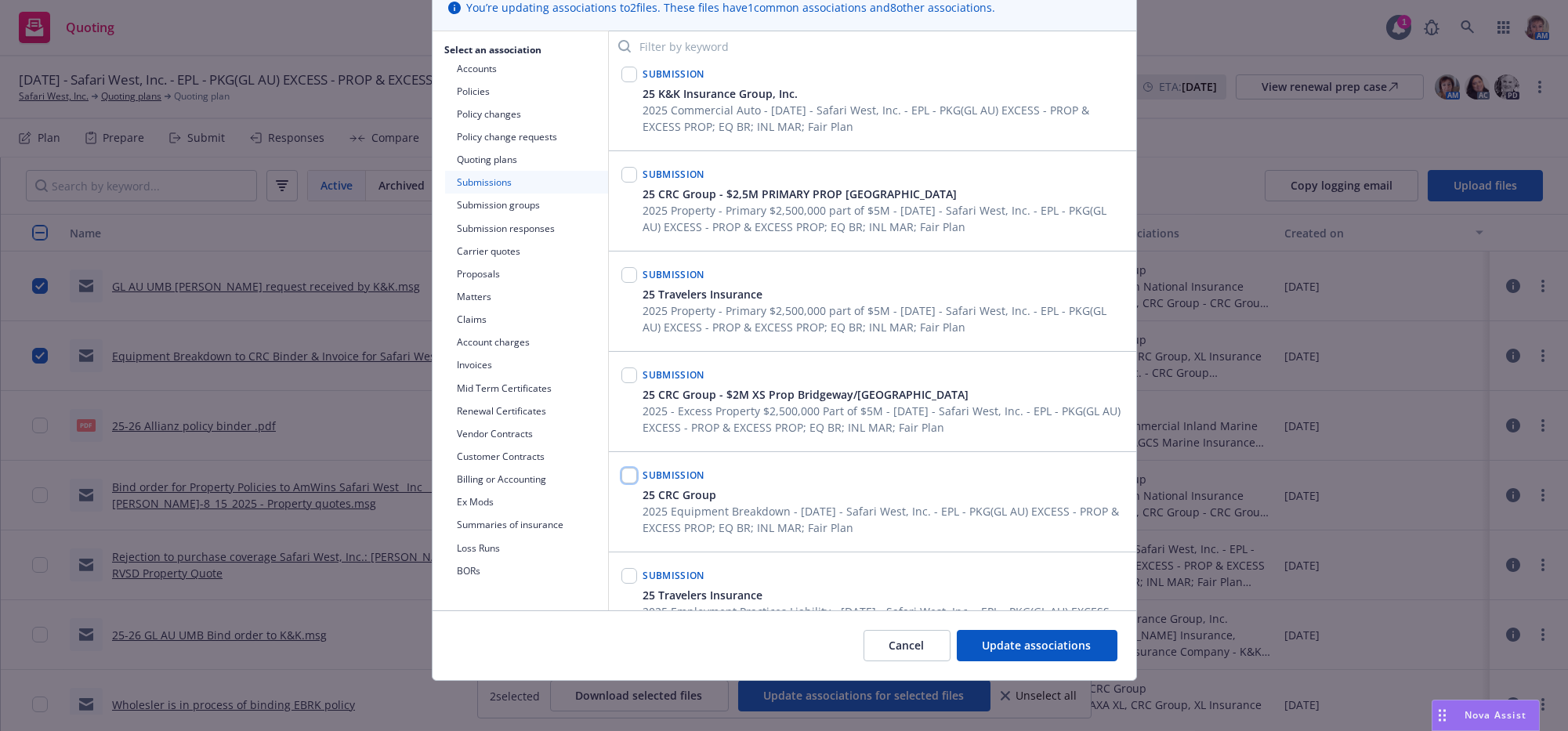
checkbox input "false"
click at [624, 82] on input "checkbox" at bounding box center [630, 75] width 16 height 16
checkbox input "true"
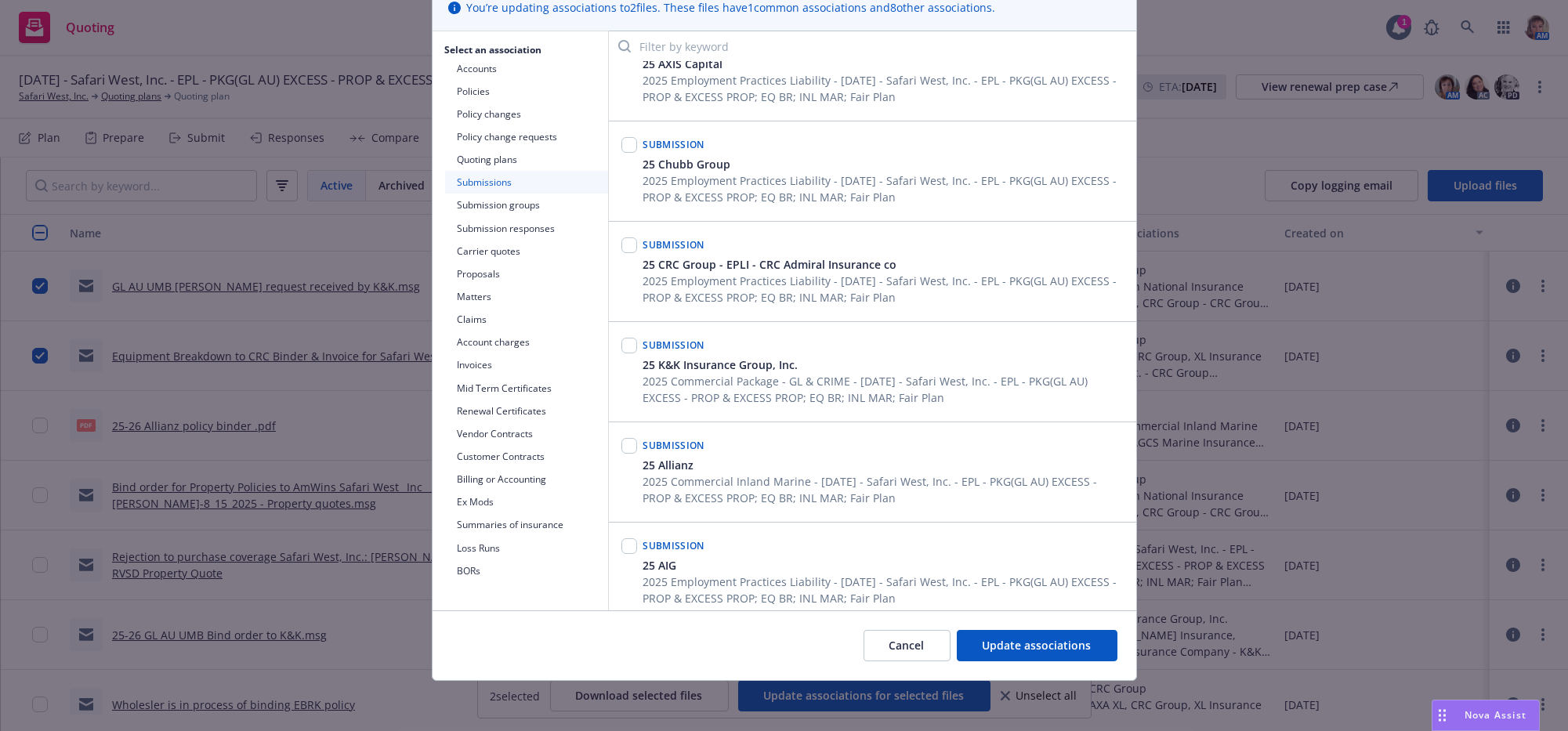
scroll to position [1172, 0]
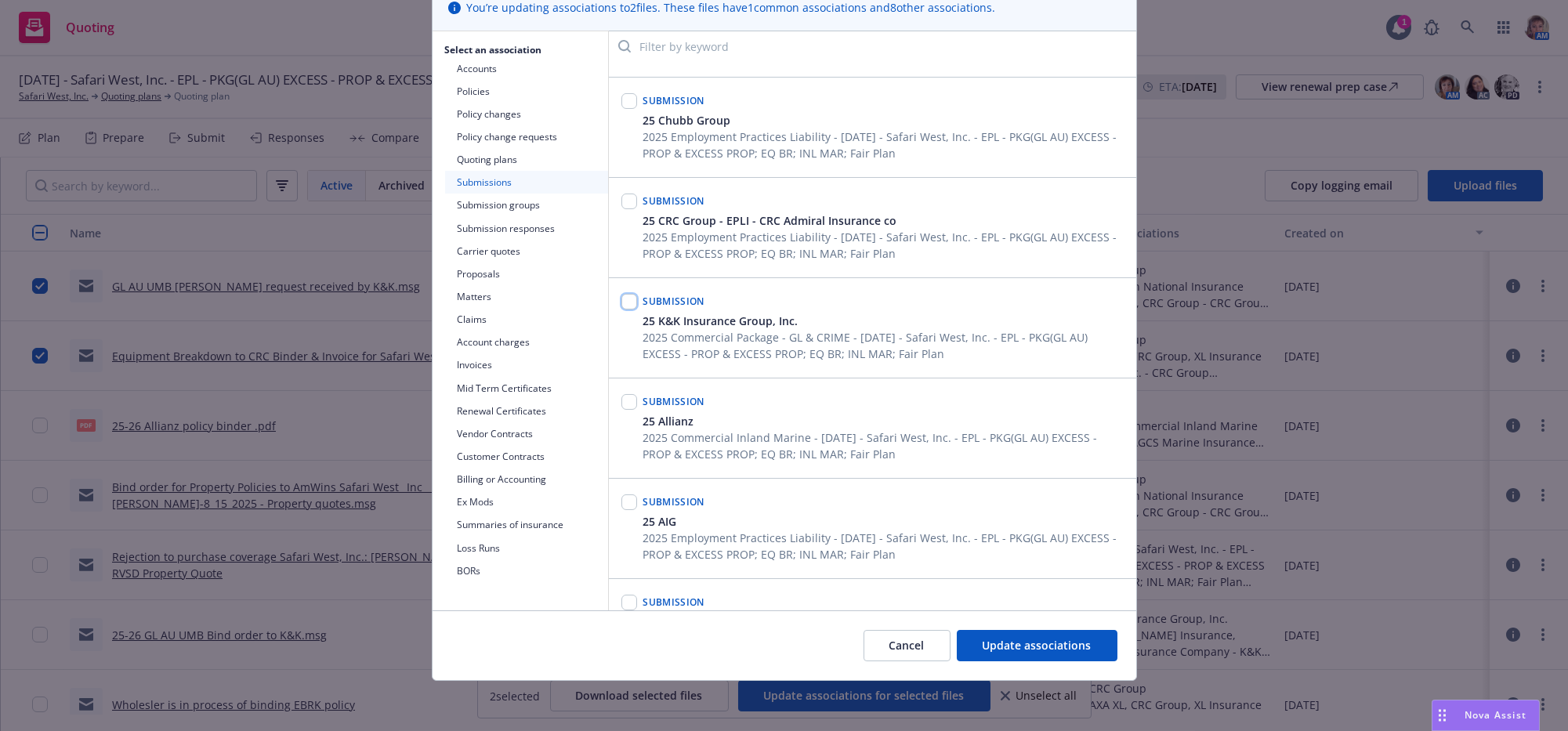
click at [628, 310] on input "checkbox" at bounding box center [630, 302] width 16 height 16
checkbox input "true"
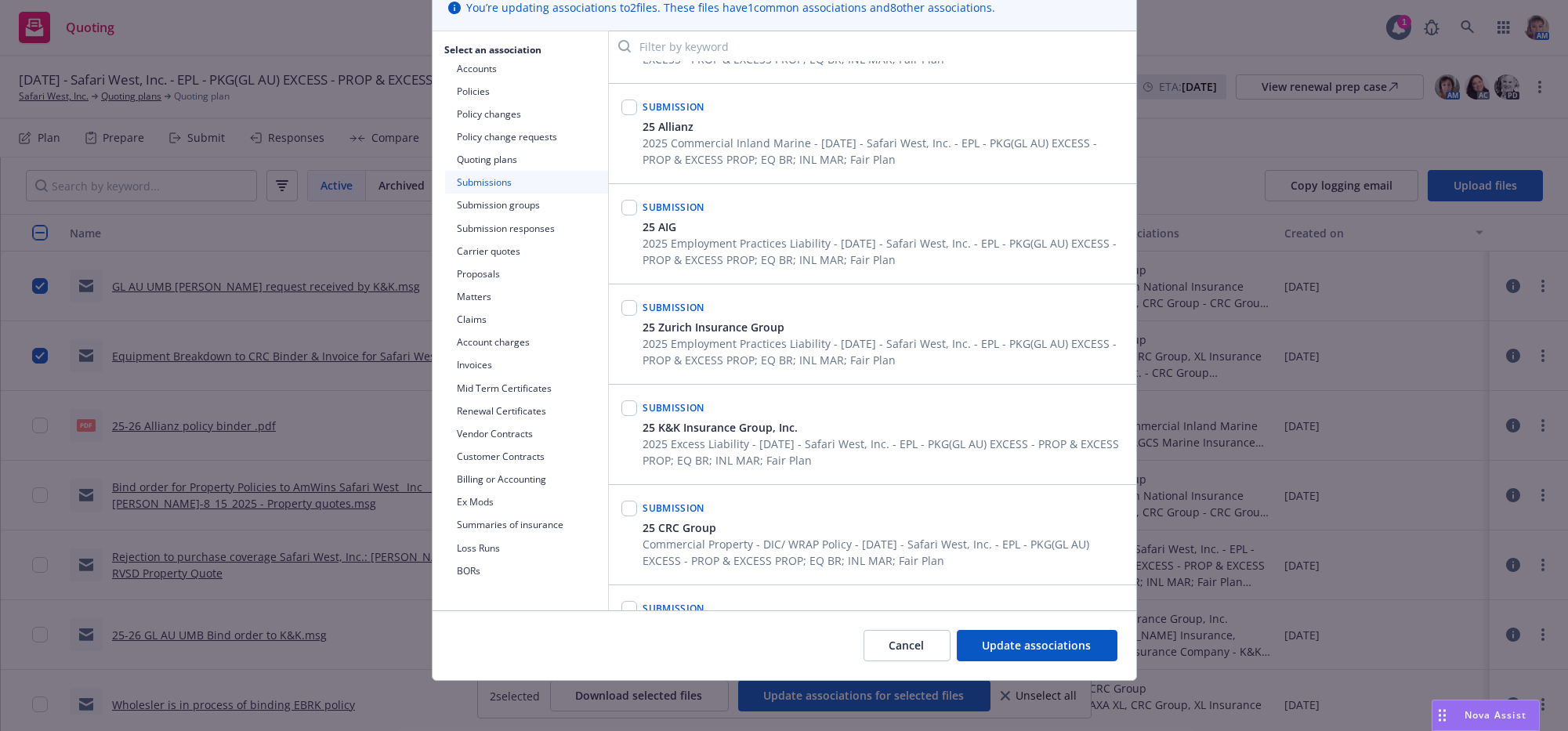
scroll to position [1474, 0]
click at [618, 468] on div at bounding box center [629, 427] width 22 height 81
drag, startPoint x: 615, startPoint y: 504, endPoint x: 629, endPoint y: 505, distance: 14.9
click at [622, 412] on div at bounding box center [630, 401] width 16 height 22
click at [630, 409] on input "checkbox" at bounding box center [630, 401] width 16 height 16
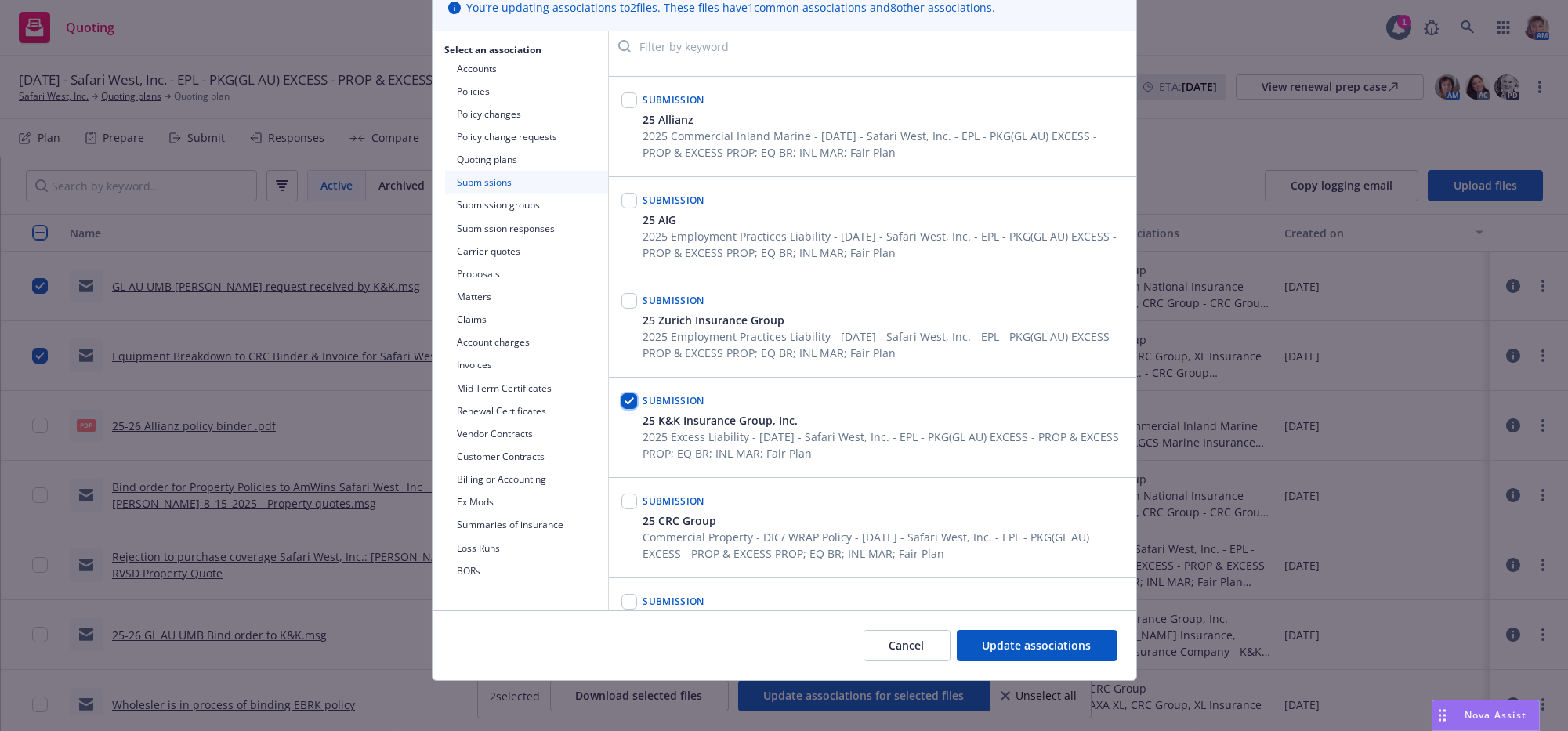
checkbox input "true"
click at [1013, 641] on span "Update associations" at bounding box center [1037, 645] width 109 height 15
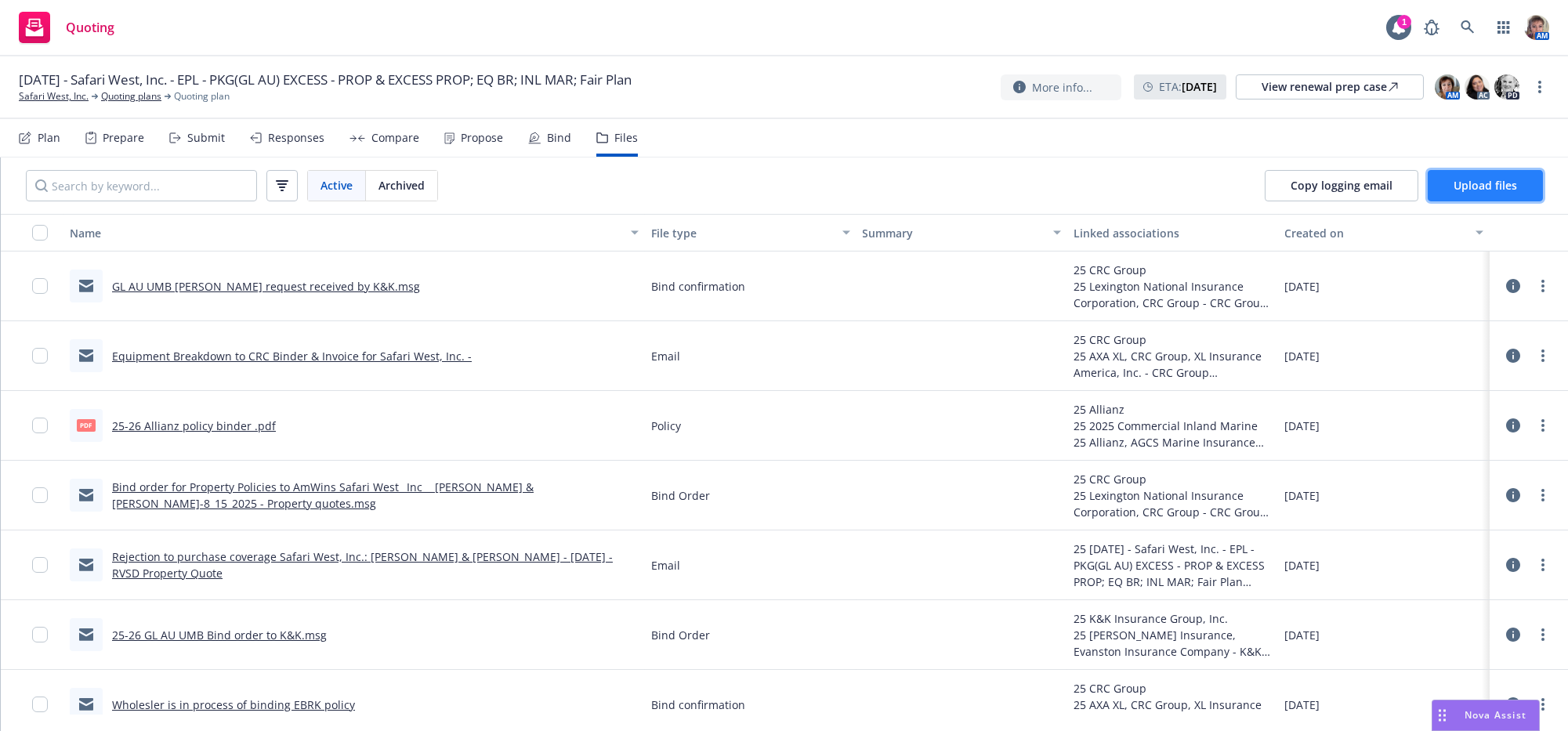
click at [1493, 193] on span "Upload files" at bounding box center [1485, 185] width 63 height 15
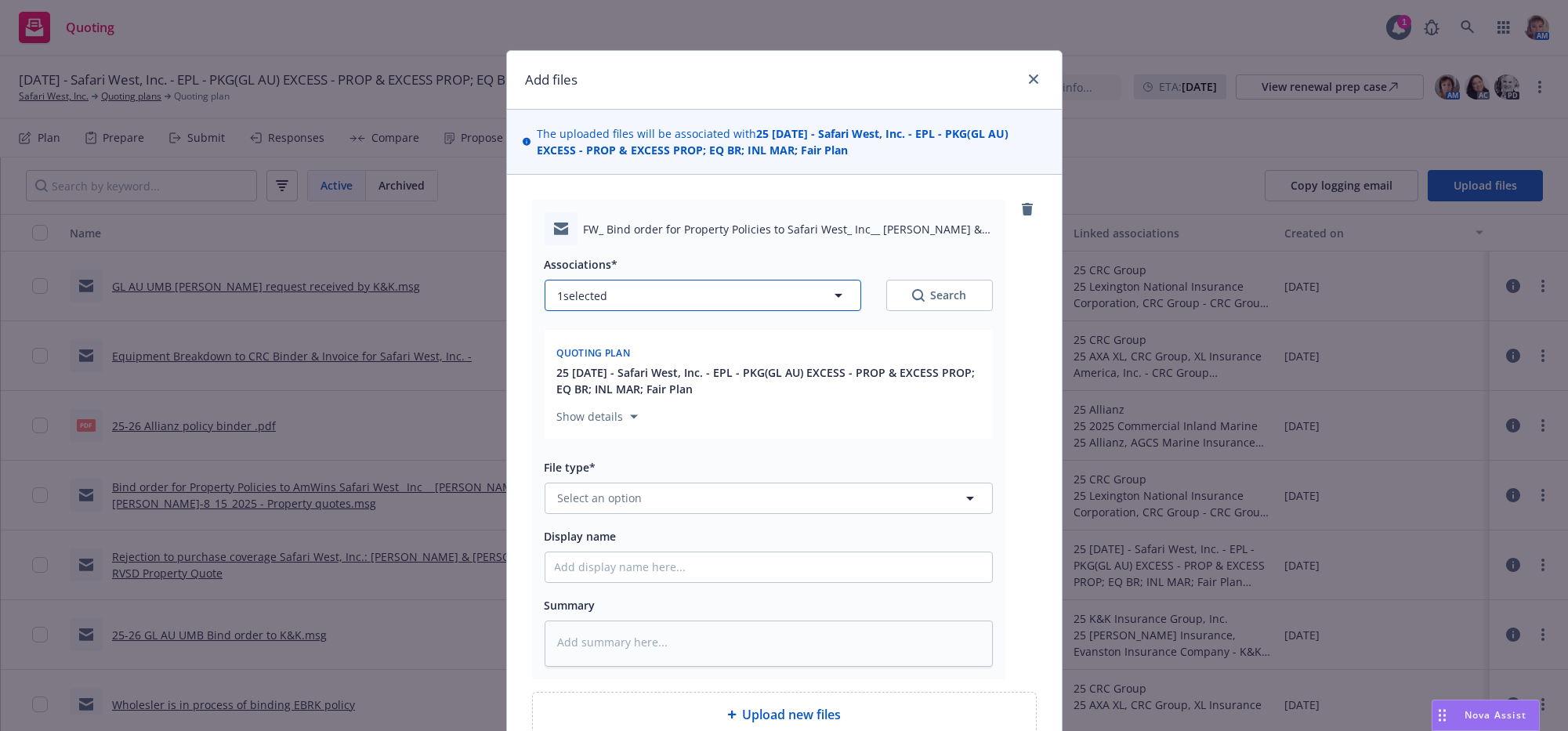
click at [698, 311] on button "1 selected" at bounding box center [703, 295] width 317 height 31
type textarea "x"
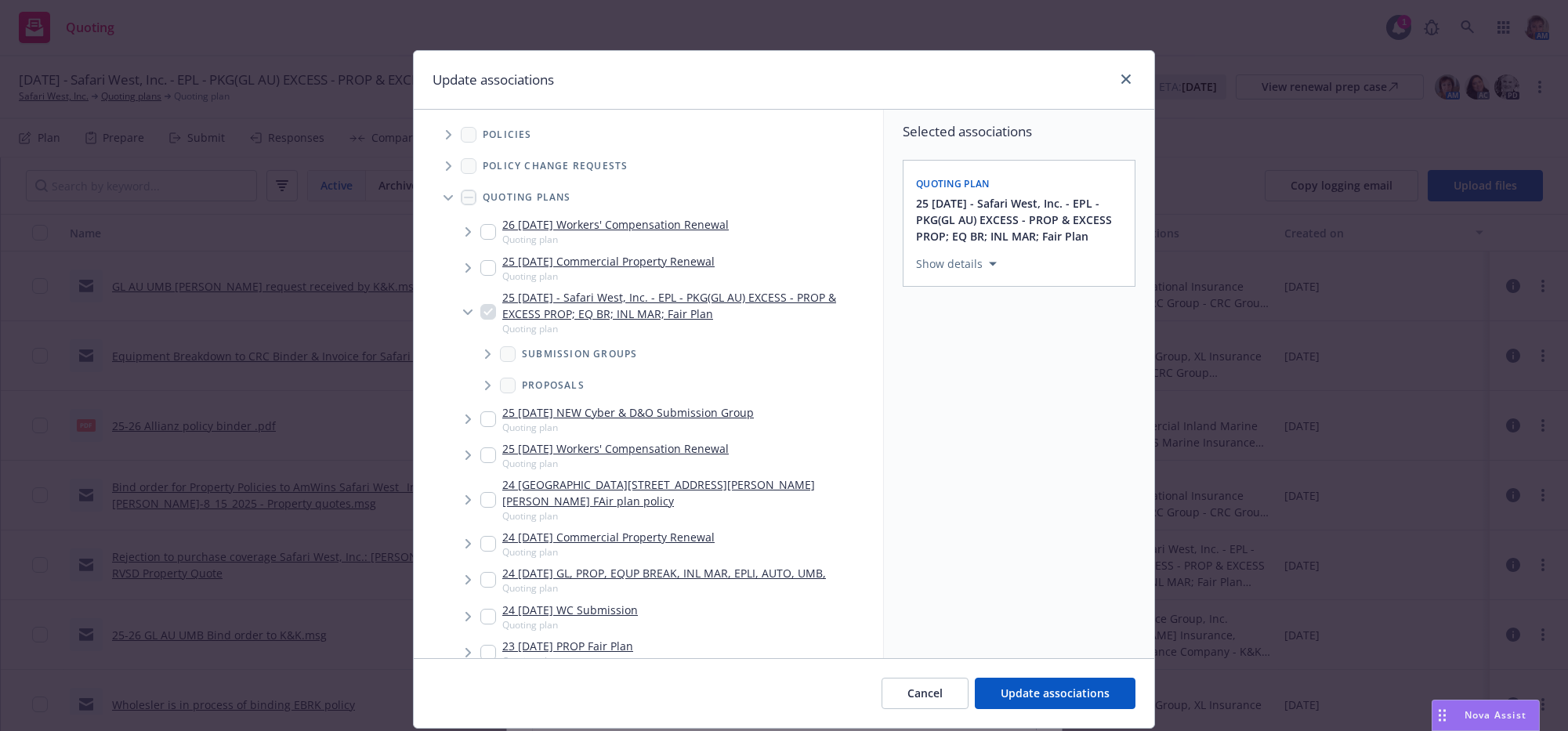
scroll to position [166, 0]
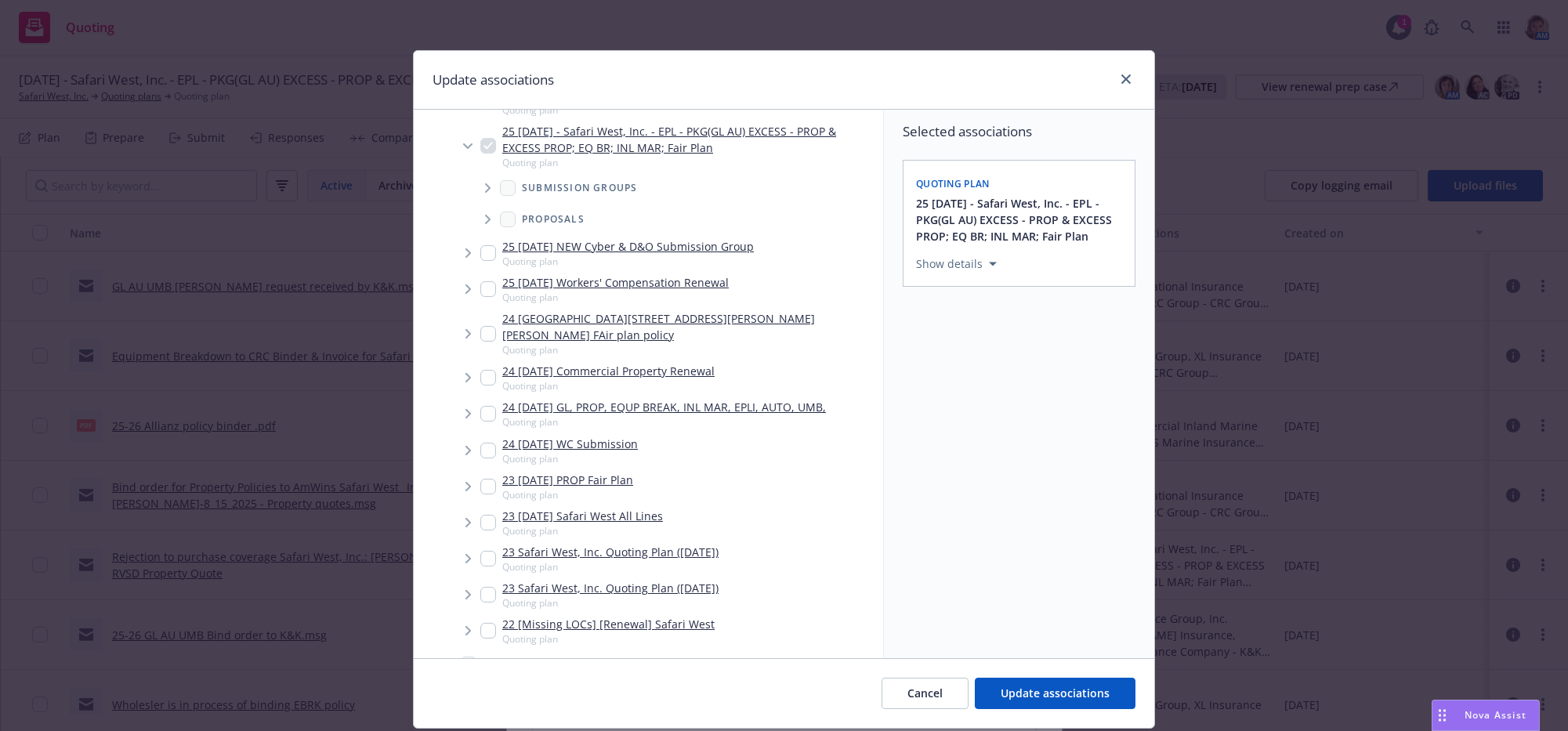
click at [485, 193] on icon "Tree Example" at bounding box center [488, 187] width 6 height 9
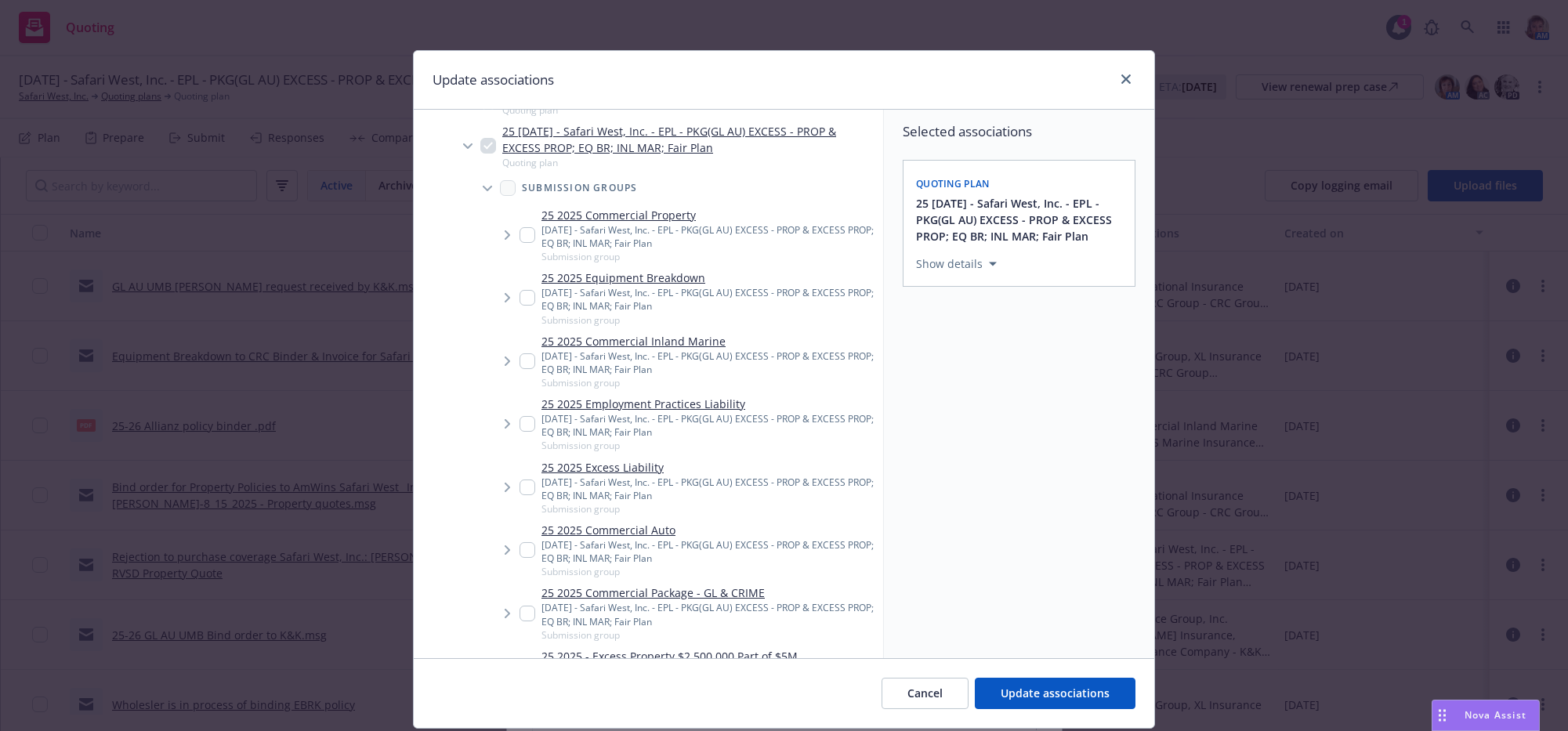
drag, startPoint x: 522, startPoint y: 246, endPoint x: 499, endPoint y: 259, distance: 26.3
click at [502, 284] on ul "25 2025 Commercial Property 08/15/25 - Safari West, Inc. - EPL - PKG(GL AU) EXC…" at bounding box center [676, 551] width 415 height 694
click at [505, 240] on icon "Tree Example" at bounding box center [508, 234] width 6 height 9
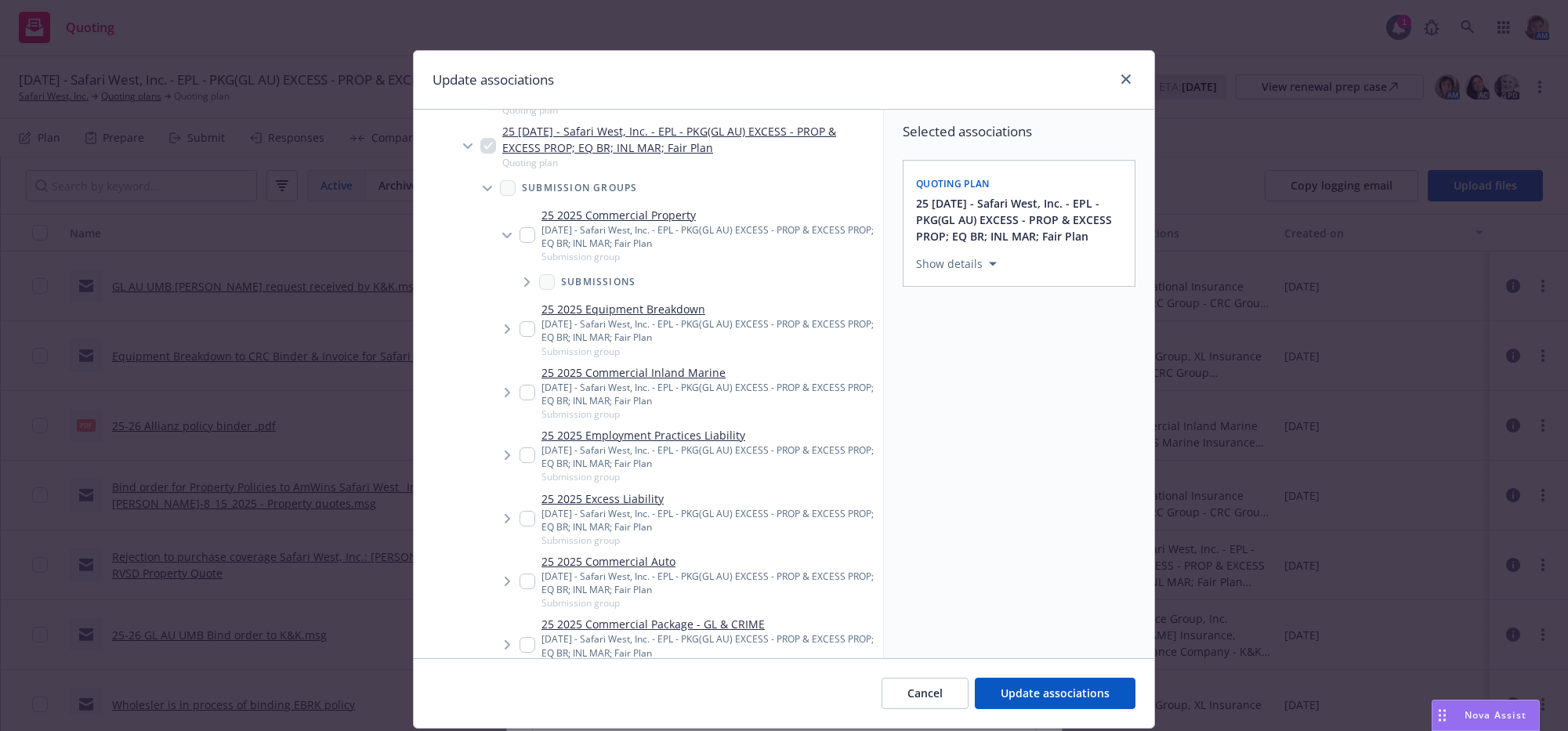
click at [516, 295] on span "Tree Example" at bounding box center [526, 282] width 25 height 25
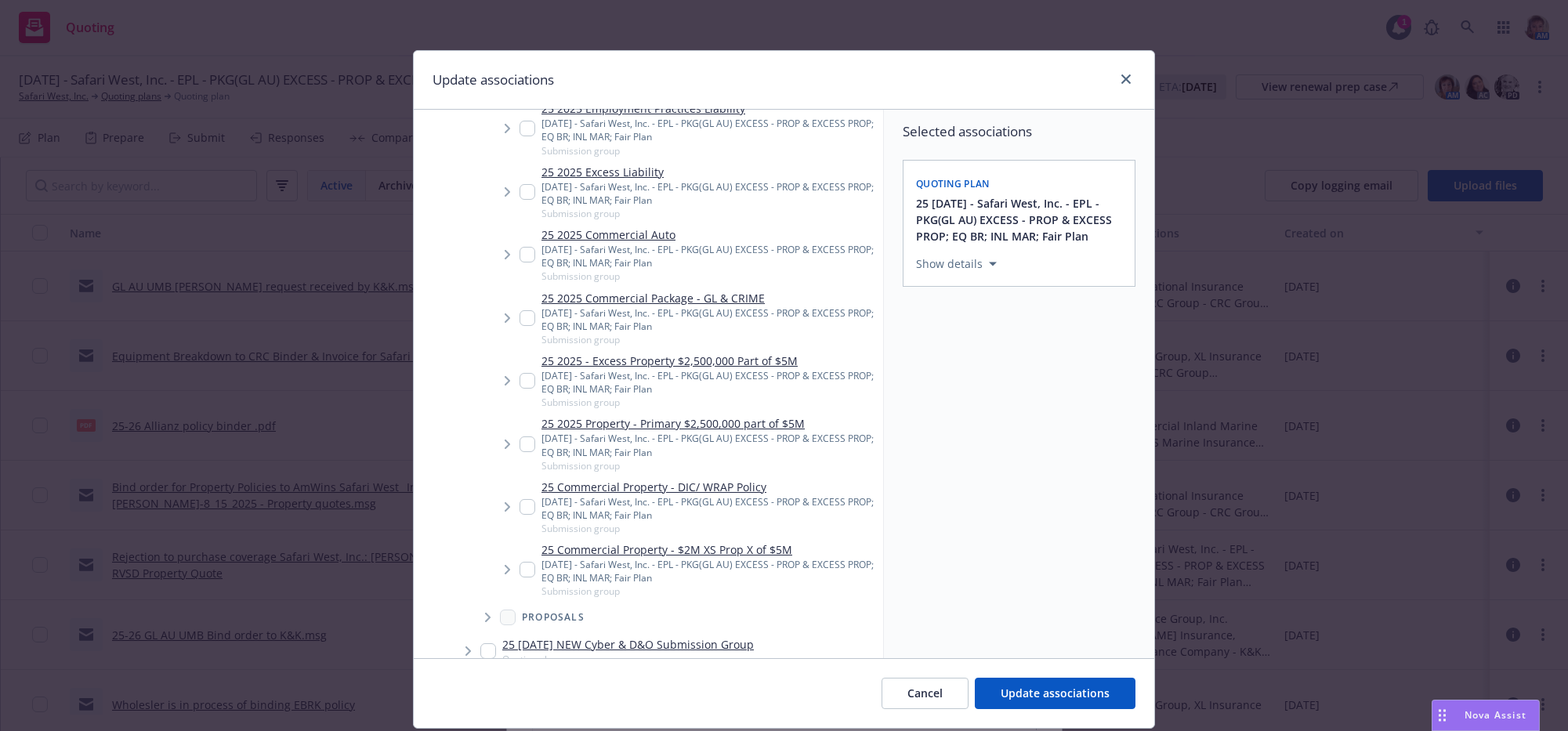
scroll to position [659, 0]
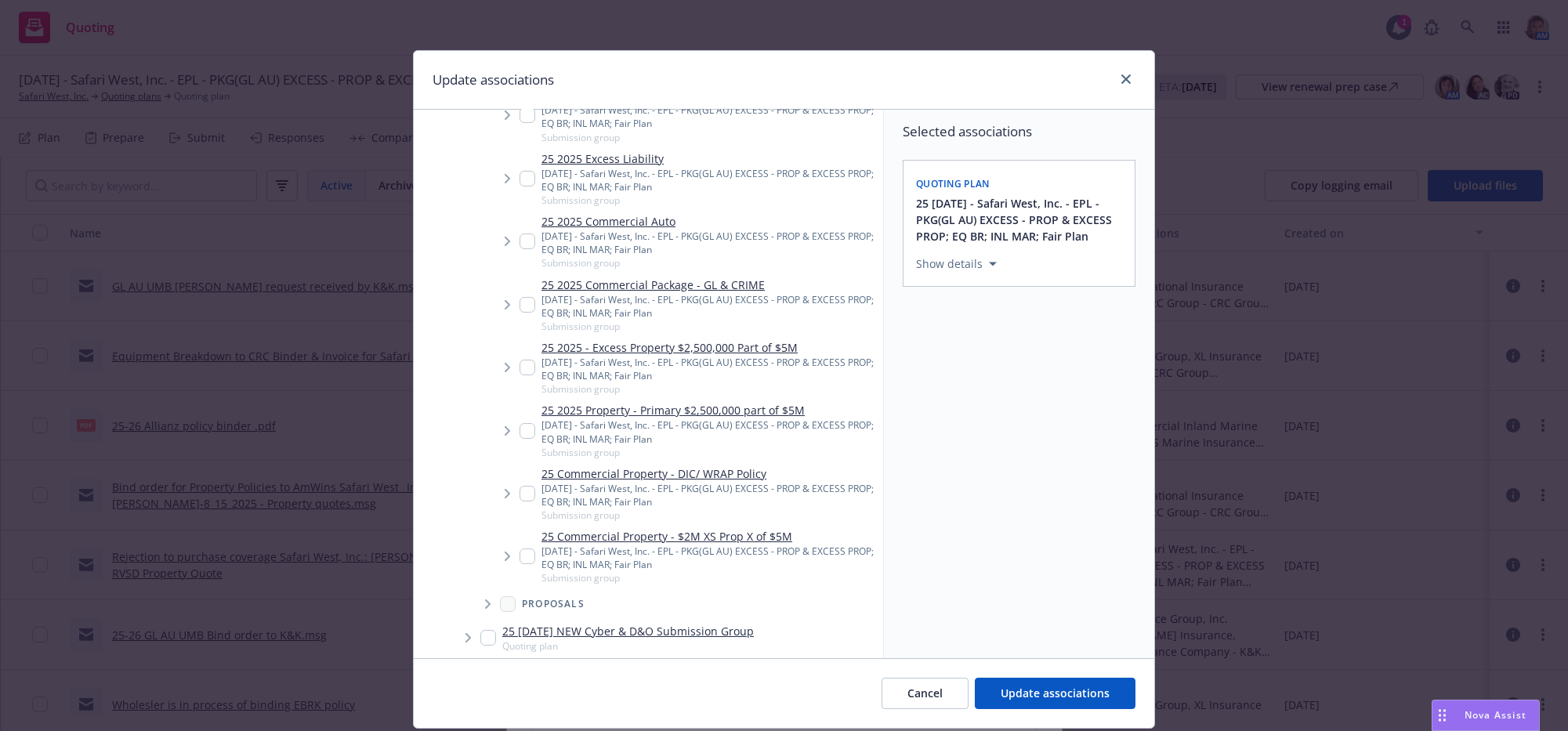
click at [495, 380] on span "Tree Example" at bounding box center [507, 367] width 25 height 25
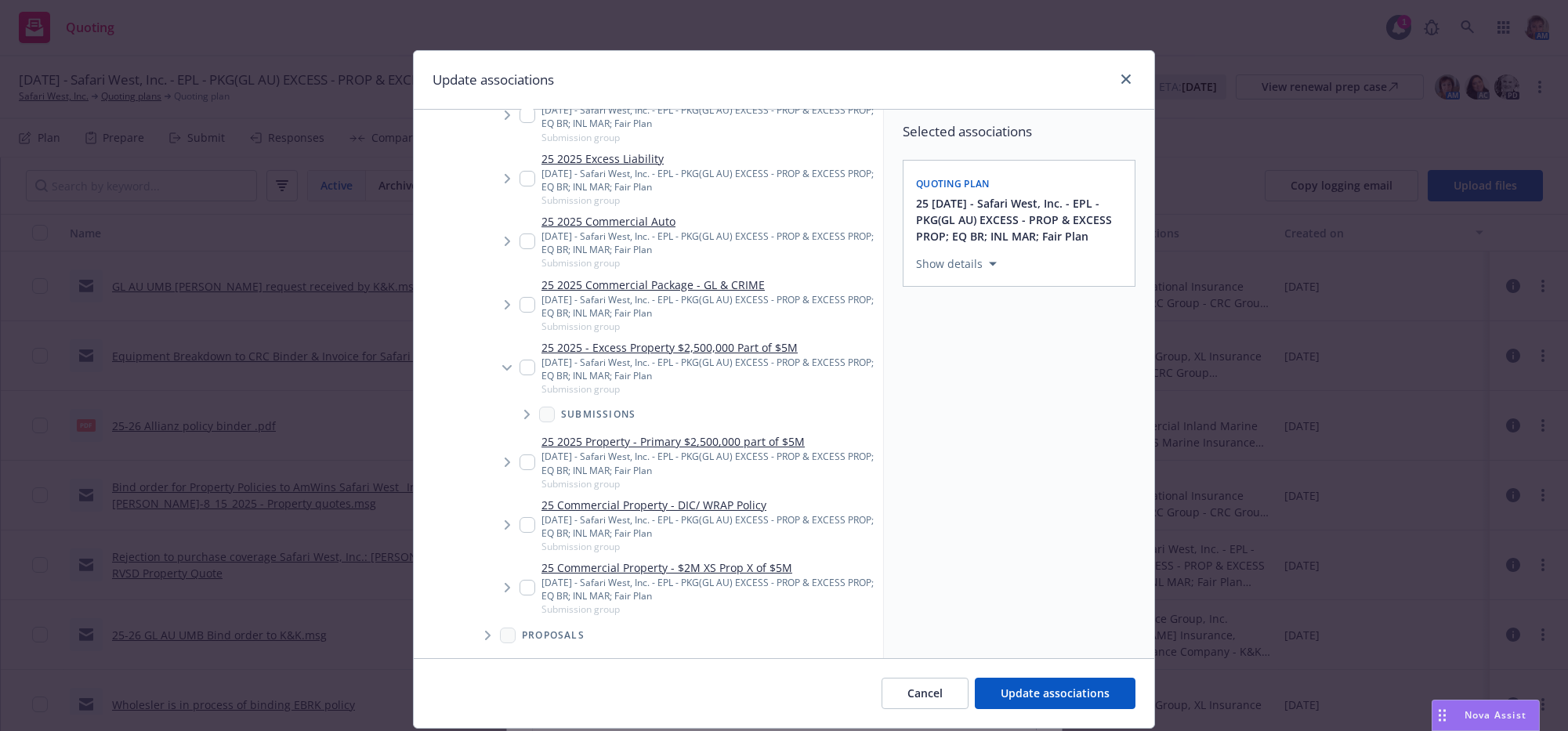
click at [524, 419] on icon "Tree Example" at bounding box center [526, 414] width 5 height 9
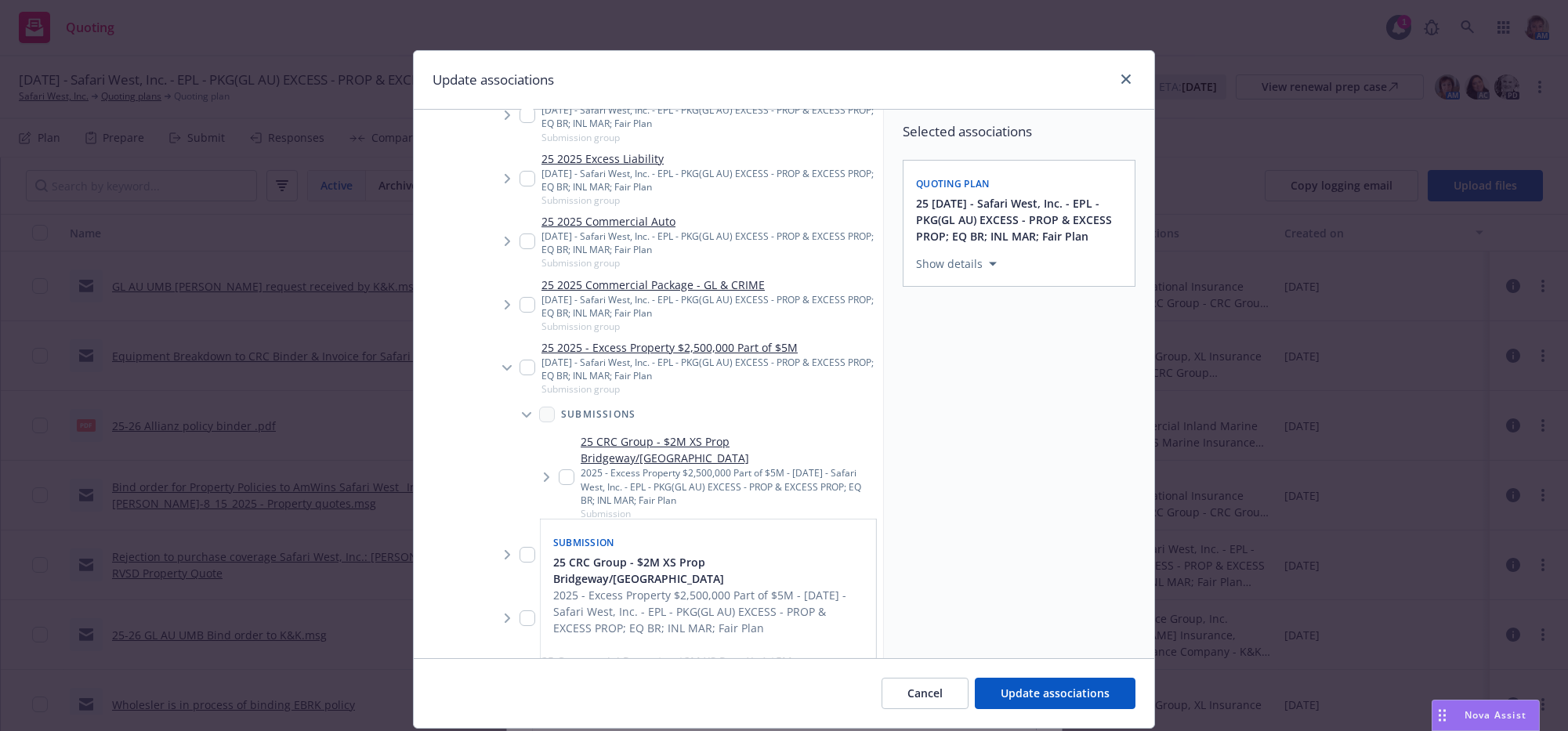
click at [564, 485] on input "Tree Example" at bounding box center [567, 478] width 16 height 16
checkbox input "true"
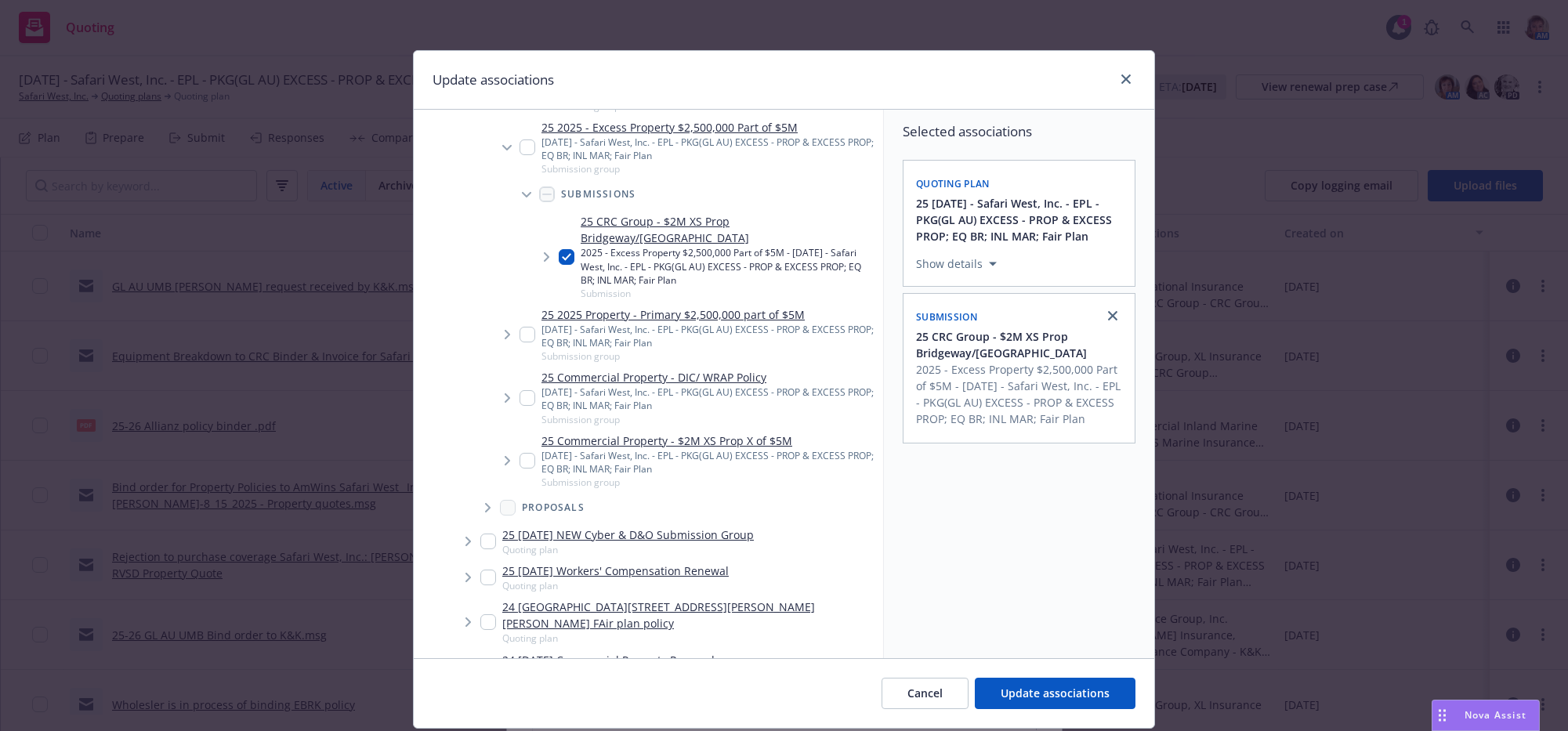
scroll to position [890, 0]
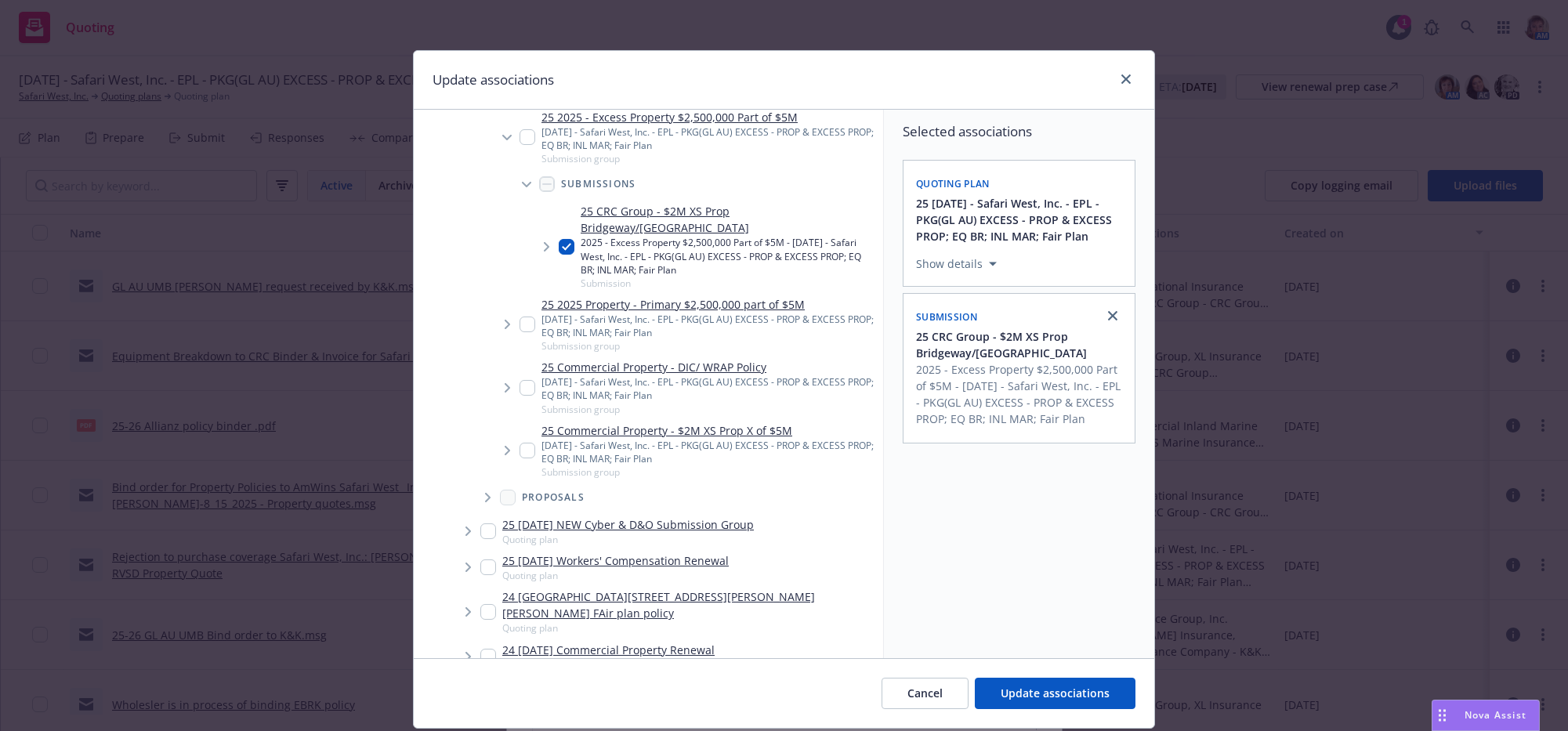
click at [505, 329] on icon "Tree Example" at bounding box center [508, 324] width 6 height 9
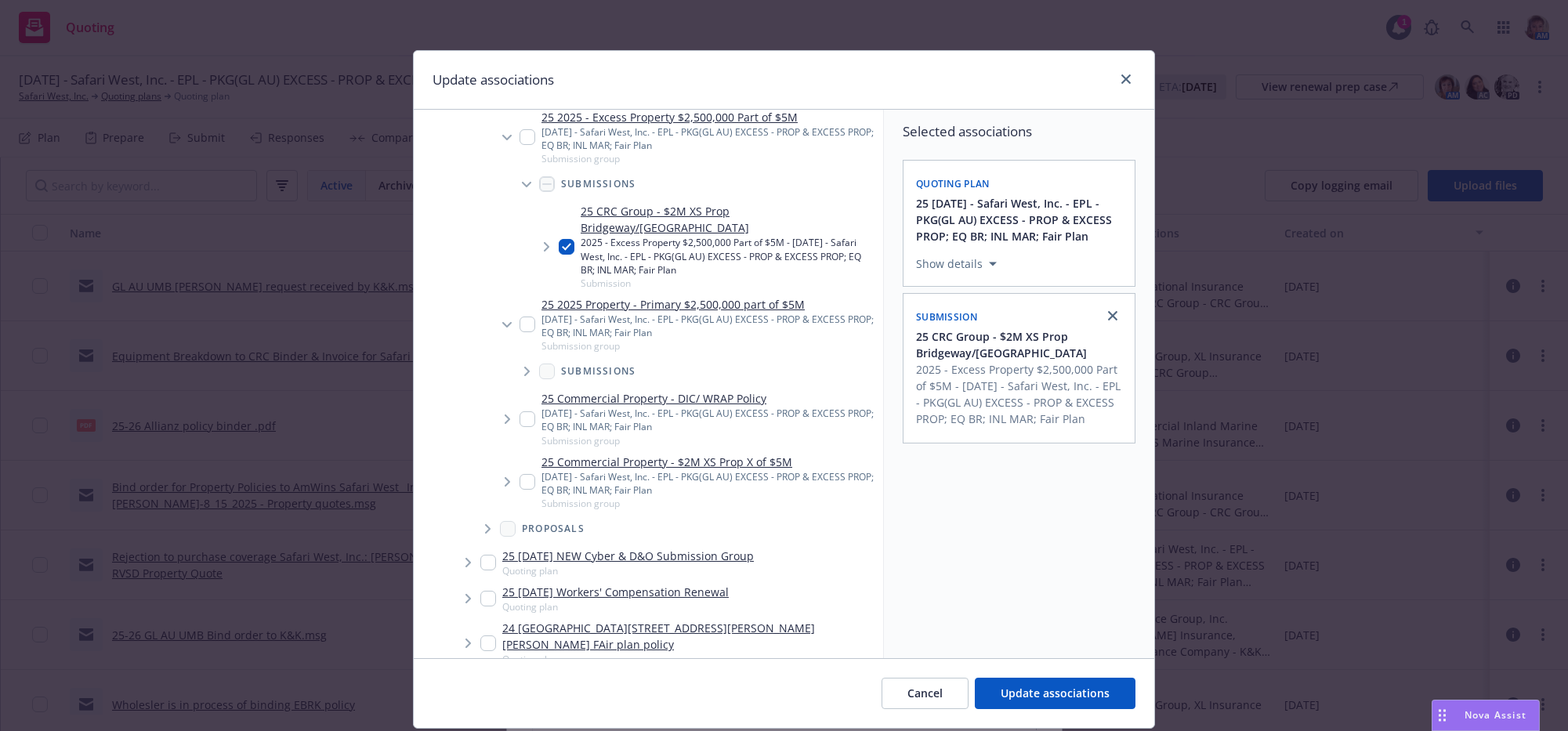
click at [516, 381] on span "Tree Example" at bounding box center [526, 371] width 25 height 25
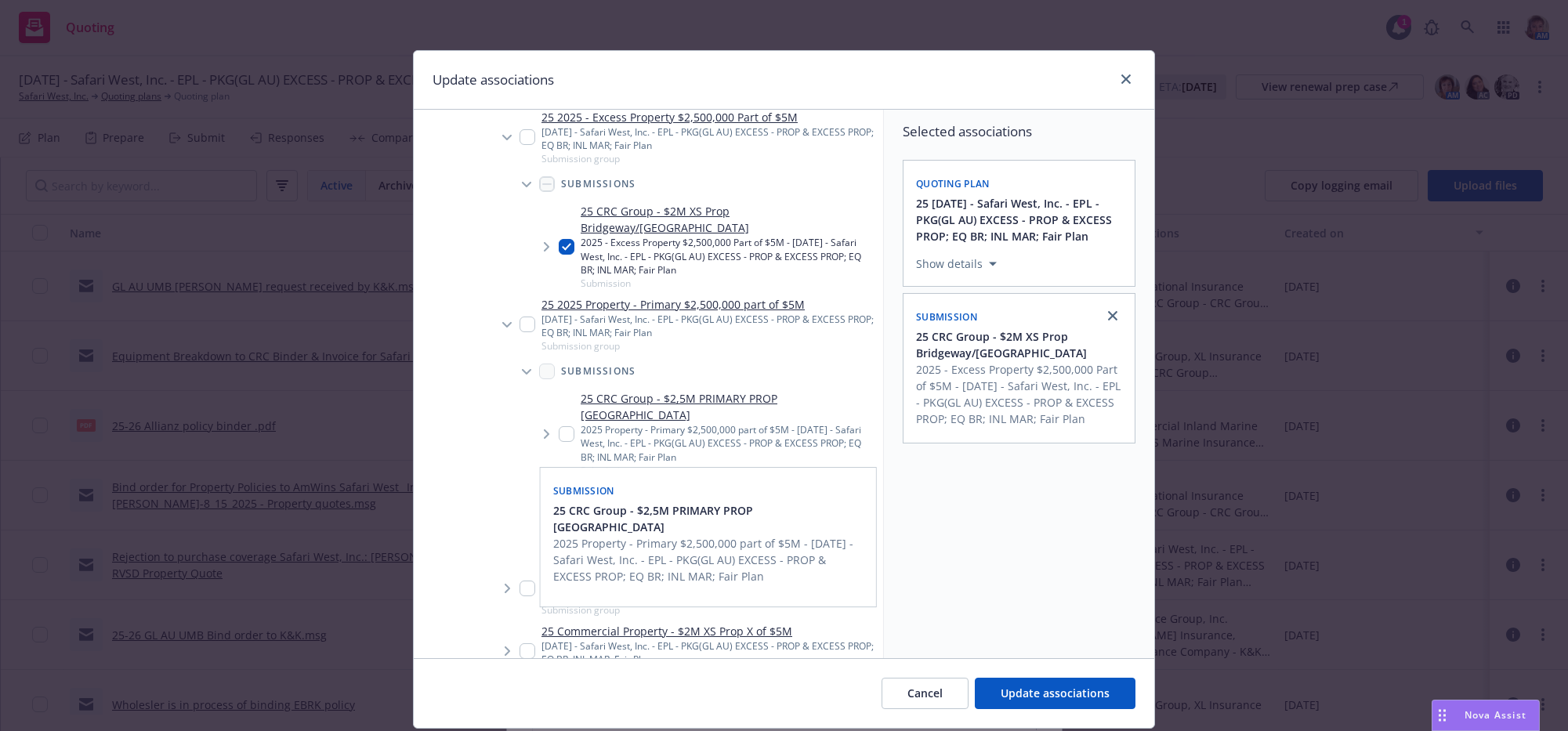
click at [566, 431] on input "Tree Example" at bounding box center [567, 434] width 16 height 16
checkbox input "true"
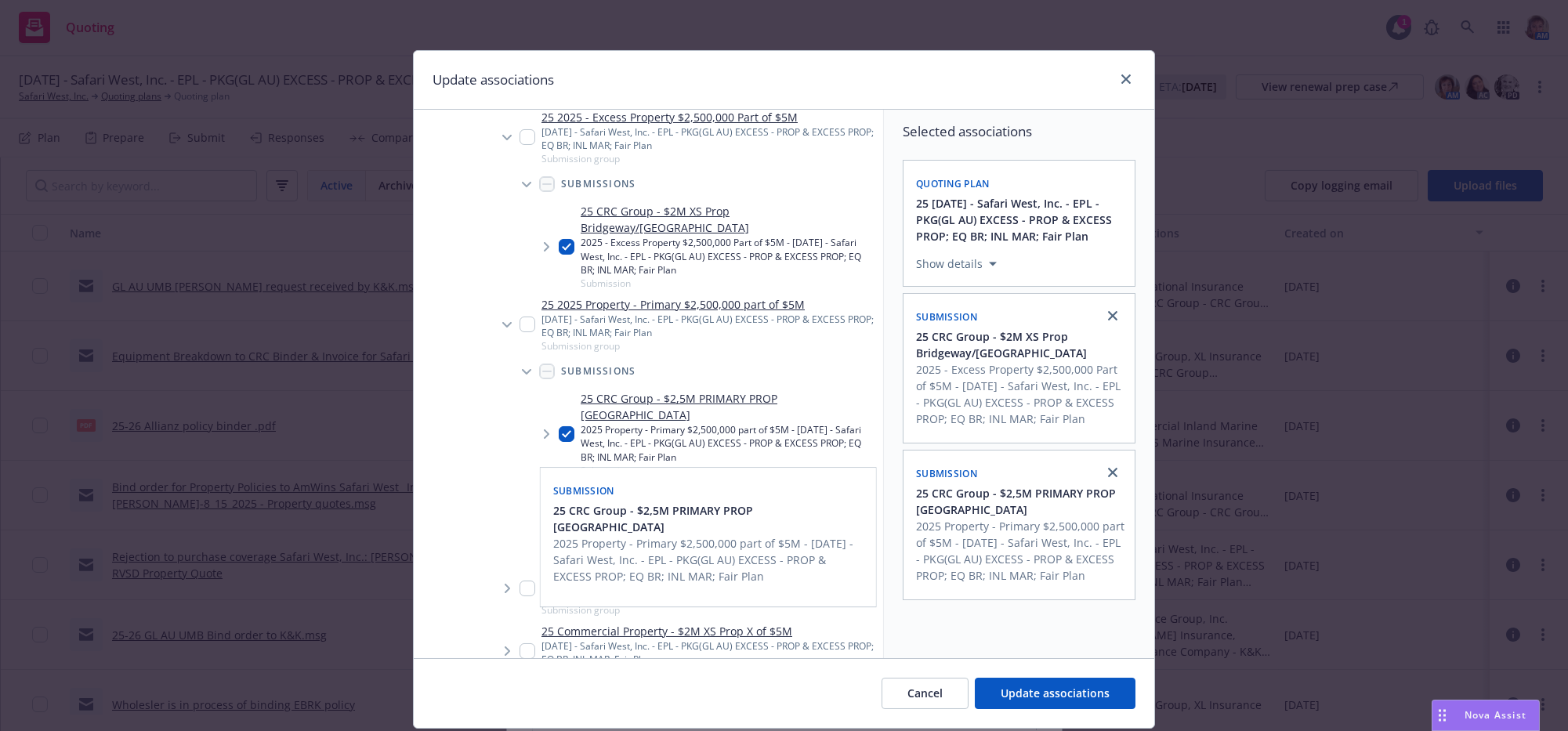
scroll to position [1703, 0]
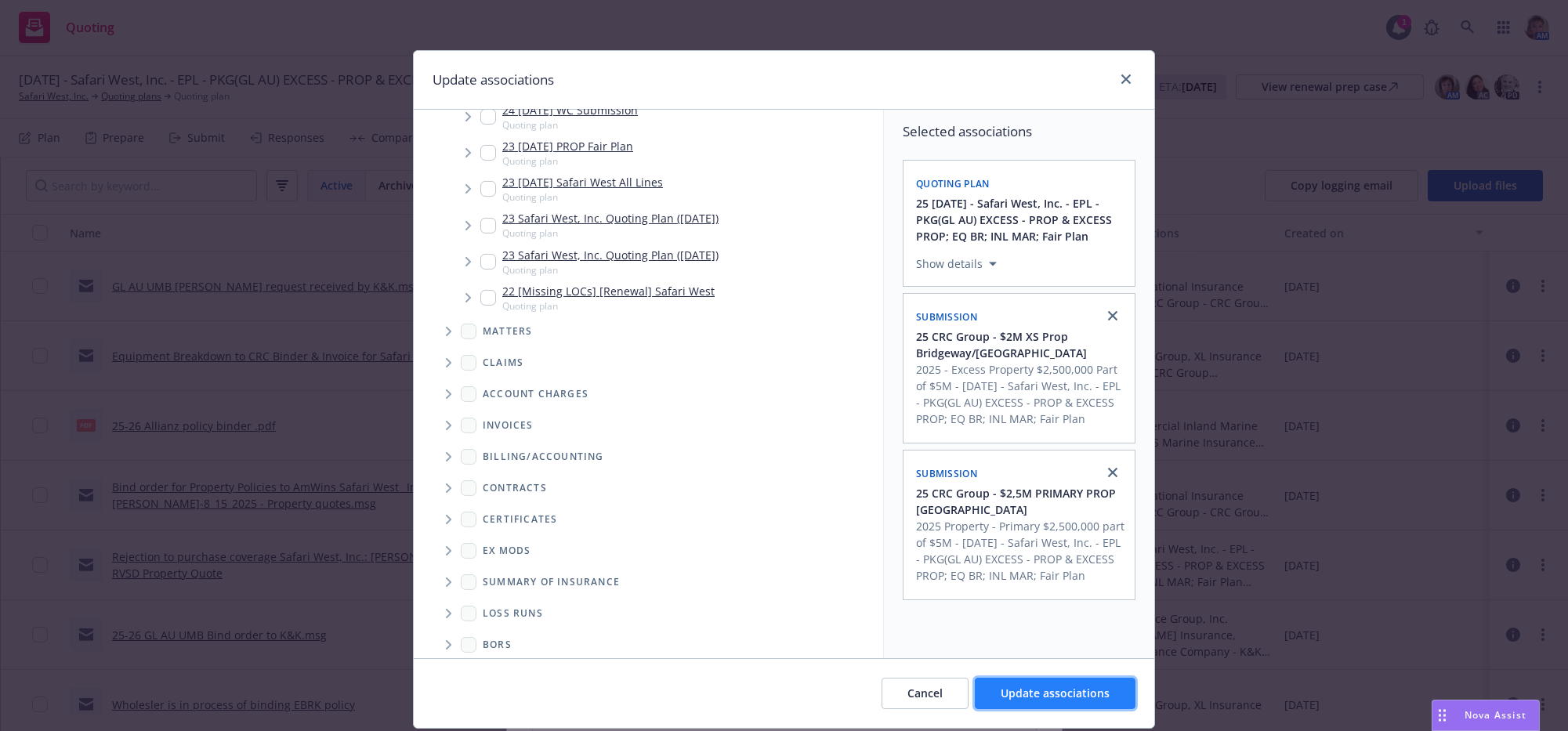
click at [1014, 699] on span "Update associations" at bounding box center [1055, 693] width 109 height 15
type textarea "x"
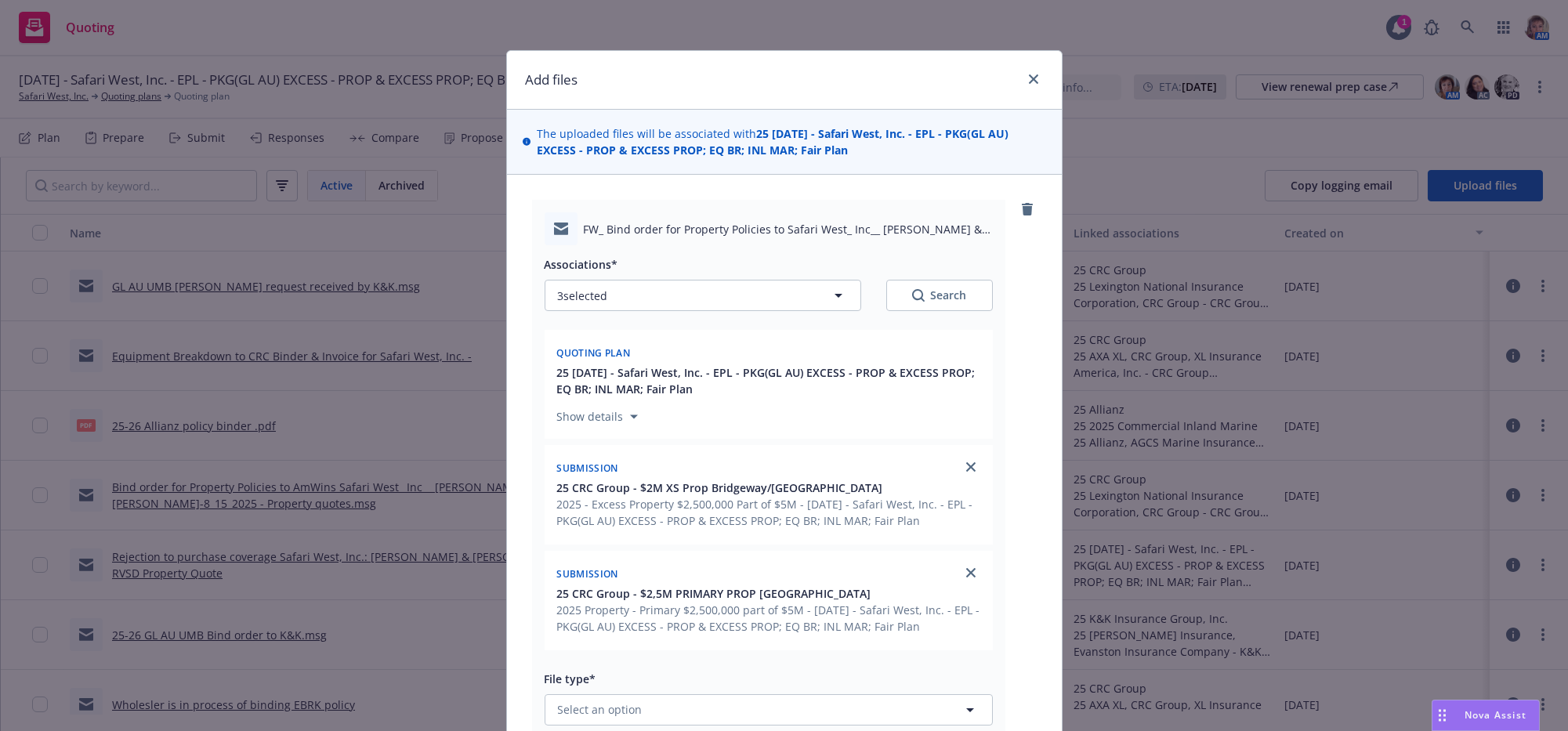
scroll to position [451, 0]
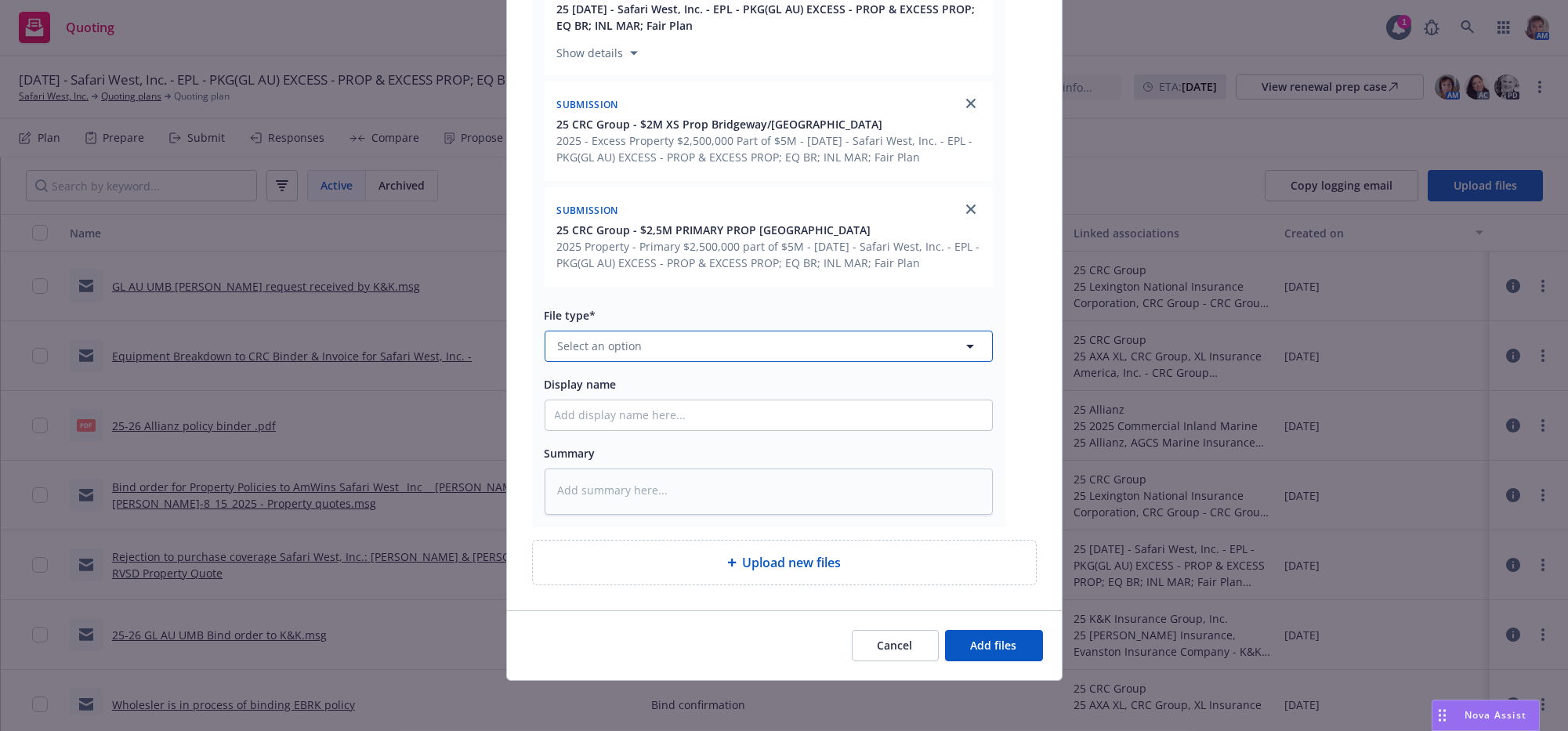
click at [658, 331] on button "Select an option" at bounding box center [769, 346] width 448 height 31
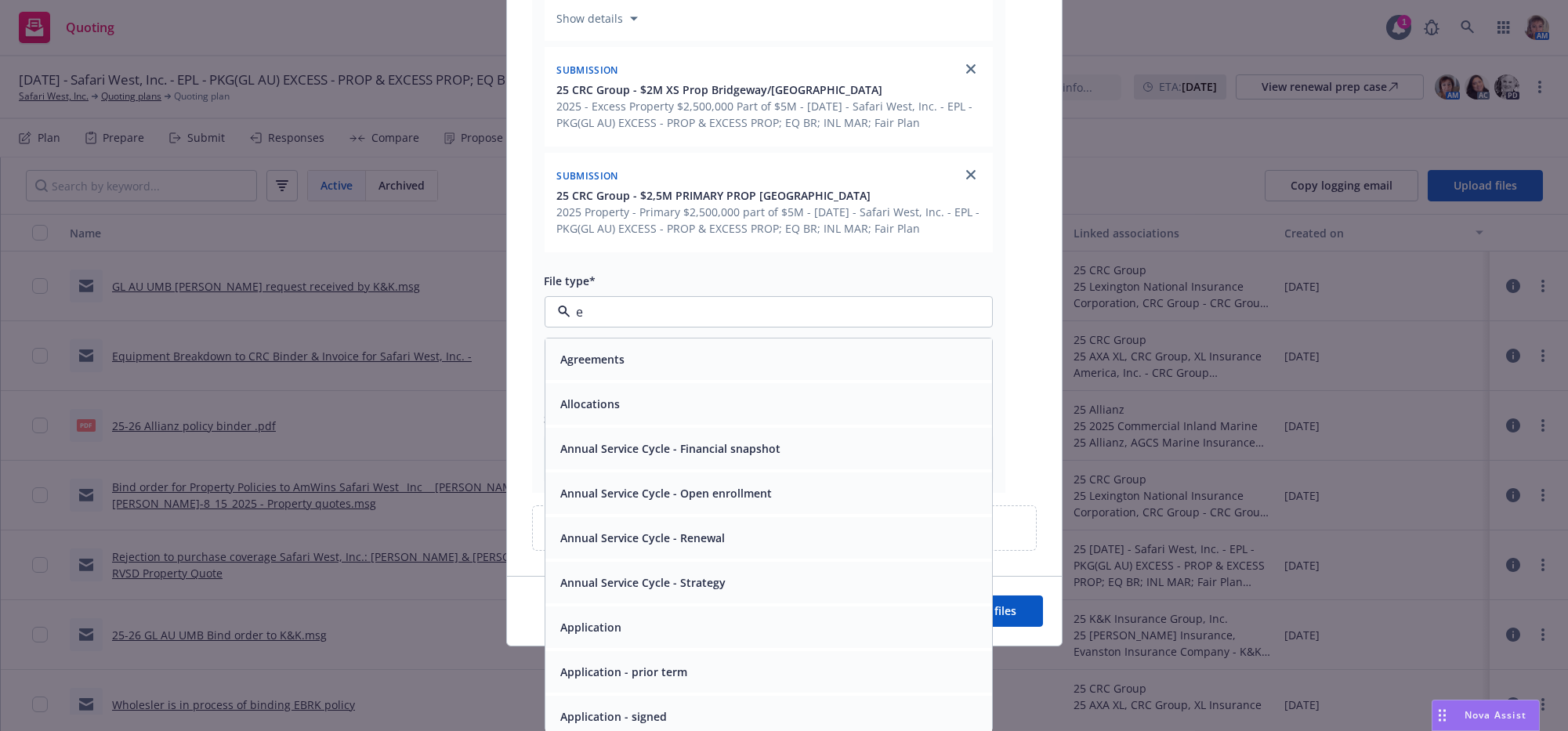
type input "em"
click at [713, 423] on div "Email" at bounding box center [769, 404] width 447 height 42
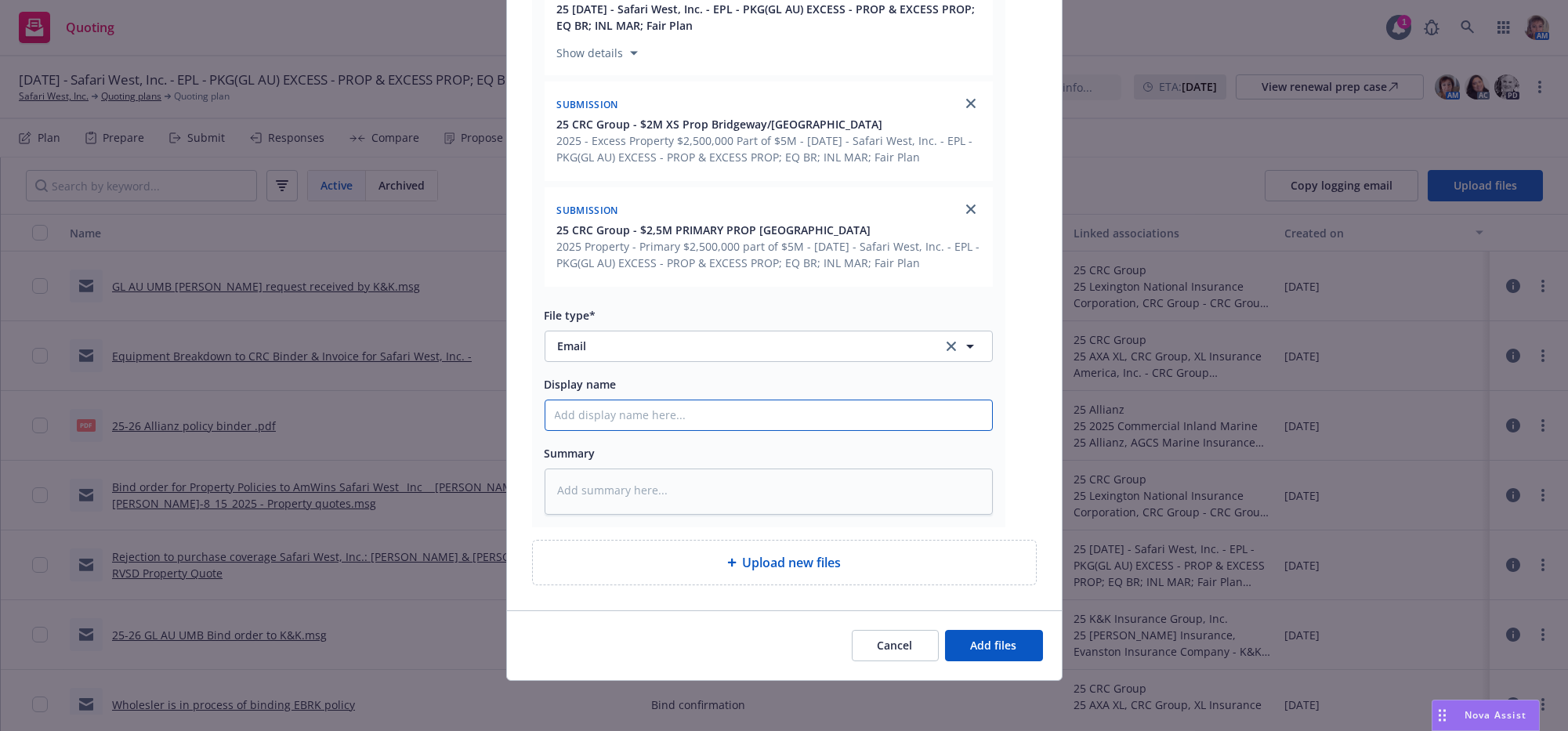
click at [714, 401] on input "Display name" at bounding box center [769, 416] width 447 height 30
type textarea "x"
type input "b"
type textarea "x"
type input "bi"
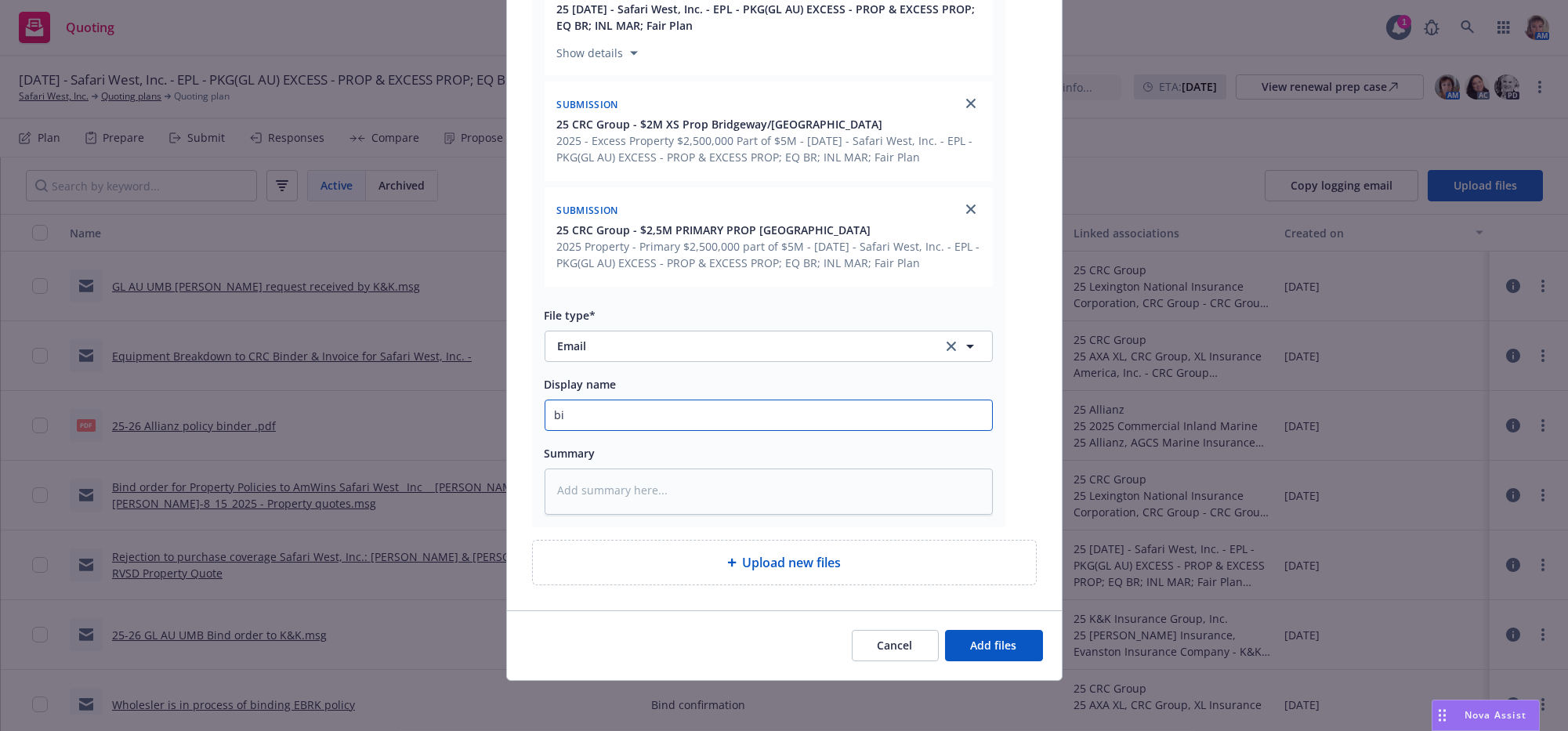
type textarea "x"
type input "bin"
type textarea "x"
type input "bind"
drag, startPoint x: 723, startPoint y: 400, endPoint x: 363, endPoint y: 427, distance: 360.8
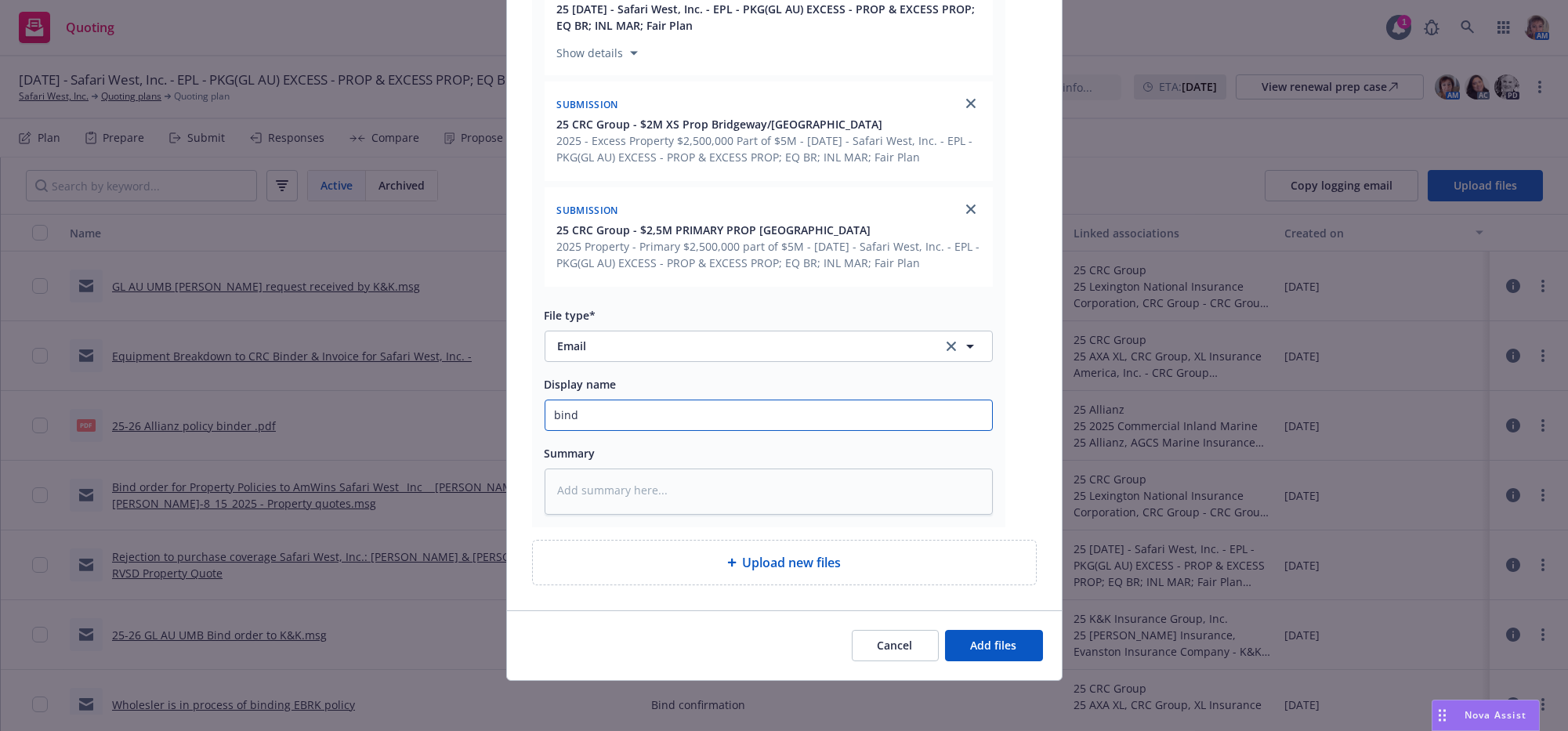
click at [363, 427] on div "Add files The uploaded files will be associated with 25 08/15/25 - Safari West,…" at bounding box center [784, 365] width 1568 height 731
type textarea "x"
type input "W"
type textarea "x"
type input "Wh"
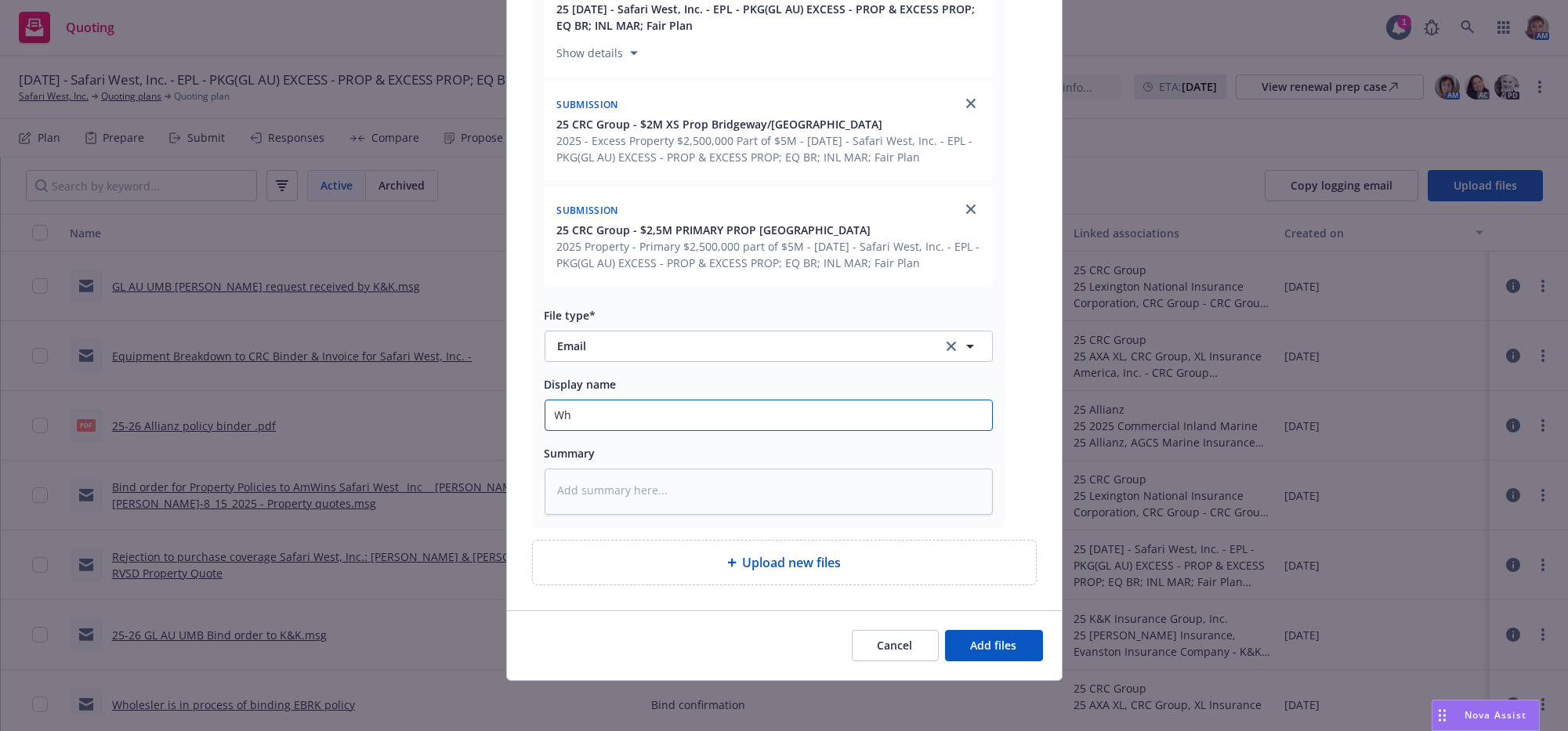
type textarea "x"
type input "Who"
type textarea "x"
type input "Whole"
type textarea "x"
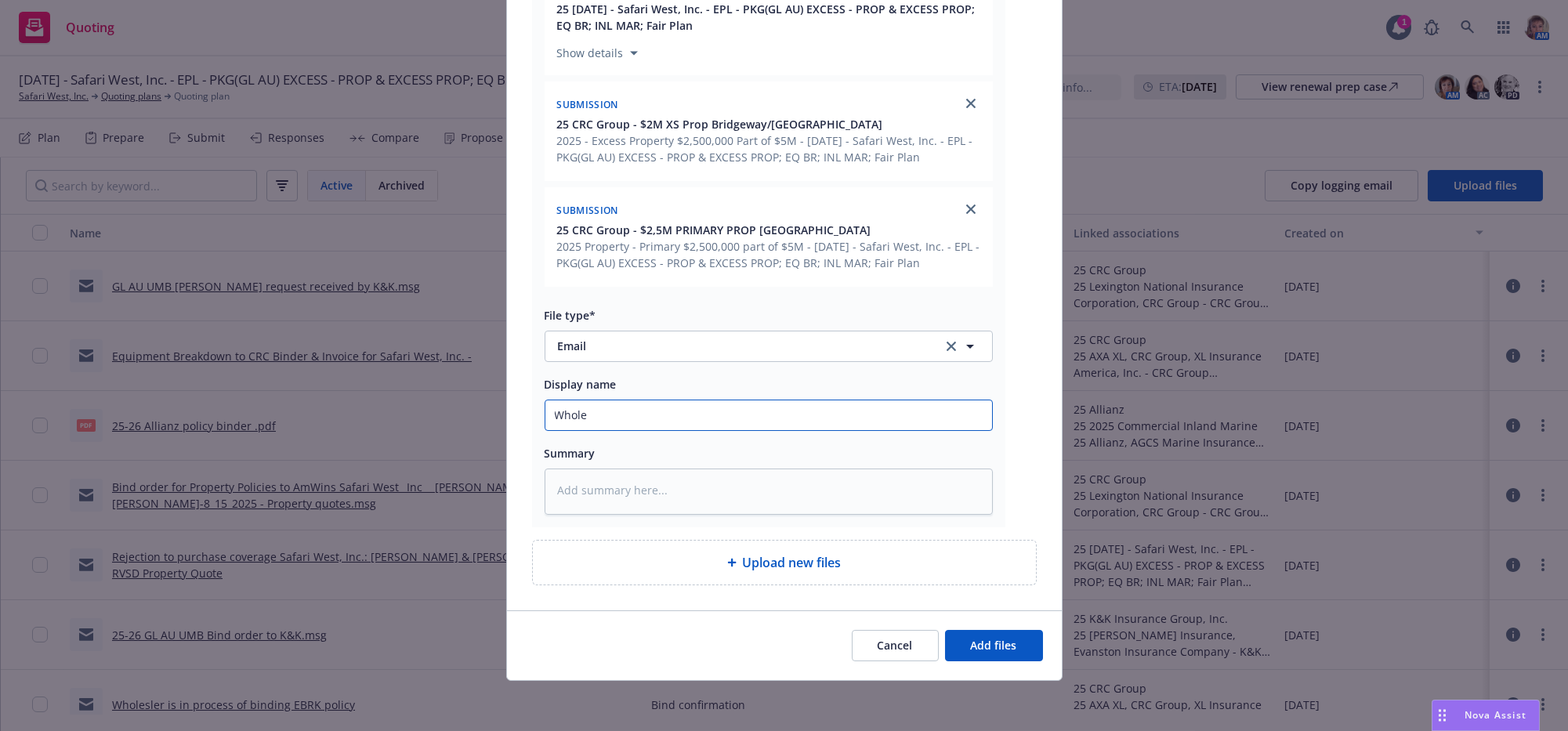
type input "Wholes"
type textarea "x"
type input "Wholesa"
type textarea "x"
type input "Wholesal"
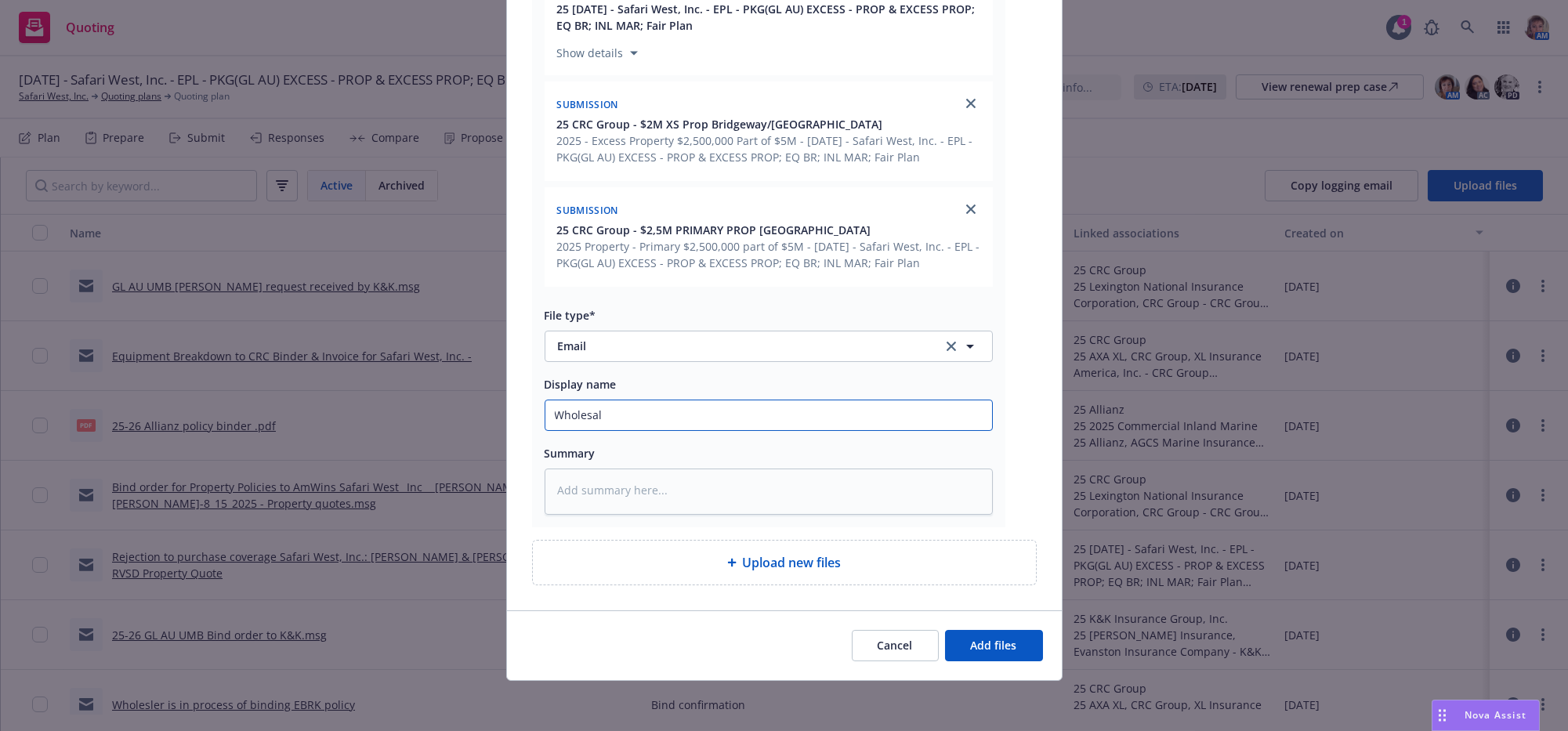
type textarea "x"
type input "Wholesale"
type textarea "x"
type input "Wholesaler"
type textarea "x"
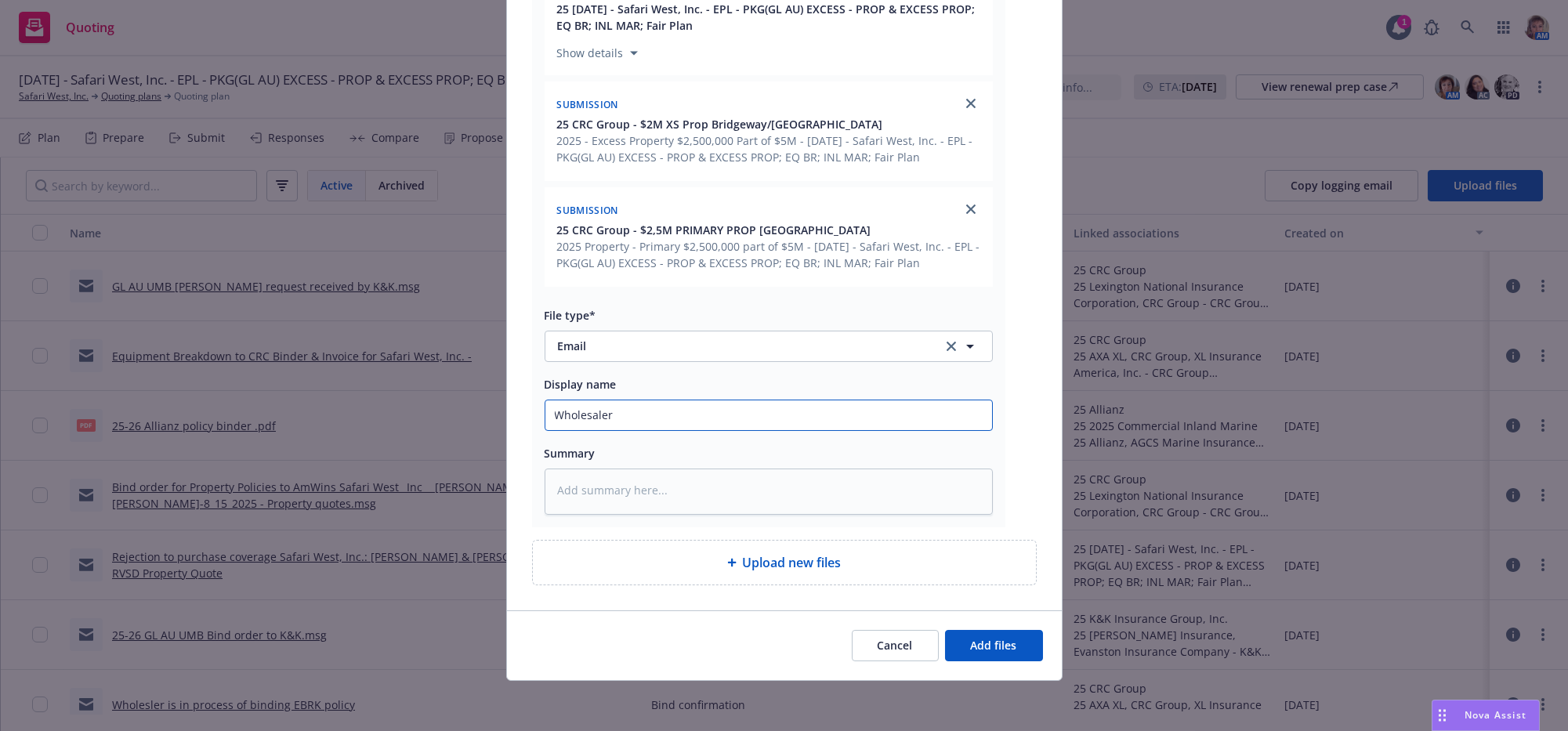
type input "Wholesaler"
type textarea "x"
type input "Wholesaler h"
type textarea "x"
type input "Wholesaler ha"
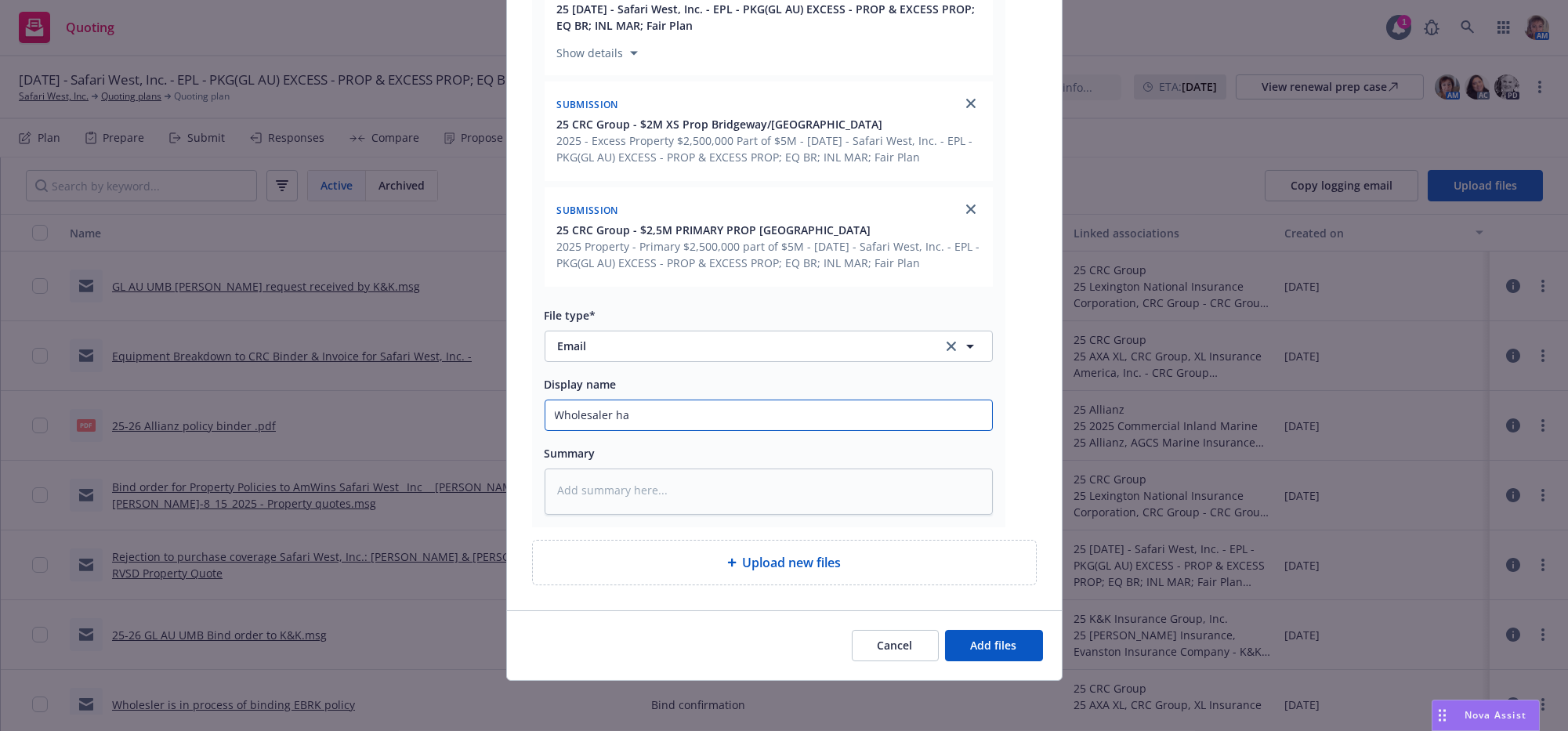
type textarea "x"
type input "Wholesaler has"
type textarea "x"
type input "Wholesaler has"
type textarea "x"
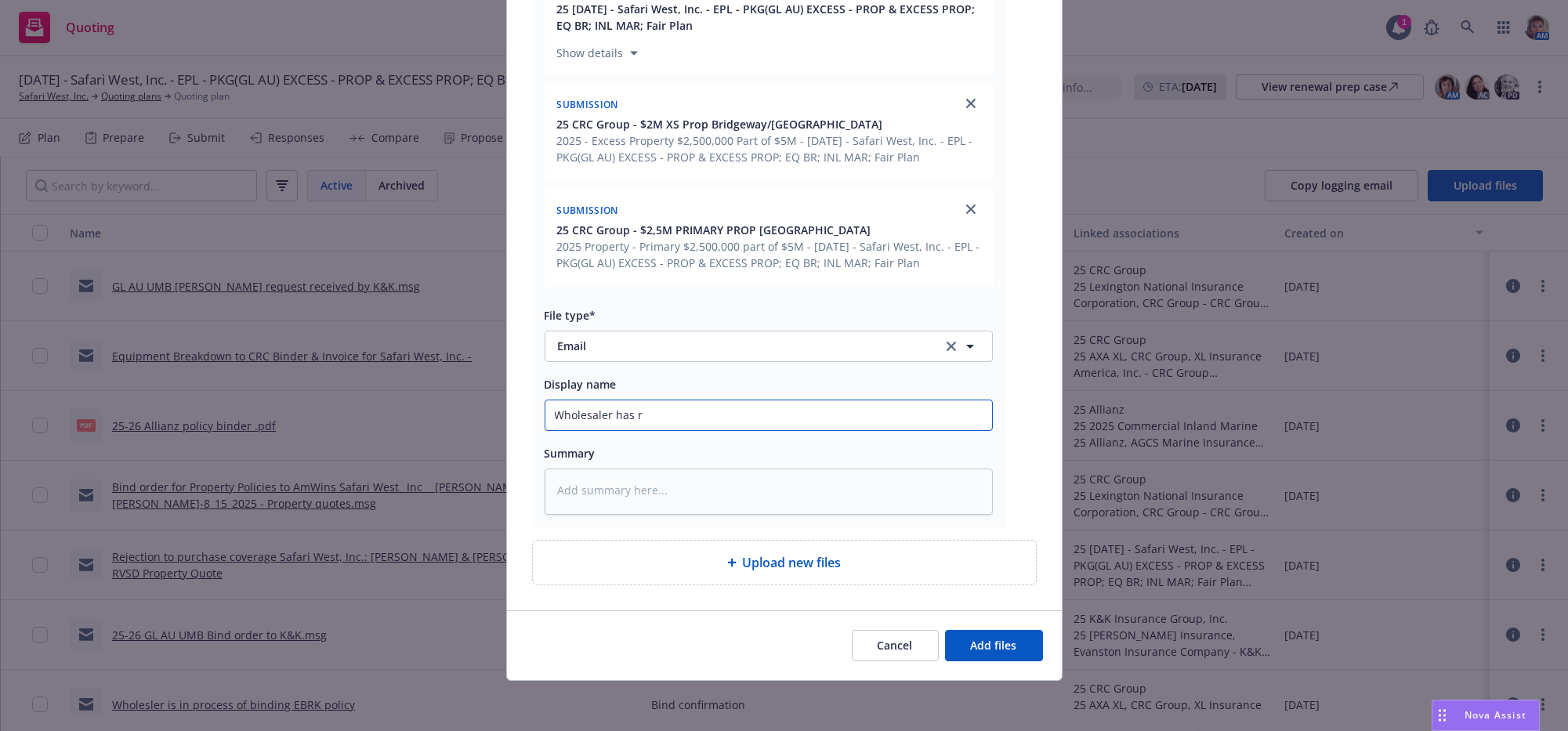
type input "Wholesaler has re"
type textarea "x"
type input "Wholesaler has rec"
type textarea "x"
type input "Wholesaler has rece"
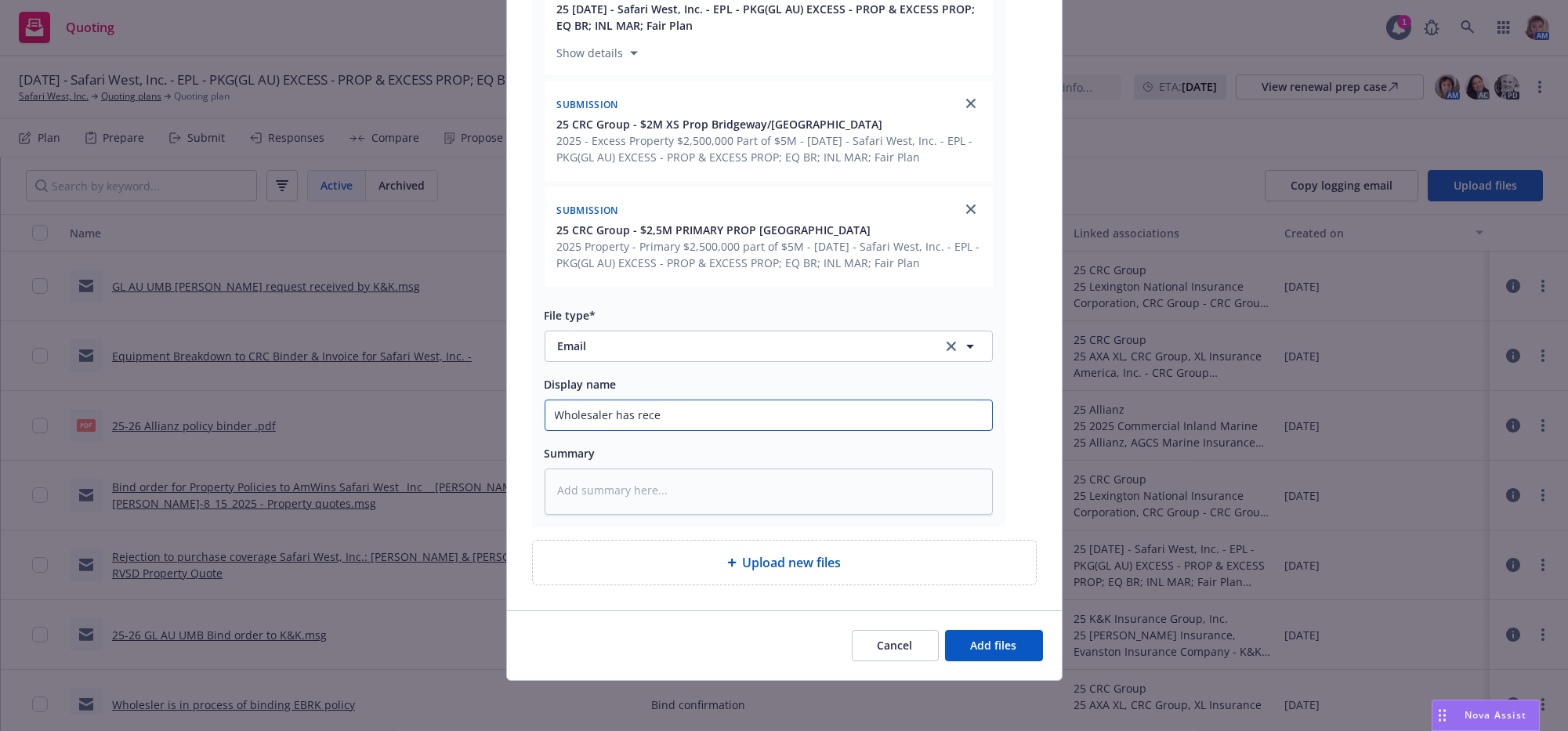
type textarea "x"
type input "Wholesaler has recei"
type textarea "x"
type input "Wholesaler has receiv"
type textarea "x"
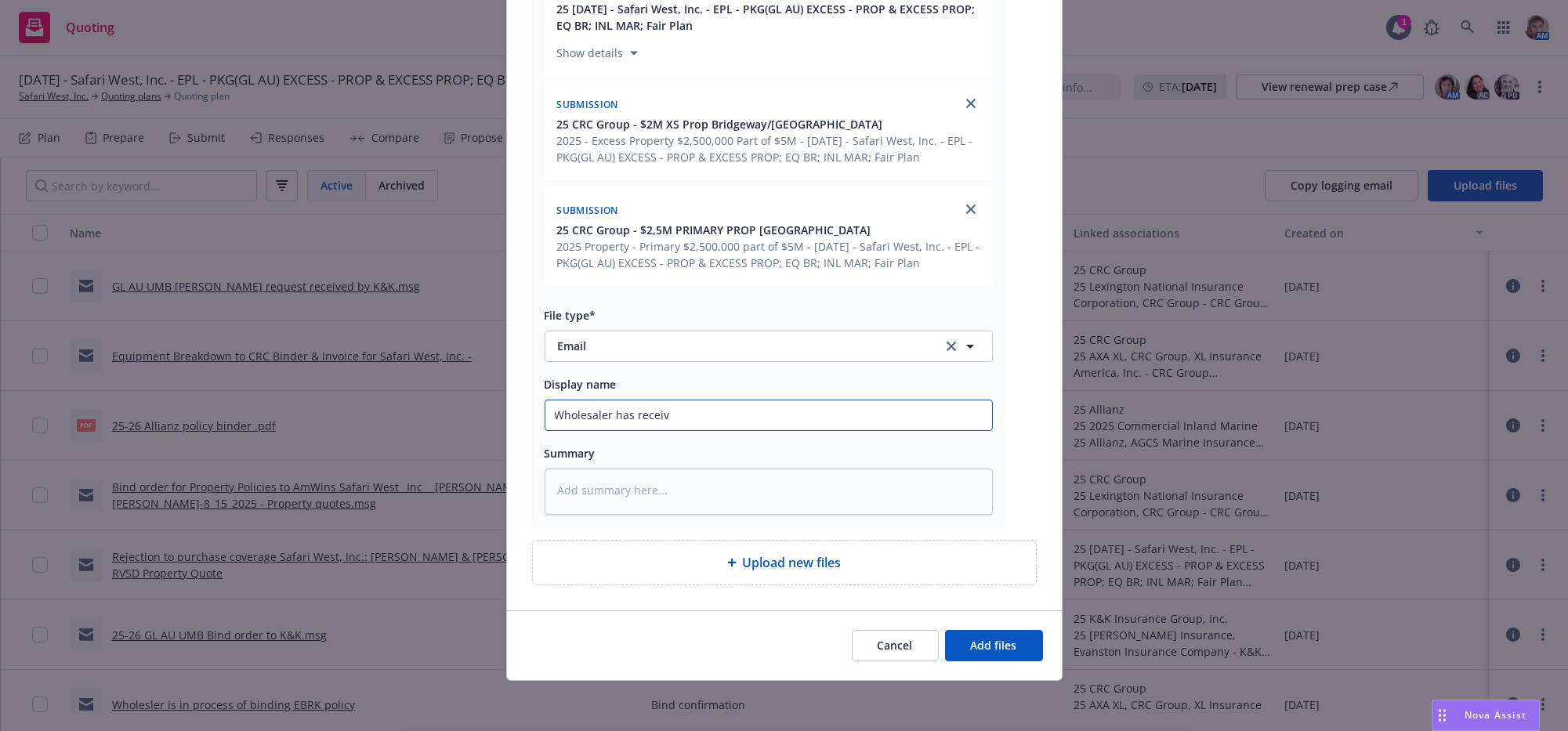
type input "Wholesaler has receive"
type textarea "x"
type input "Wholesaler has received"
type textarea "x"
type input "Wholesaler has received"
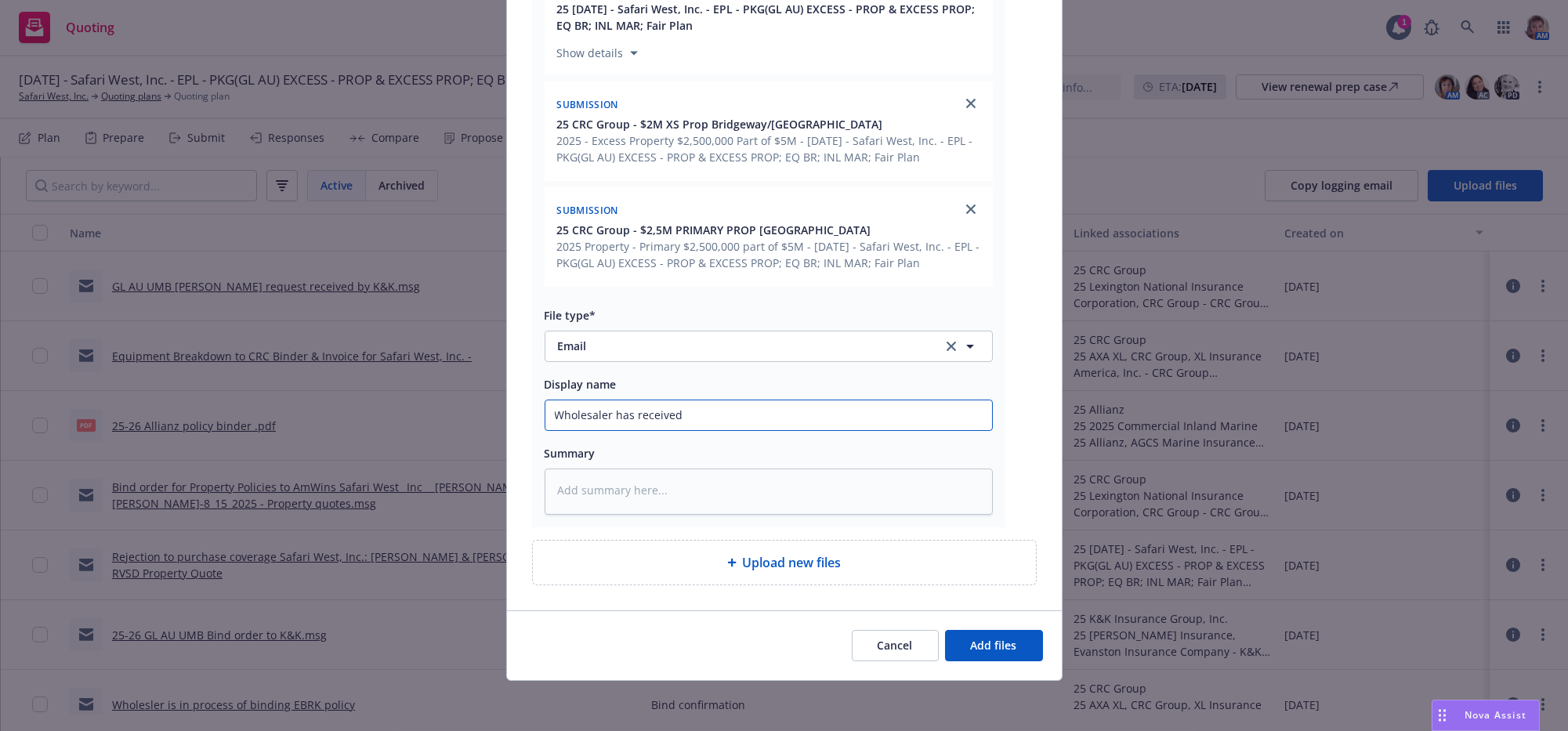
type textarea "x"
type input "Wholesaler has received b"
type textarea "x"
type input "Wholesaler has received bi"
type textarea "x"
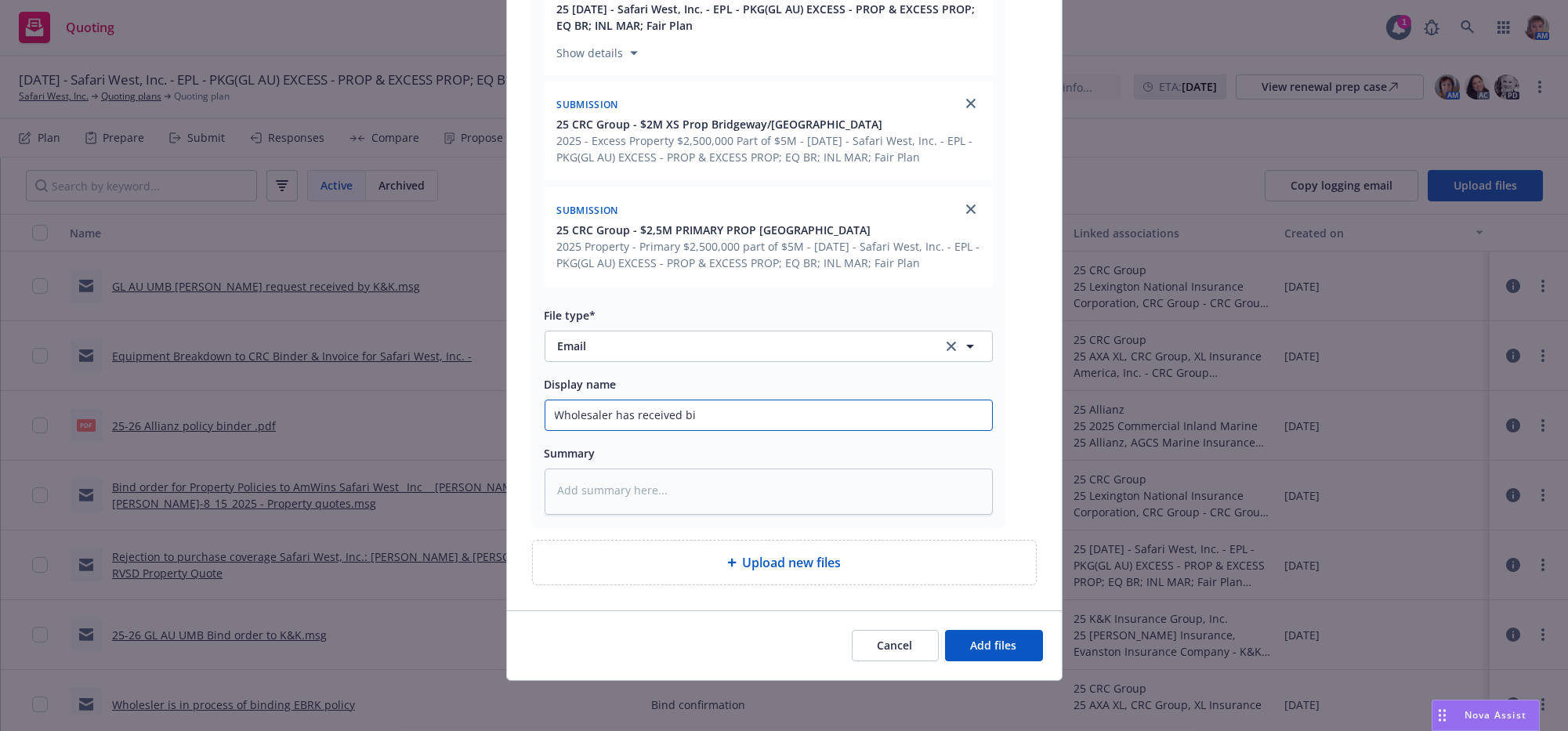
type input "Wholesaler has received bin"
type textarea "x"
type input "Wholesaler has received bind"
type textarea "x"
type input "Wholesaler has received bind"
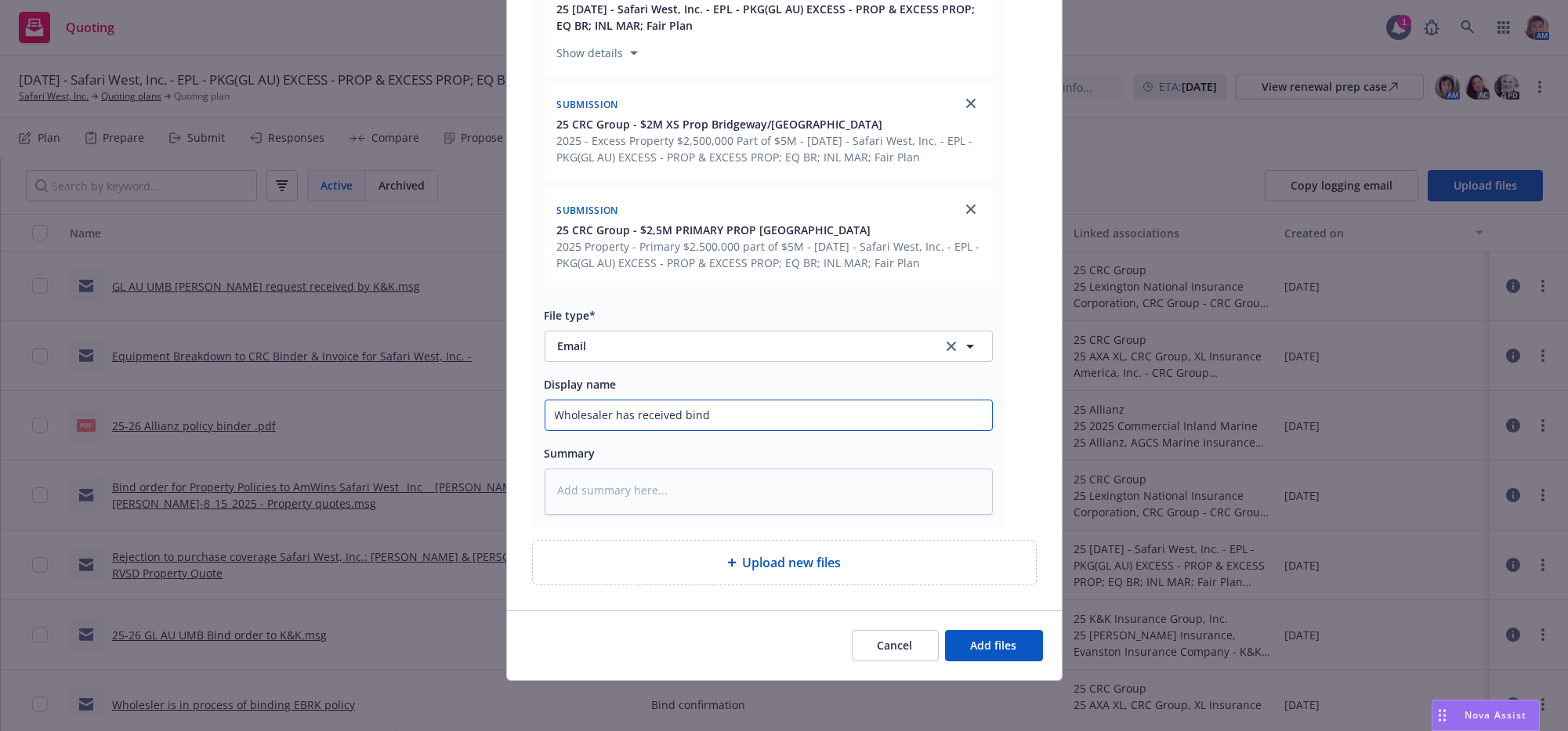
type textarea "x"
type input "Wholesaler has received bind or"
type textarea "x"
type input "Wholesaler has received bind ord"
type textarea "x"
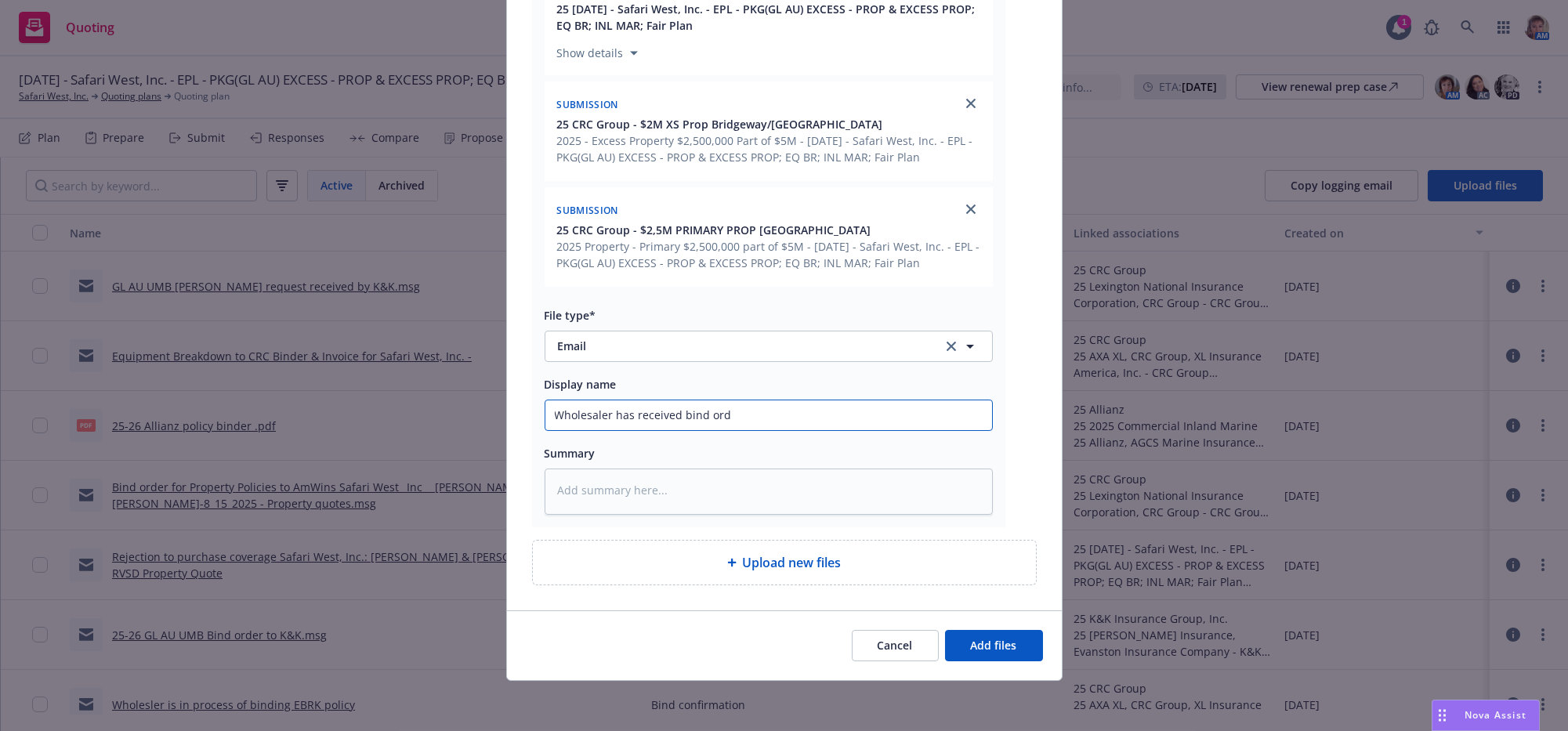
type input "Wholesaler has received bind orde"
type textarea "x"
type input "Wholesaler has received bind order"
type textarea "x"
click at [971, 648] on span "Add files" at bounding box center [994, 645] width 46 height 15
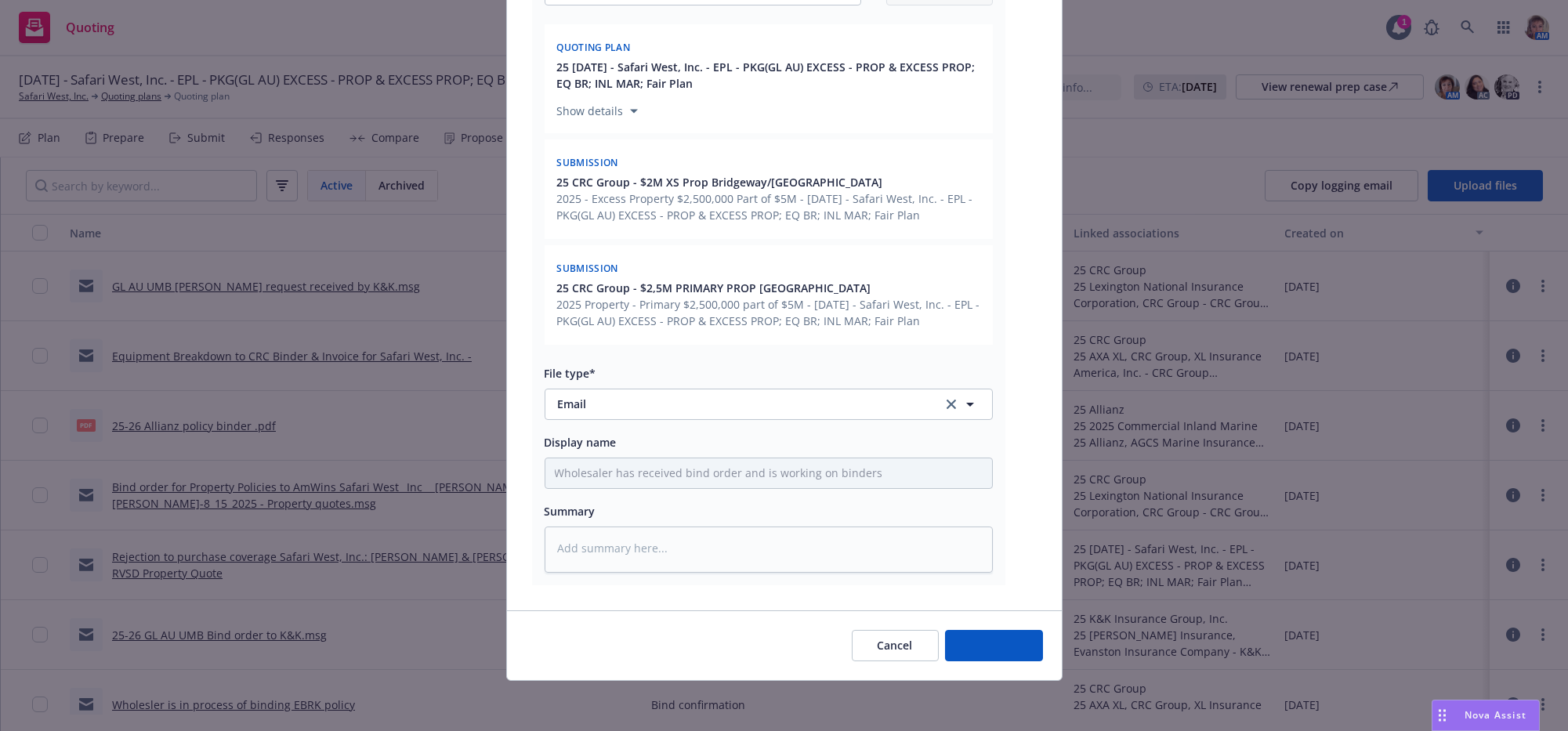
scroll to position [385, 0]
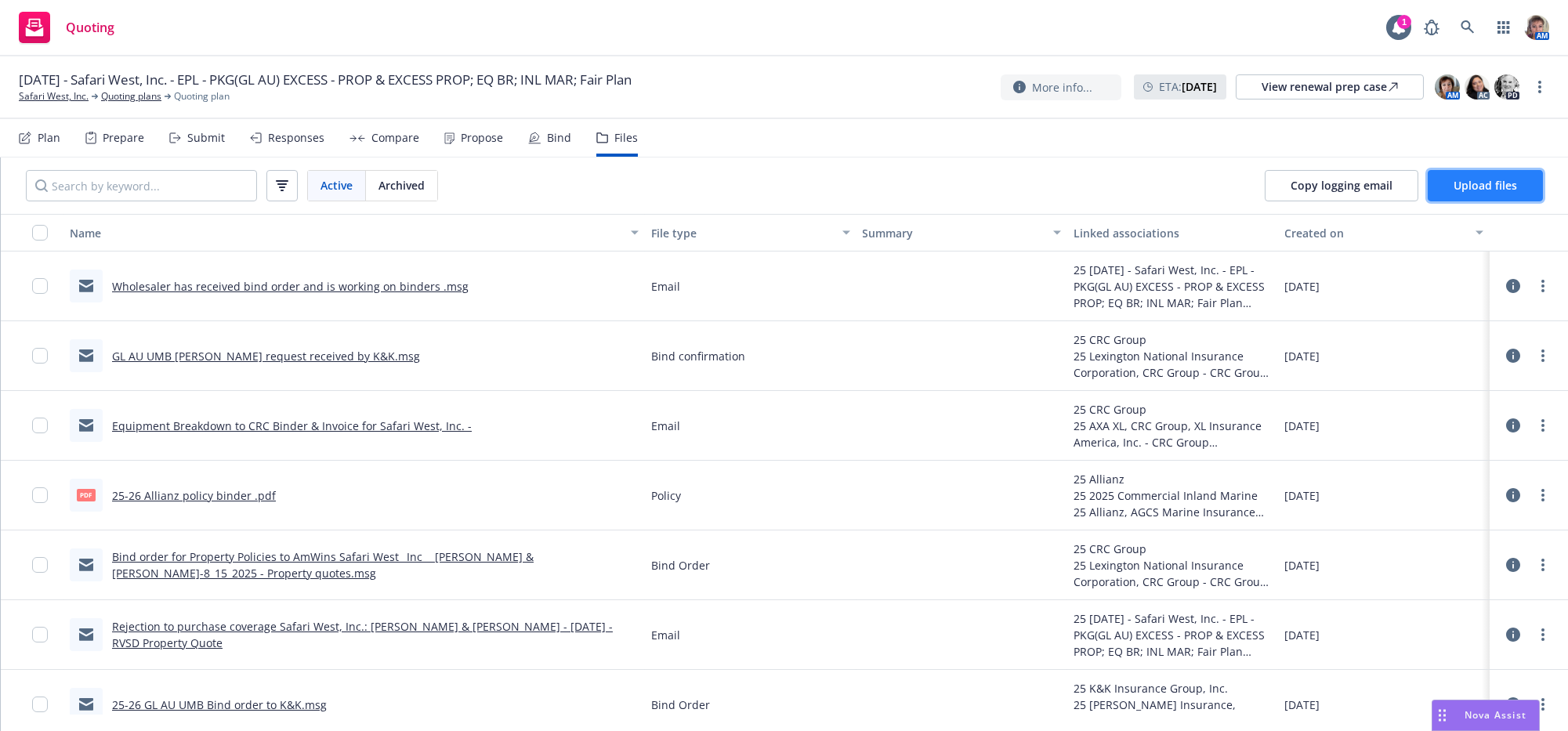
click at [1509, 201] on button "Upload files" at bounding box center [1485, 185] width 115 height 31
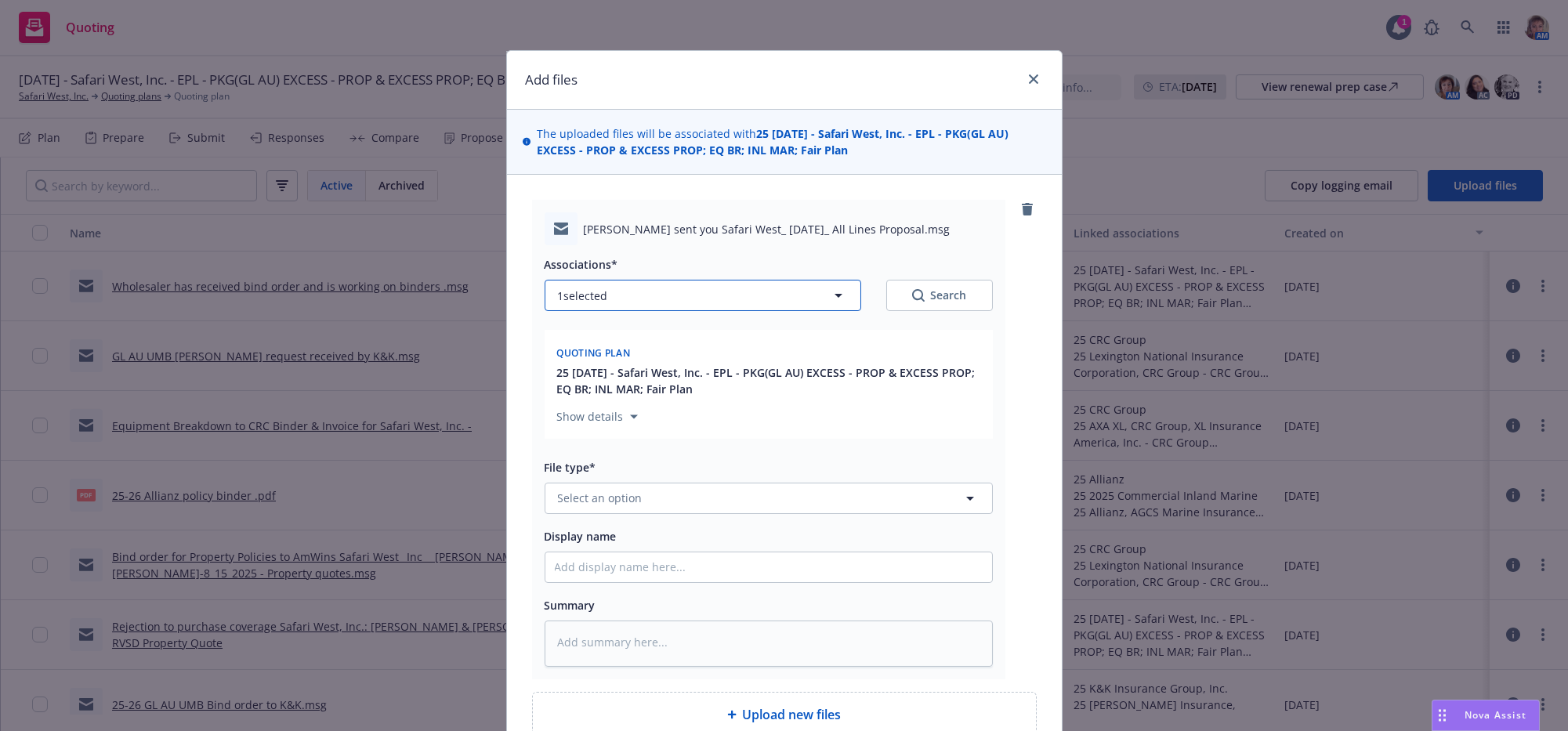
click at [669, 311] on button "1 selected" at bounding box center [703, 295] width 317 height 31
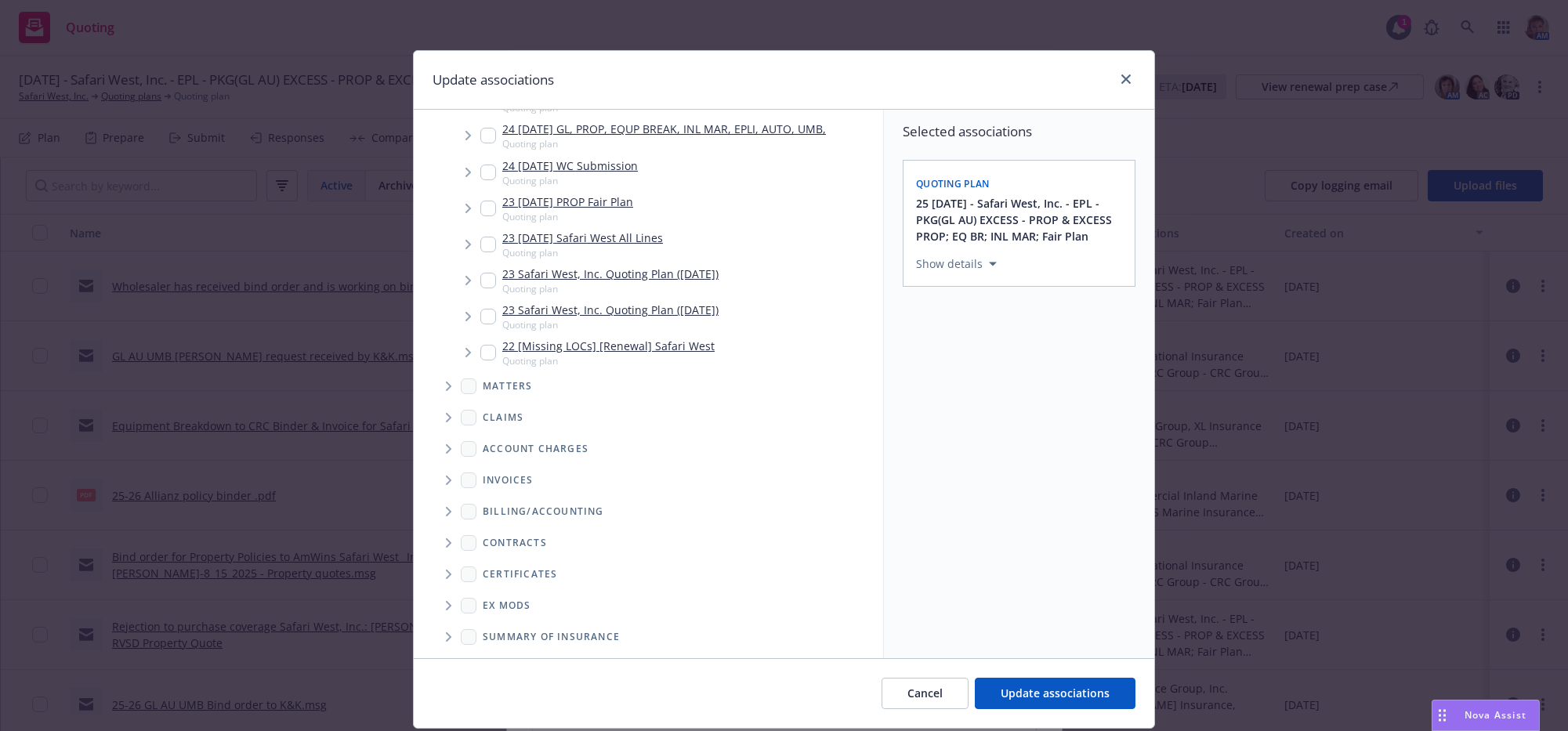
scroll to position [0, 0]
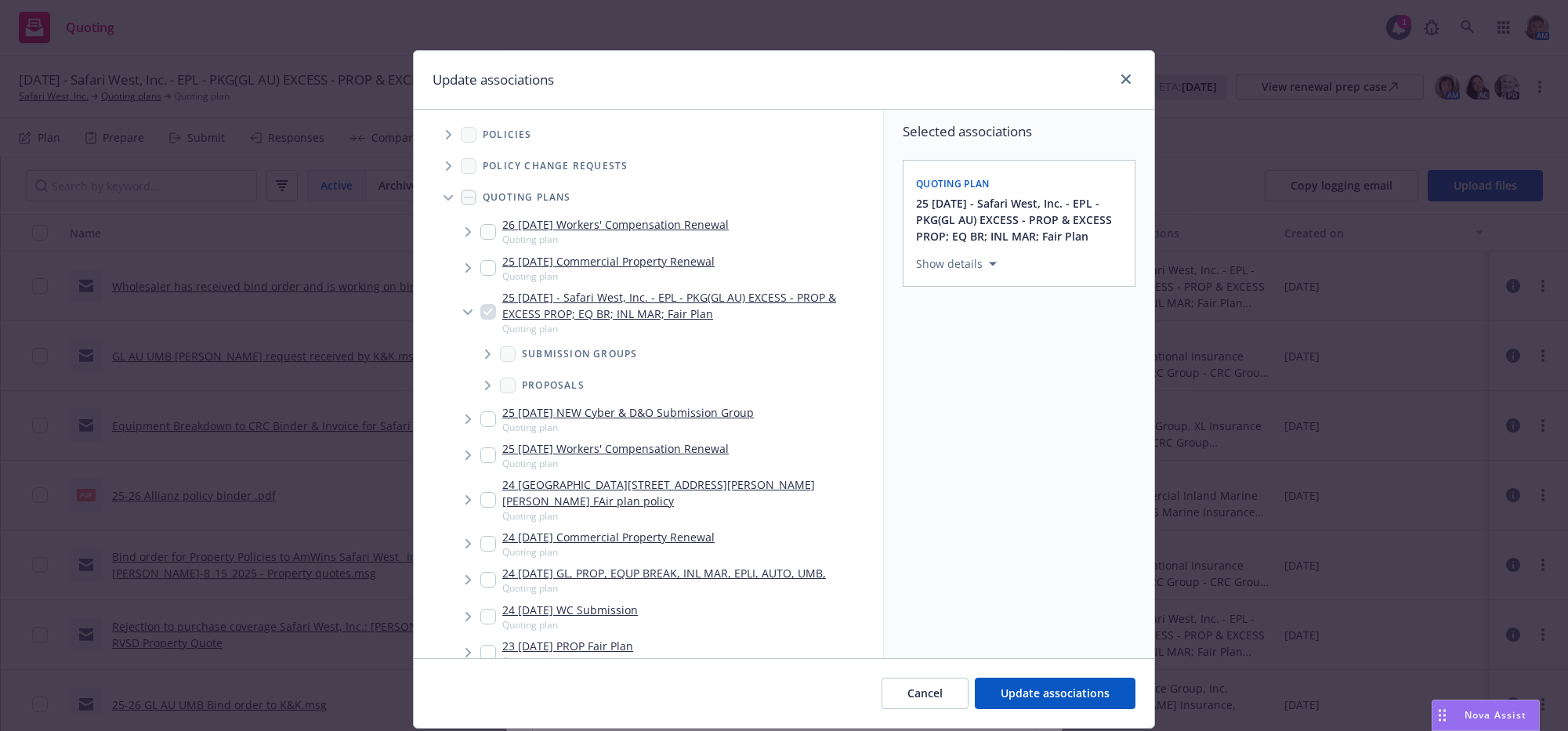
click at [444, 201] on icon "Tree Example" at bounding box center [448, 198] width 9 height 6
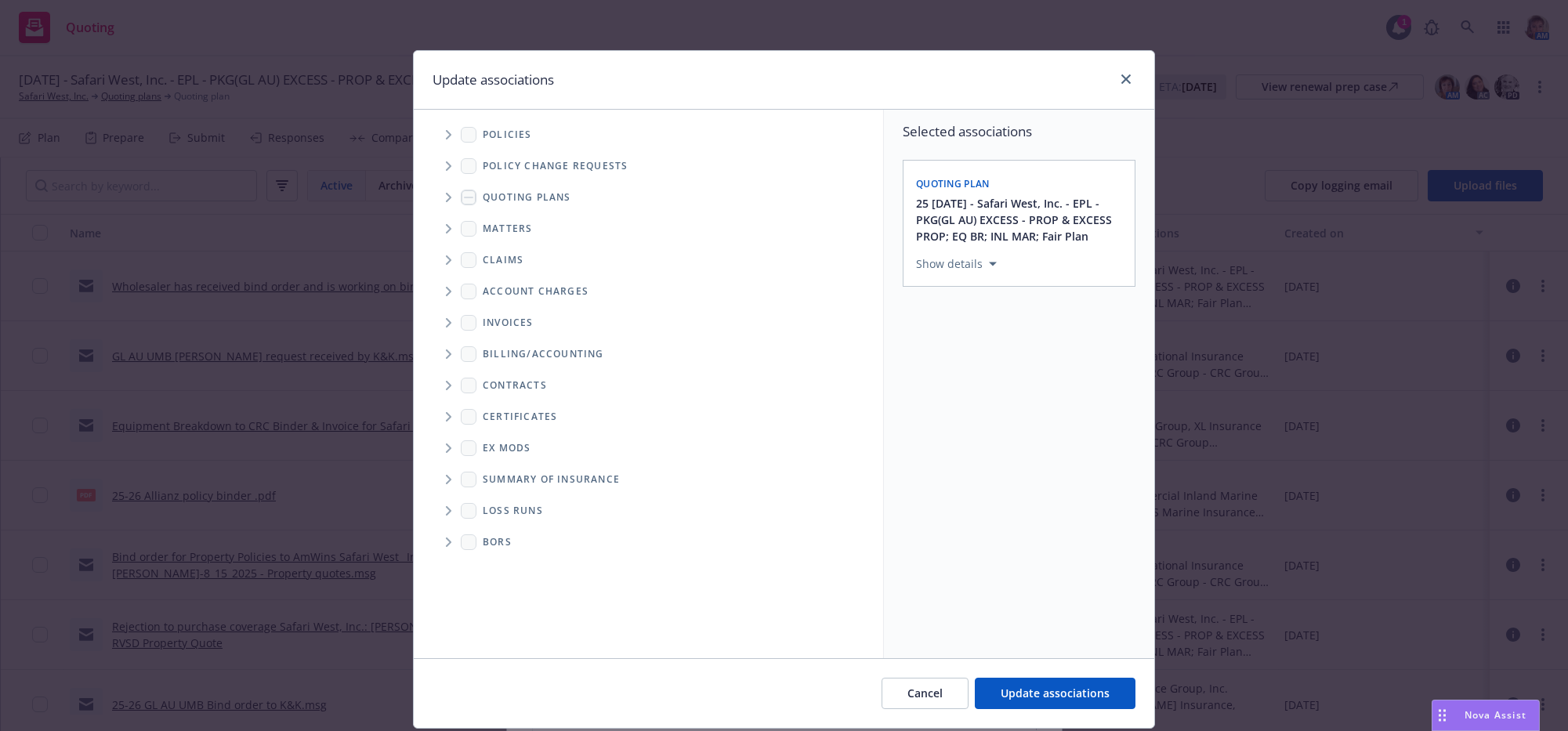
click at [446, 202] on icon "Tree Example" at bounding box center [449, 197] width 6 height 9
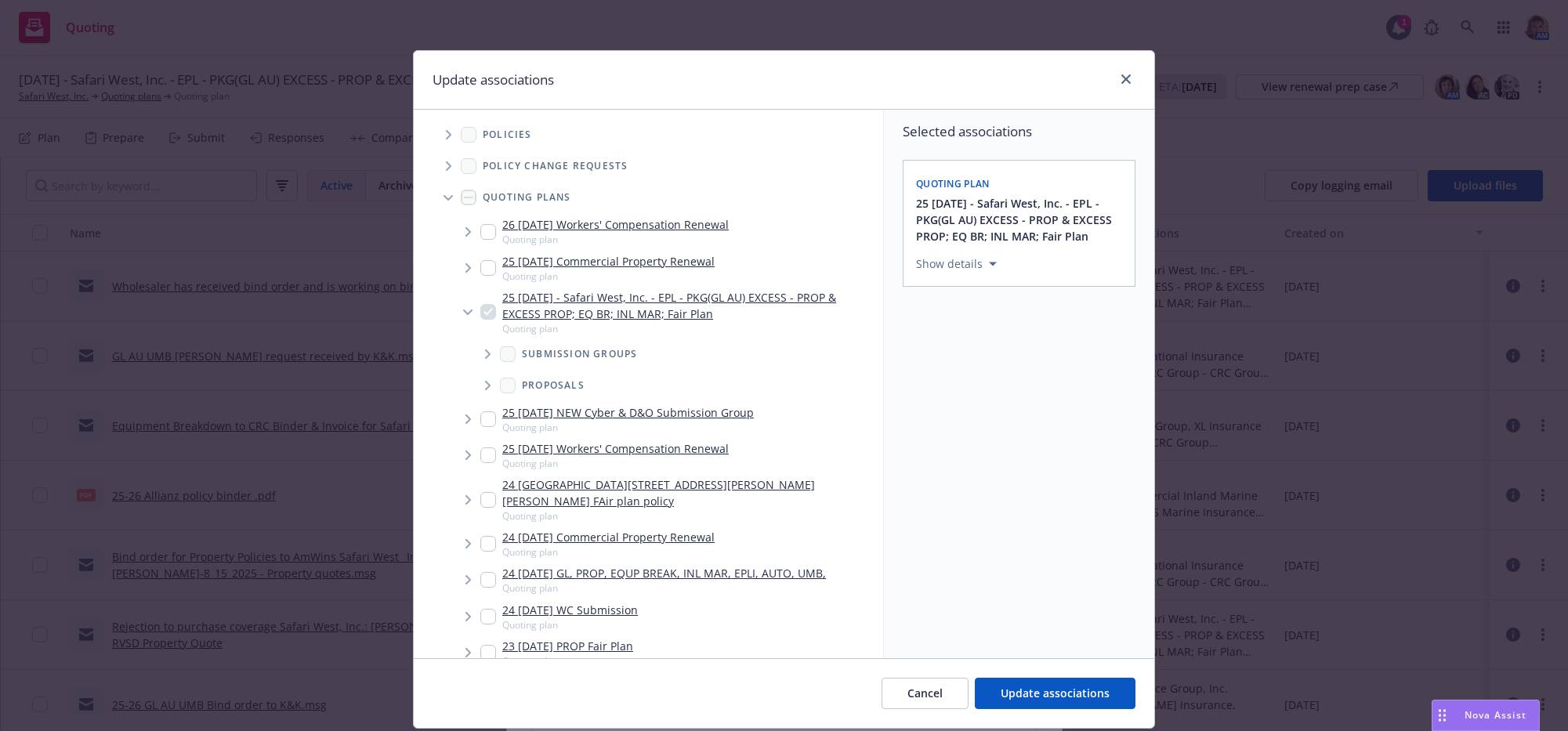
click at [463, 315] on icon "Tree Example" at bounding box center [467, 312] width 9 height 5
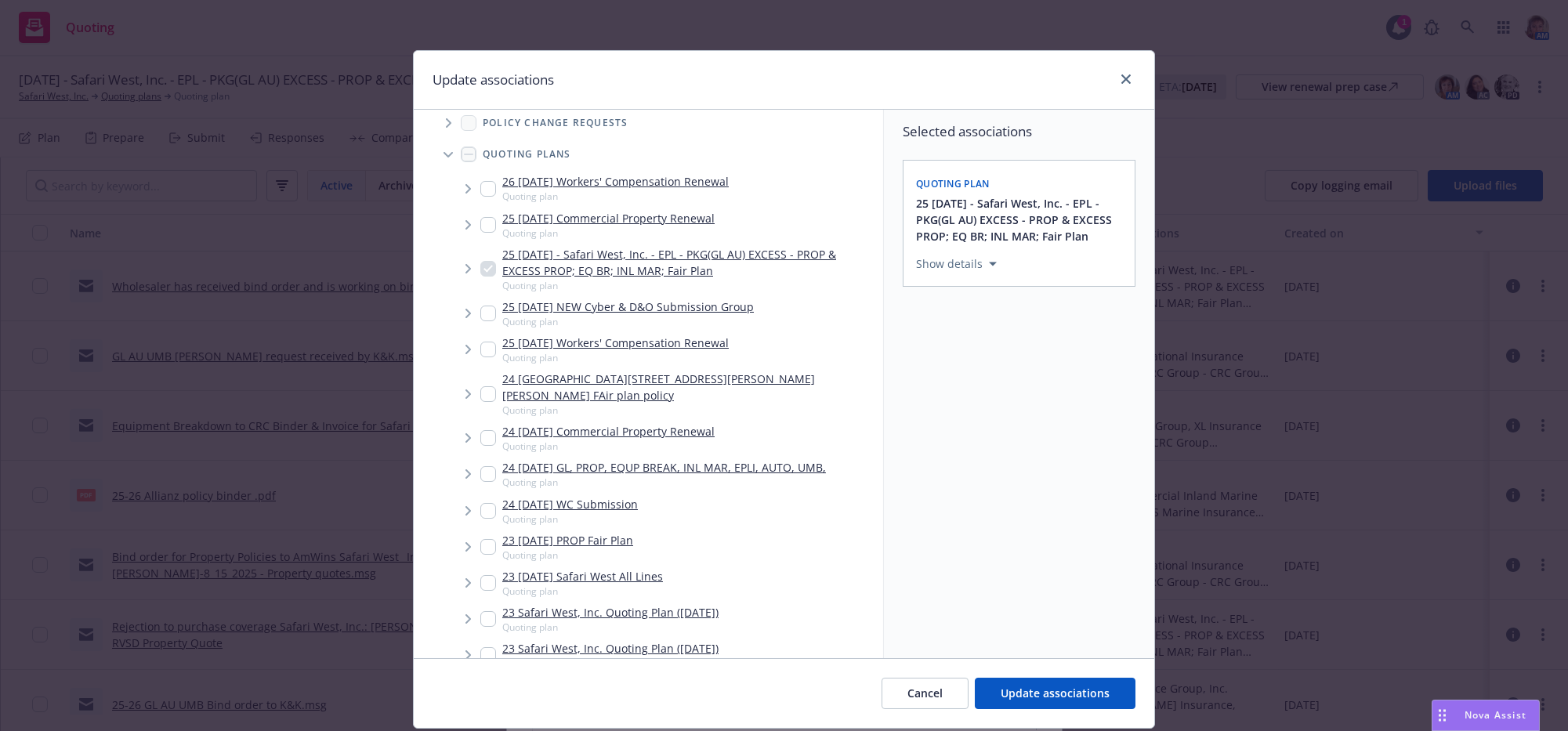
scroll to position [40, 0]
click at [466, 277] on icon "Tree Example" at bounding box center [469, 271] width 6 height 9
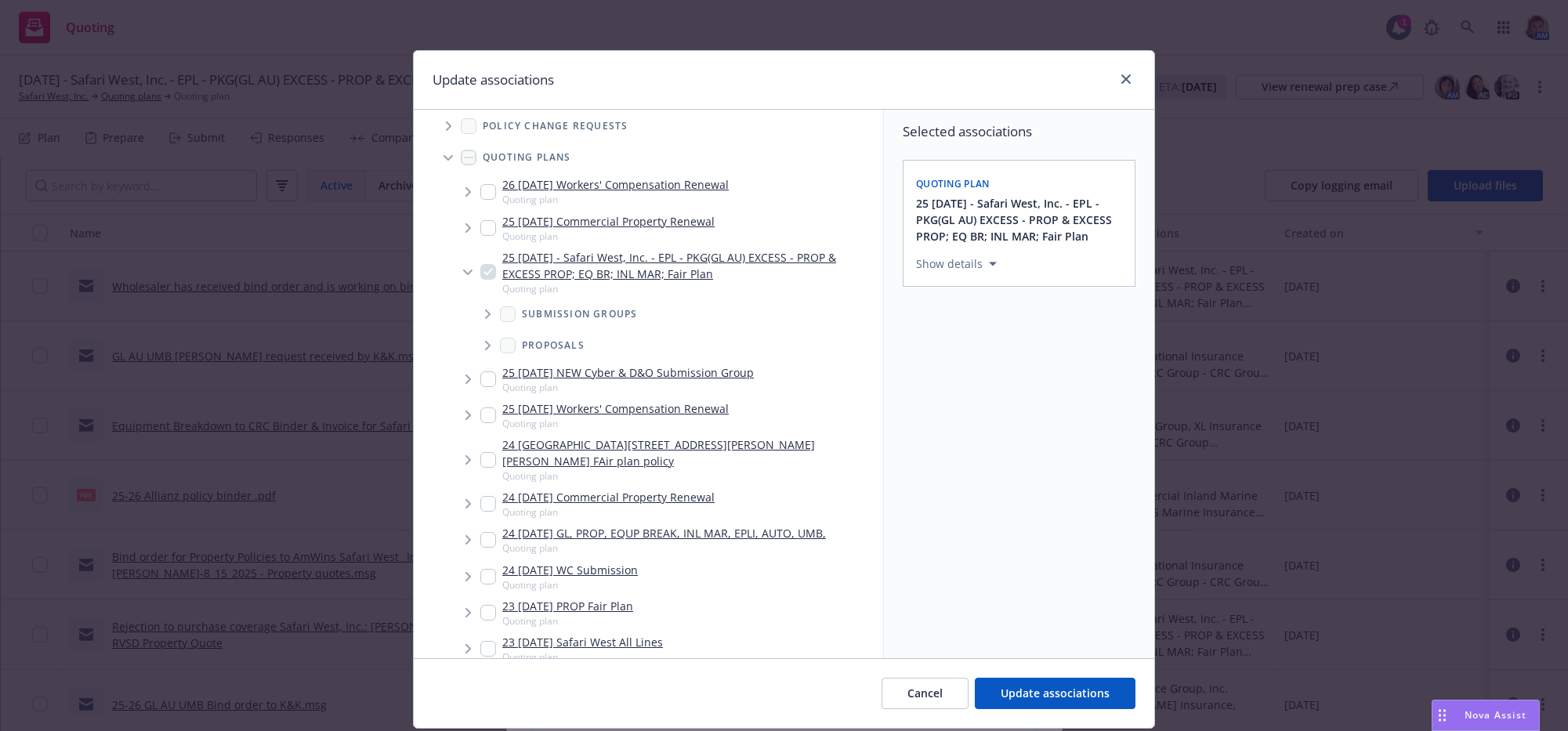
click at [477, 358] on span "Tree Example" at bounding box center [487, 345] width 25 height 25
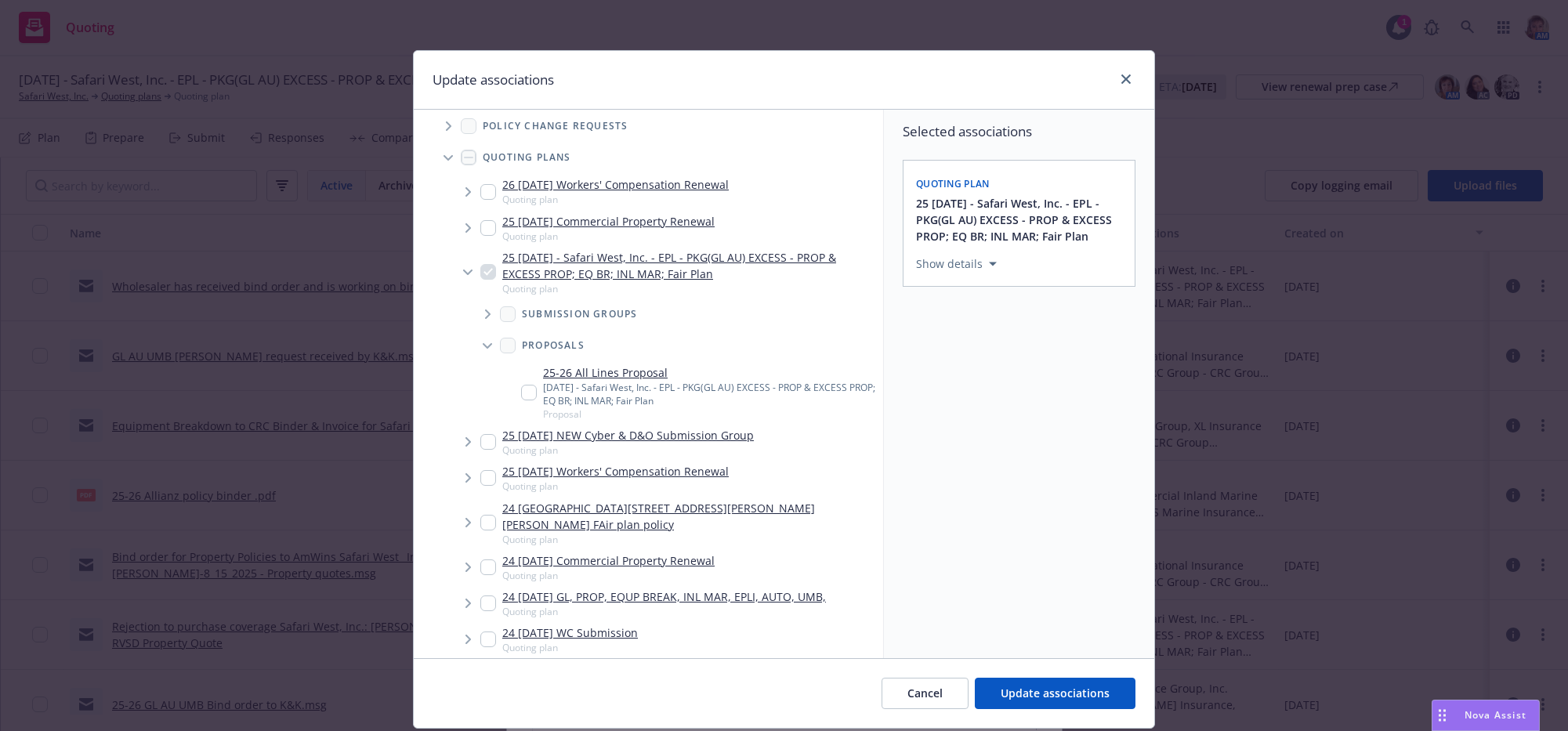
click at [526, 401] on input "Tree Example" at bounding box center [529, 393] width 16 height 16
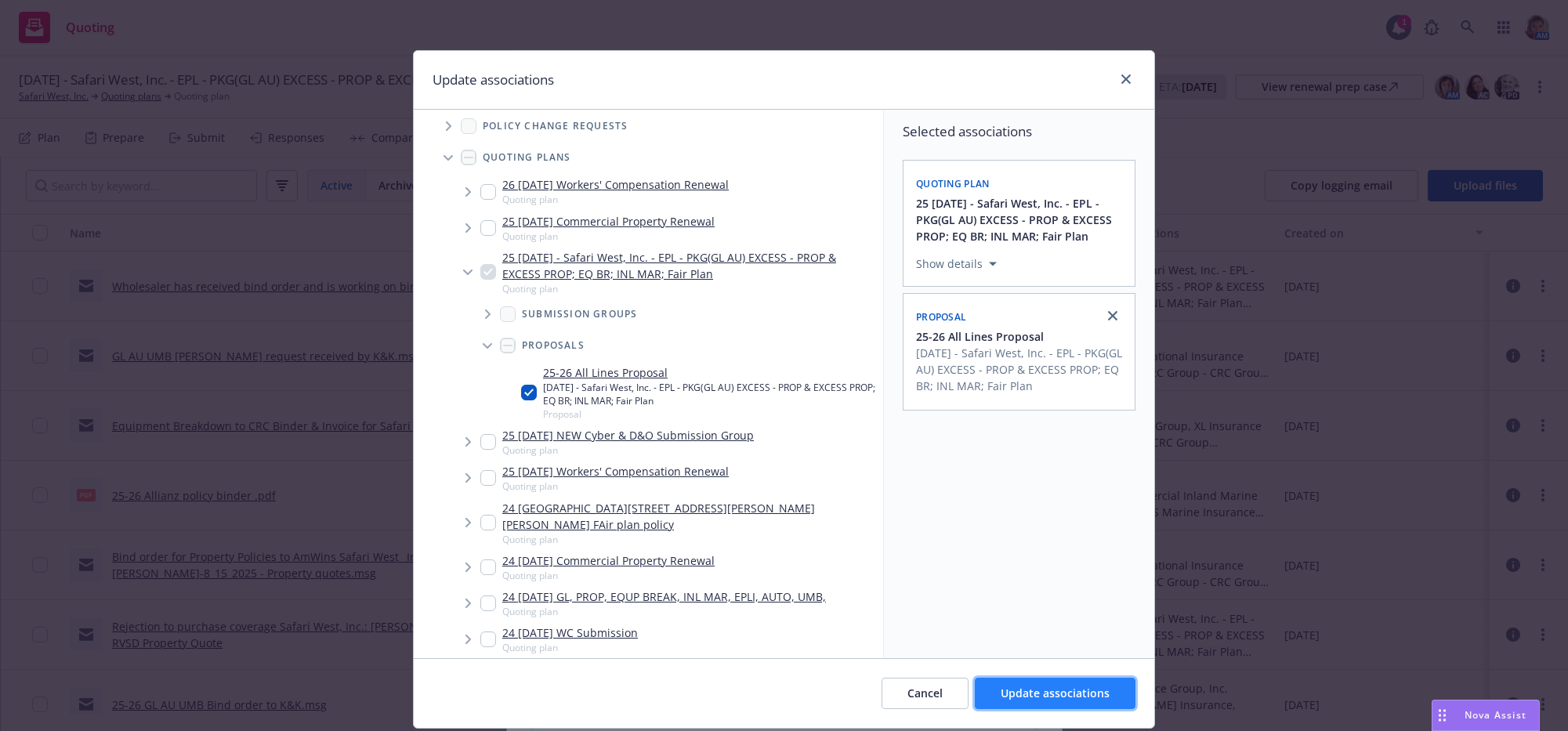
click at [1086, 709] on button "Update associations" at bounding box center [1055, 693] width 161 height 31
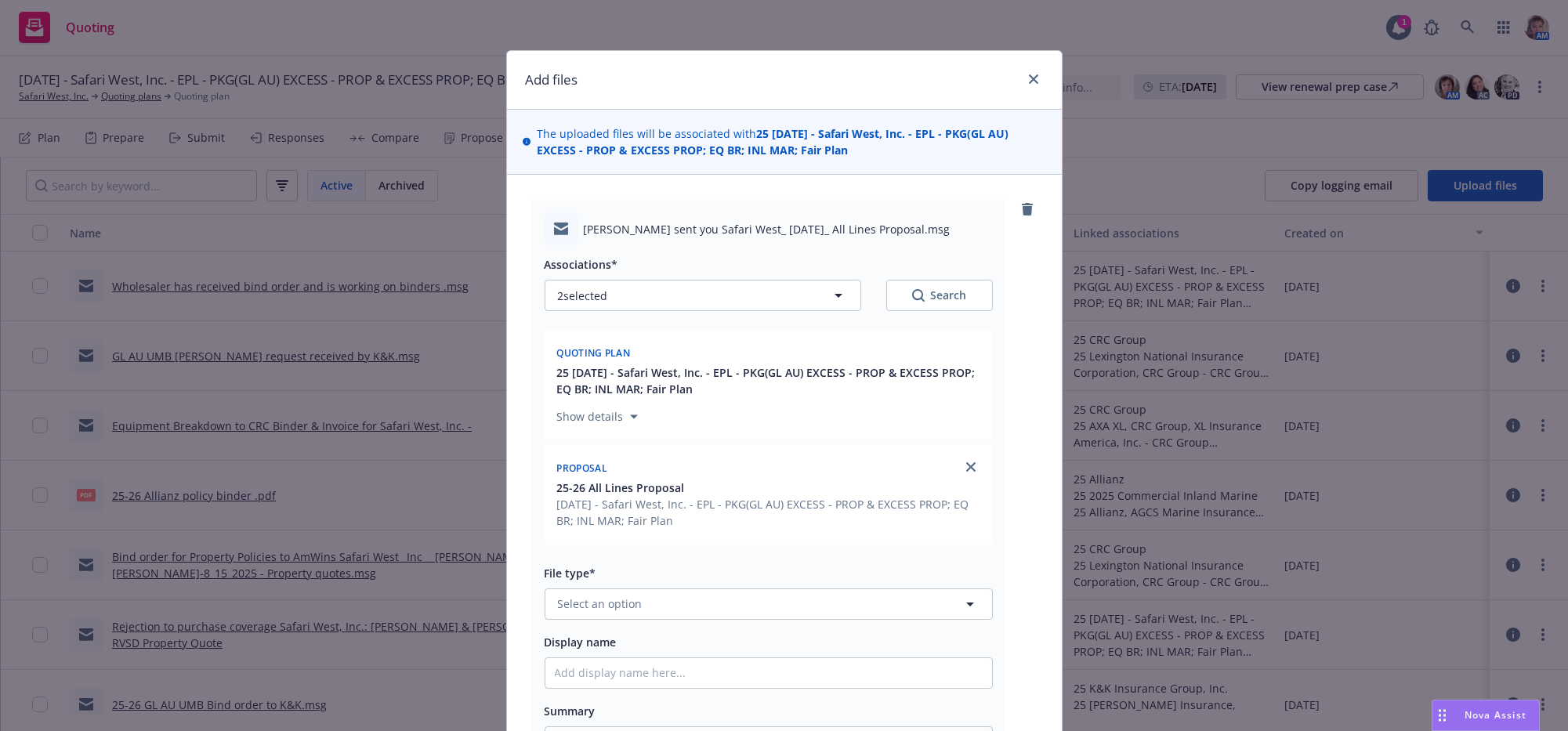
scroll to position [337, 0]
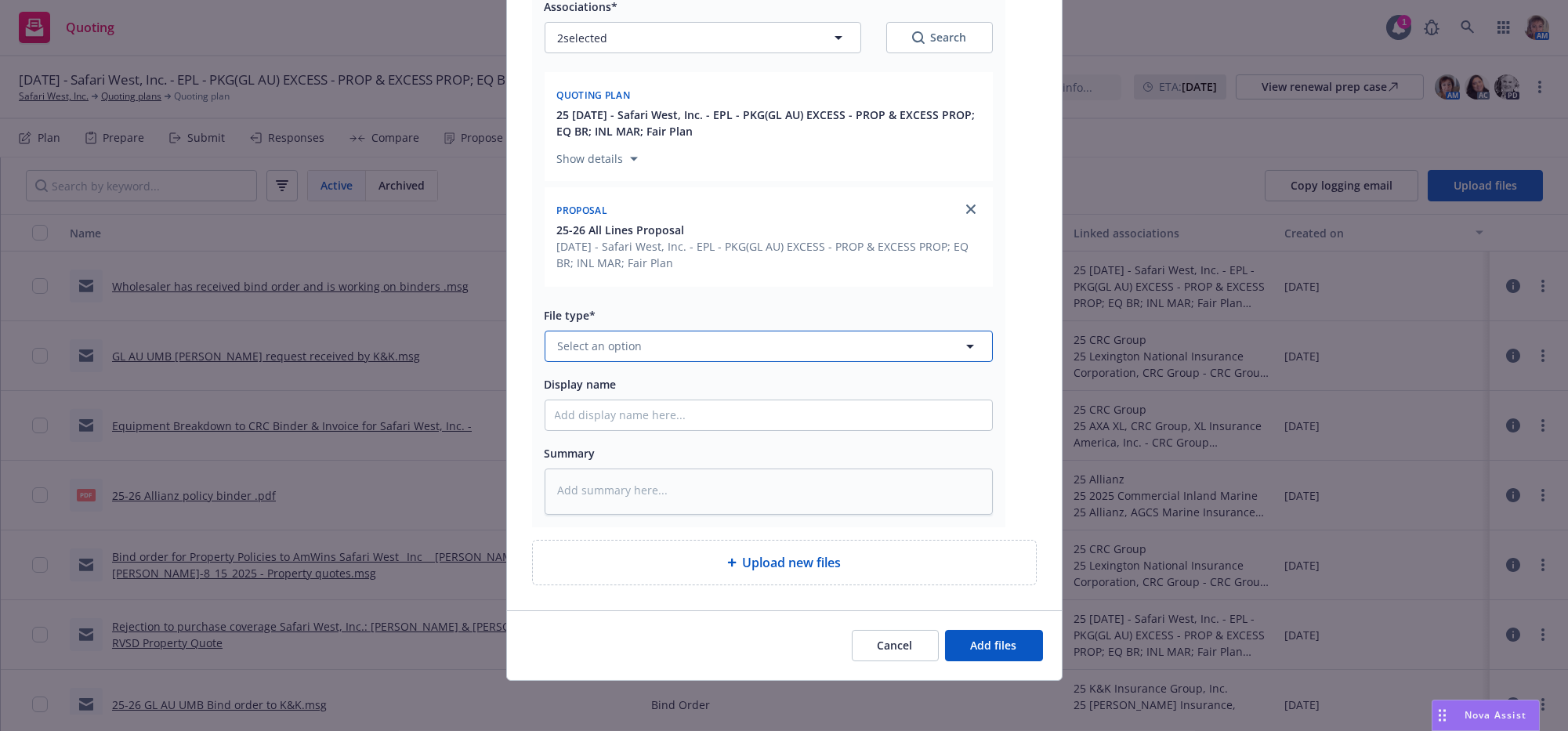
click at [756, 331] on button "Select an option" at bounding box center [769, 346] width 448 height 31
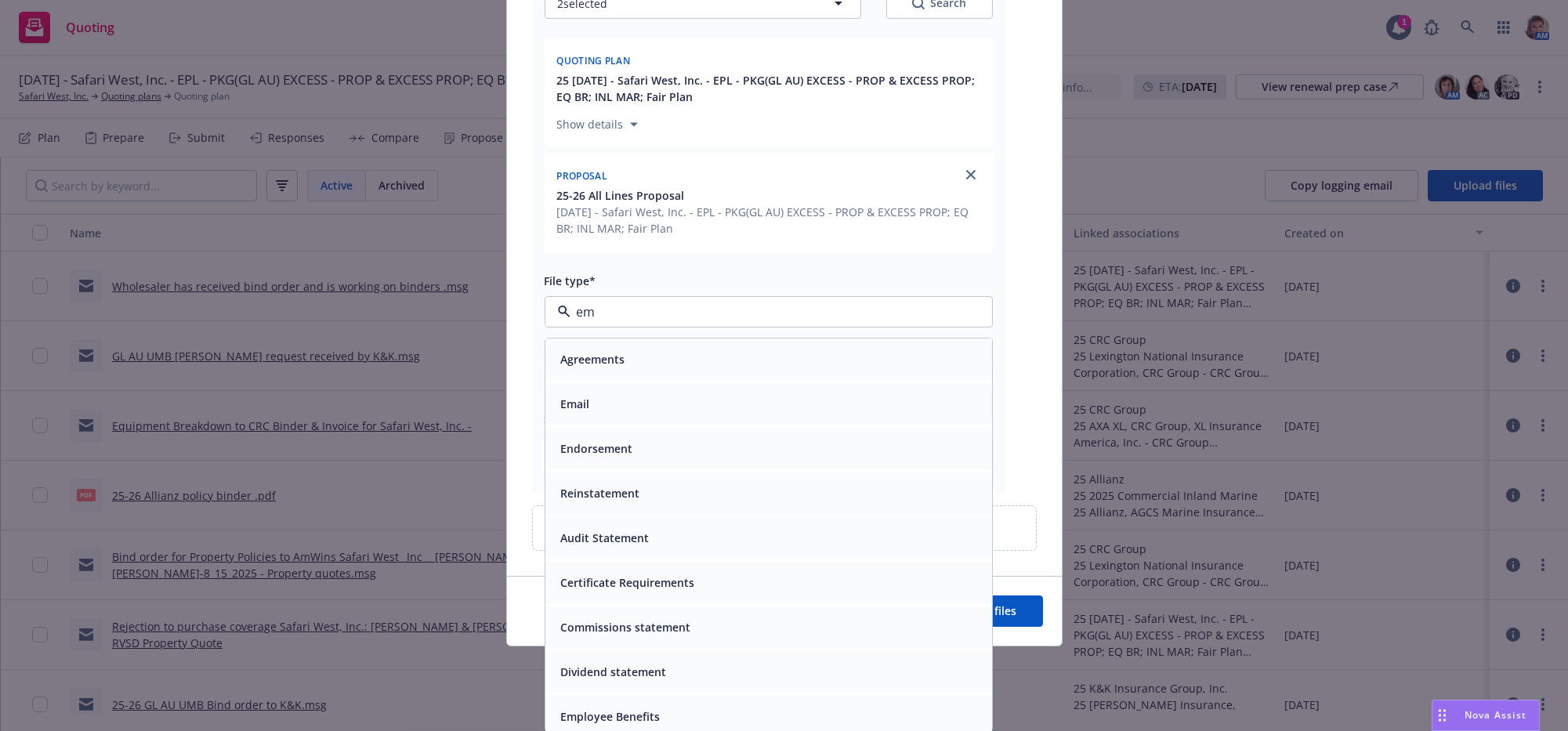
click at [676, 392] on div "Email" at bounding box center [769, 404] width 447 height 42
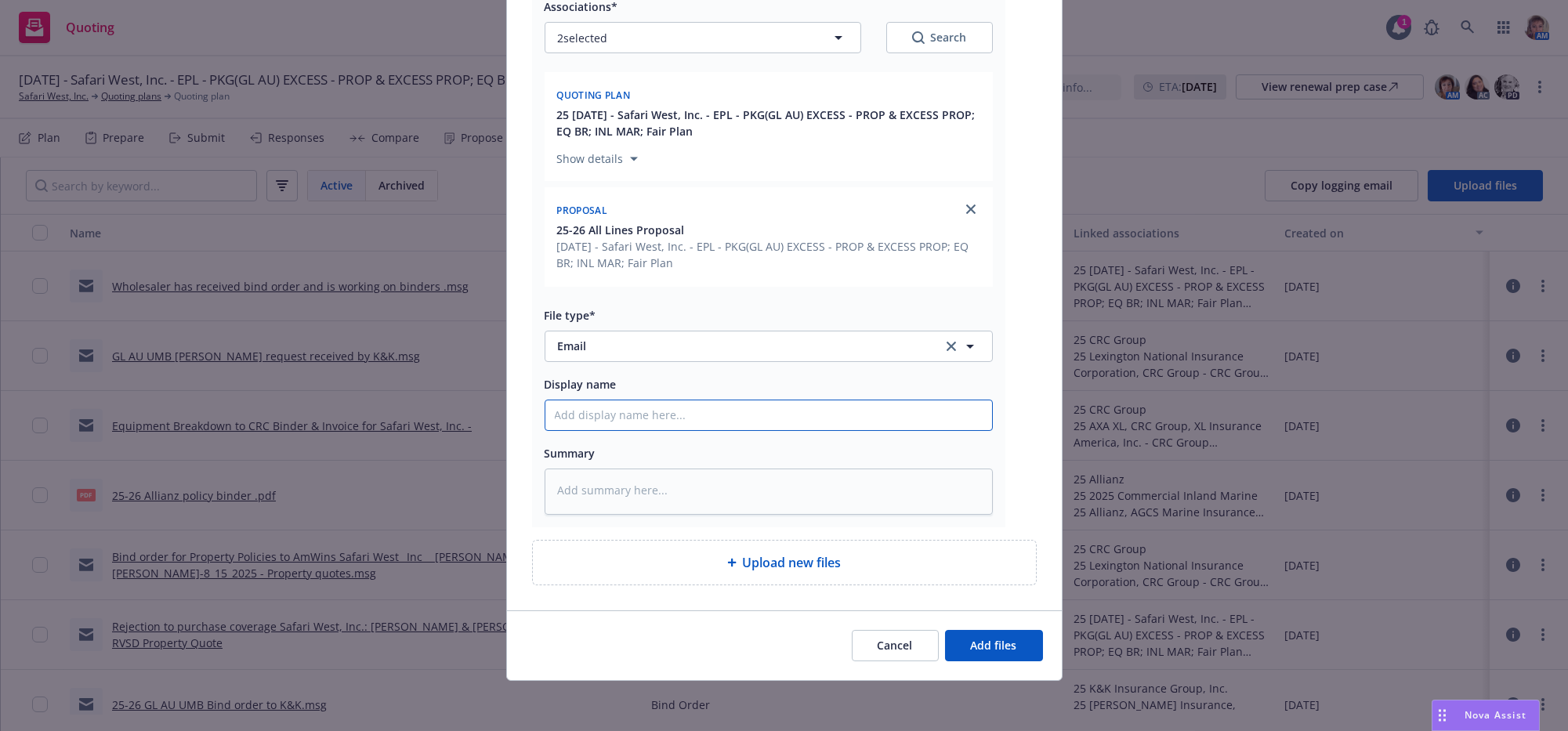
drag, startPoint x: 686, startPoint y: 397, endPoint x: 686, endPoint y: 384, distance: 13.3
click at [686, 401] on input "Display name" at bounding box center [769, 416] width 447 height 30
click at [1009, 645] on button "Add files" at bounding box center [994, 645] width 98 height 31
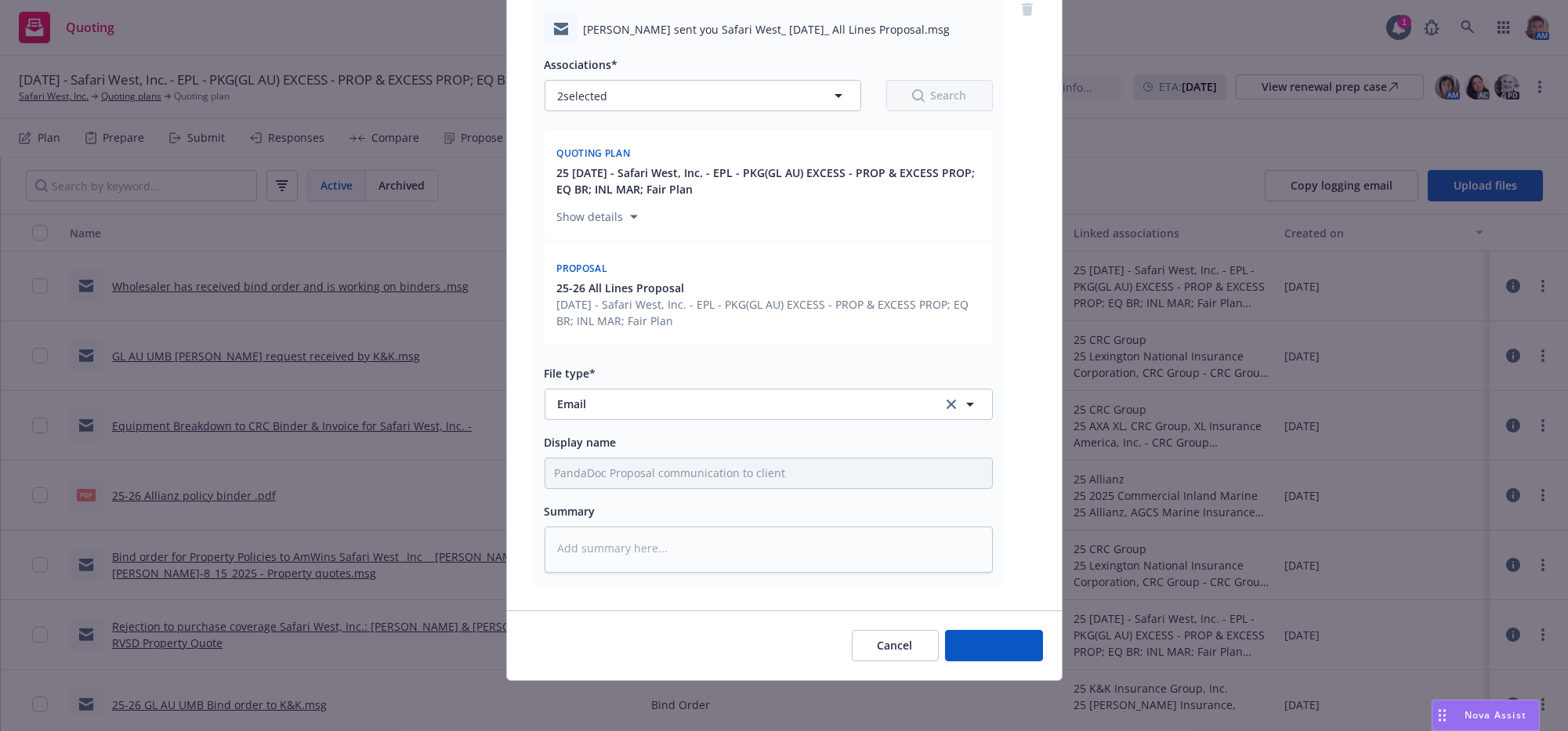
scroll to position [272, 0]
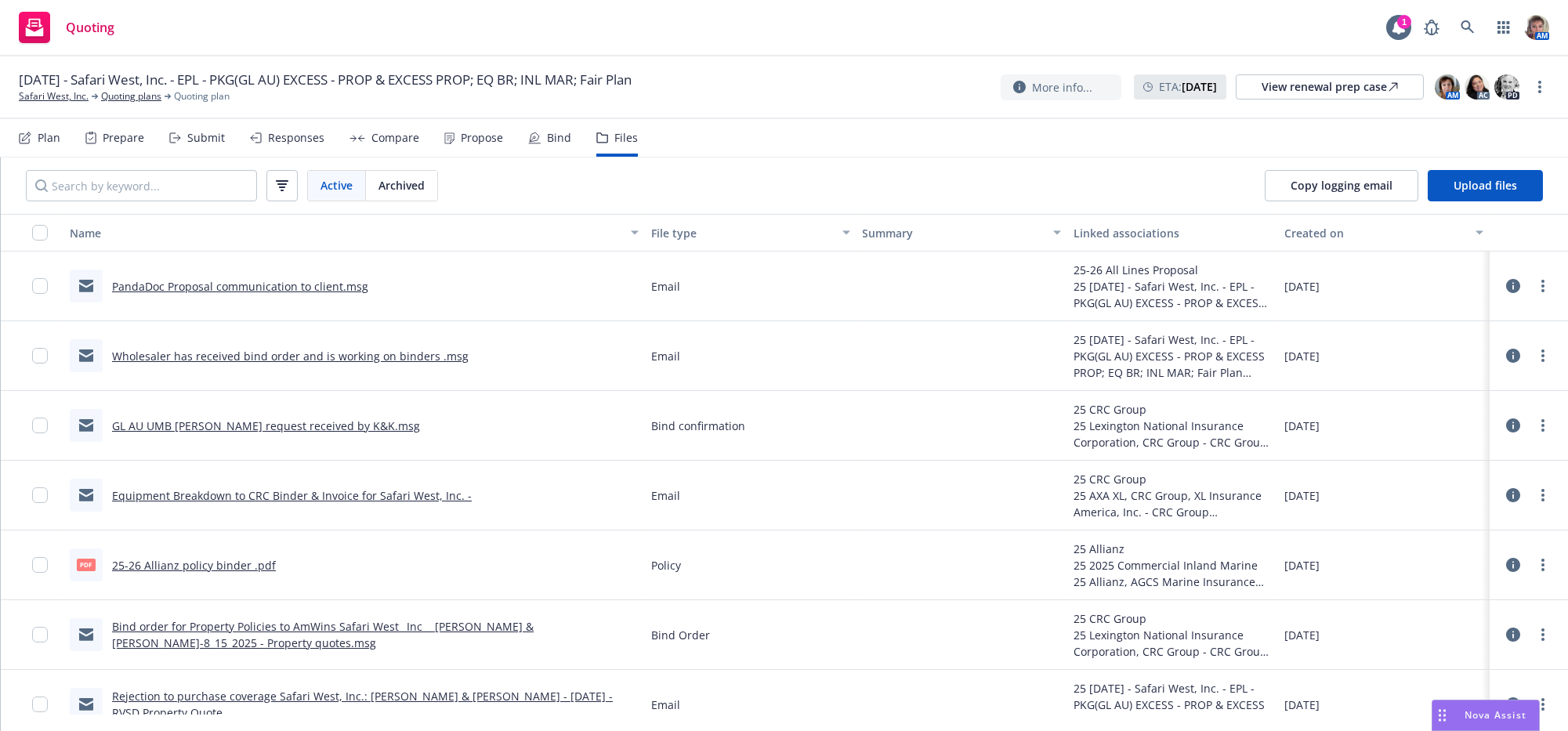
click at [236, 156] on div "Plan Prepare Submit Responses Compare Propose Bind Files" at bounding box center [328, 138] width 619 height 38
click at [225, 144] on div "Submit" at bounding box center [206, 138] width 38 height 13
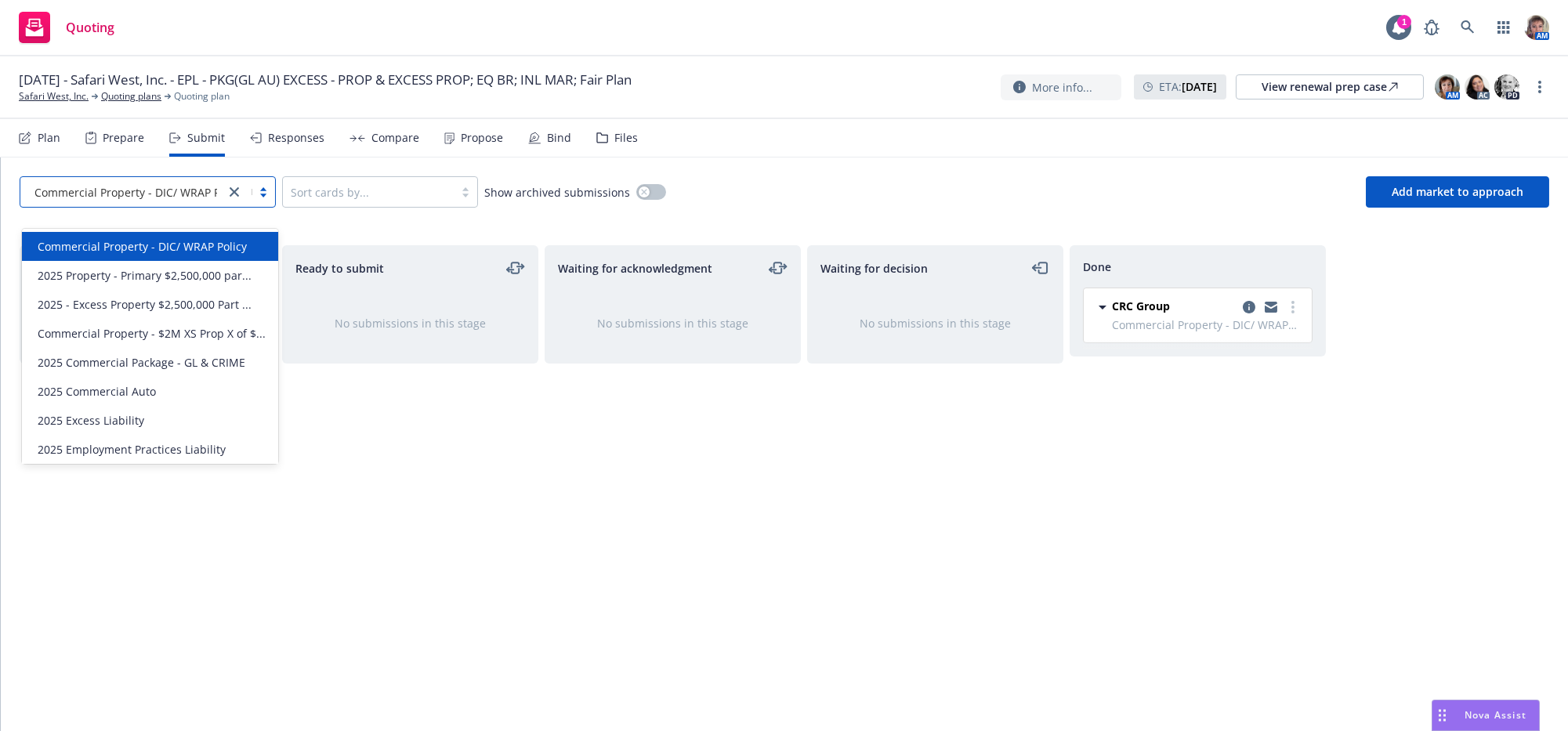
click at [244, 201] on link "close" at bounding box center [234, 192] width 19 height 19
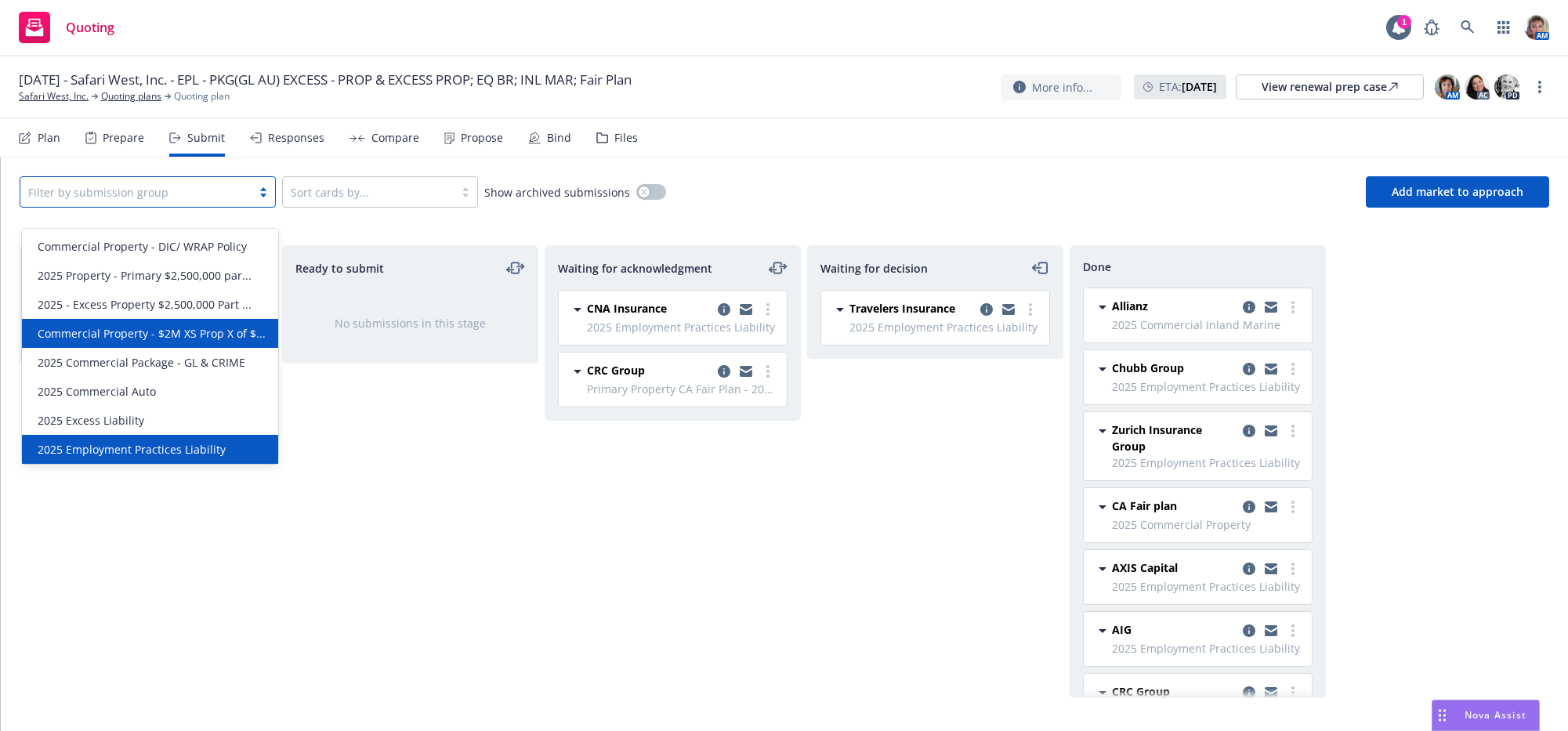
scroll to position [106, 0]
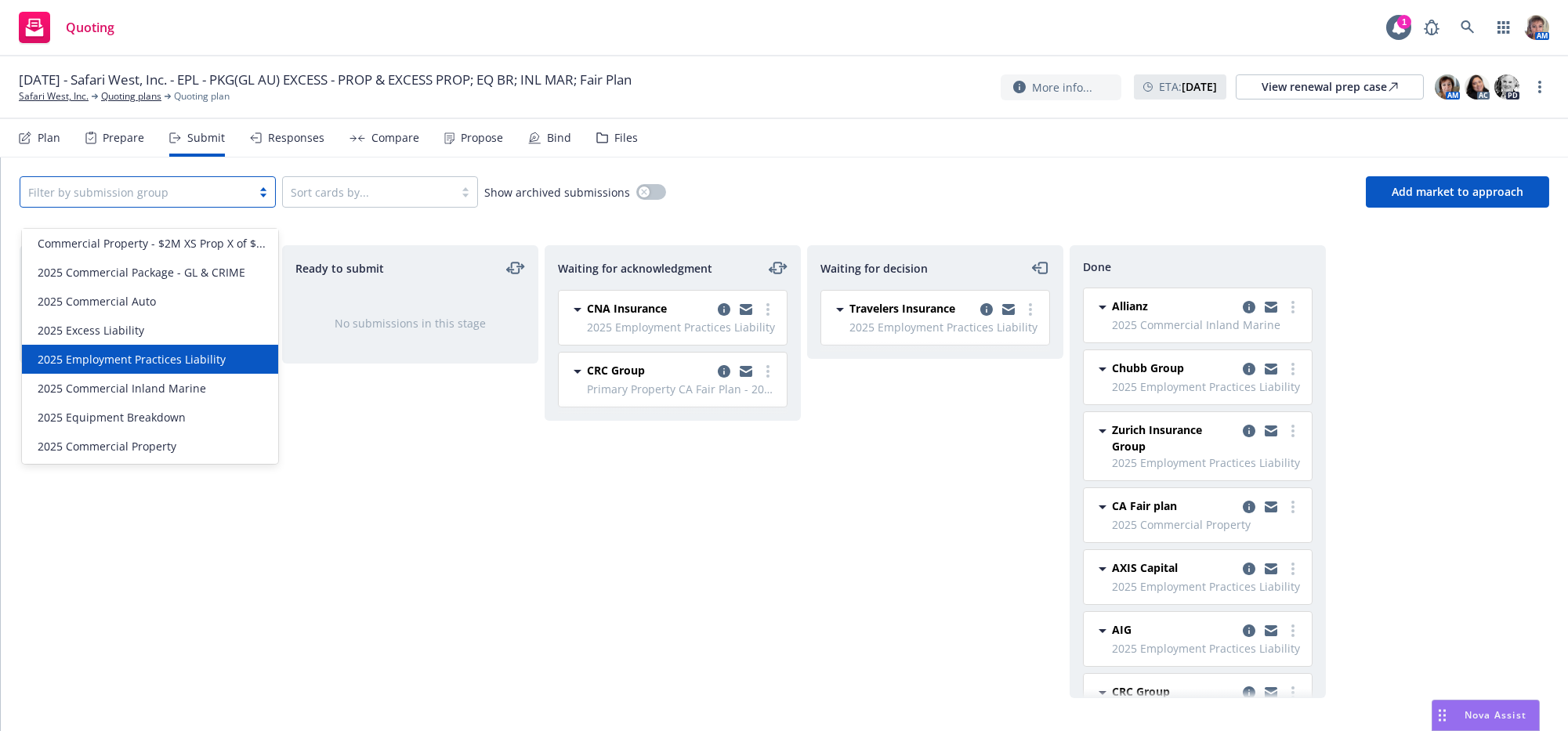
click at [187, 367] on span "2025 Employment Practices Liability" at bounding box center [132, 359] width 188 height 16
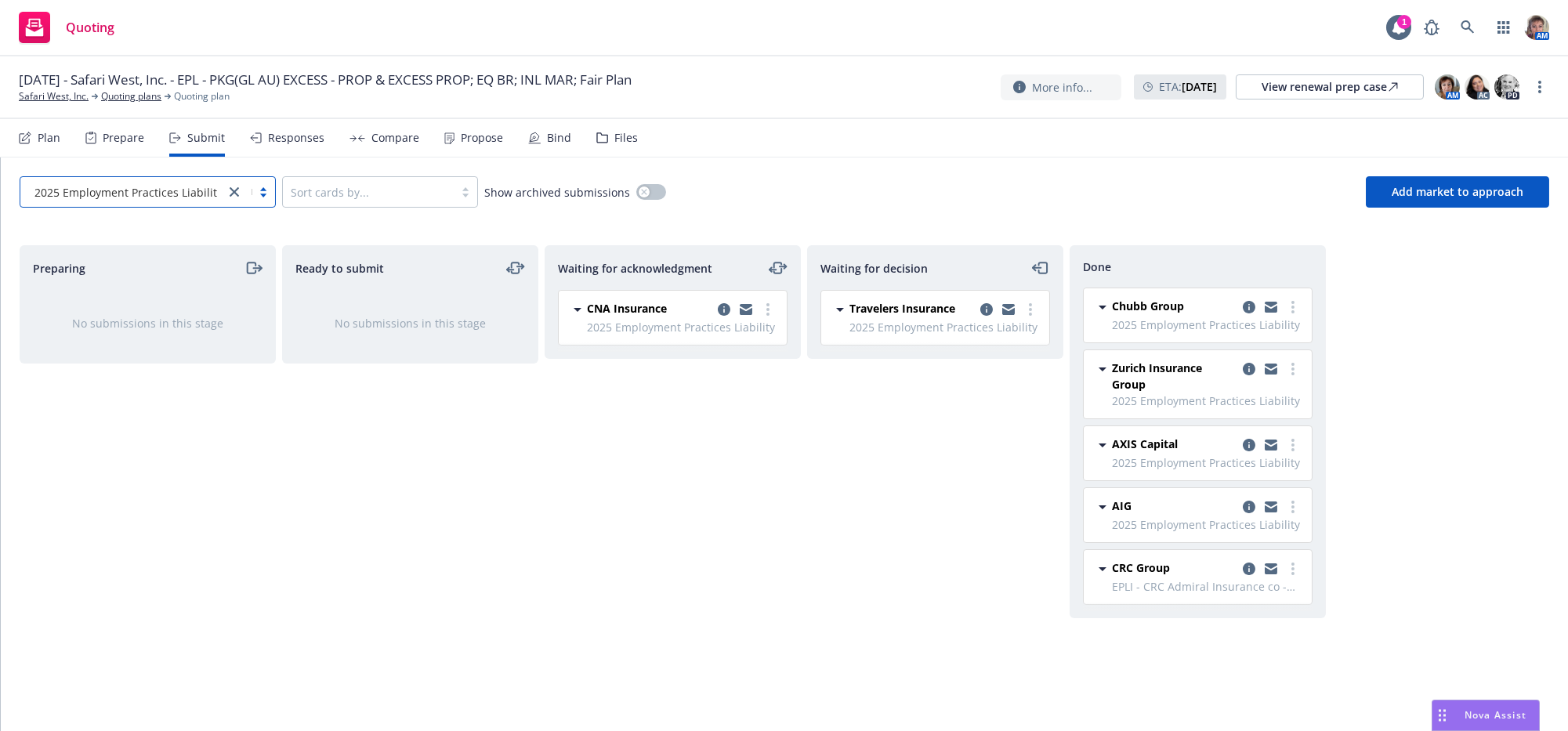
click at [916, 519] on div "Waiting for decision Travelers Insurance 2025 Employment Practices Liability Mo…" at bounding box center [935, 471] width 256 height 453
click at [987, 319] on link "copy logging email" at bounding box center [986, 309] width 19 height 19
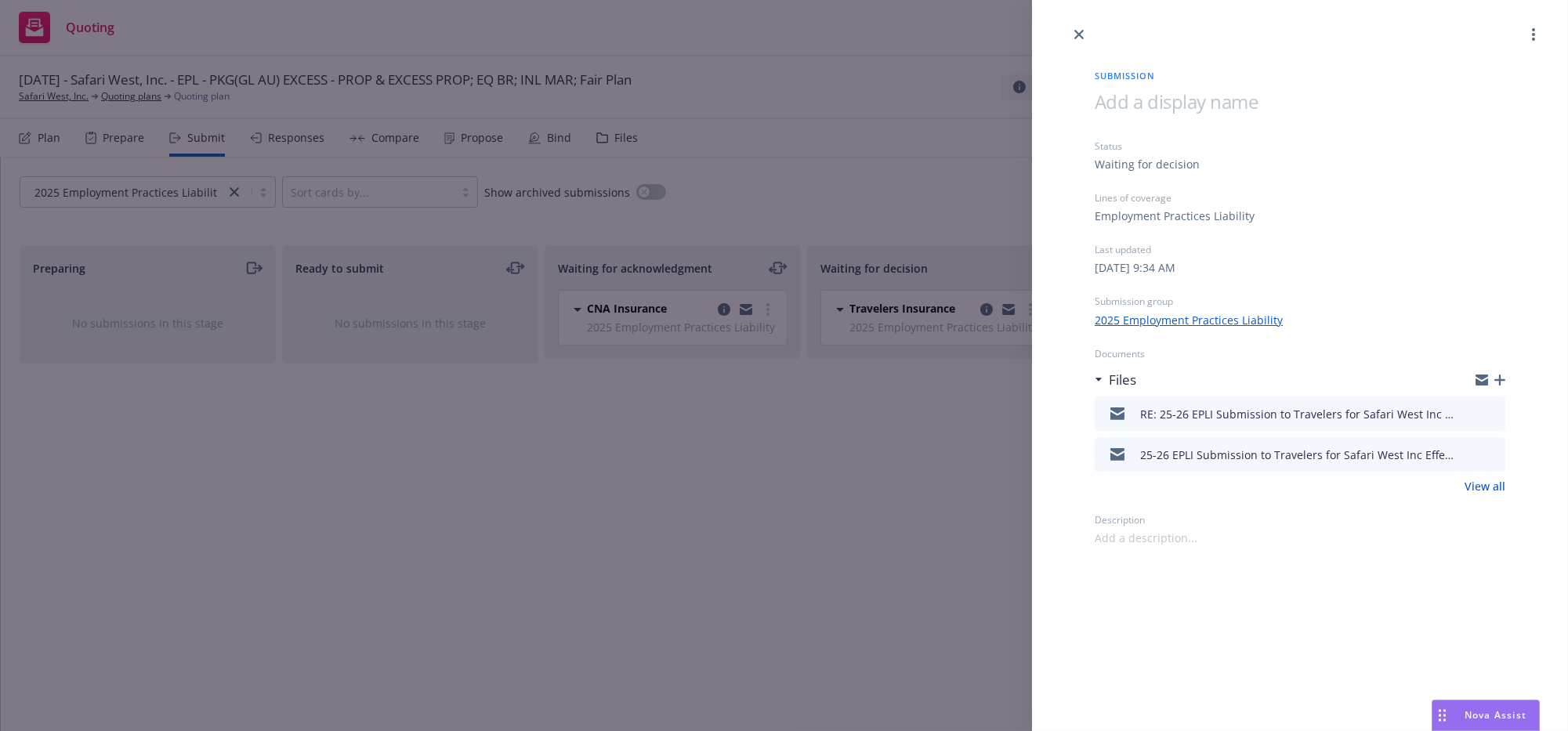
click at [1497, 386] on icon "button" at bounding box center [1500, 380] width 11 height 11
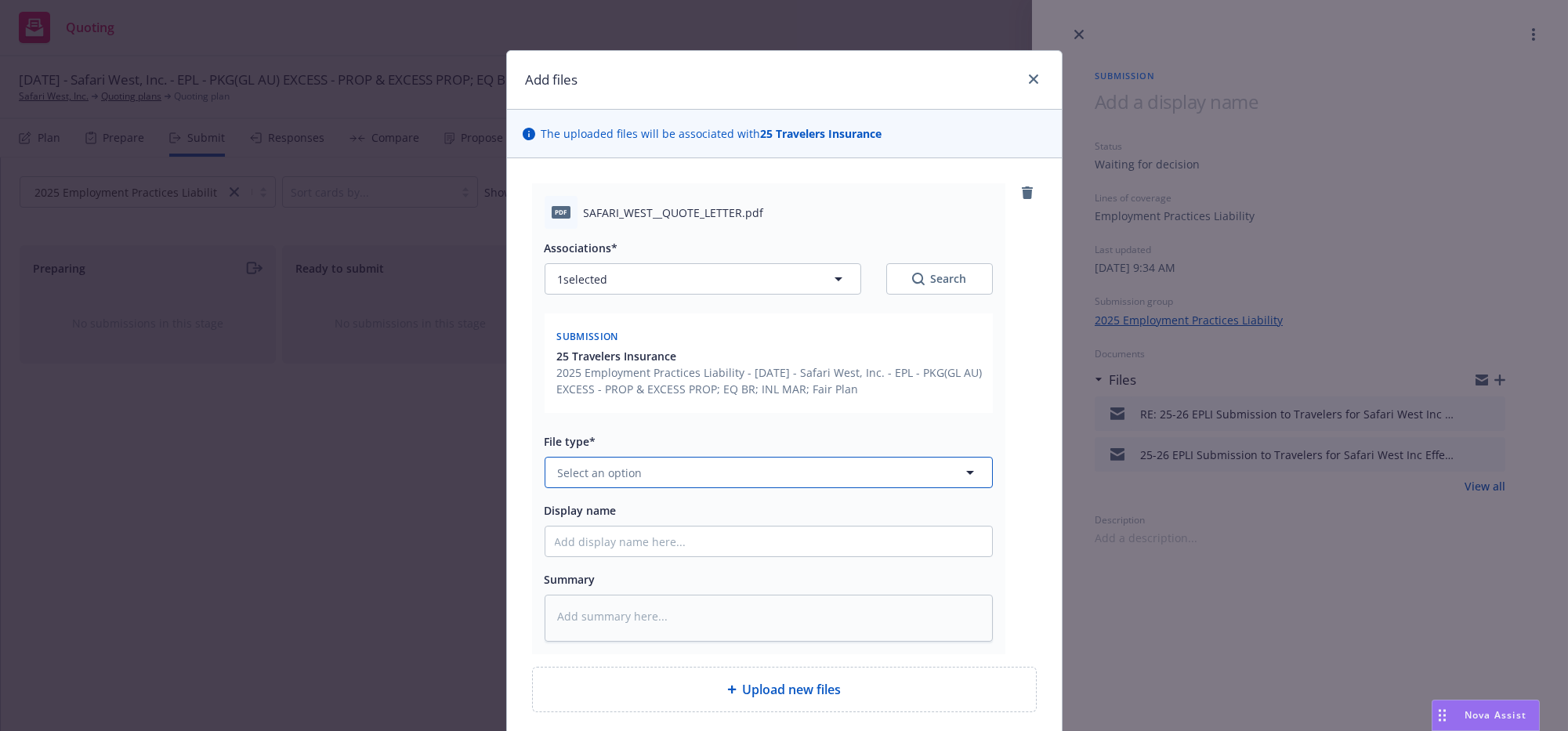
click at [693, 530] on div "Associations* 1 selected Search Submission 25 Travelers Insurance 2025 Employme…" at bounding box center [769, 435] width 448 height 412
click at [693, 529] on div "Associations* 1 selected Search Submission 25 Travelers Insurance 2025 Employme…" at bounding box center [769, 435] width 448 height 412
click at [694, 488] on button "Select an option" at bounding box center [769, 472] width 448 height 31
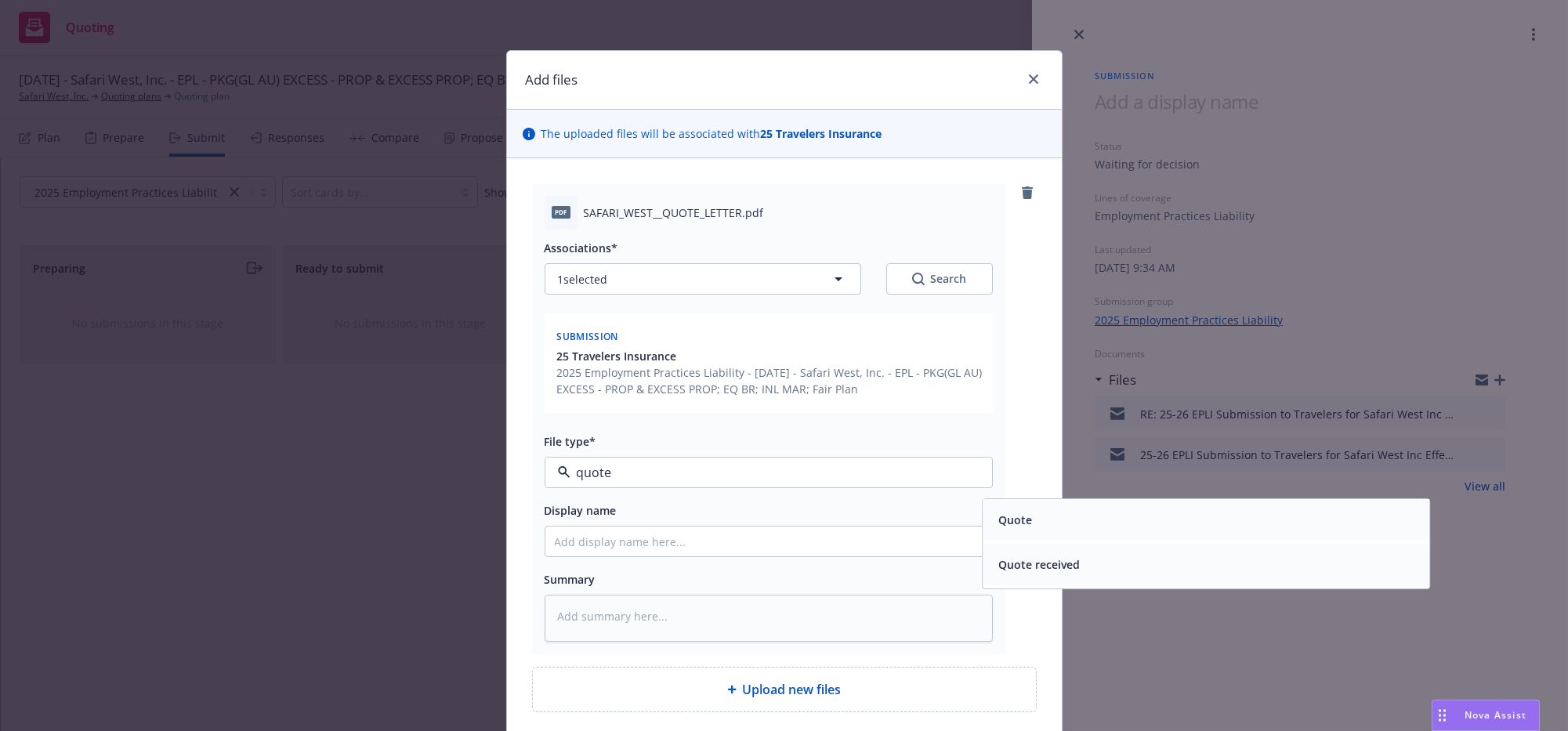
click at [1078, 532] on div "Quote" at bounding box center [1206, 520] width 428 height 23
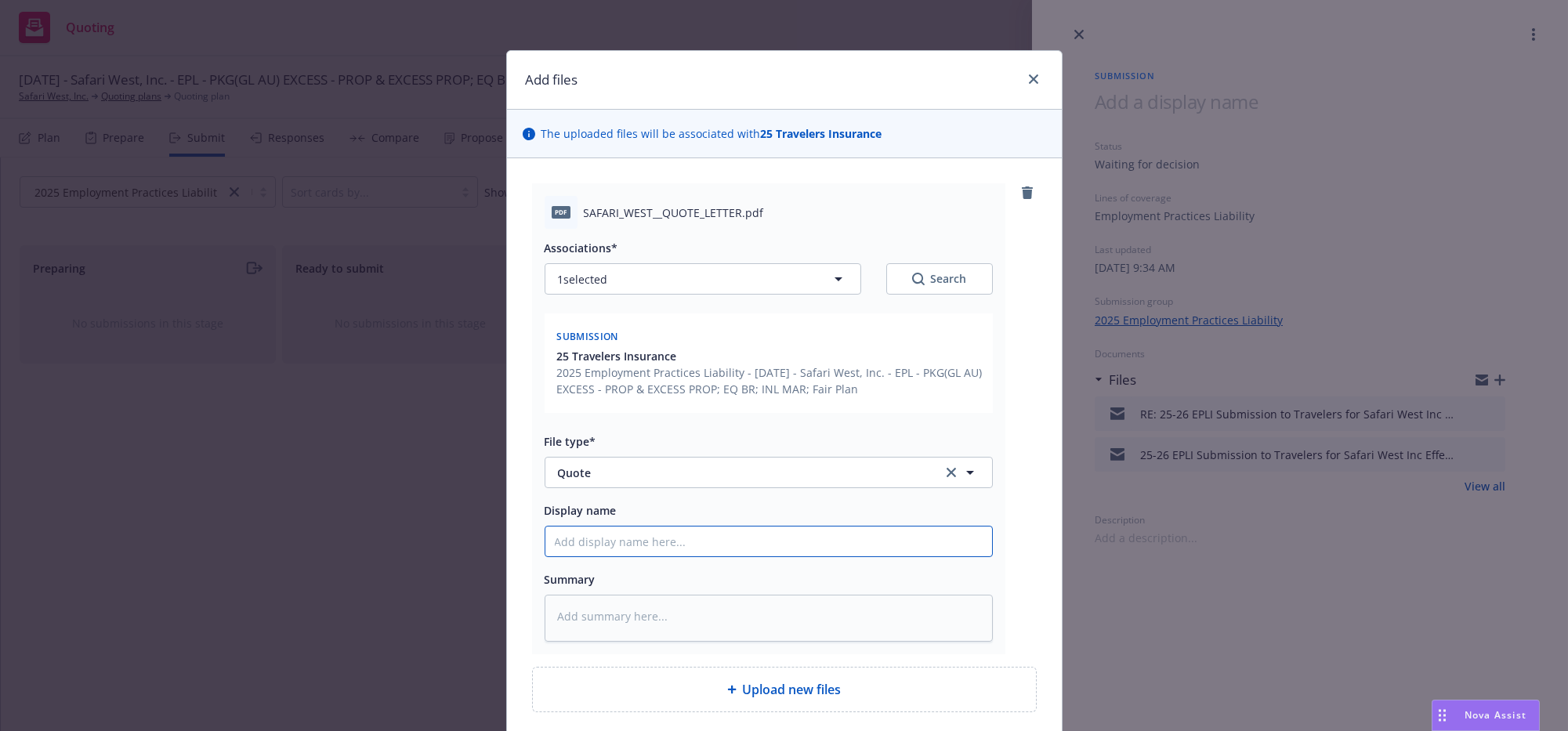
click at [617, 557] on input "Display name" at bounding box center [769, 542] width 447 height 30
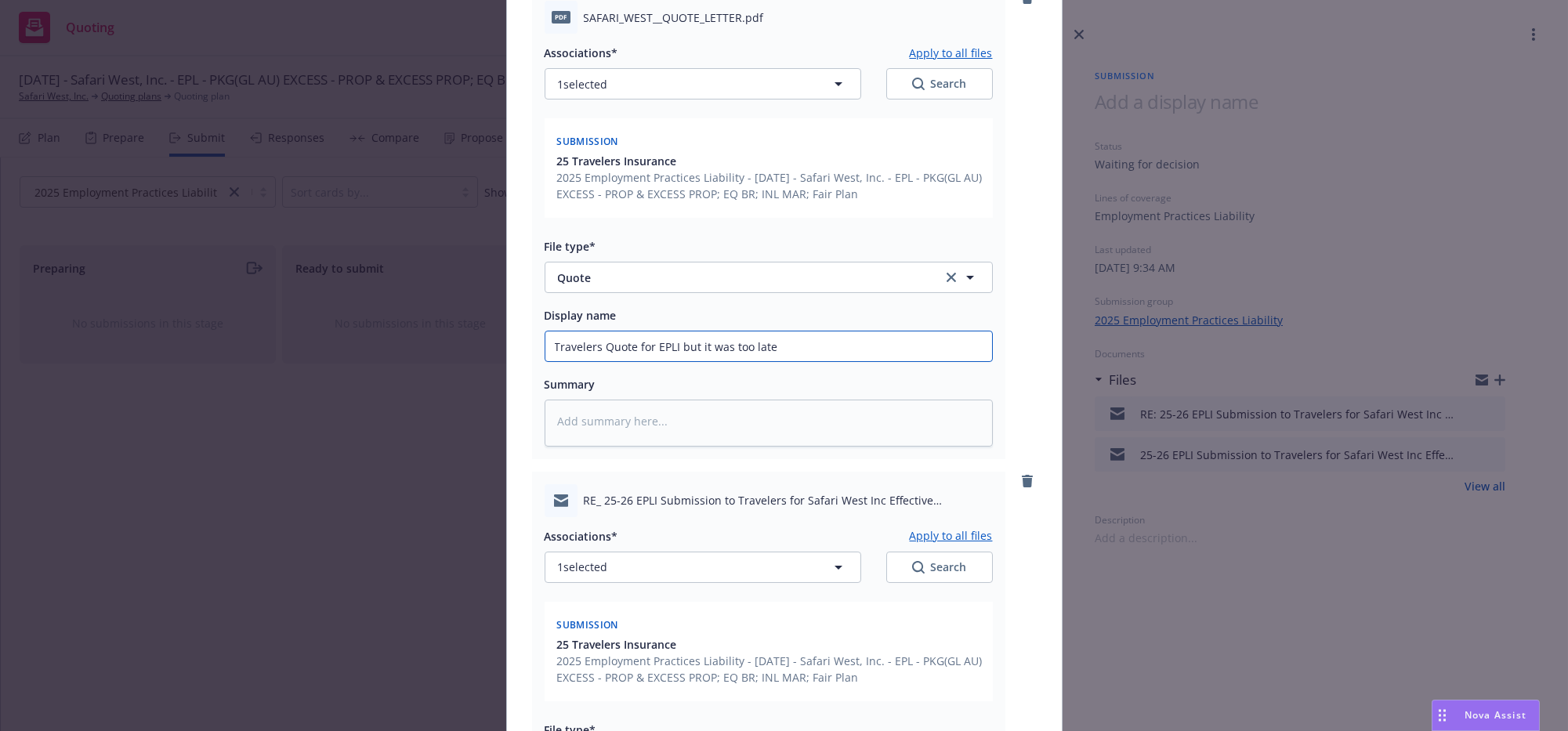
scroll to position [722, 0]
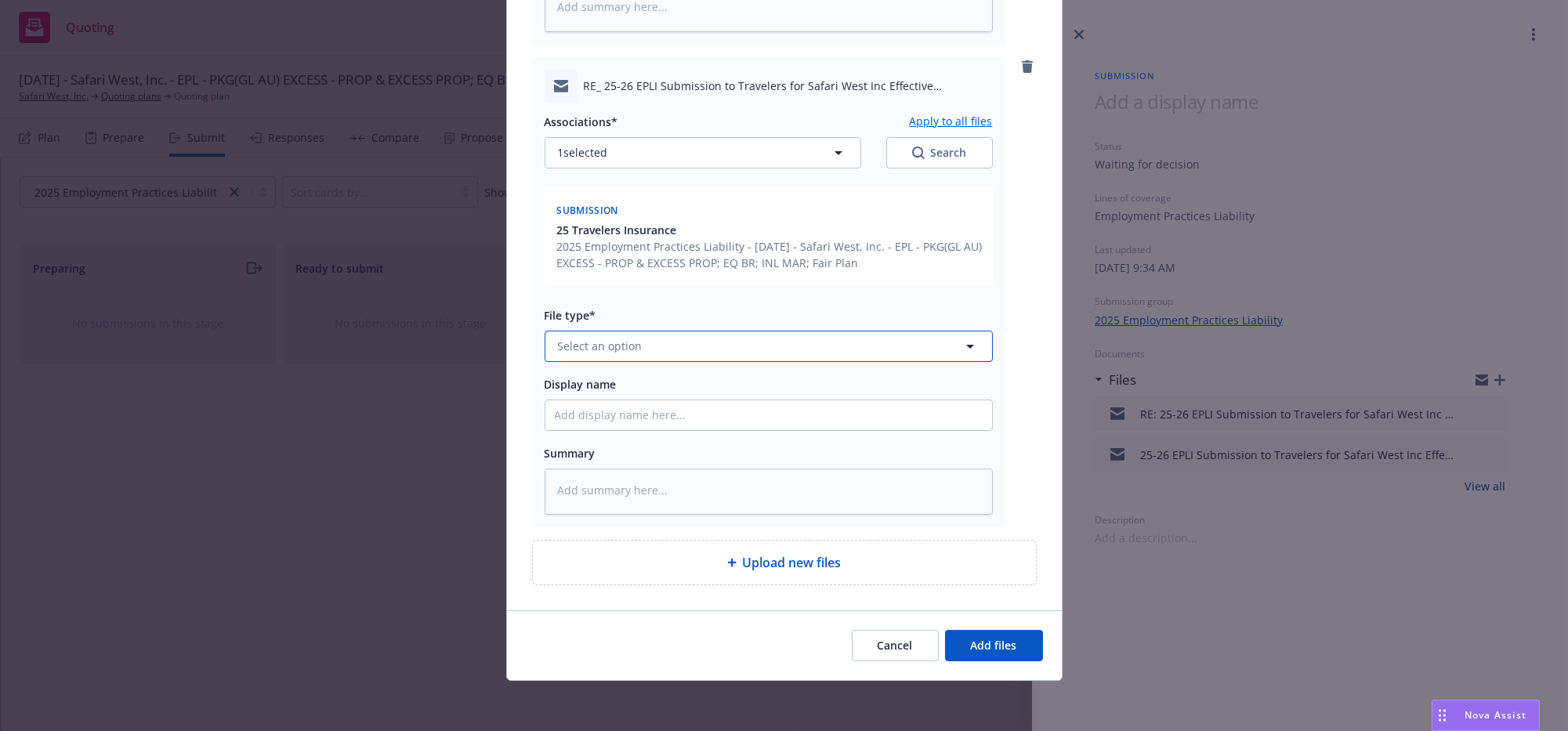
click at [659, 331] on button "Select an option" at bounding box center [769, 346] width 448 height 31
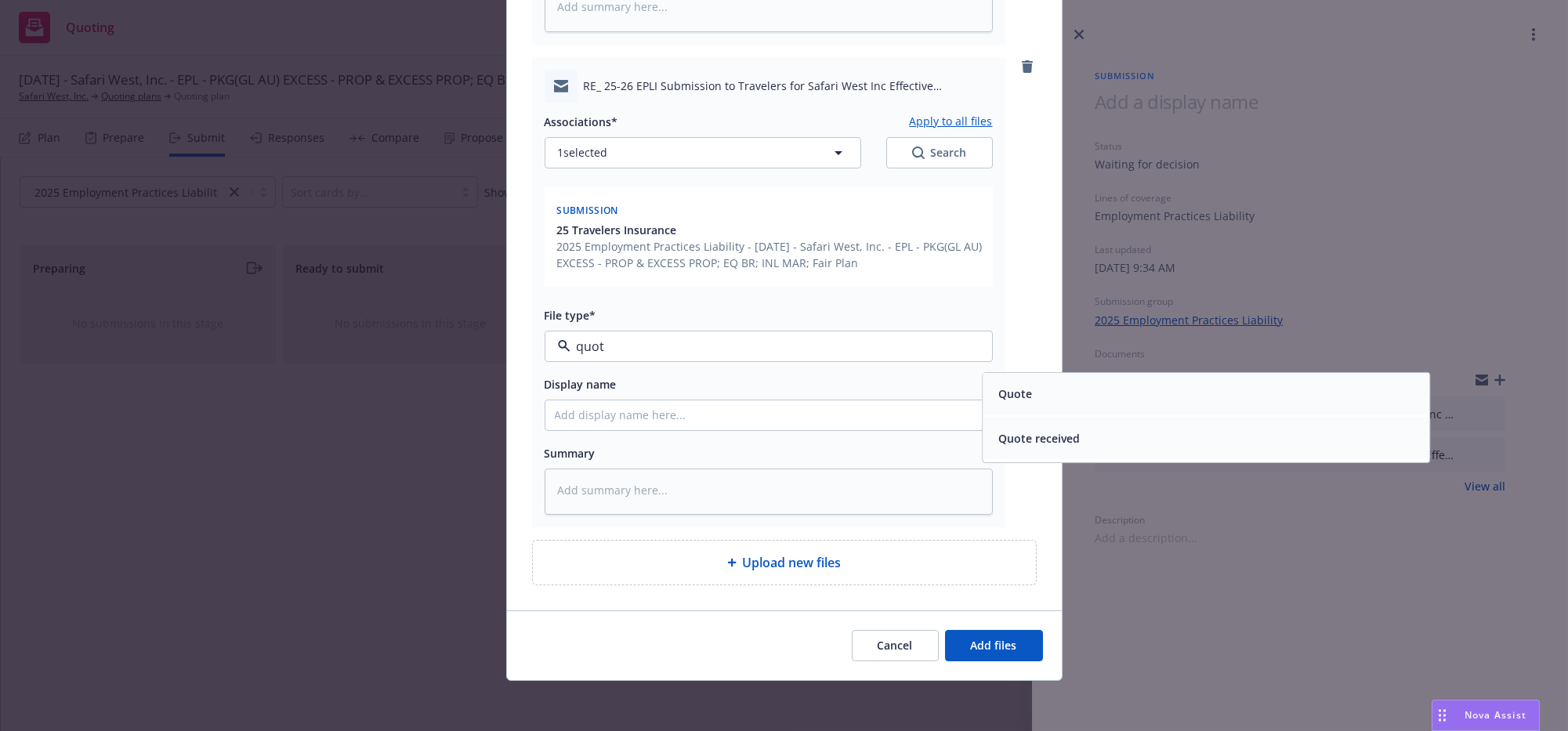
click at [1191, 427] on div "Quote received" at bounding box center [1206, 438] width 428 height 23
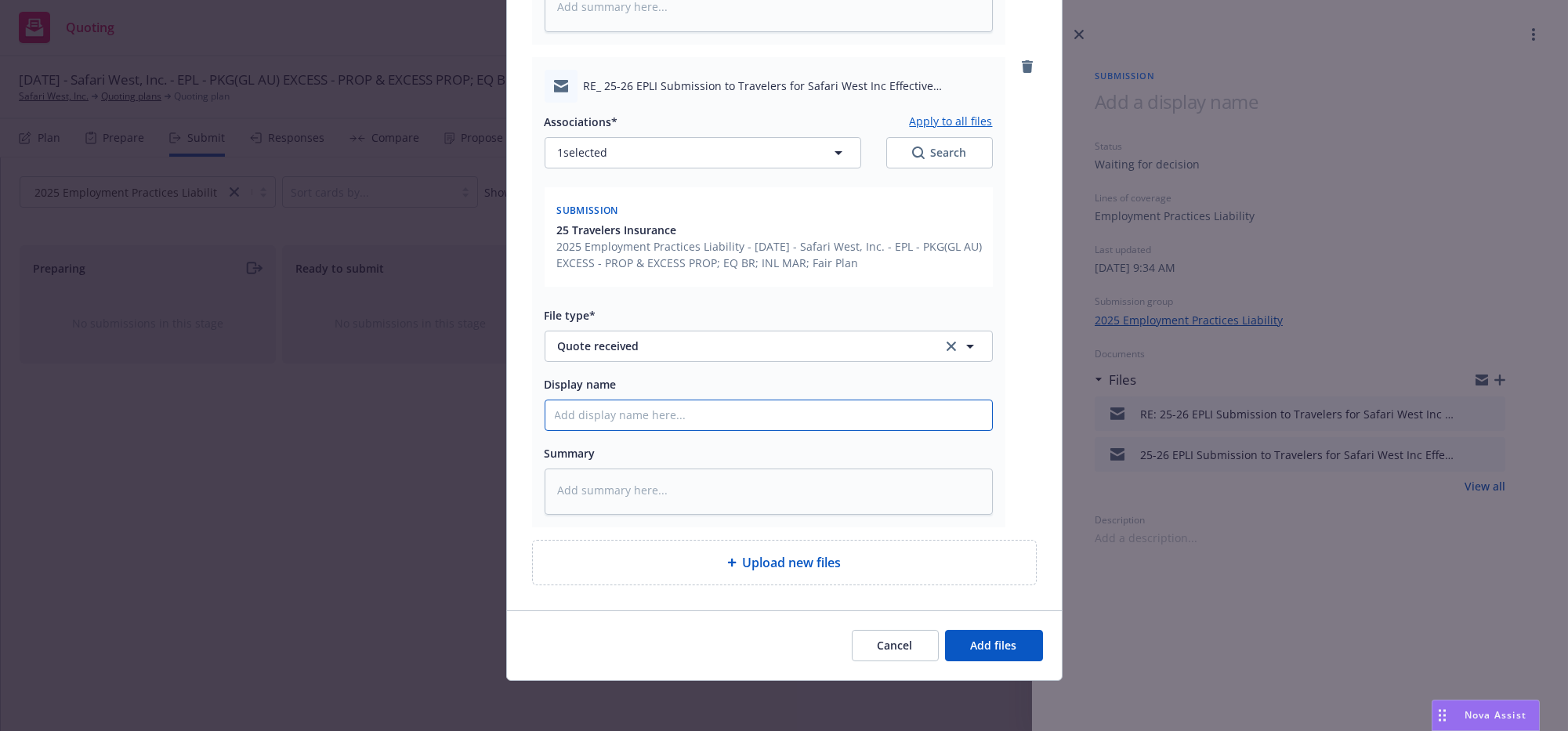
click at [971, 648] on span "Add files" at bounding box center [994, 645] width 46 height 15
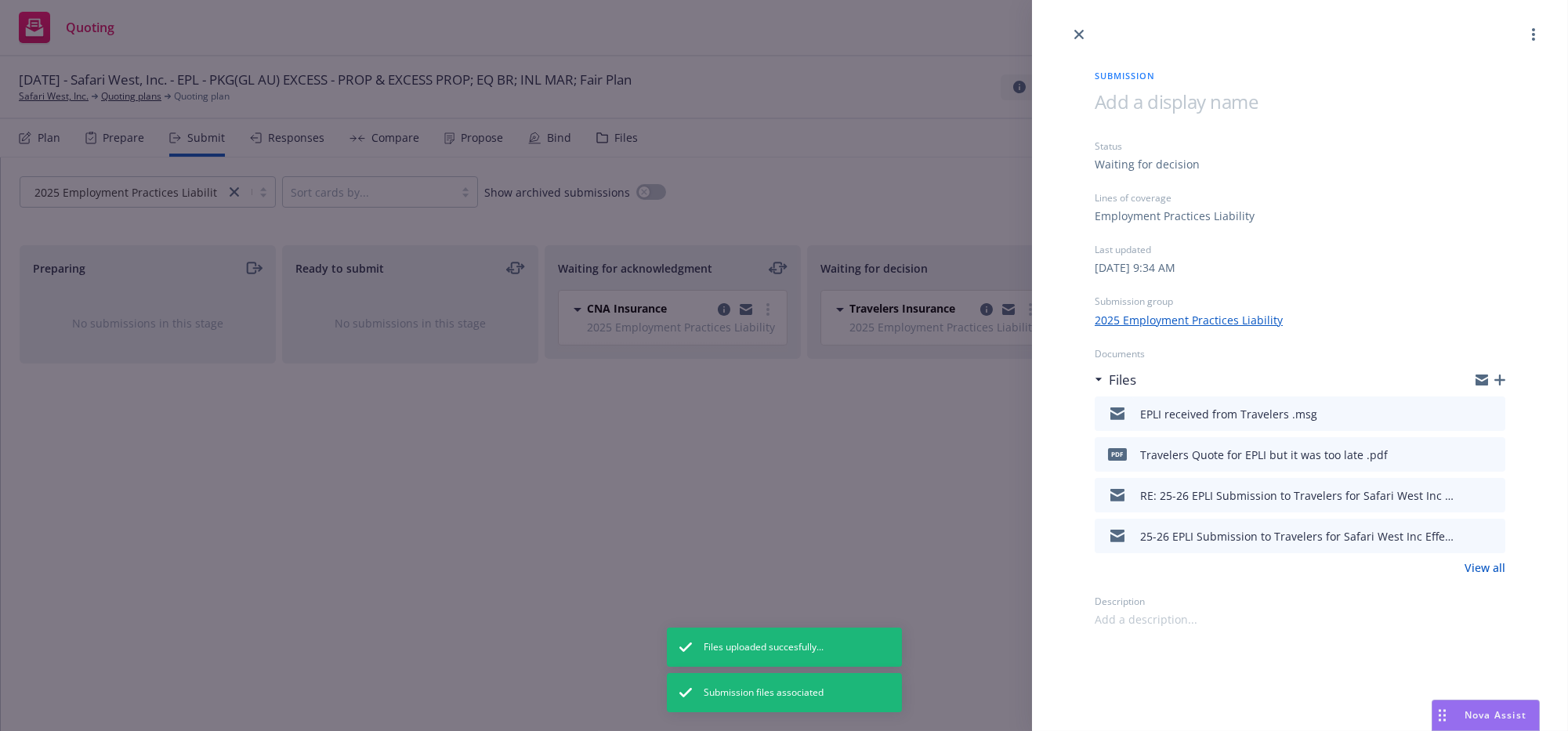
click at [1495, 386] on icon "button" at bounding box center [1500, 380] width 11 height 11
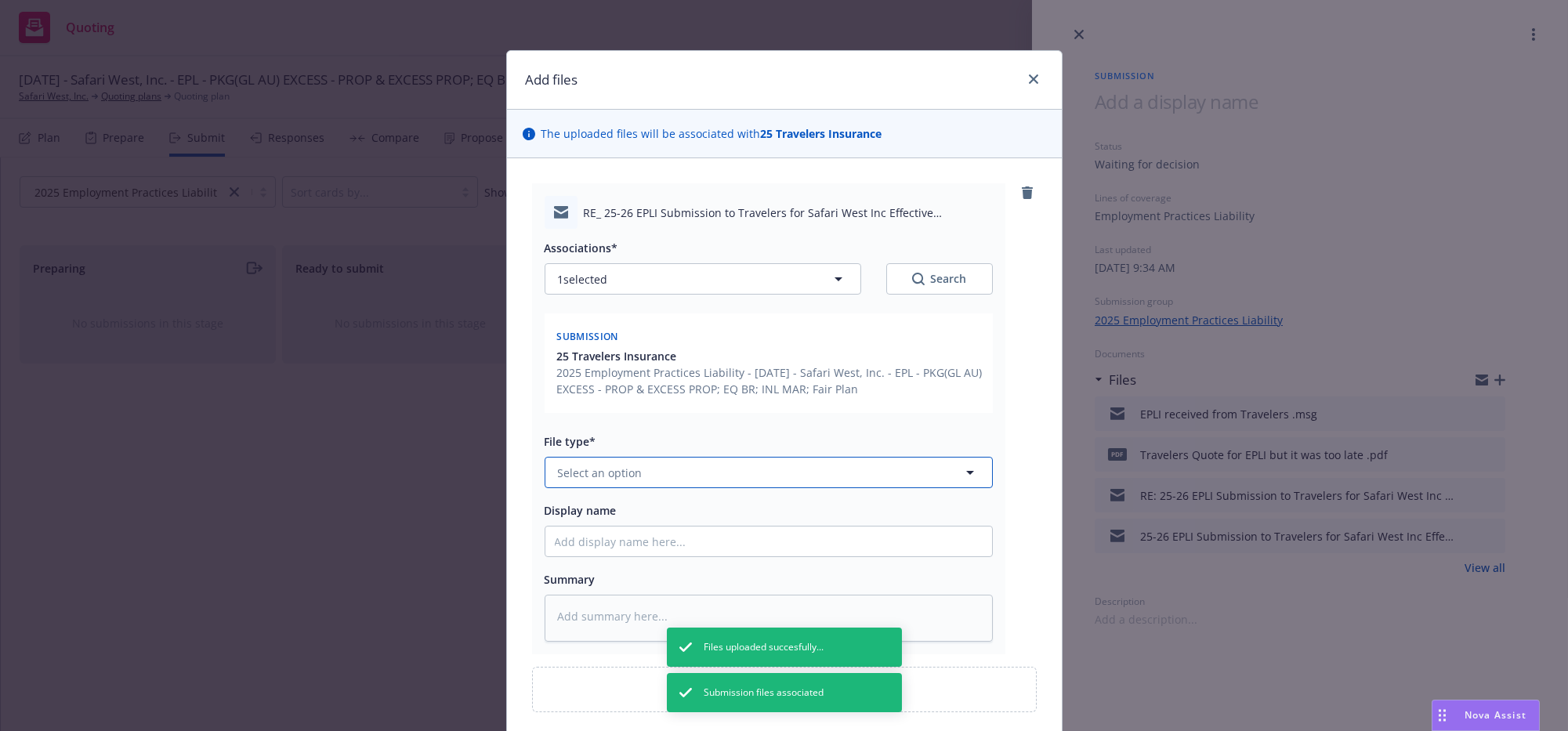
click at [714, 488] on button "Select an option" at bounding box center [769, 472] width 448 height 31
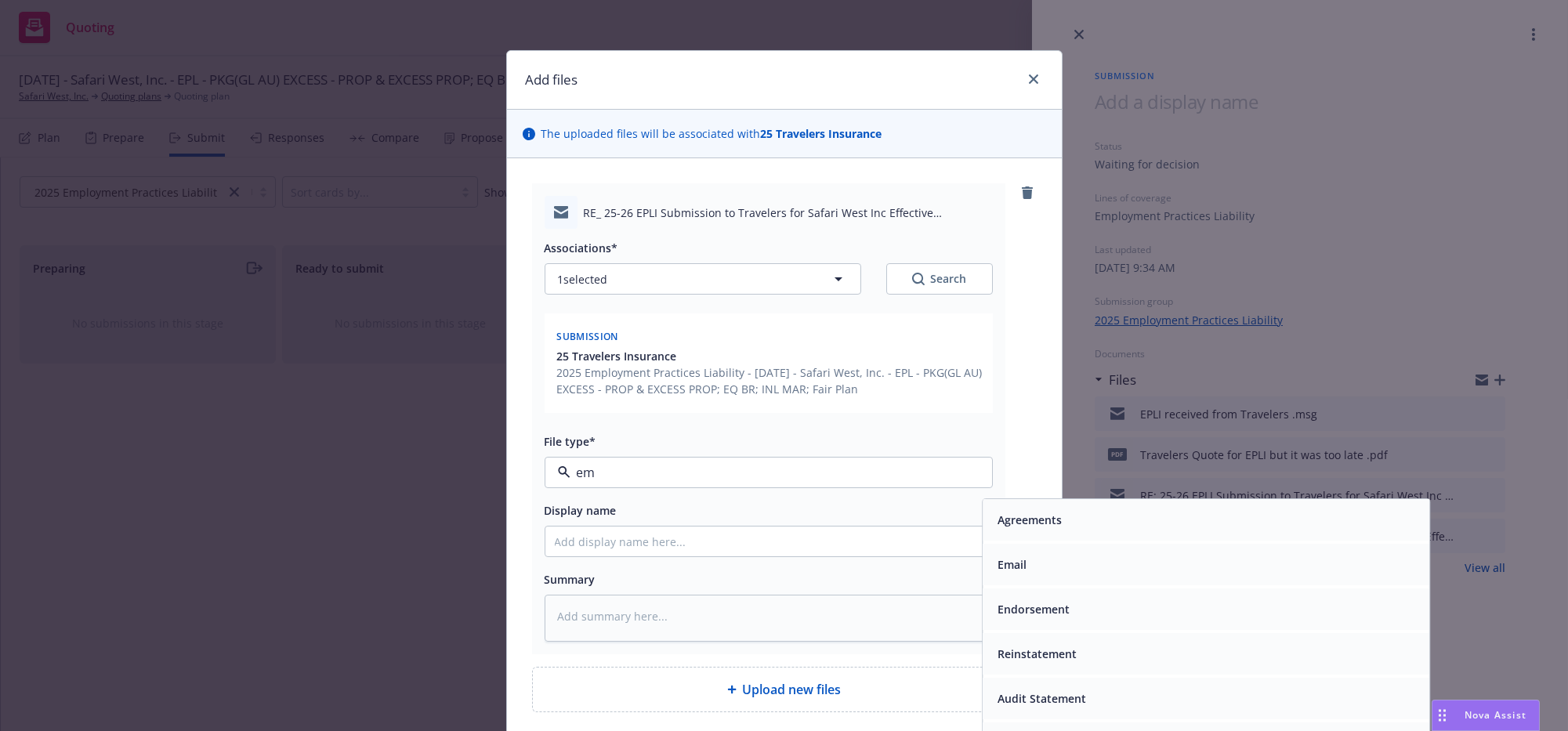
click at [1210, 577] on div "Email" at bounding box center [1206, 565] width 428 height 23
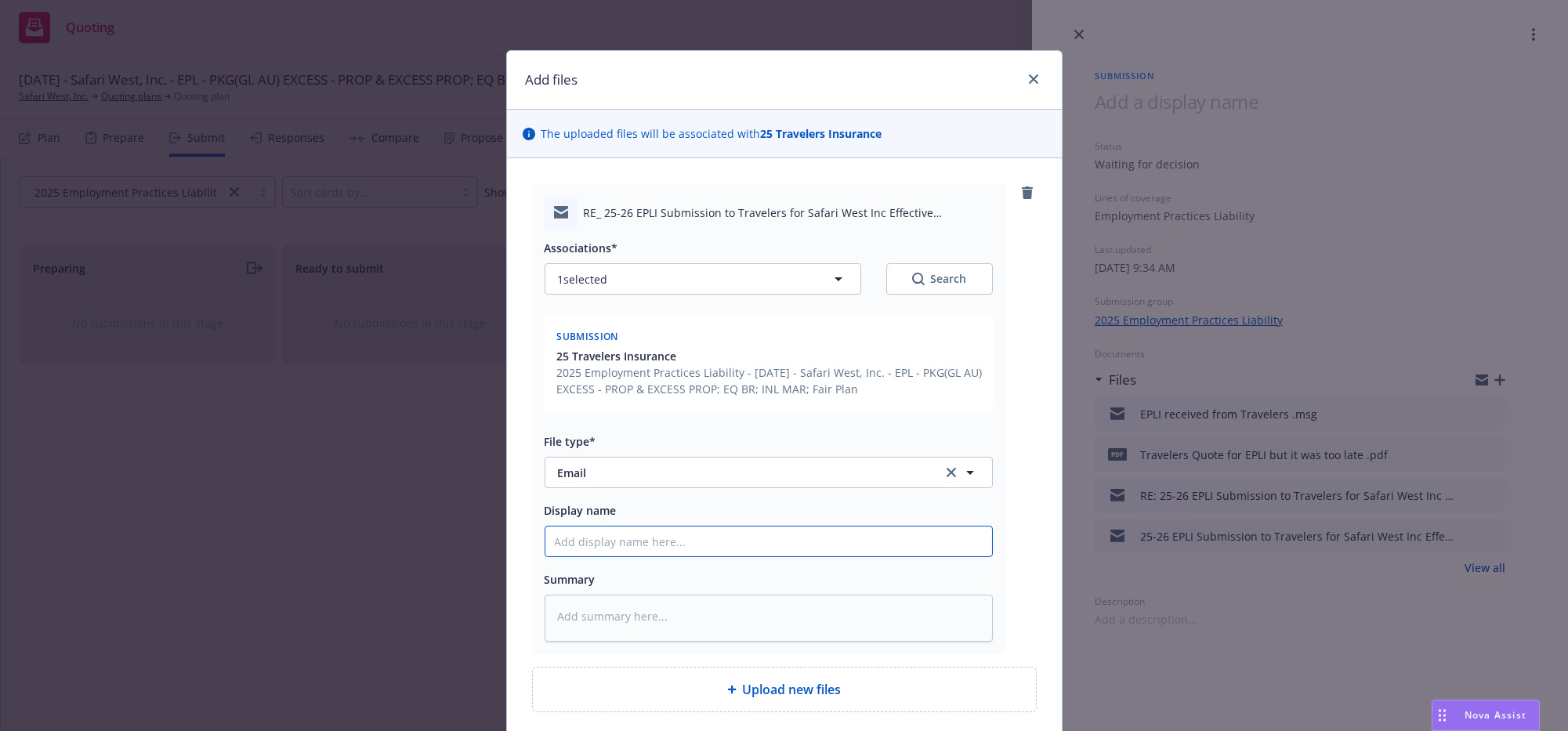
click at [755, 557] on input "Display name" at bounding box center [769, 542] width 447 height 30
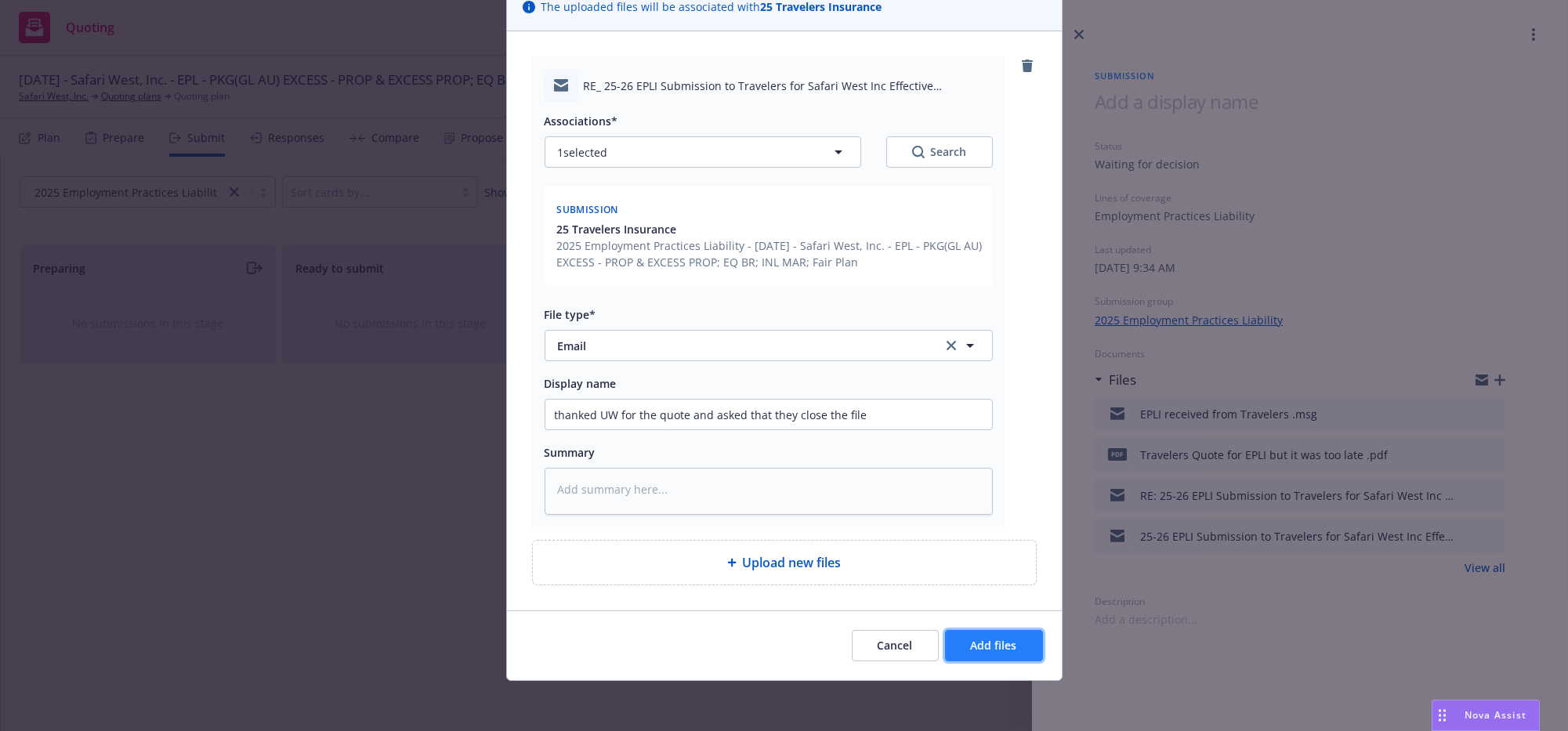
click at [1006, 645] on span "Add files" at bounding box center [994, 645] width 46 height 15
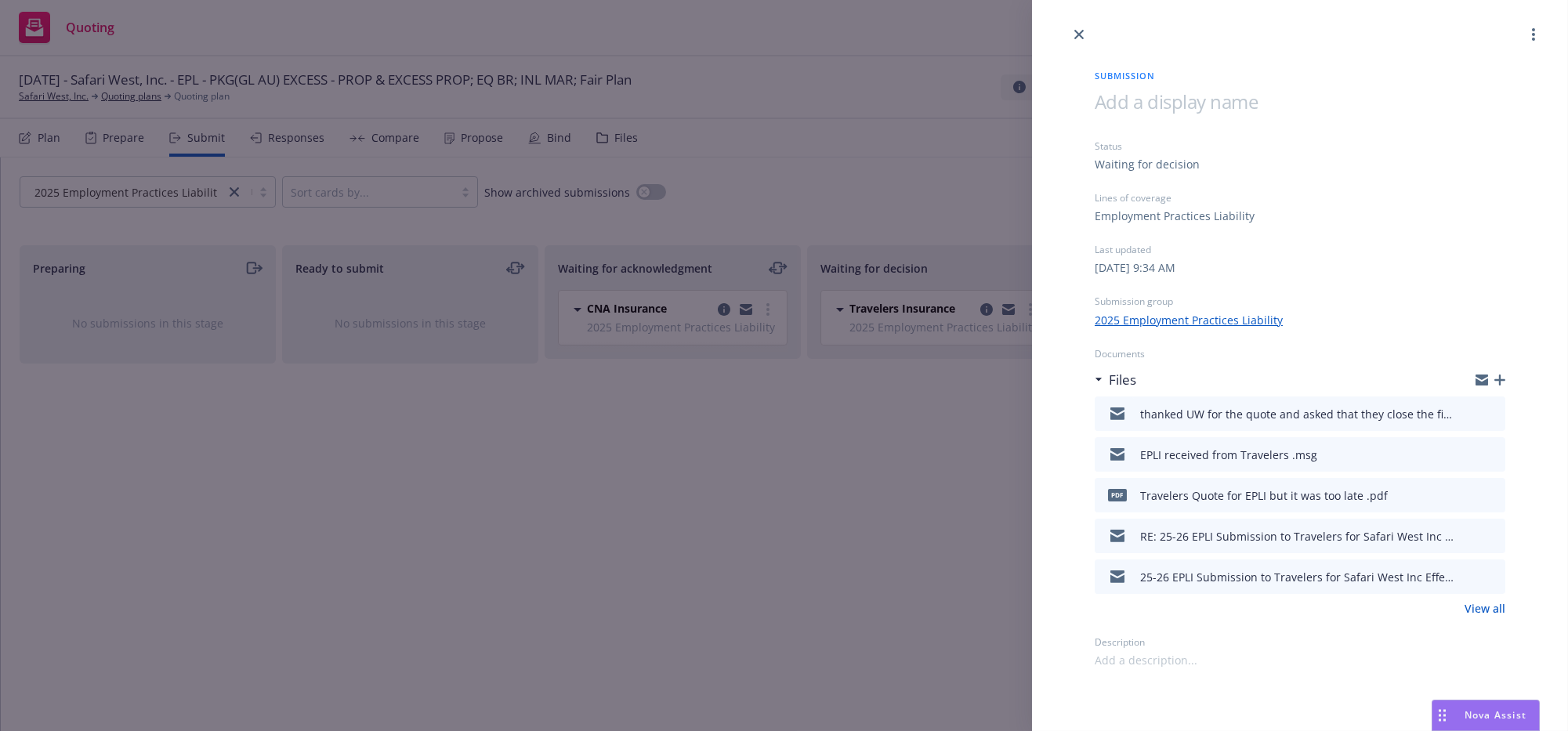
click at [805, 547] on div "Submission Status Waiting for decision Lines of coverage Employment Practices L…" at bounding box center [784, 365] width 1568 height 731
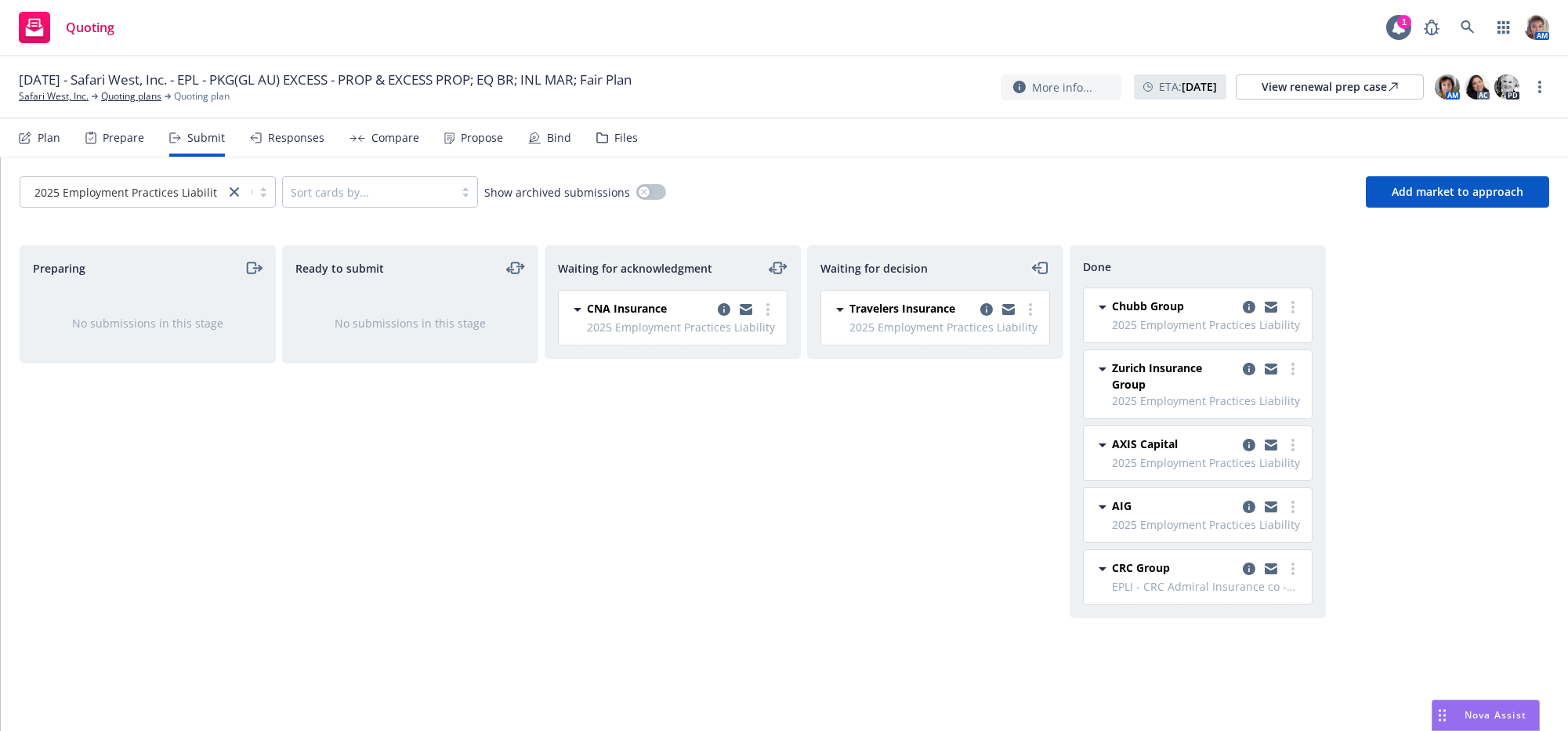
click at [1035, 277] on icon "moveLeft" at bounding box center [1041, 268] width 18 height 19
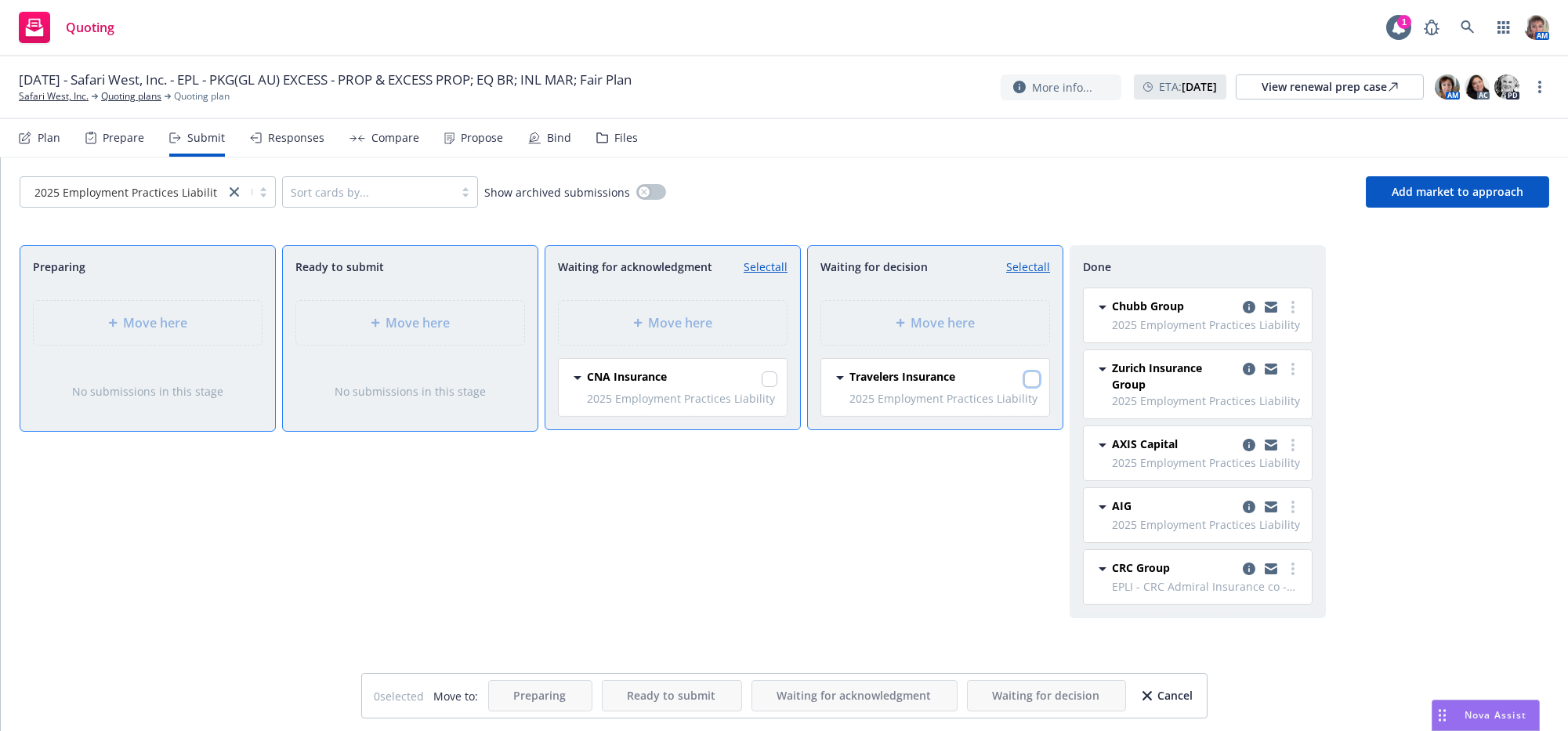
click at [1032, 387] on input "checkbox" at bounding box center [1032, 380] width 16 height 16
click at [1000, 529] on div "Waiting for decision Unselect all Move here Travelers Insurance 2025 Employment…" at bounding box center [935, 471] width 256 height 453
click at [995, 629] on div "Waiting for decision Unselect all Move here Travelers Insurance 2025 Employment…" at bounding box center [935, 471] width 256 height 453
click at [1032, 275] on link "Unselect all" at bounding box center [1021, 267] width 58 height 16
click at [992, 520] on div "Waiting for decision Select all Move here Travelers Insurance 2025 Employment P…" at bounding box center [935, 471] width 256 height 453
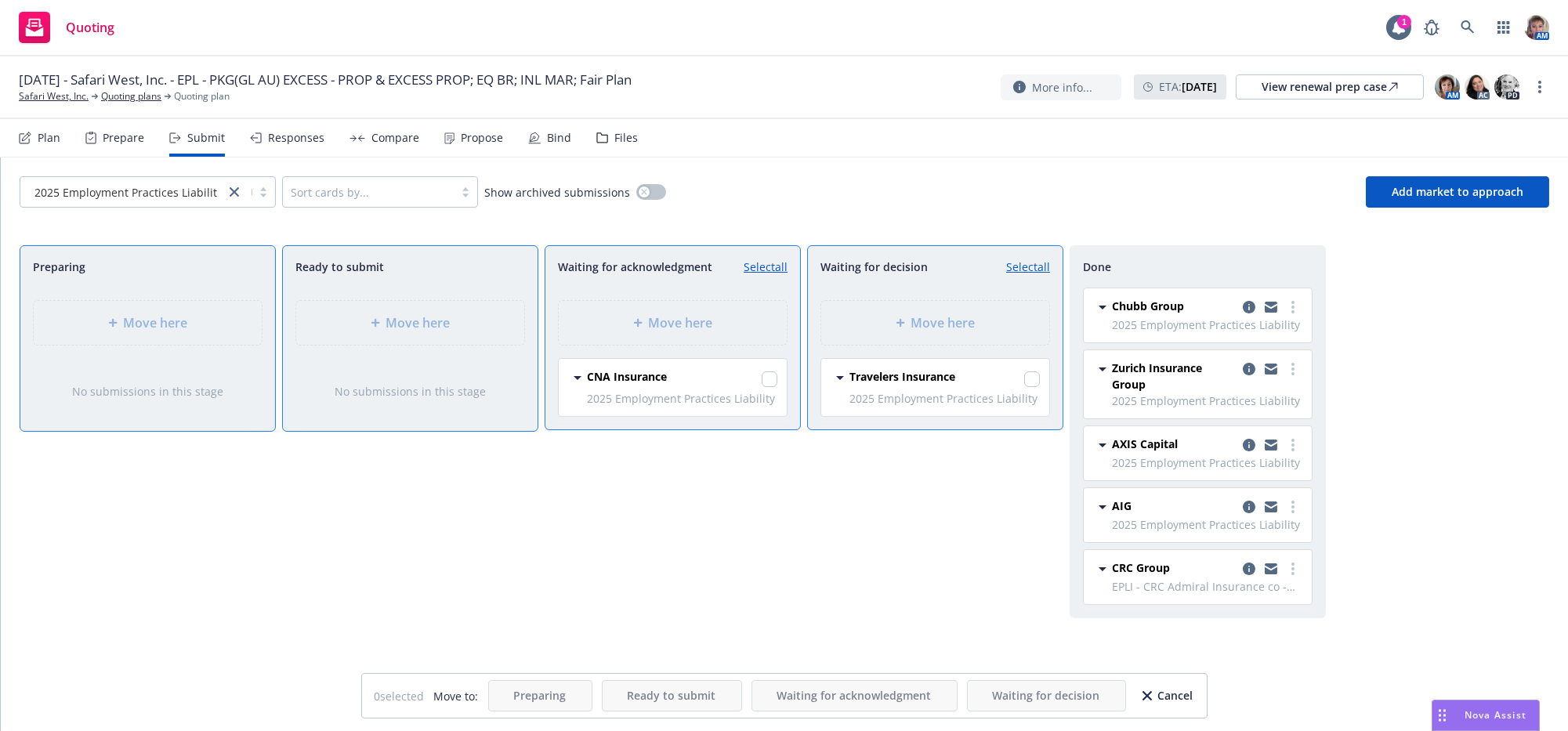
click at [978, 407] on span "2025 Employment Practices Liability" at bounding box center [945, 398] width 190 height 16
click at [124, 142] on div "Prepare" at bounding box center [124, 138] width 42 height 13
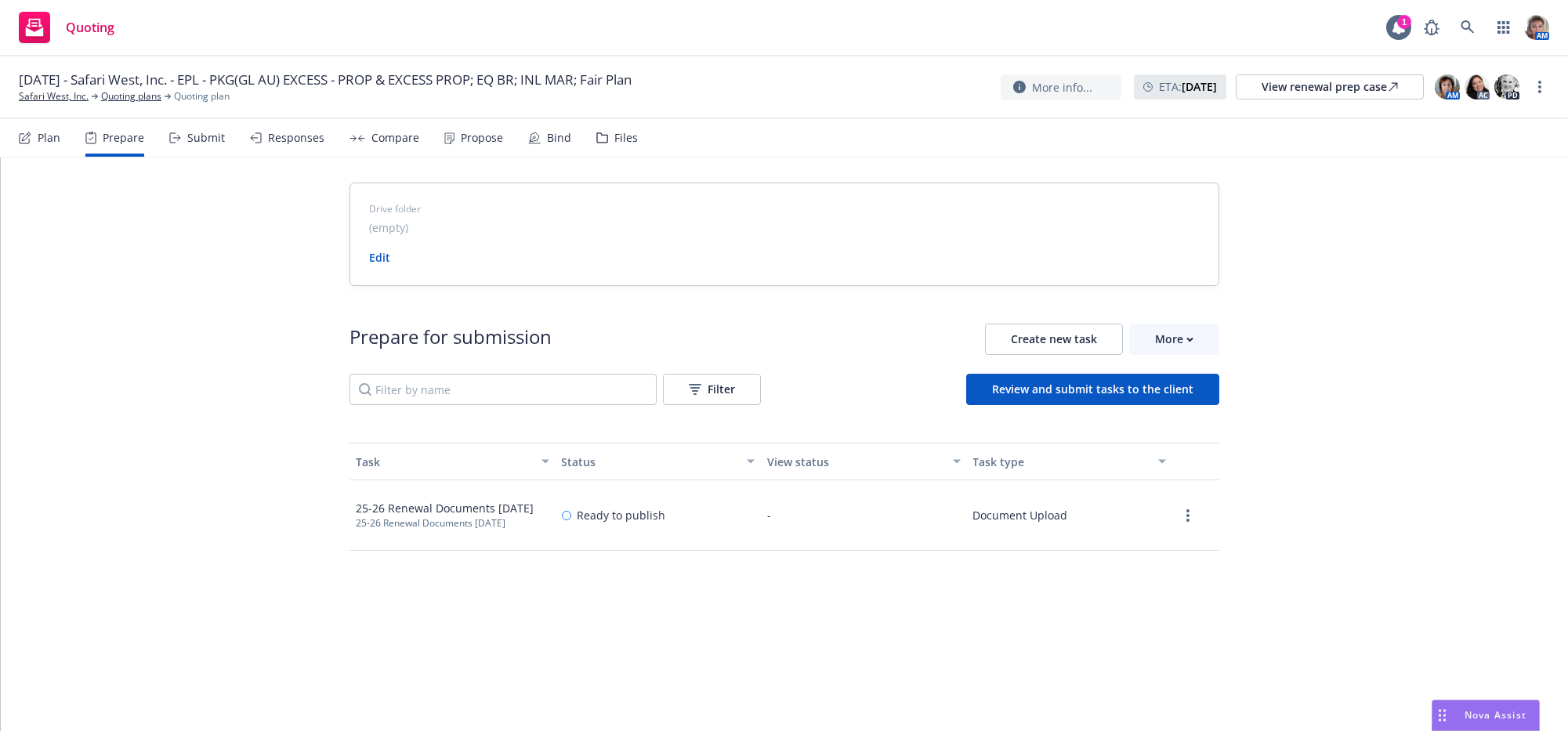
click at [220, 157] on div "Submit" at bounding box center [197, 138] width 56 height 38
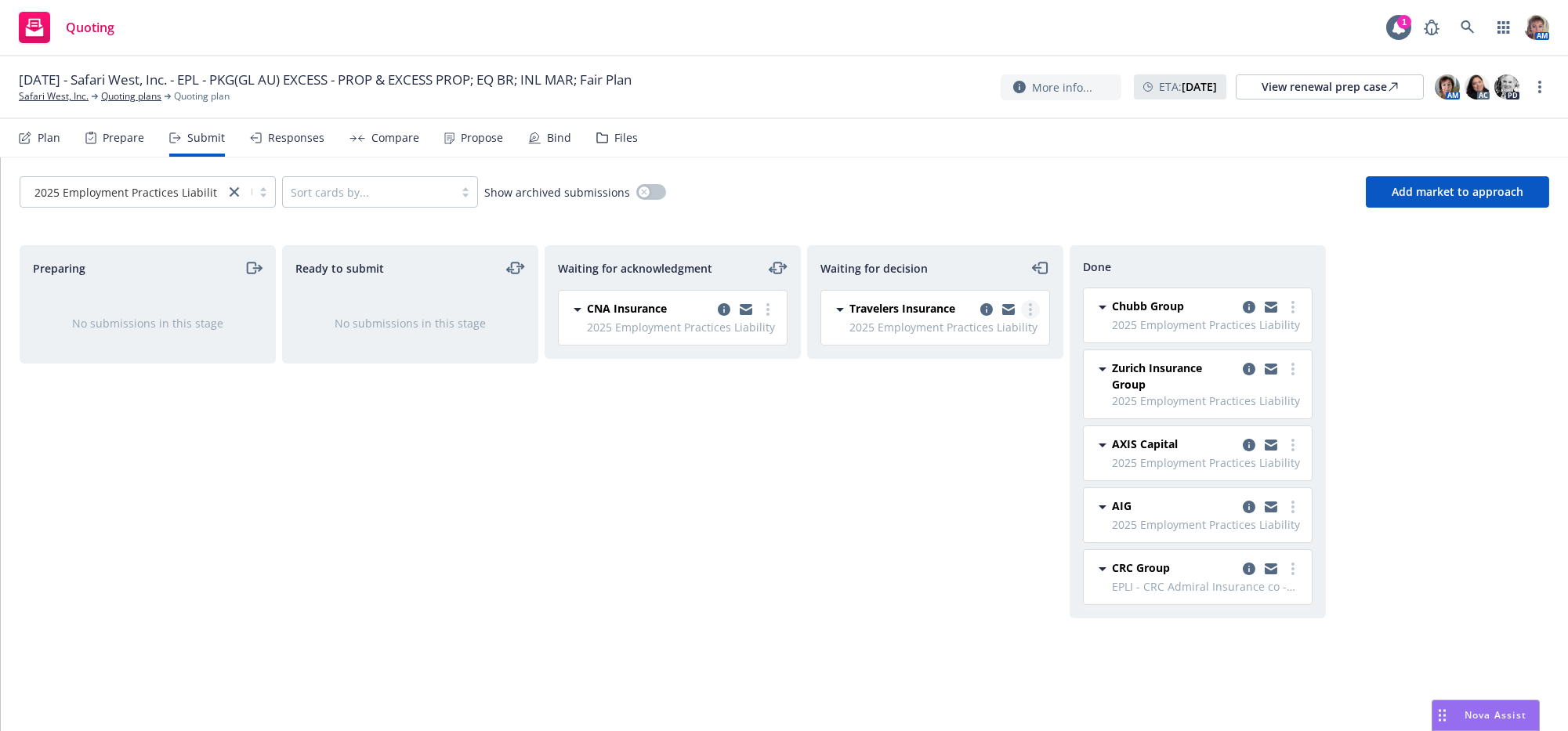
click at [1024, 319] on link "more" at bounding box center [1030, 309] width 19 height 19
click at [1029, 316] on circle "more" at bounding box center [1030, 314] width 3 height 3
click at [966, 484] on span "Add blocked decision" at bounding box center [958, 484] width 150 height 15
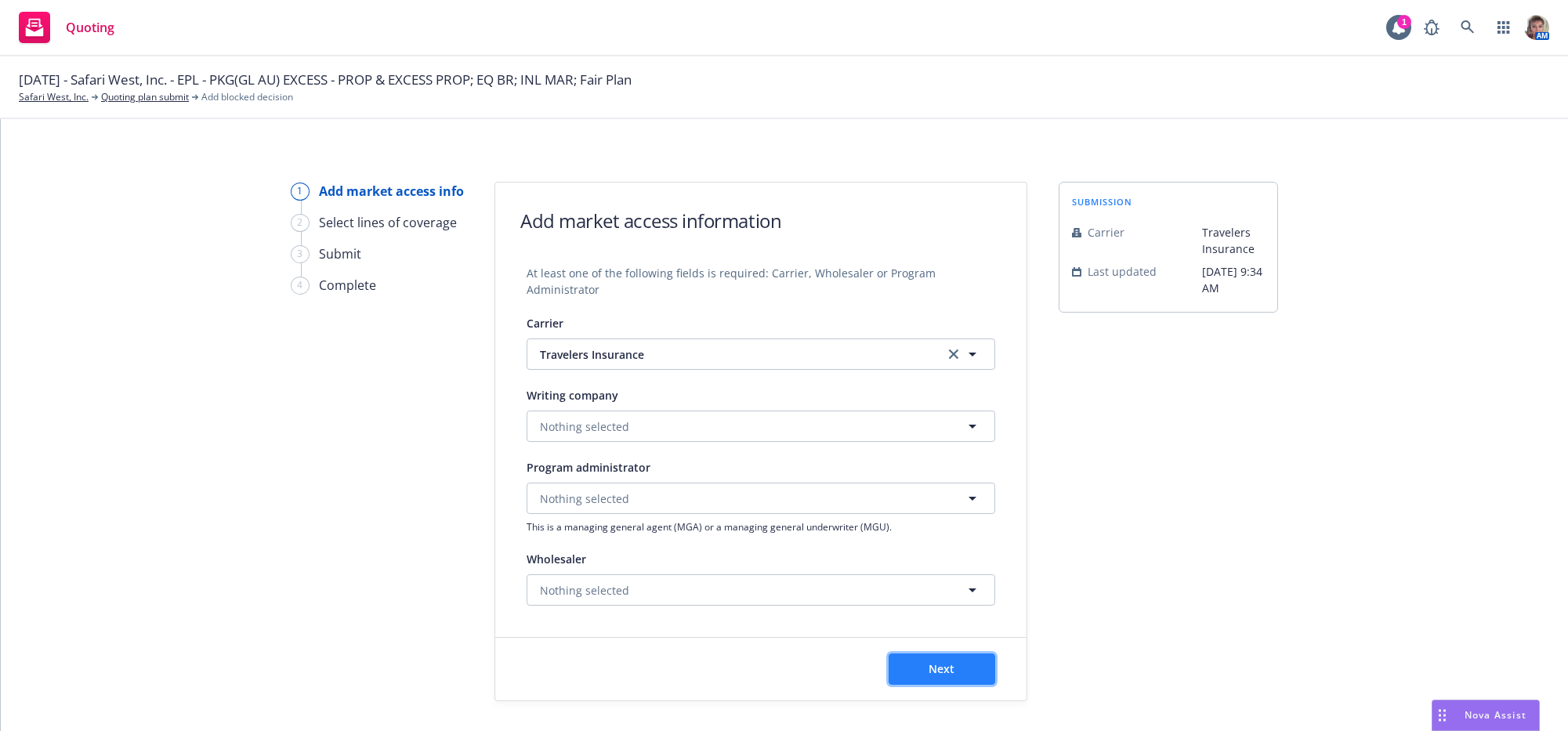
click at [953, 685] on button "Next" at bounding box center [942, 669] width 107 height 31
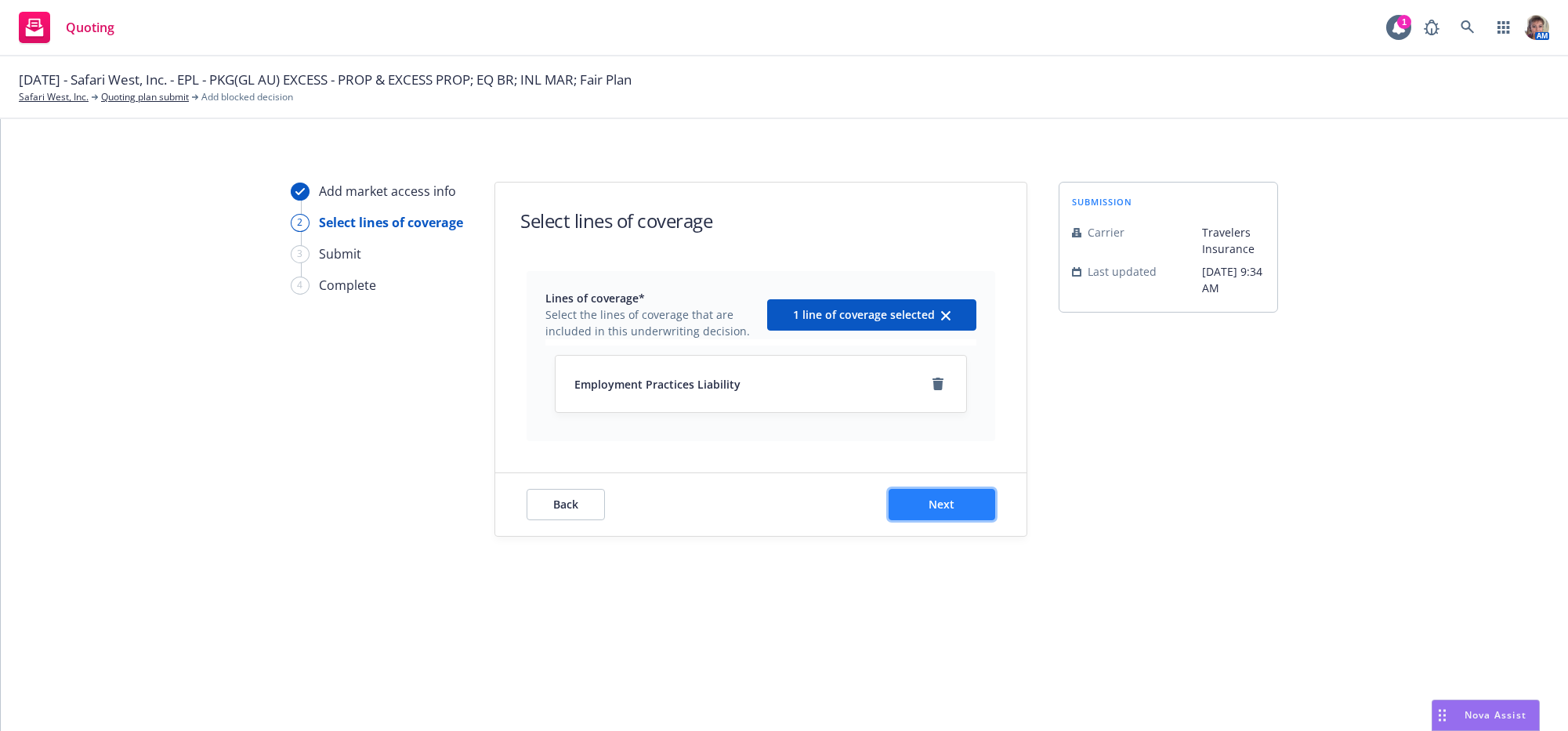
click at [954, 520] on button "Next" at bounding box center [942, 504] width 107 height 31
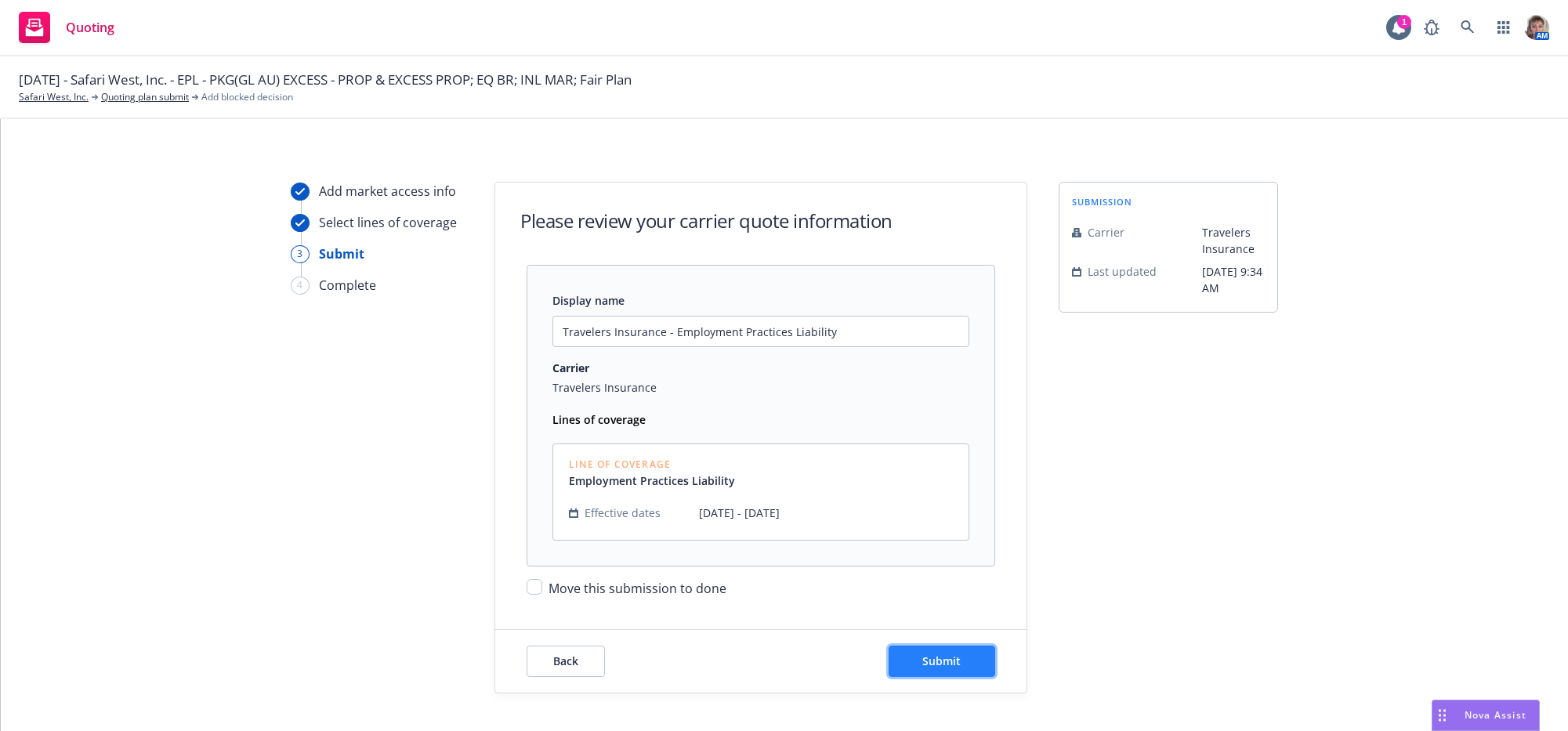
click at [945, 669] on span "Submit" at bounding box center [942, 661] width 38 height 15
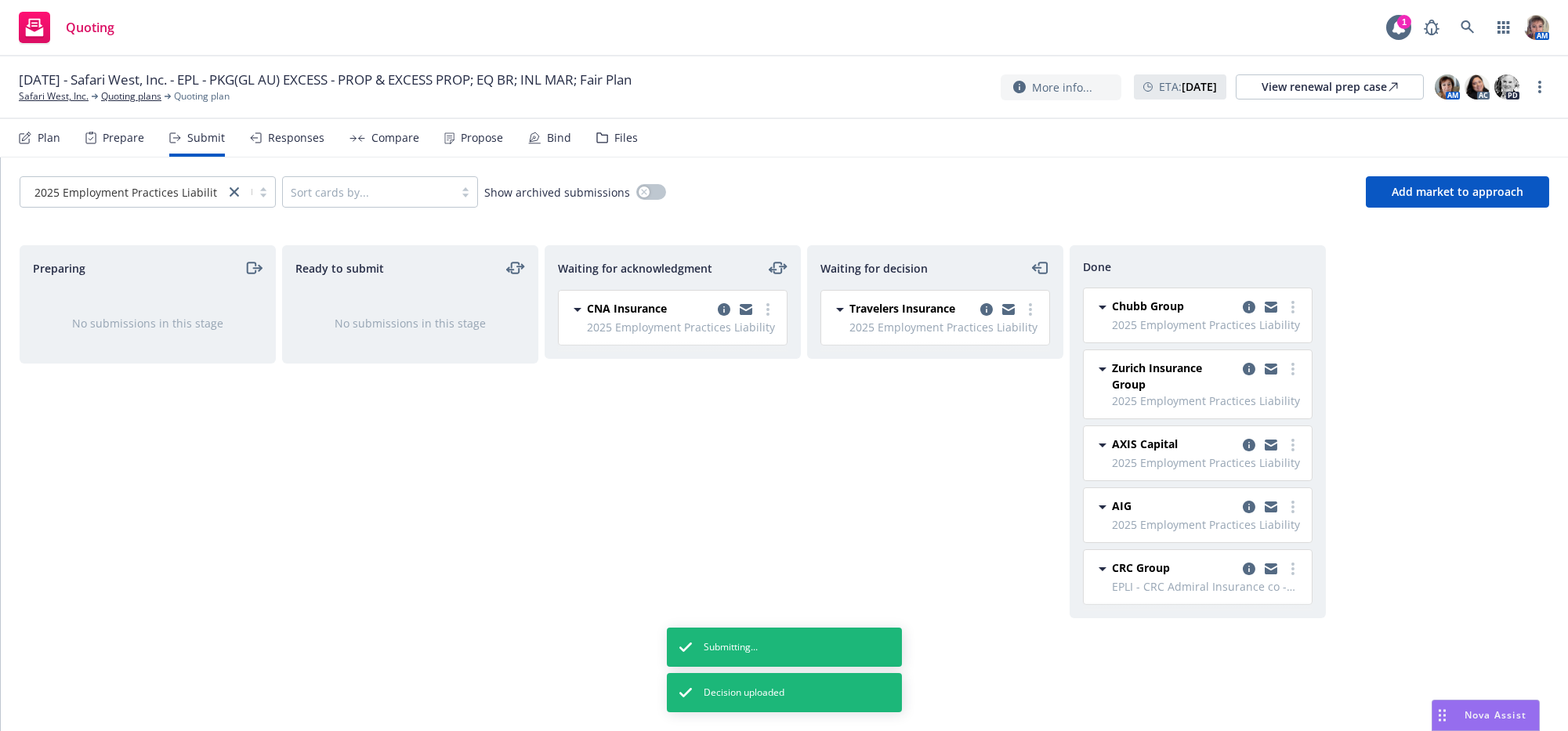
click at [1032, 335] on span "2025 Employment Practices Liability" at bounding box center [945, 327] width 190 height 16
click at [1032, 319] on link "more" at bounding box center [1030, 309] width 19 height 19
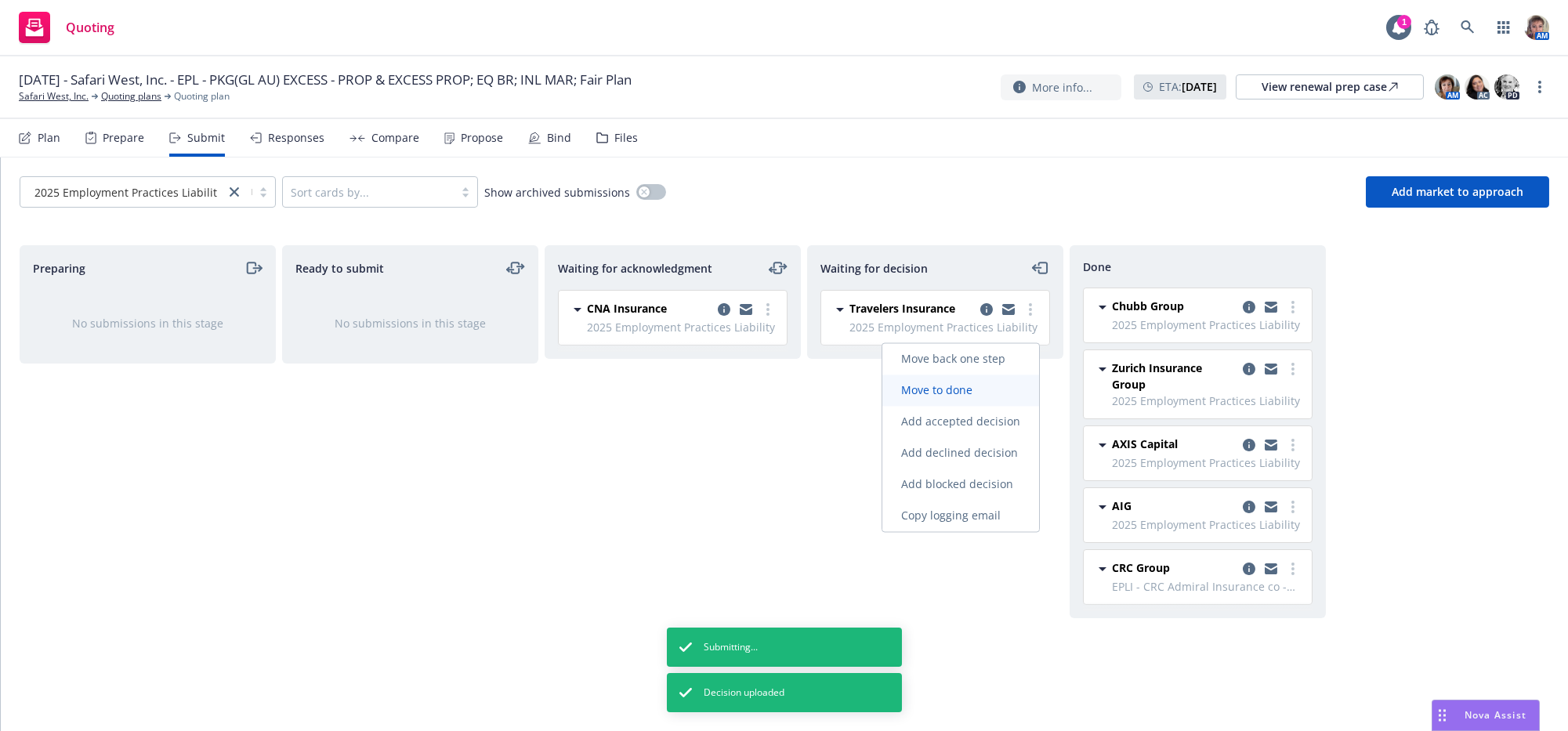
click at [1009, 382] on link "Move to done" at bounding box center [961, 390] width 157 height 31
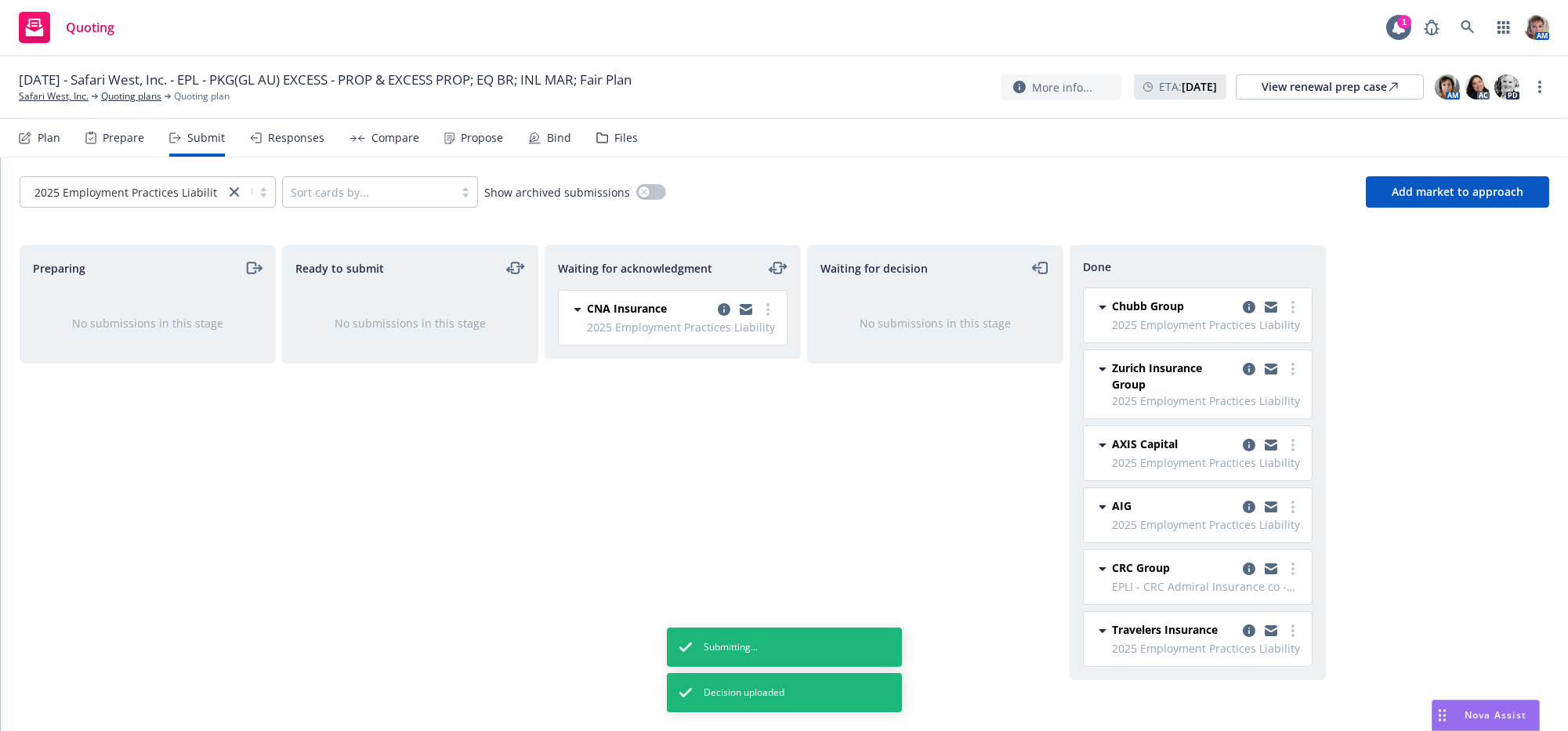
click at [821, 402] on div "Waiting for decision No submissions in this stage" at bounding box center [935, 471] width 256 height 453
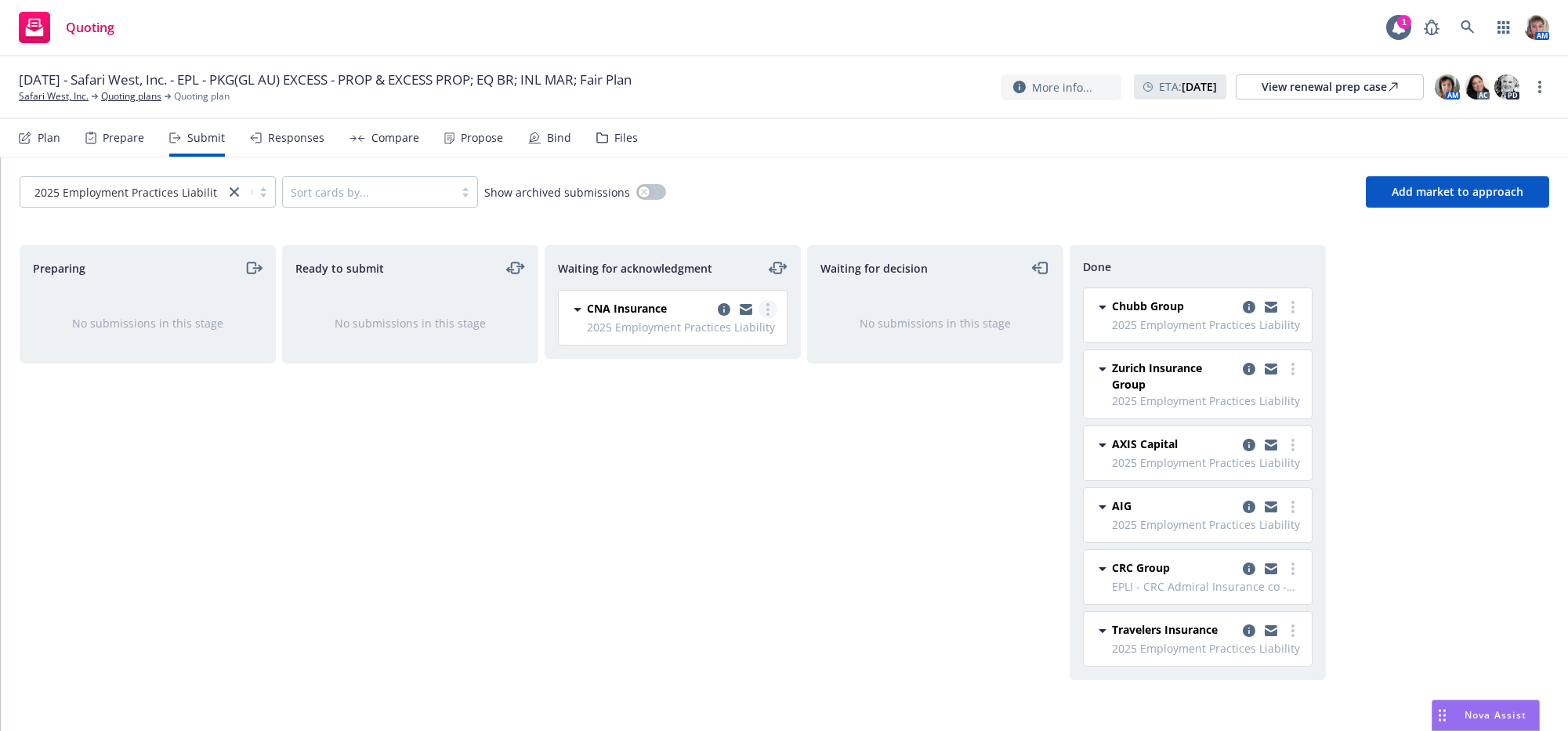
click at [769, 316] on icon "more" at bounding box center [768, 309] width 3 height 13
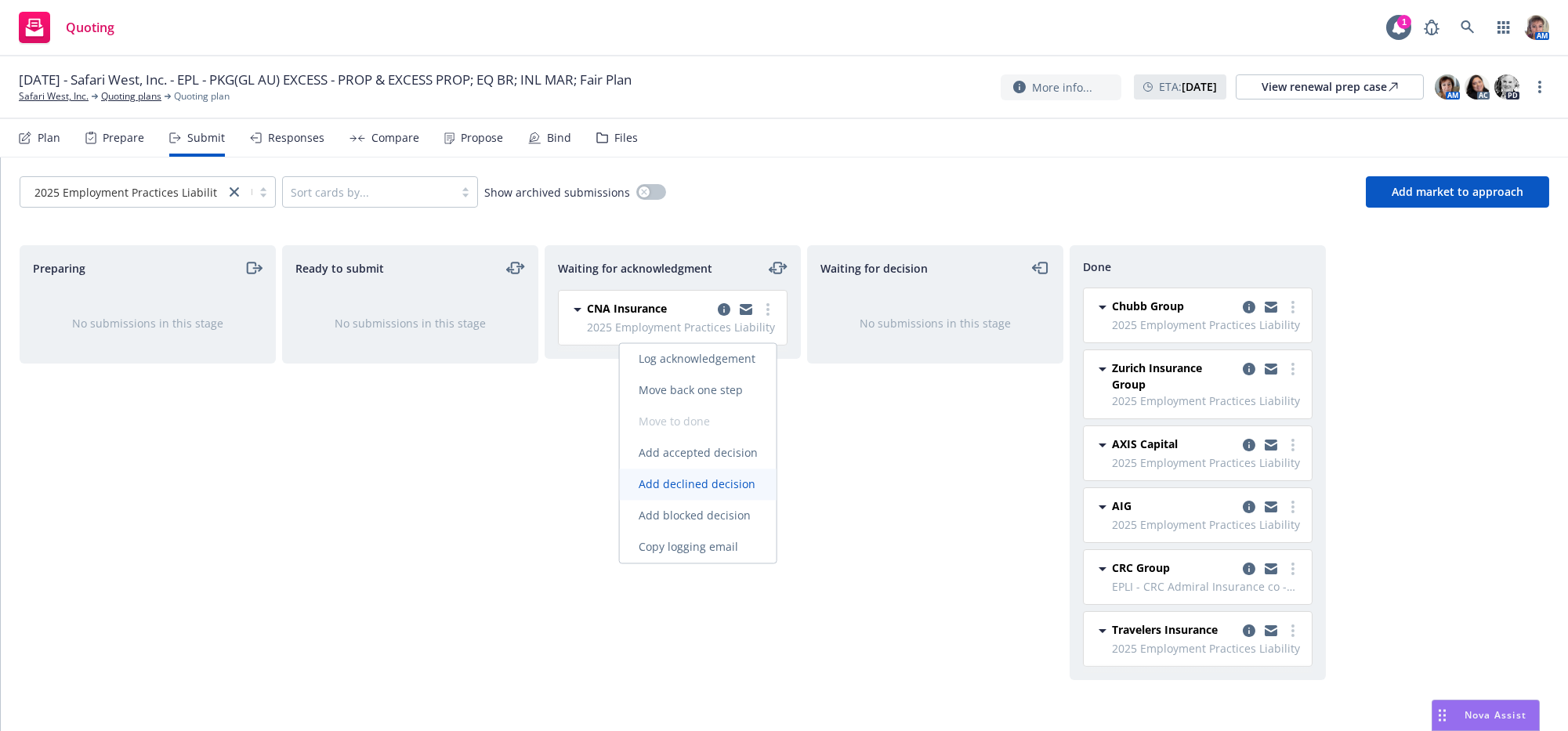
click at [727, 495] on link "Add declined decision" at bounding box center [698, 485] width 157 height 31
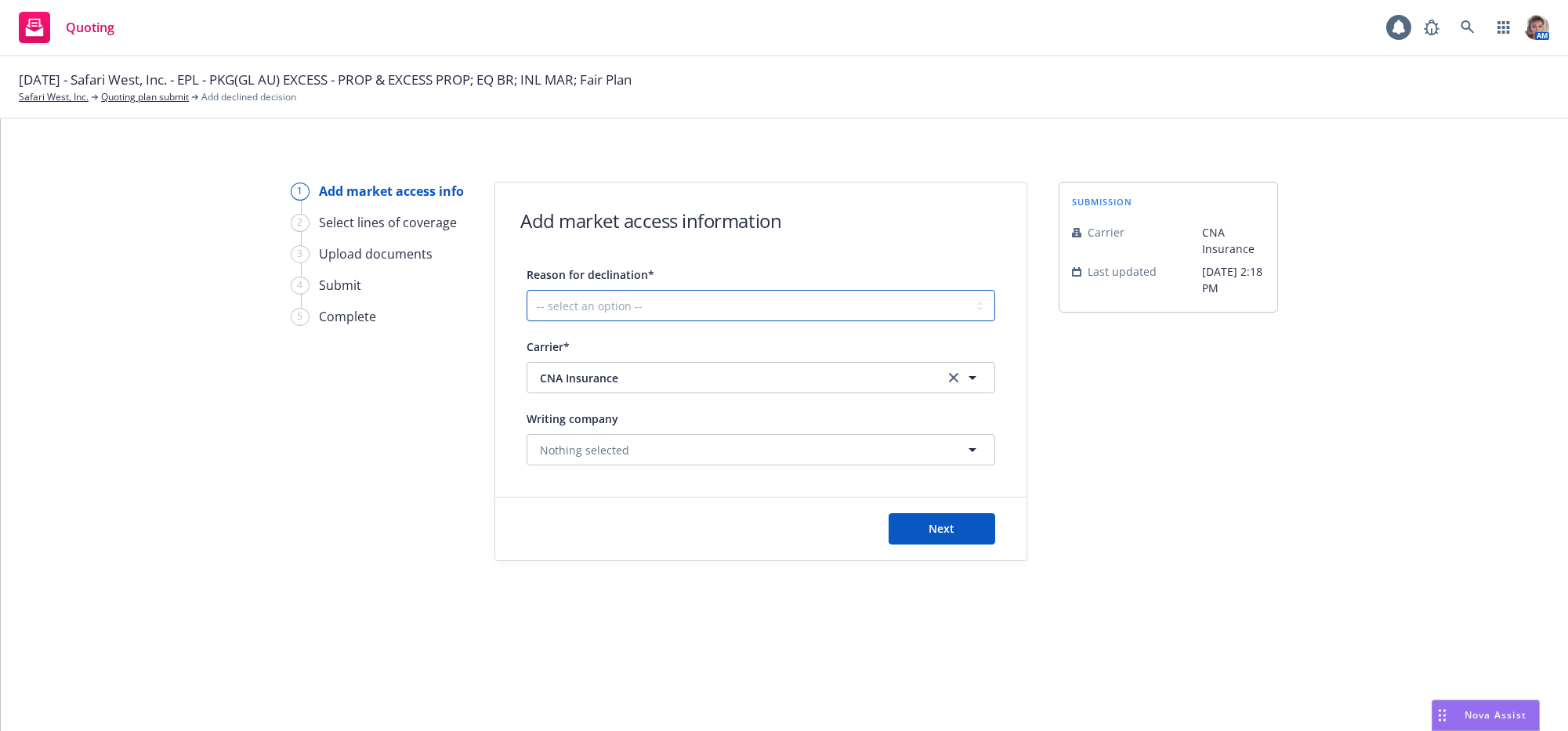
click at [644, 321] on select "-- select an option -- Cannot compete with other markets Carrier non-renewed Ca…" at bounding box center [761, 305] width 469 height 31
click at [531, 301] on select "-- select an option -- Cannot compete with other markets Carrier non-renewed Ca…" at bounding box center [761, 305] width 469 height 31
click at [926, 545] on button "Next" at bounding box center [942, 528] width 107 height 31
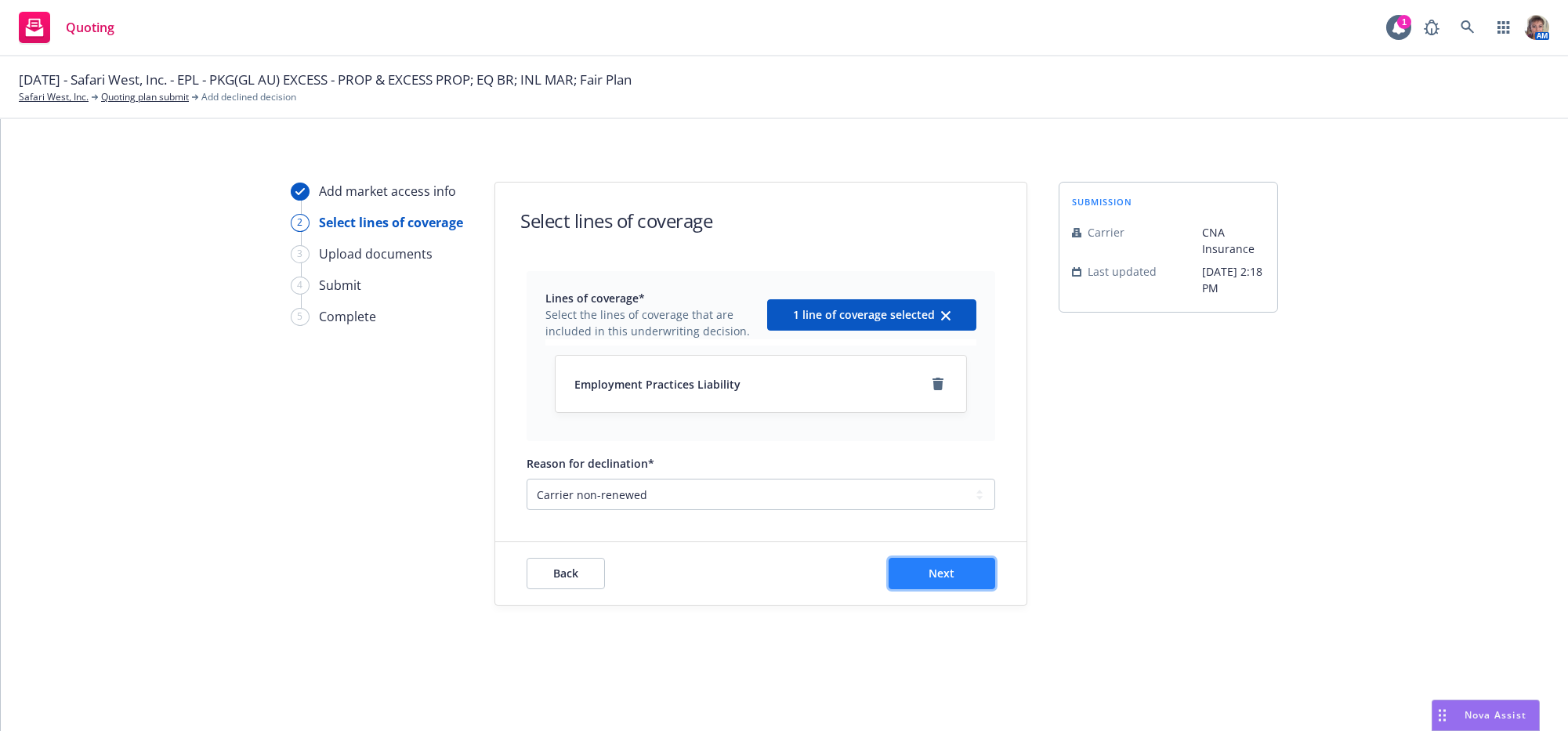
click at [949, 589] on button "Next" at bounding box center [942, 573] width 107 height 31
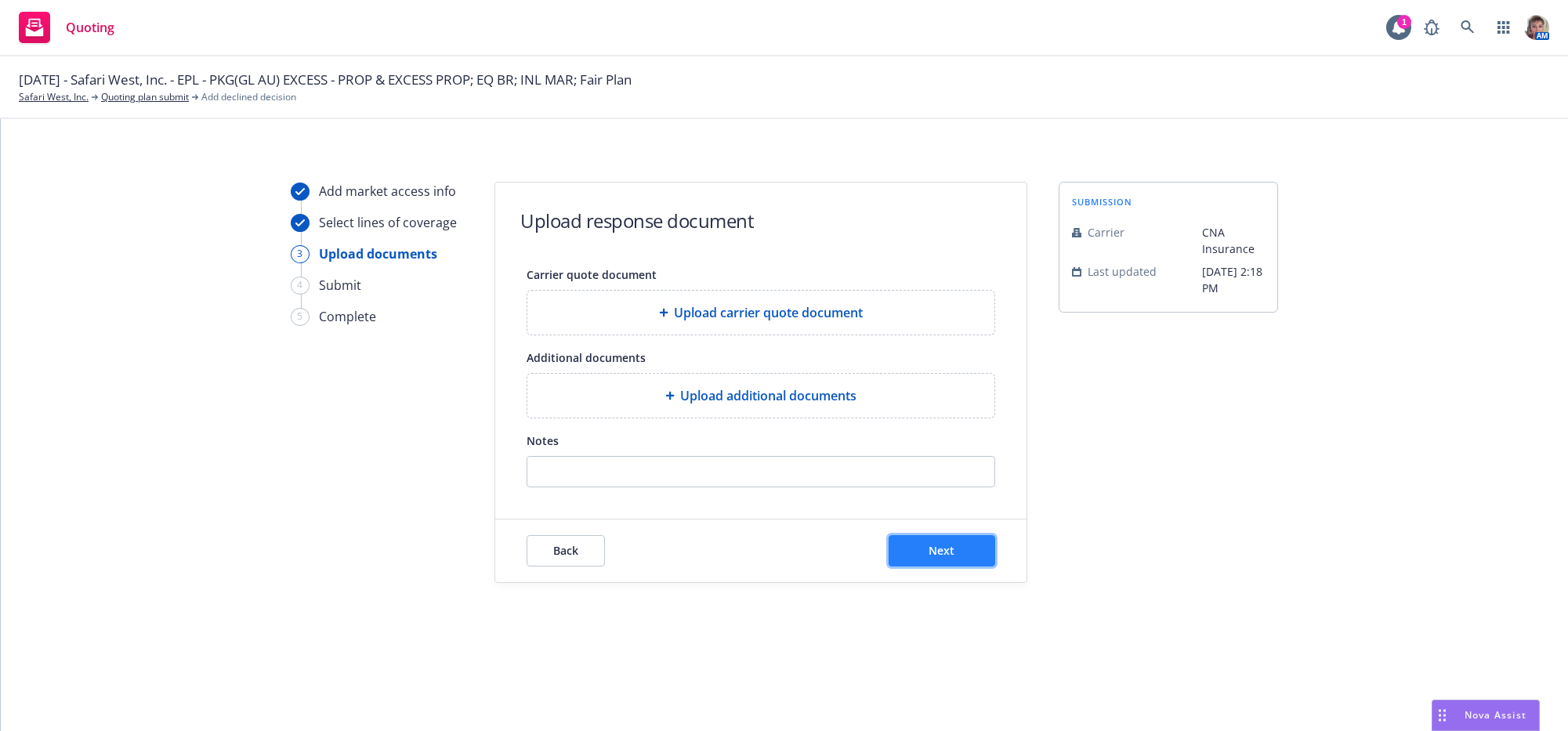
click at [942, 567] on button "Next" at bounding box center [942, 550] width 107 height 31
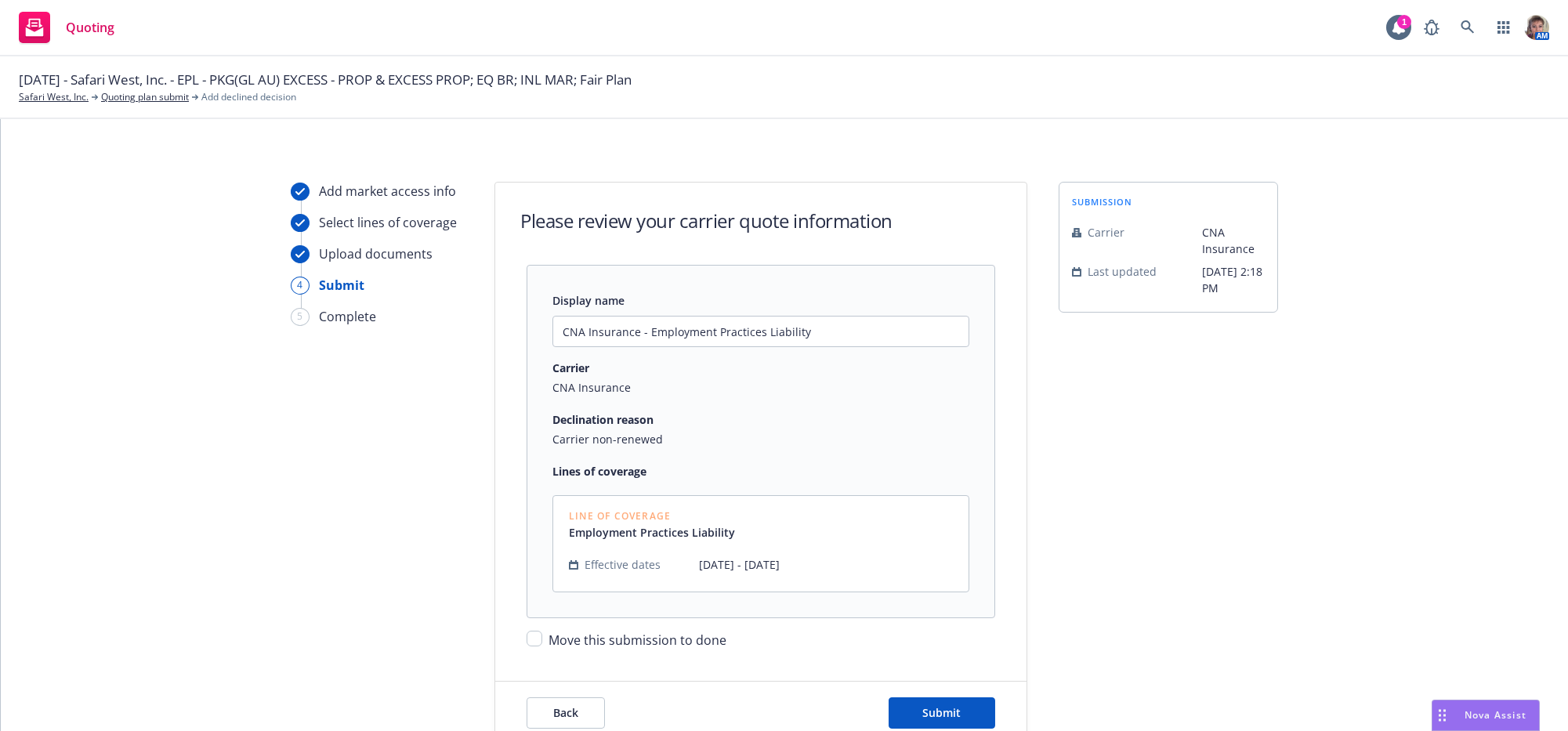
click at [541, 650] on div "Move this submission to done" at bounding box center [761, 633] width 469 height 31
click at [530, 647] on input "Move this submission to done" at bounding box center [535, 639] width 16 height 16
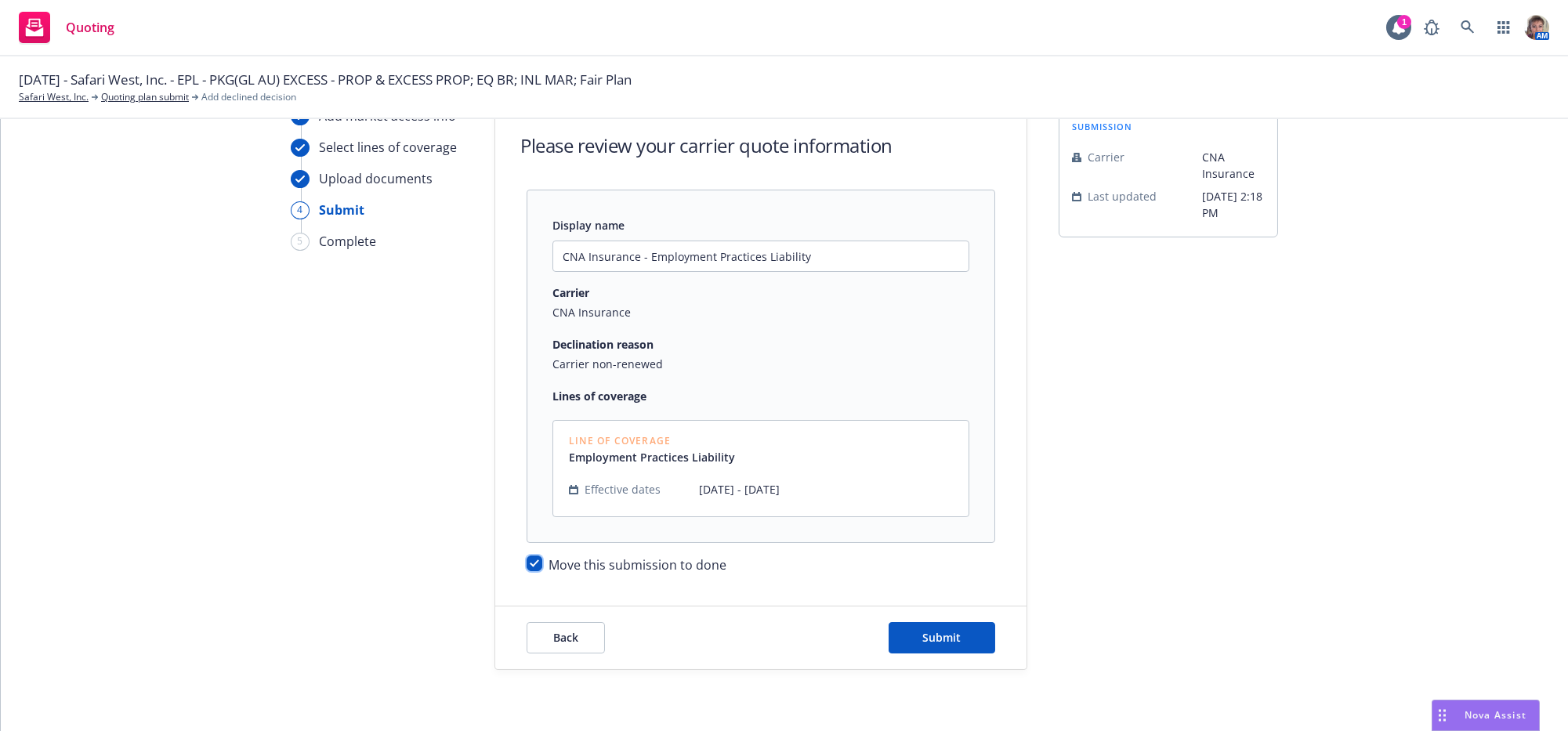
scroll to position [113, 0]
click at [923, 640] on span "Submit" at bounding box center [942, 636] width 38 height 15
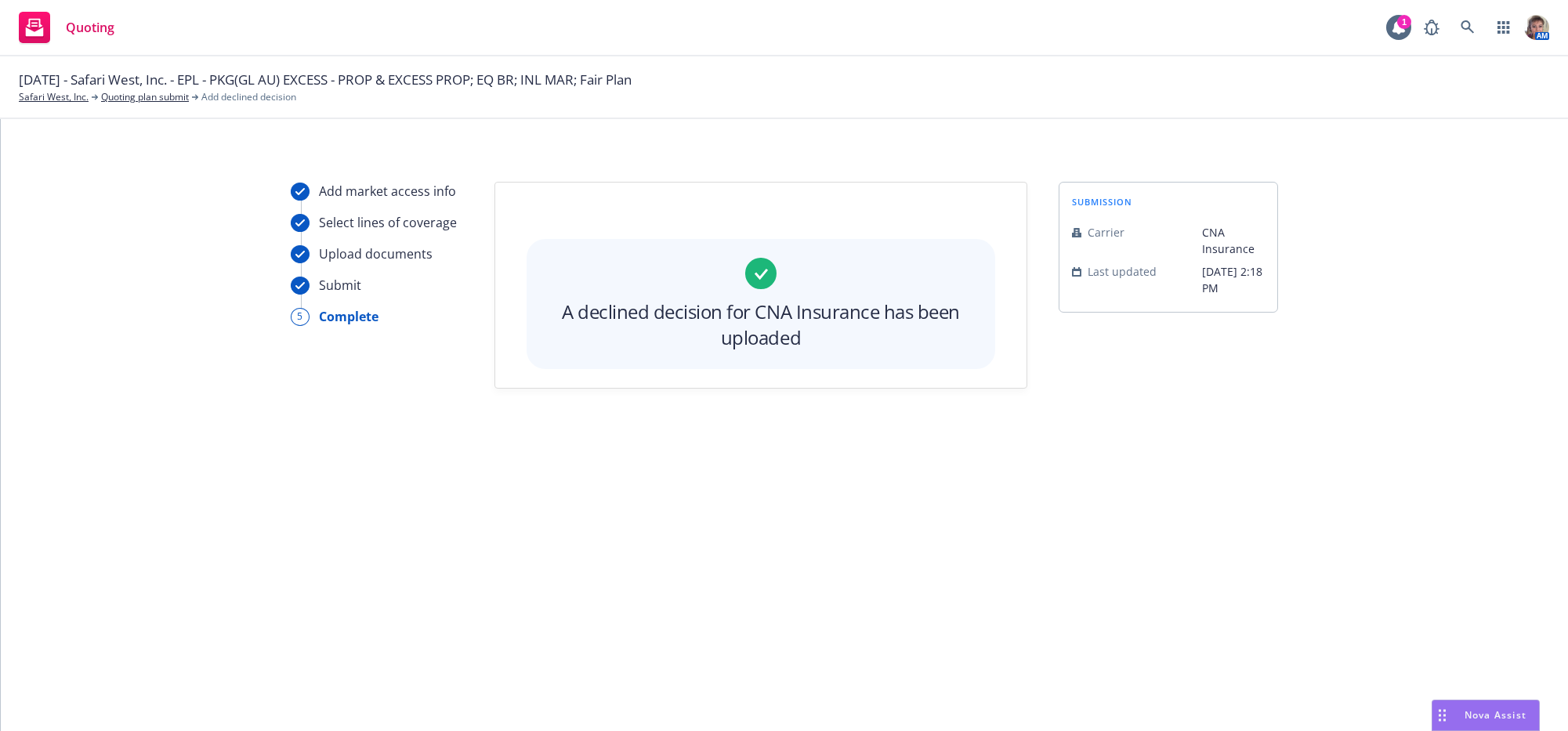
scroll to position [0, 0]
